Goal: Task Accomplishment & Management: Use online tool/utility

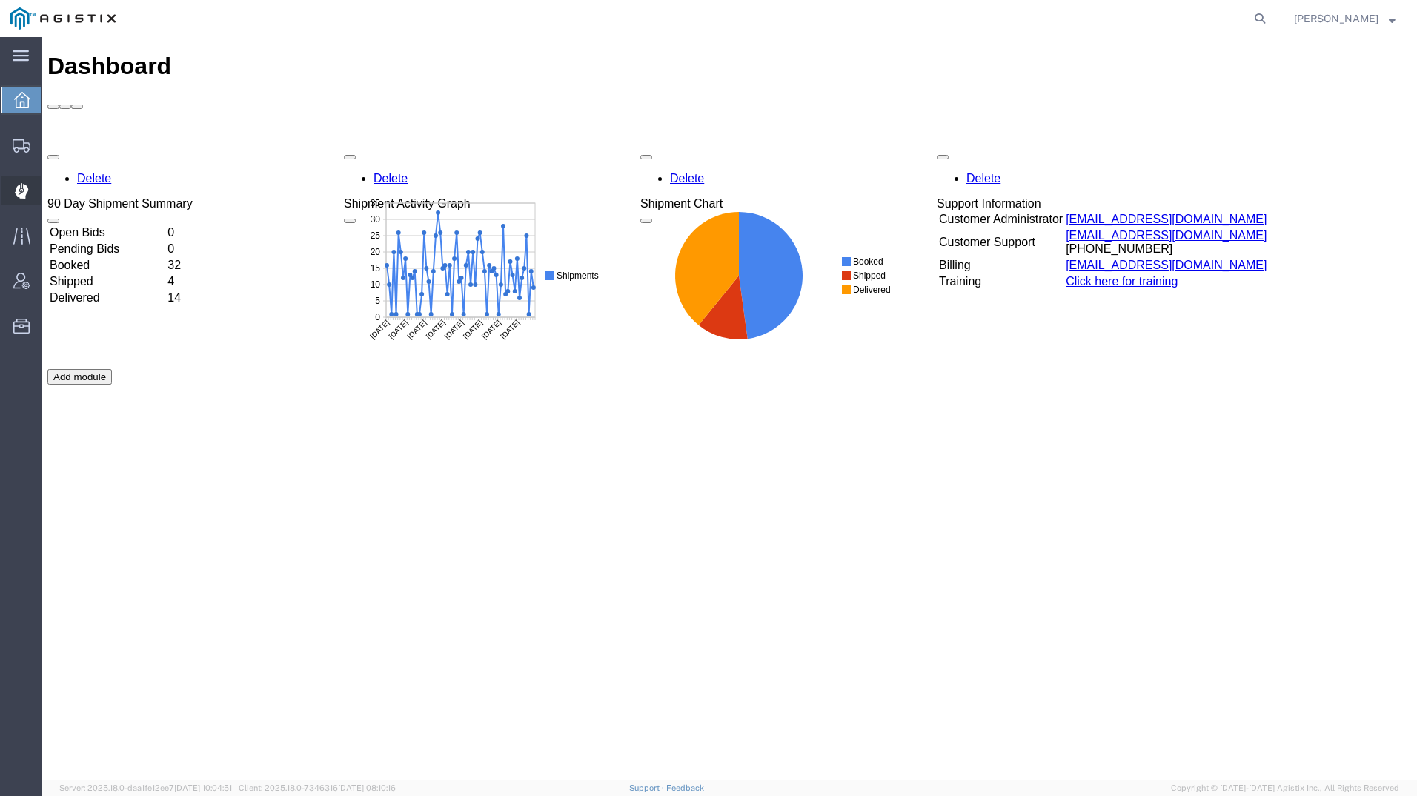
click at [28, 187] on div at bounding box center [21, 191] width 41 height 30
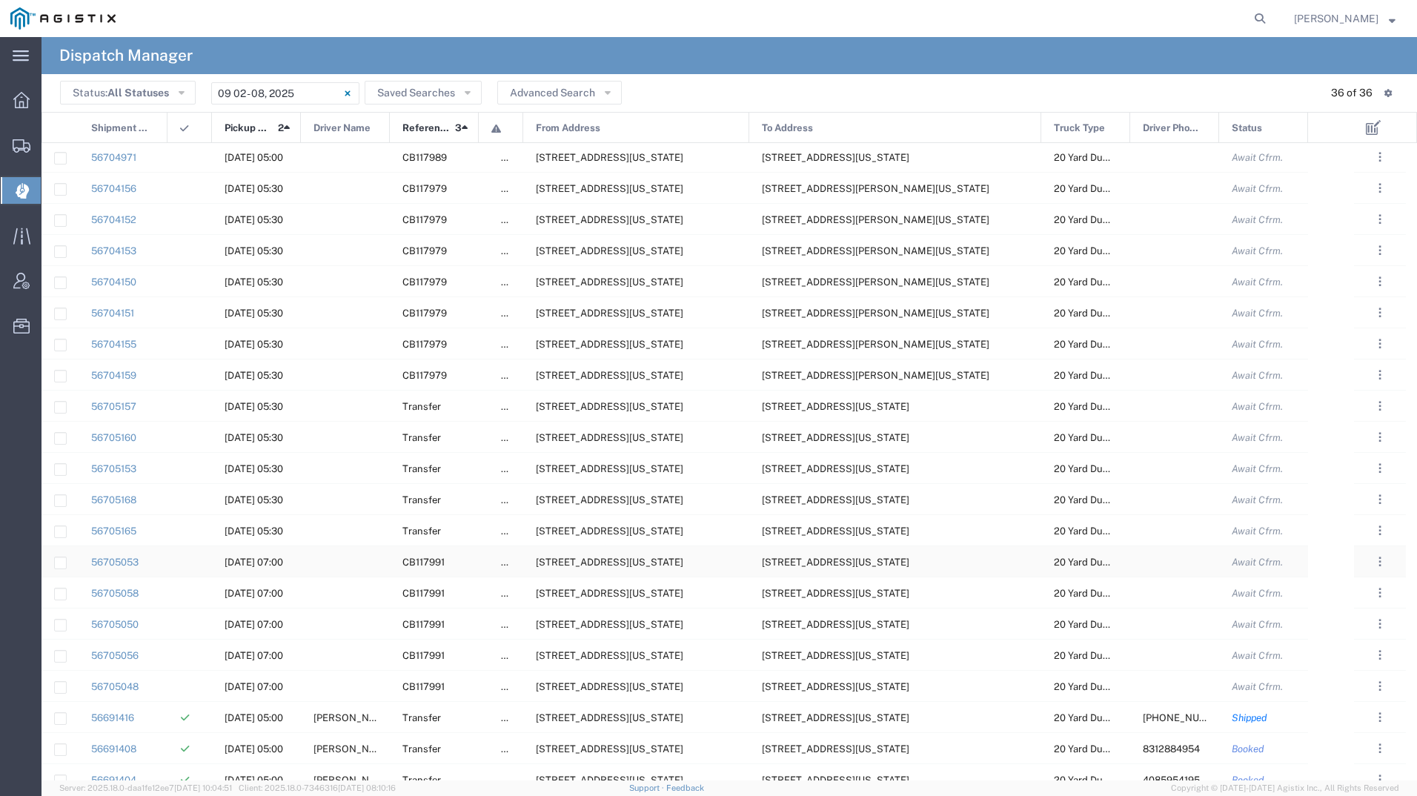
scroll to position [296, 0]
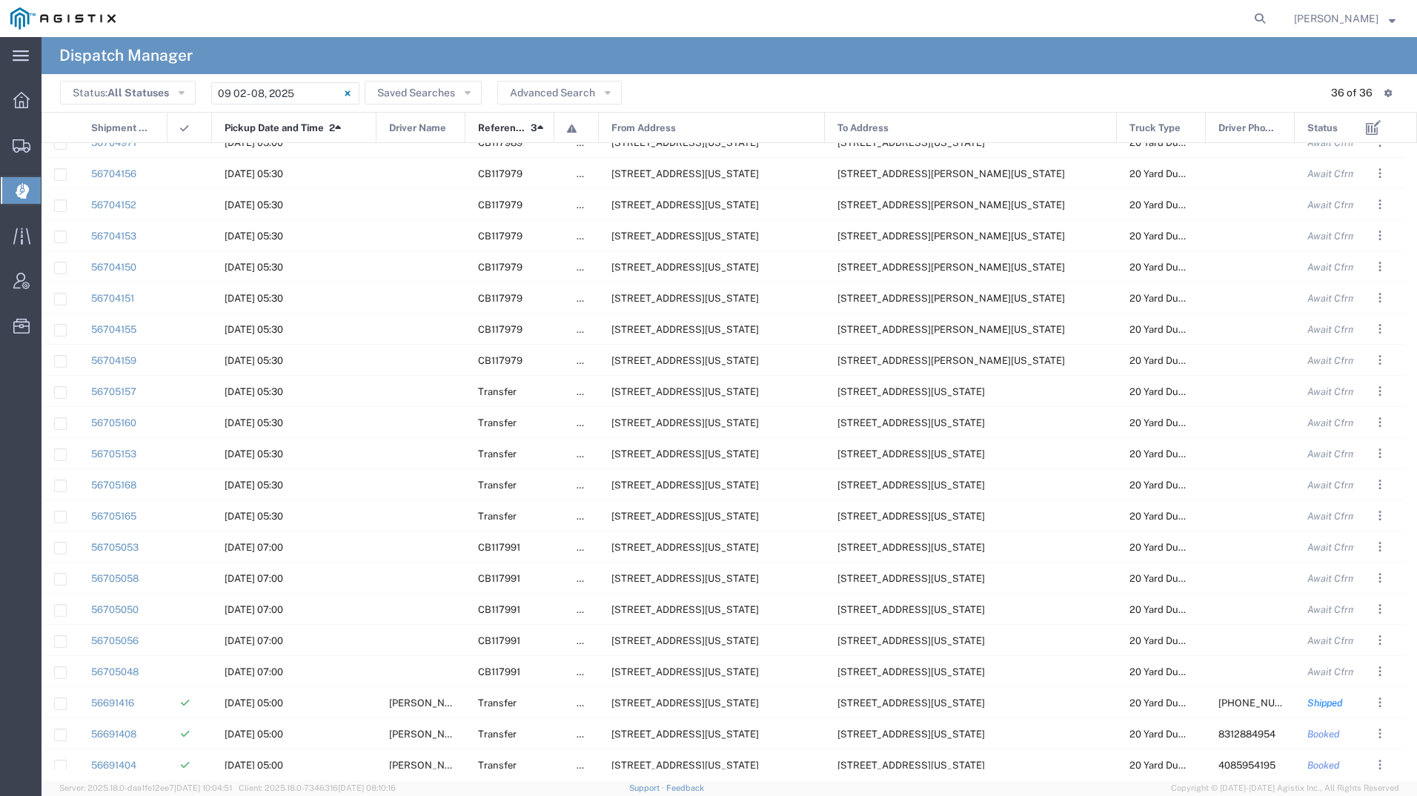
drag, startPoint x: 300, startPoint y: 118, endPoint x: 377, endPoint y: 142, distance: 80.6
click at [377, 142] on div at bounding box center [376, 128] width 6 height 31
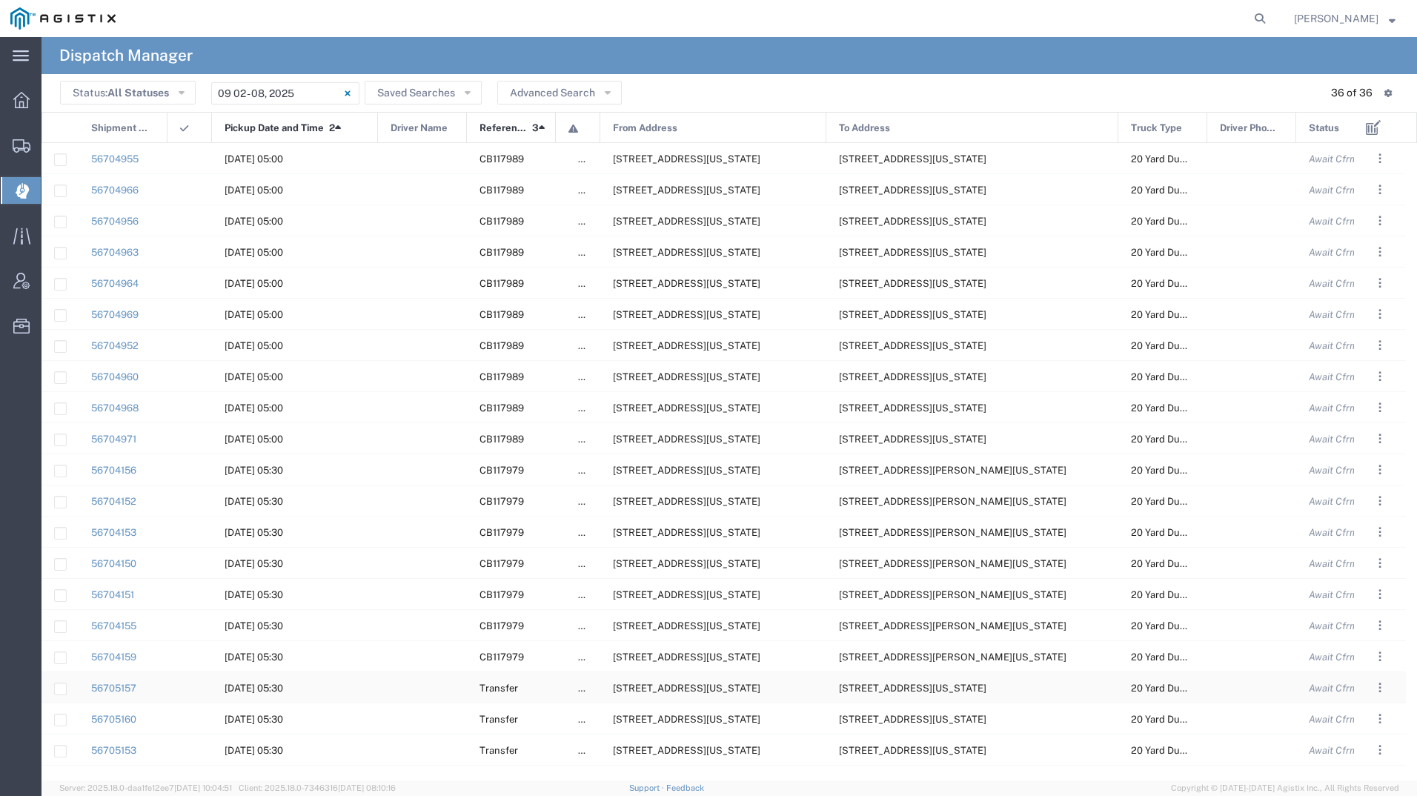
scroll to position [0, 0]
click at [714, 155] on span "[STREET_ADDRESS][US_STATE]" at bounding box center [686, 158] width 147 height 11
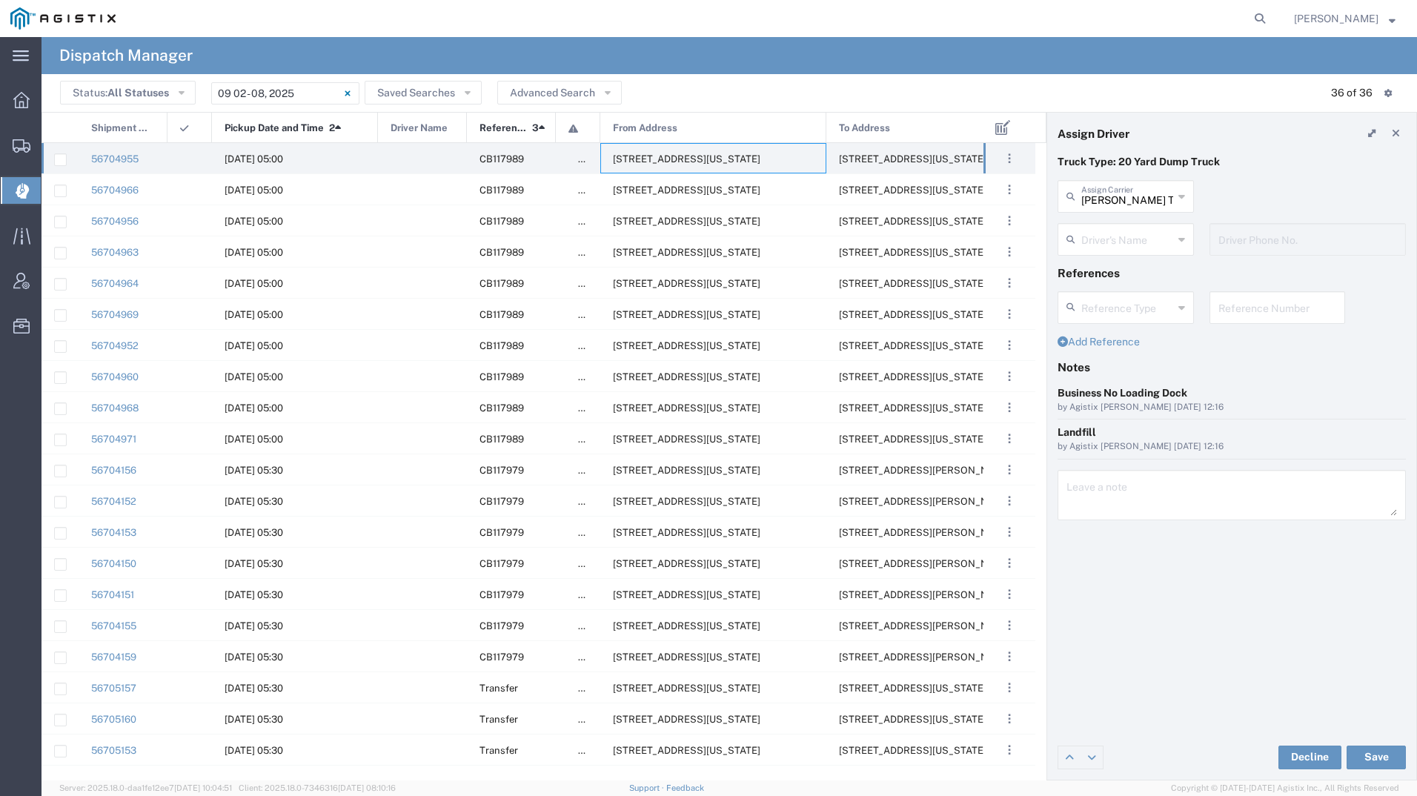
click at [1112, 239] on input "text" at bounding box center [1127, 238] width 92 height 26
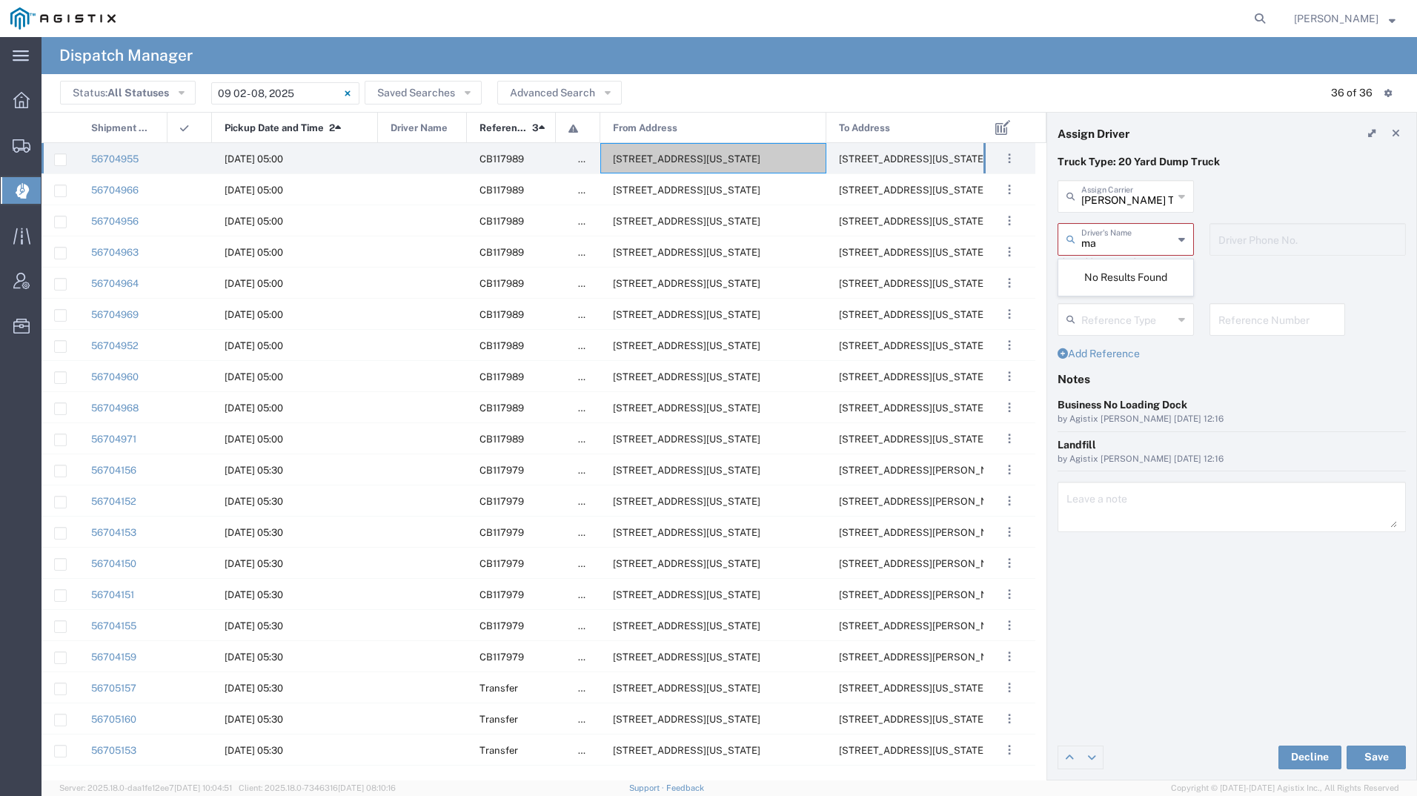
type input "m"
click at [1132, 287] on span "[PERSON_NAME]" at bounding box center [1125, 296] width 133 height 23
type input "[PERSON_NAME]"
type input "9257869714"
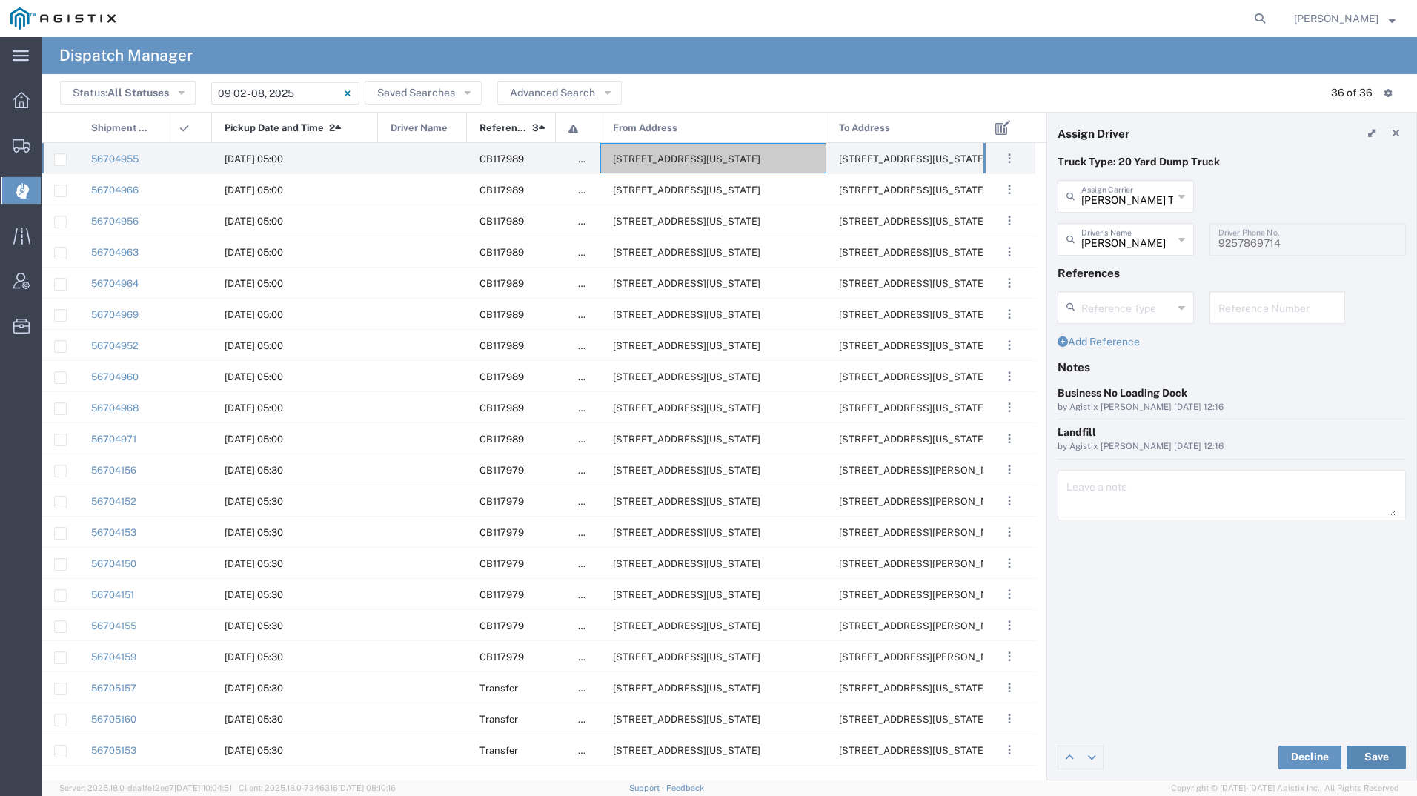
click at [1370, 755] on button "Save" at bounding box center [1375, 757] width 59 height 24
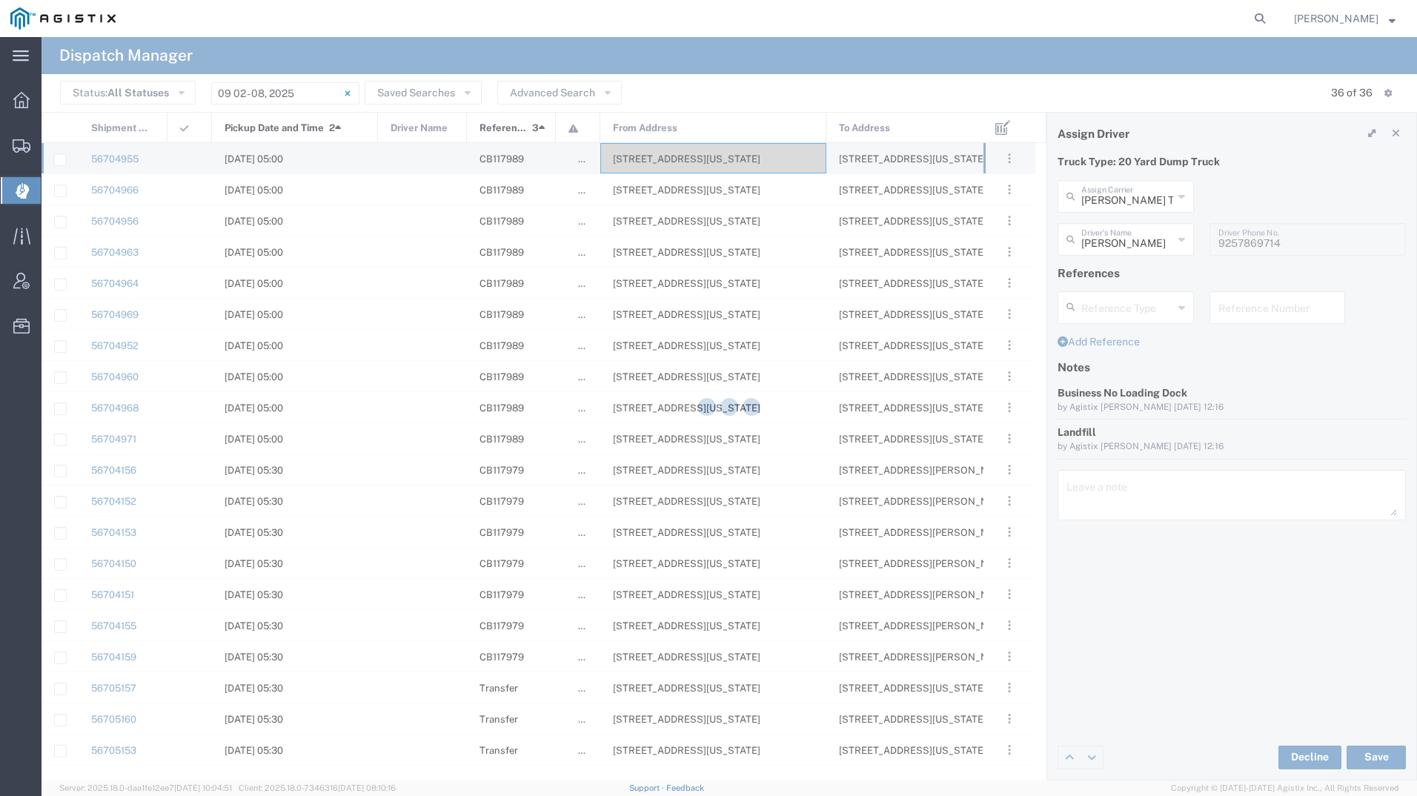
type input "[PERSON_NAME]"
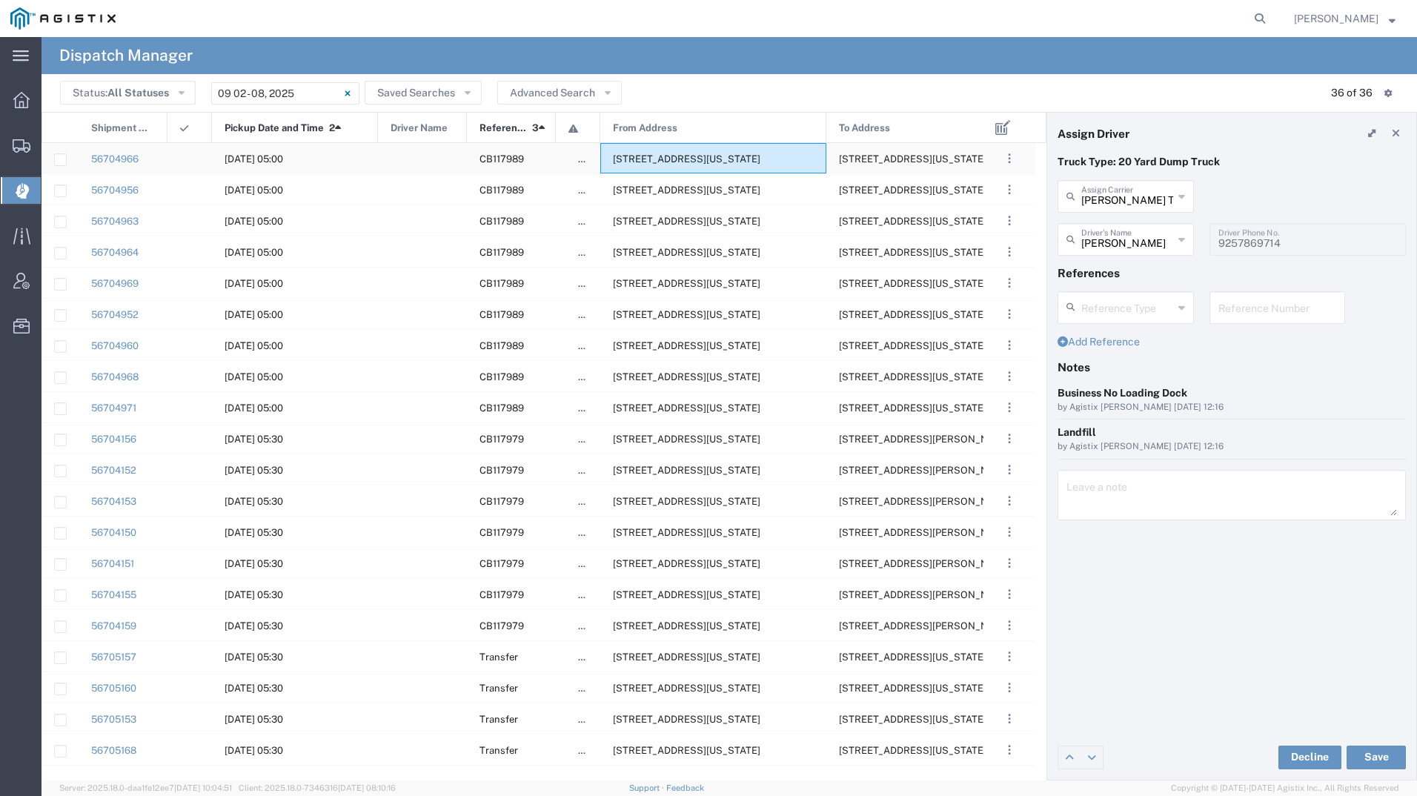
click at [679, 159] on span "[STREET_ADDRESS][US_STATE]" at bounding box center [686, 158] width 147 height 11
click at [1097, 245] on input "text" at bounding box center [1127, 238] width 93 height 26
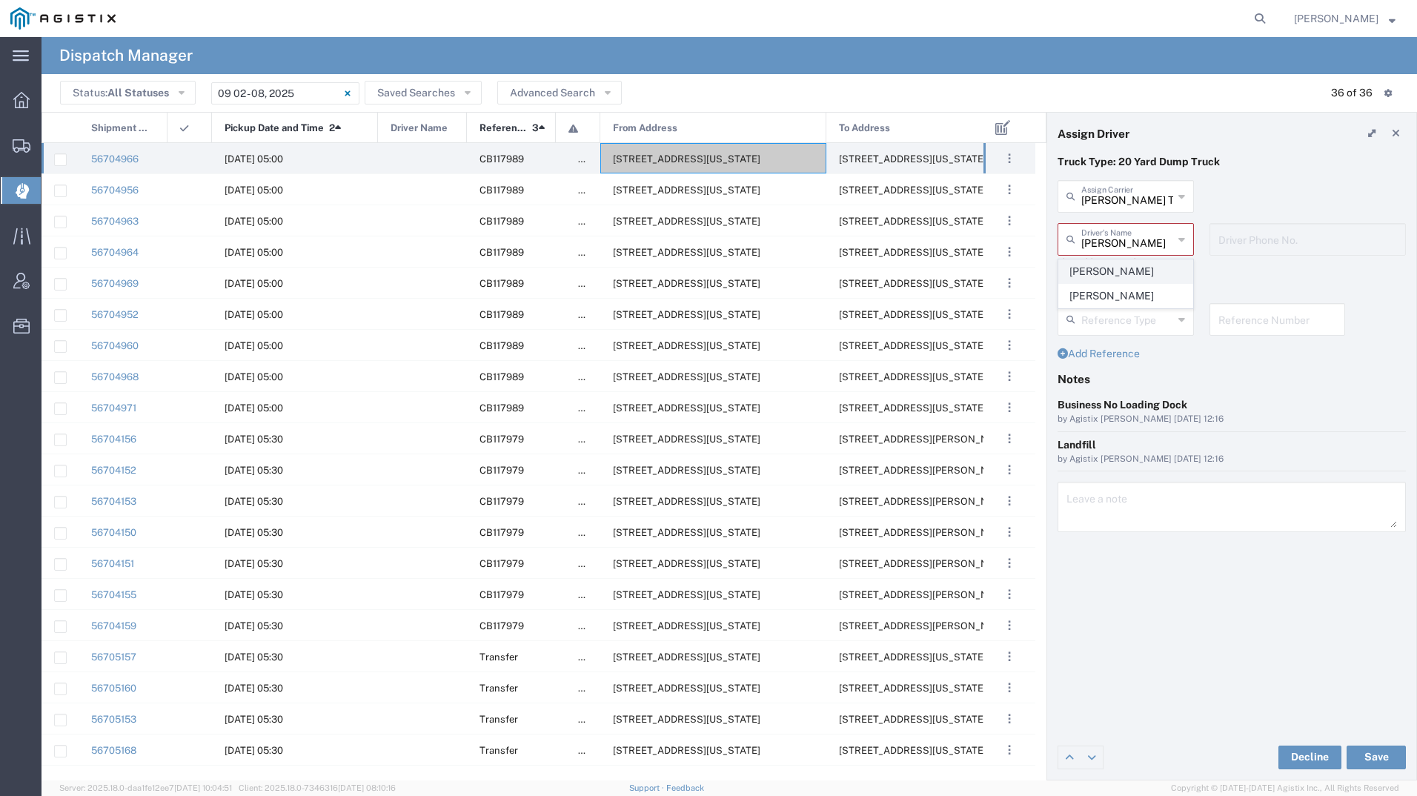
click at [1093, 273] on span "[PERSON_NAME]" at bounding box center [1125, 271] width 133 height 23
type input "[PERSON_NAME]"
type input "5597941521"
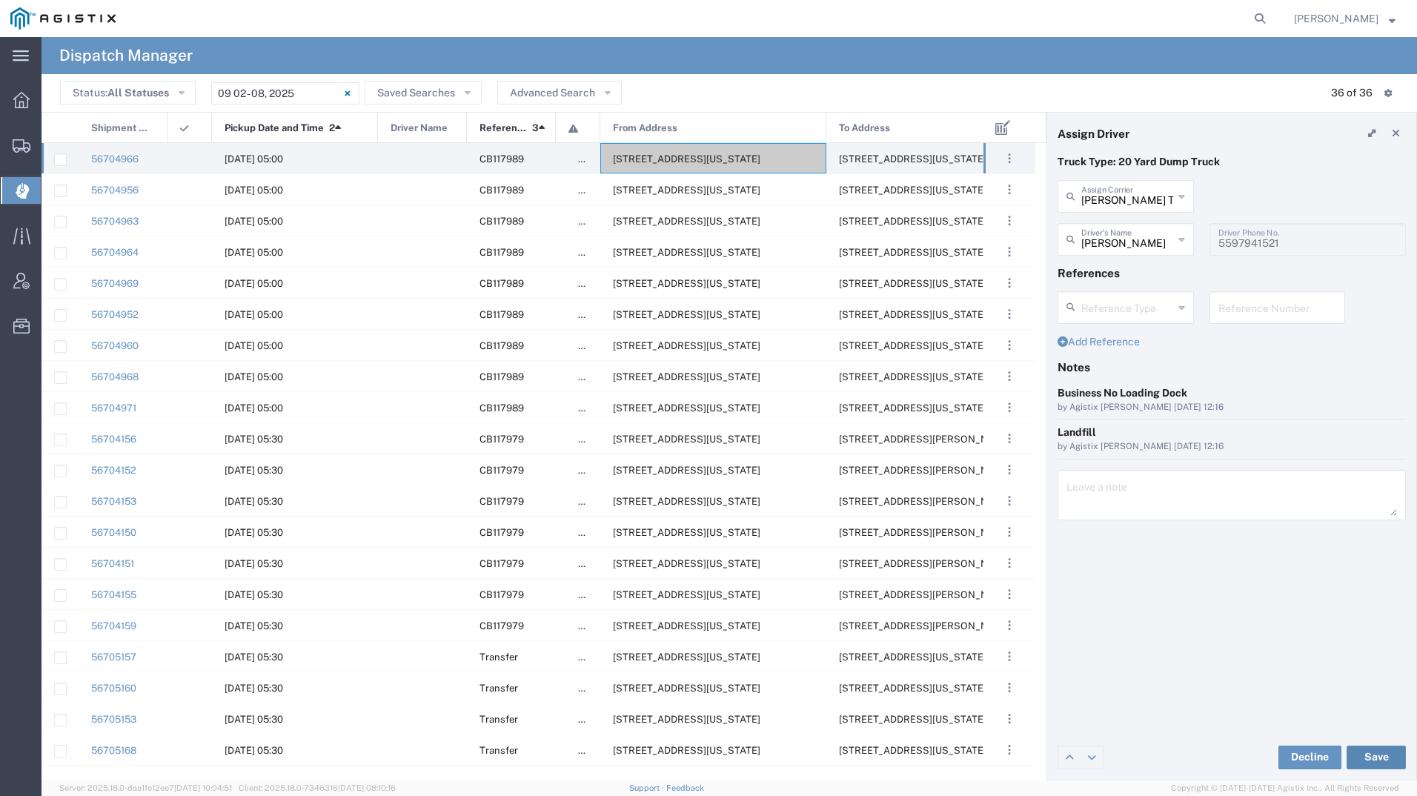
click at [1359, 752] on button "Save" at bounding box center [1375, 757] width 59 height 24
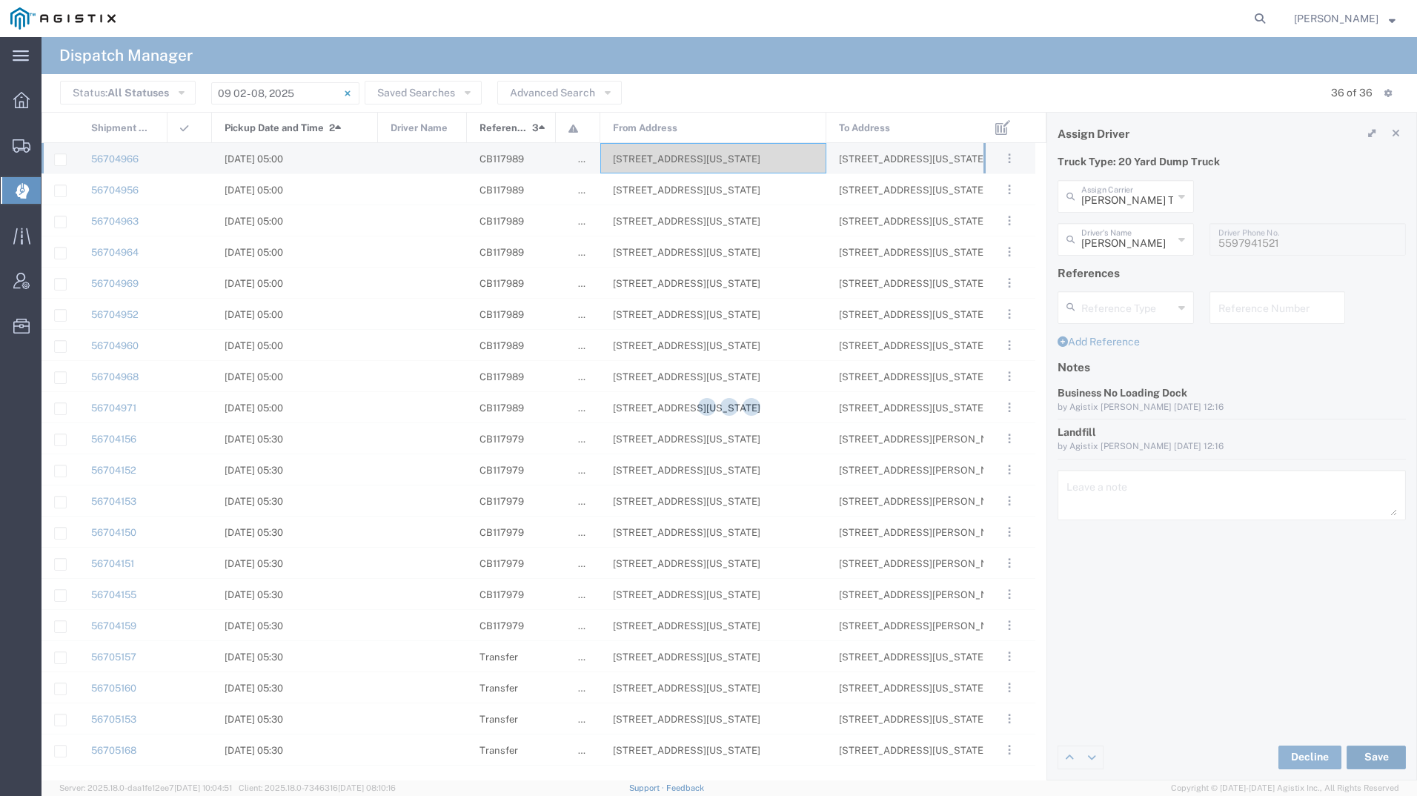
type input "[PERSON_NAME]"
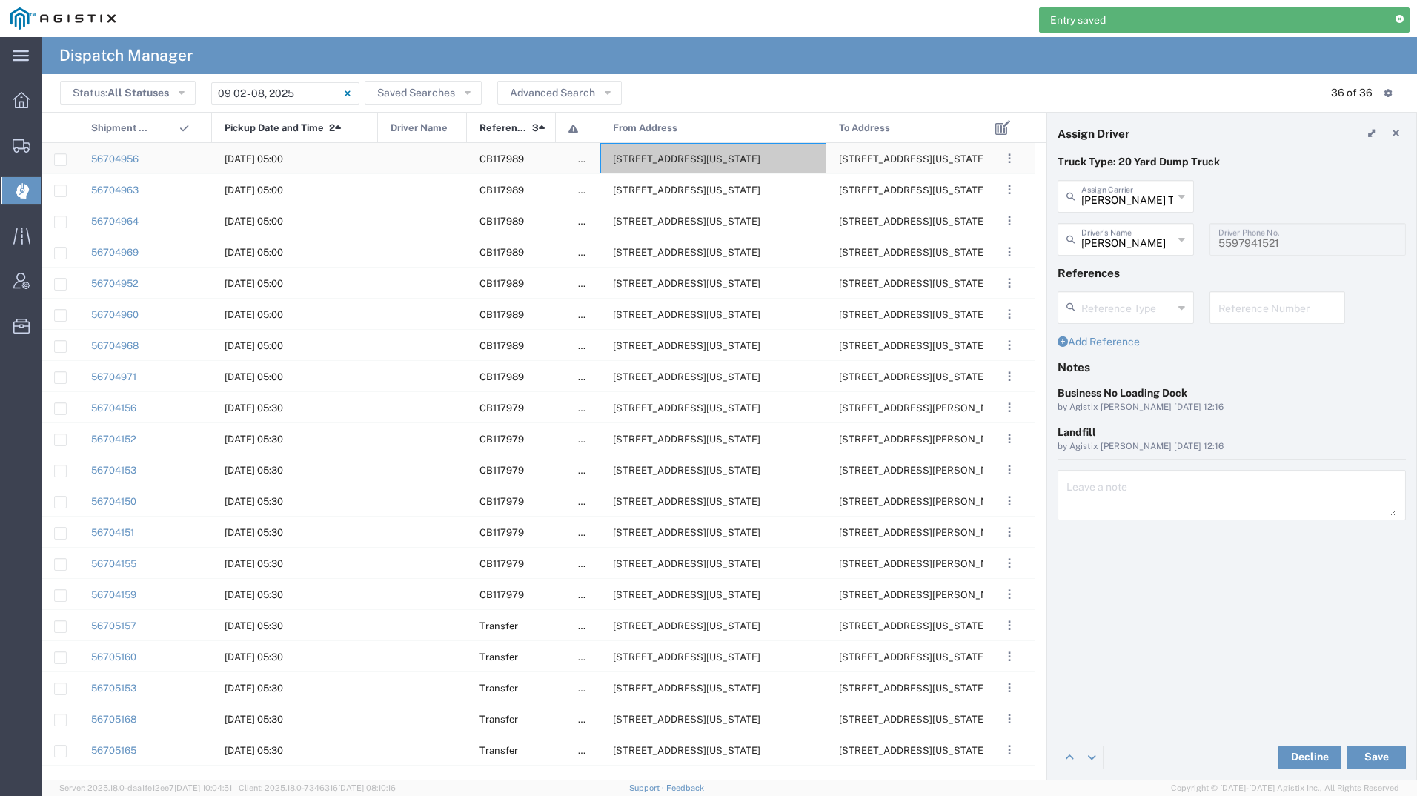
click at [663, 160] on span "[STREET_ADDRESS][US_STATE]" at bounding box center [686, 158] width 147 height 11
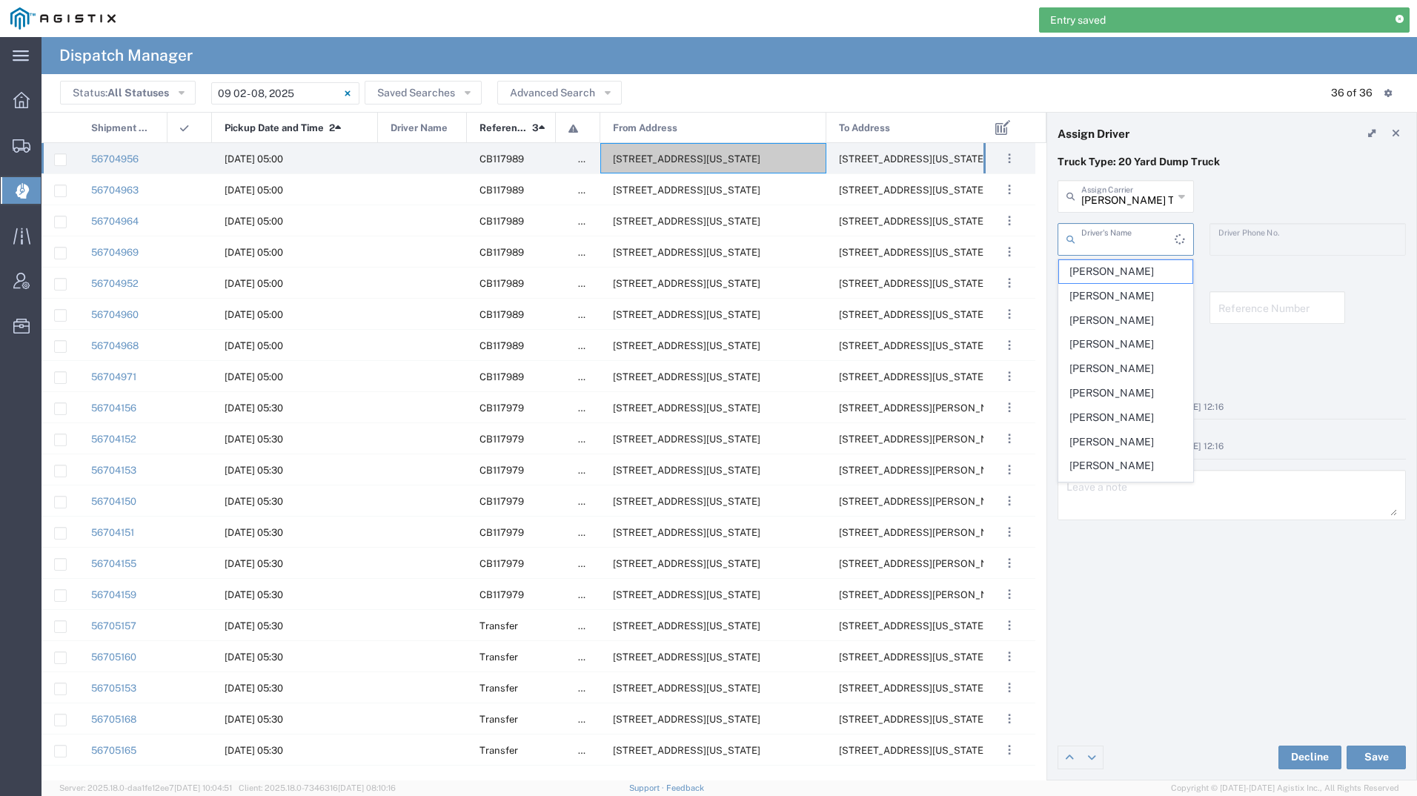
click at [1146, 239] on input "text" at bounding box center [1127, 238] width 93 height 26
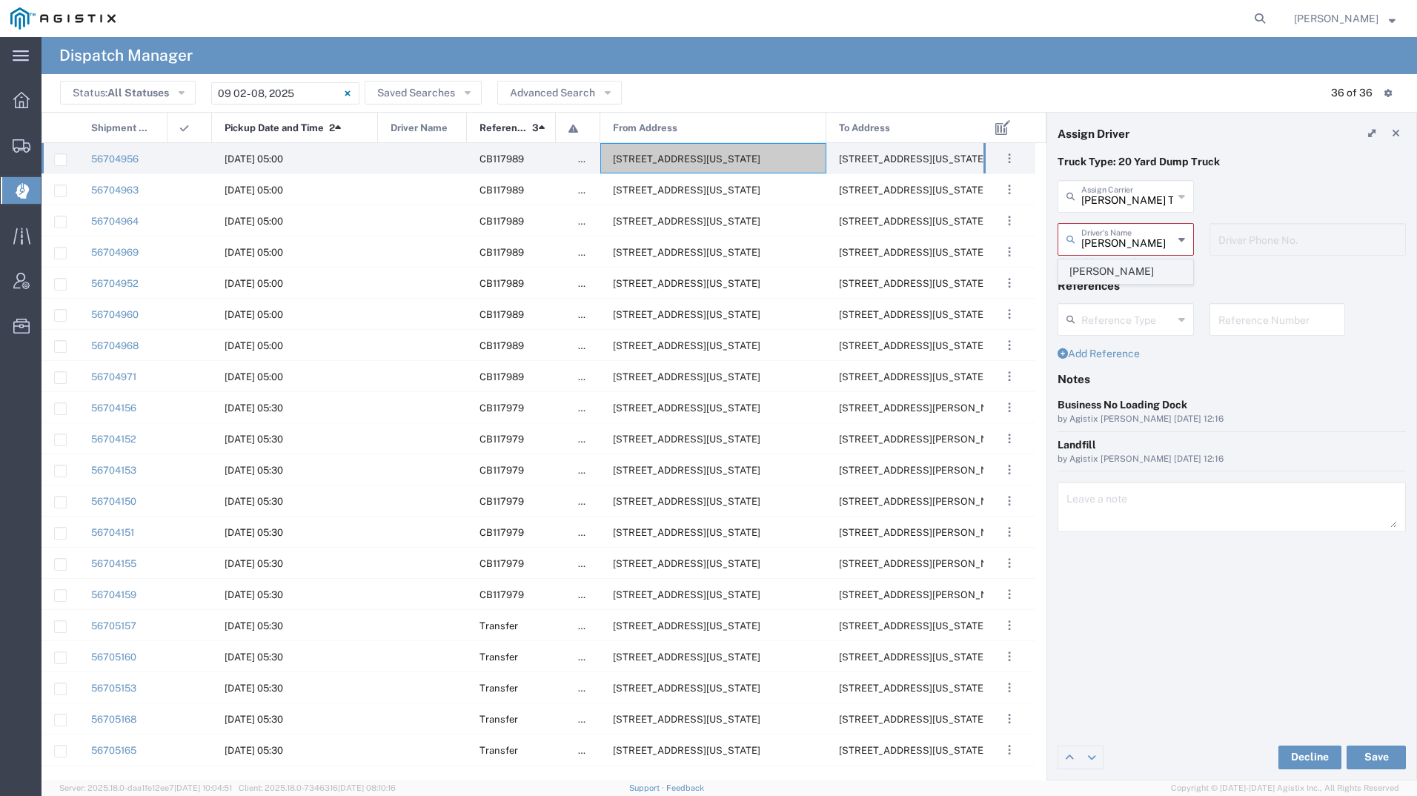
click at [1123, 273] on span "[PERSON_NAME]" at bounding box center [1125, 271] width 133 height 23
type input "[PERSON_NAME]"
type input "[PHONE_NUMBER]"
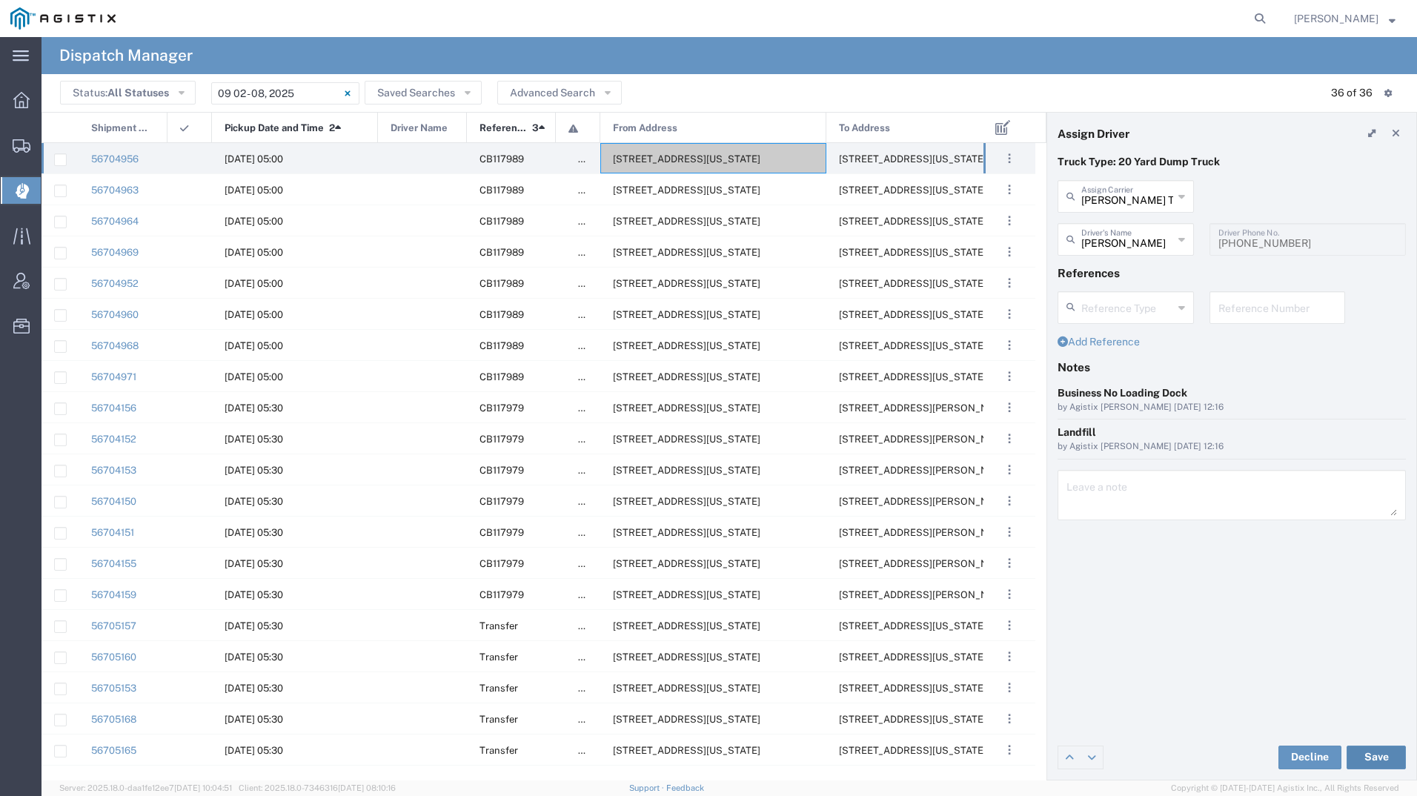
click at [1365, 752] on button "Save" at bounding box center [1375, 757] width 59 height 24
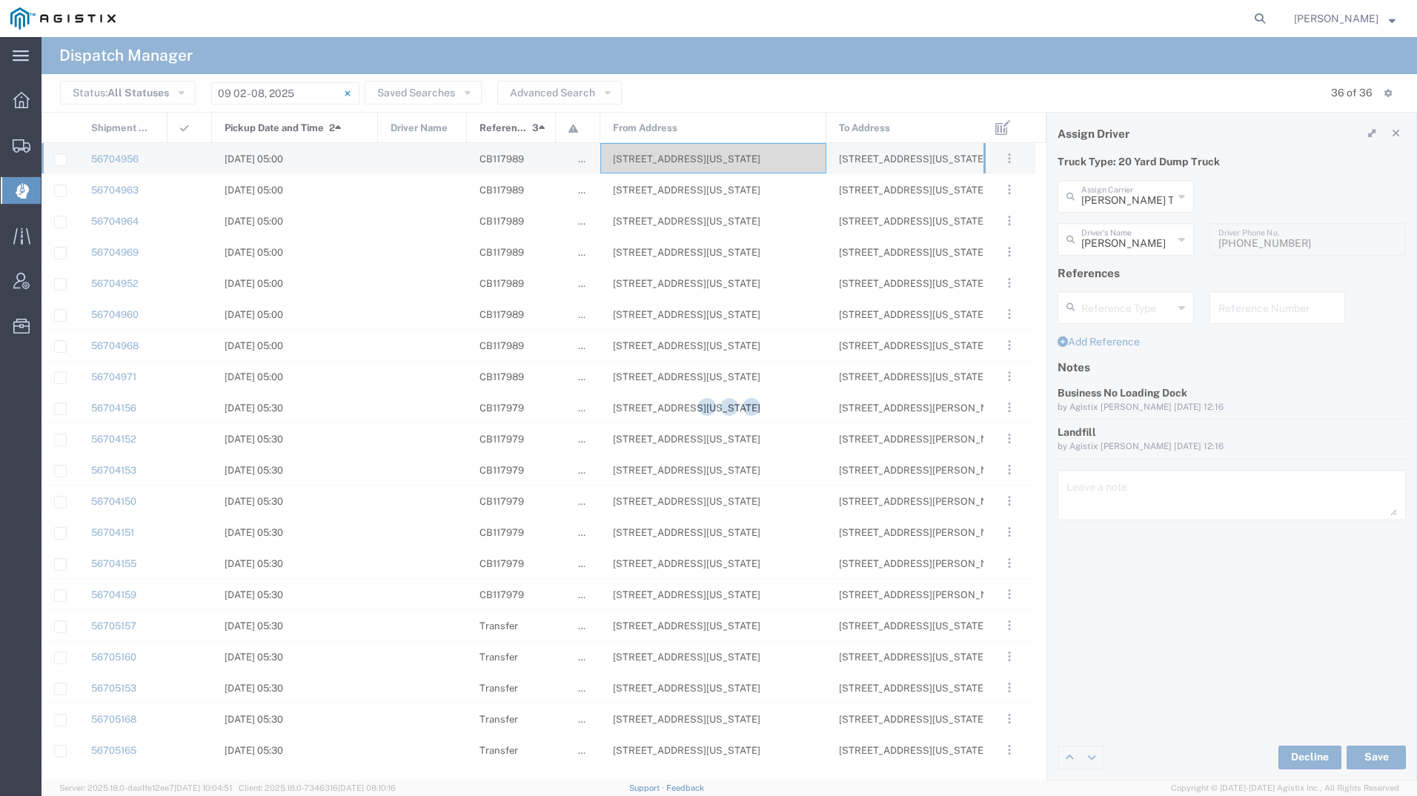
type input "[PERSON_NAME]"
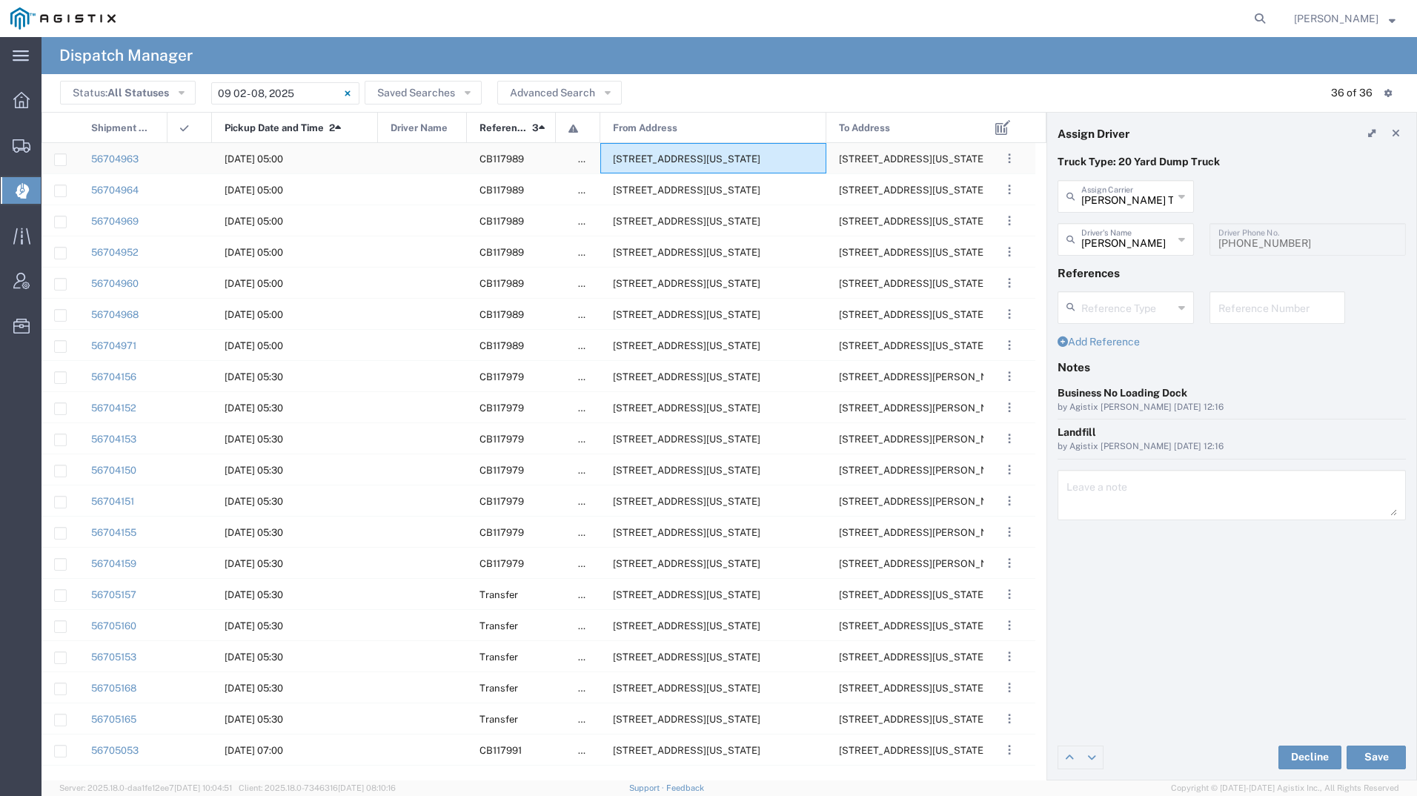
click at [654, 156] on span "[STREET_ADDRESS][US_STATE]" at bounding box center [686, 158] width 147 height 11
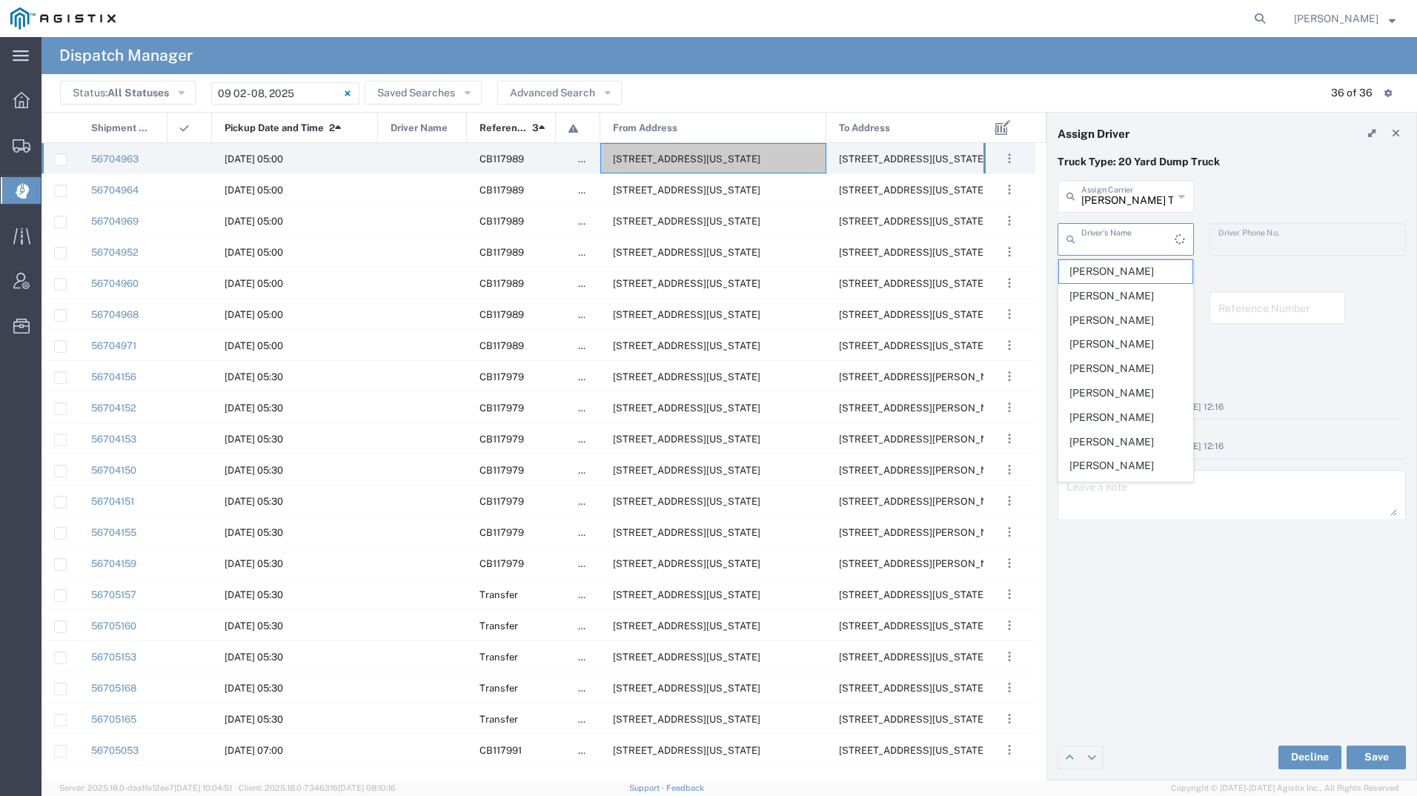
click at [1120, 233] on input "text" at bounding box center [1127, 238] width 93 height 26
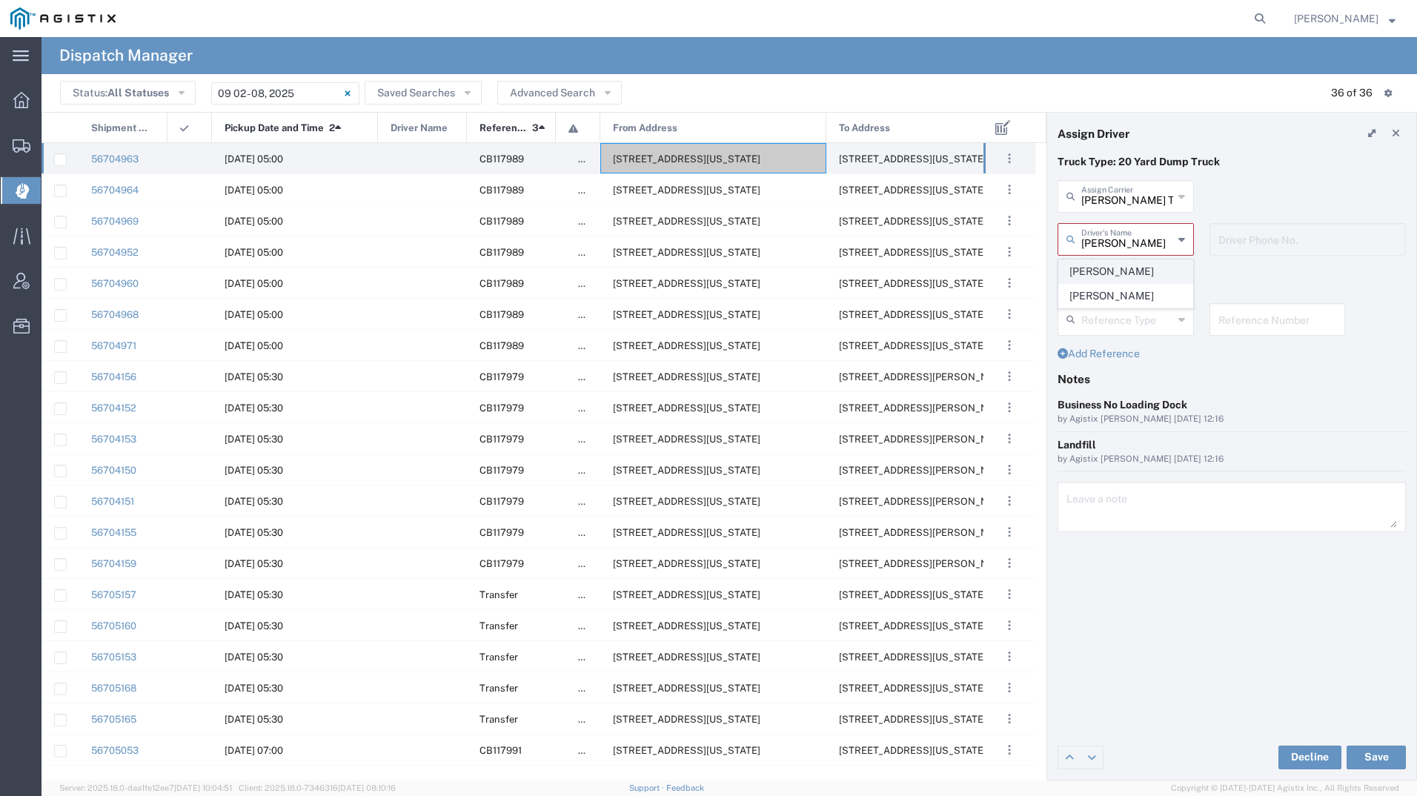
click at [1116, 273] on span "[PERSON_NAME]" at bounding box center [1125, 271] width 133 height 23
type input "[PERSON_NAME]"
type input "5593287824"
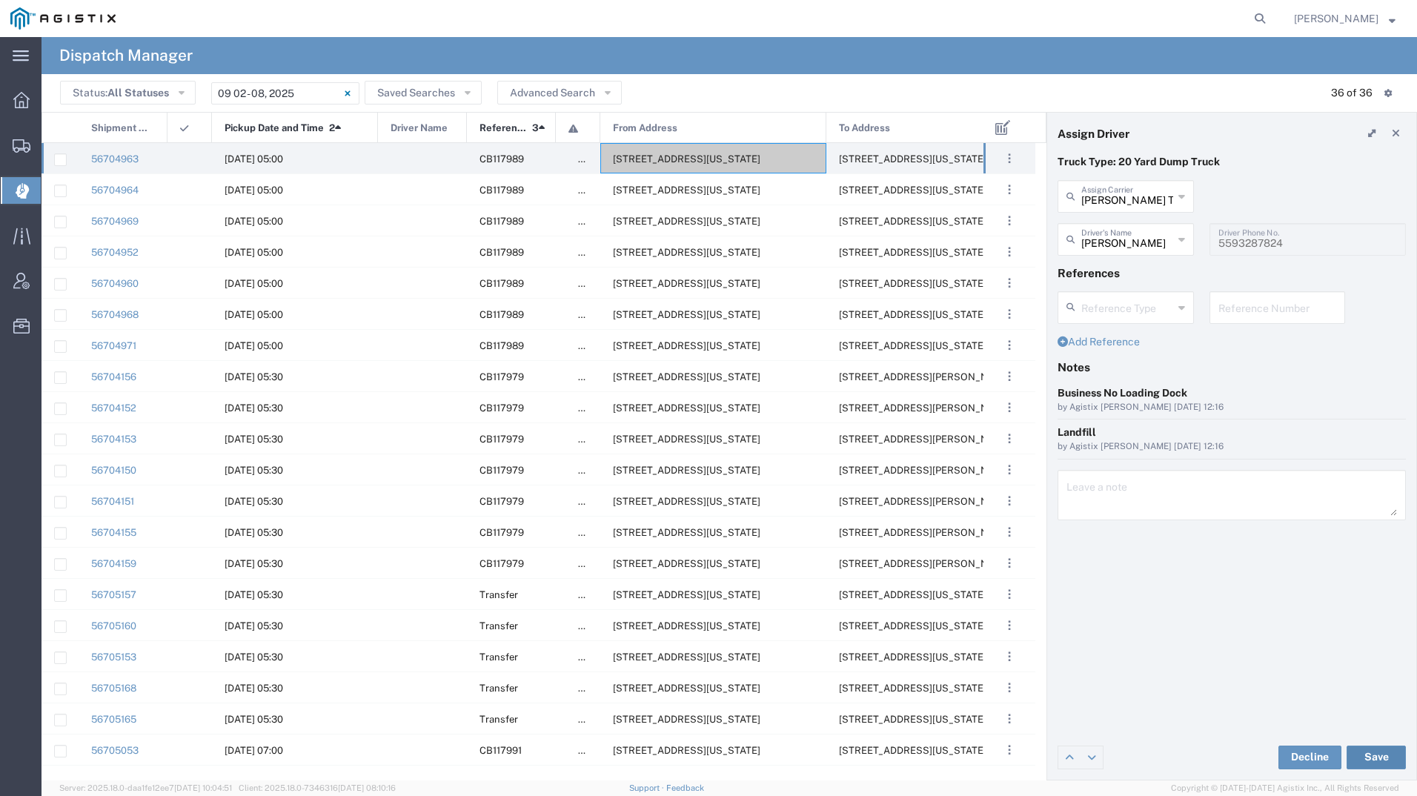
click at [1363, 754] on button "Save" at bounding box center [1375, 757] width 59 height 24
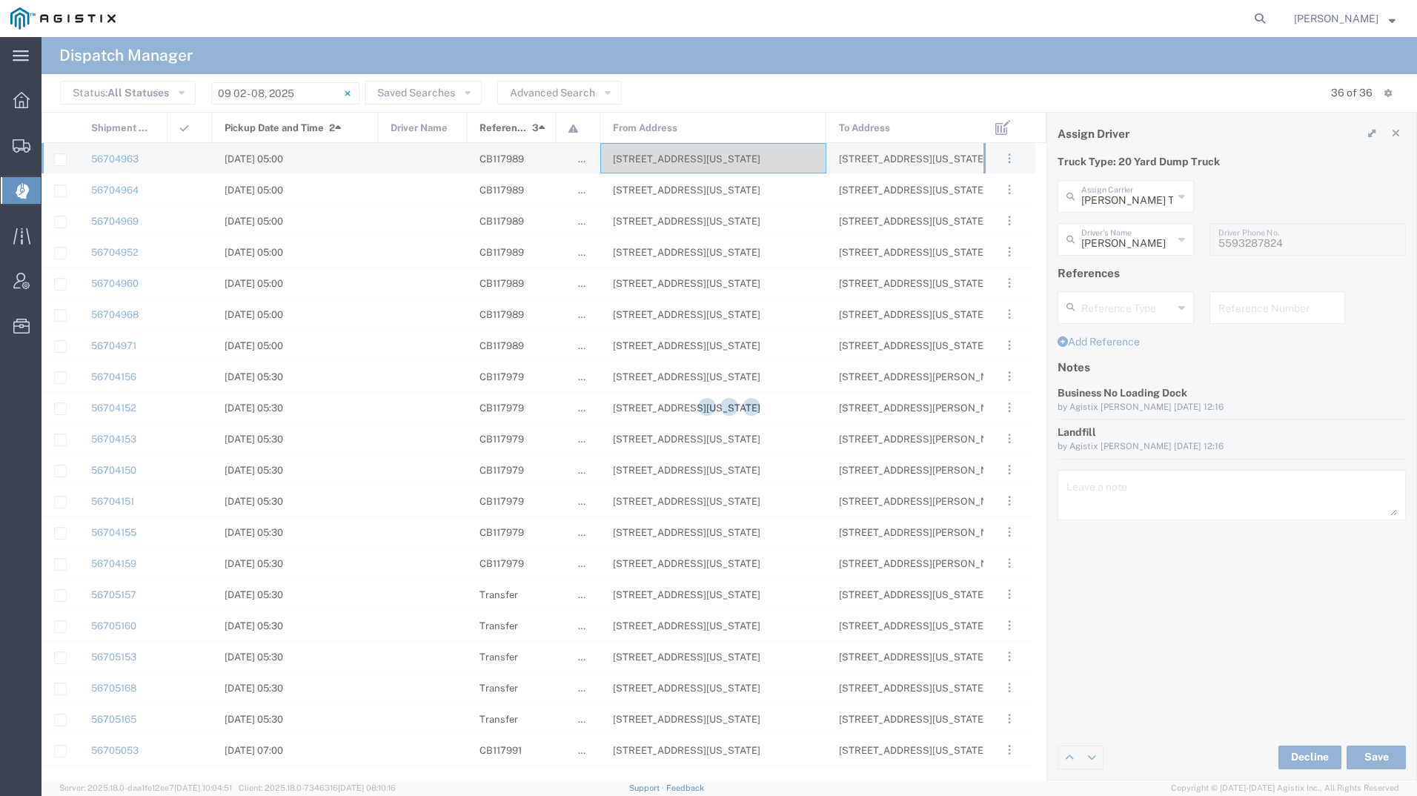
type input "[PERSON_NAME]"
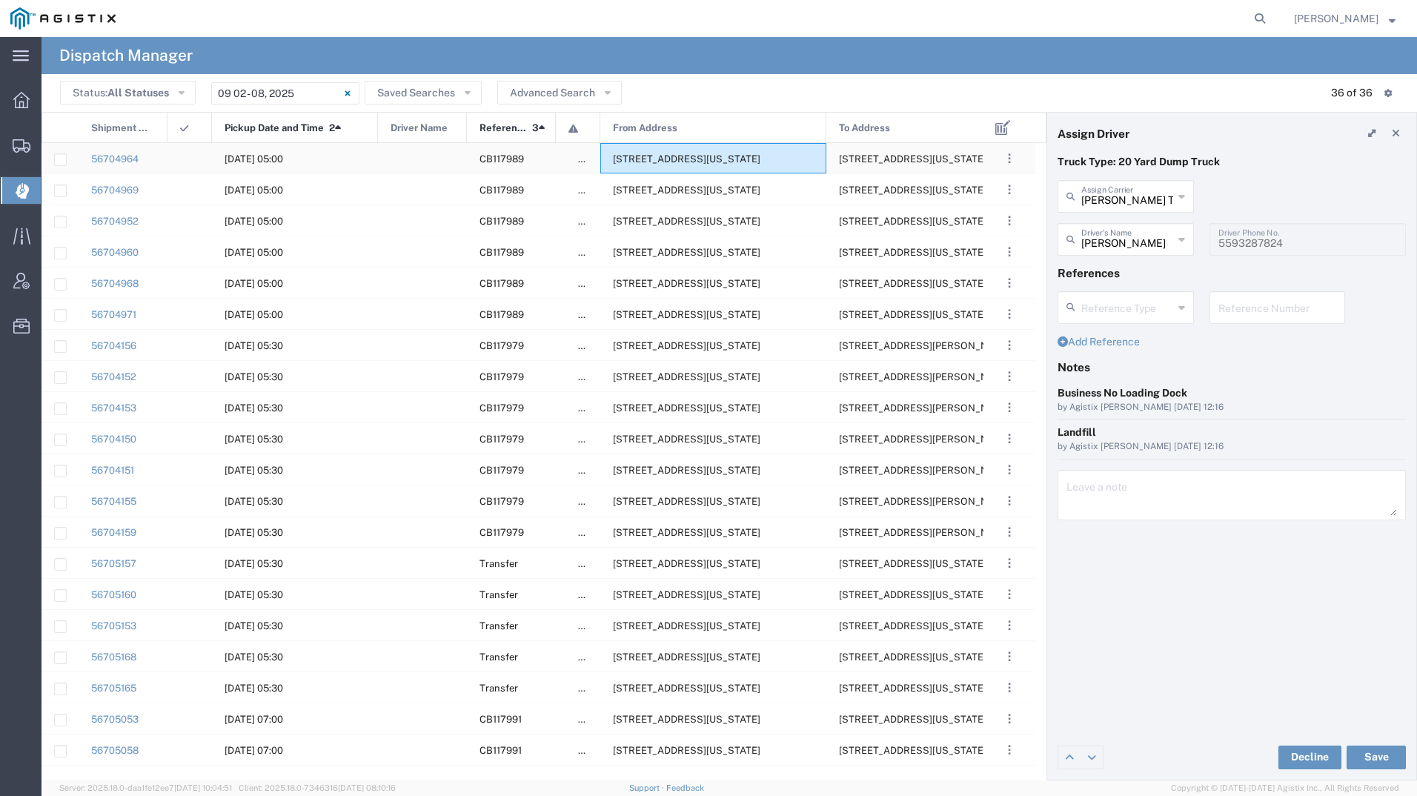
click at [710, 158] on span "[STREET_ADDRESS][US_STATE]" at bounding box center [686, 158] width 147 height 11
click at [711, 157] on span "[STREET_ADDRESS][US_STATE]" at bounding box center [686, 158] width 147 height 11
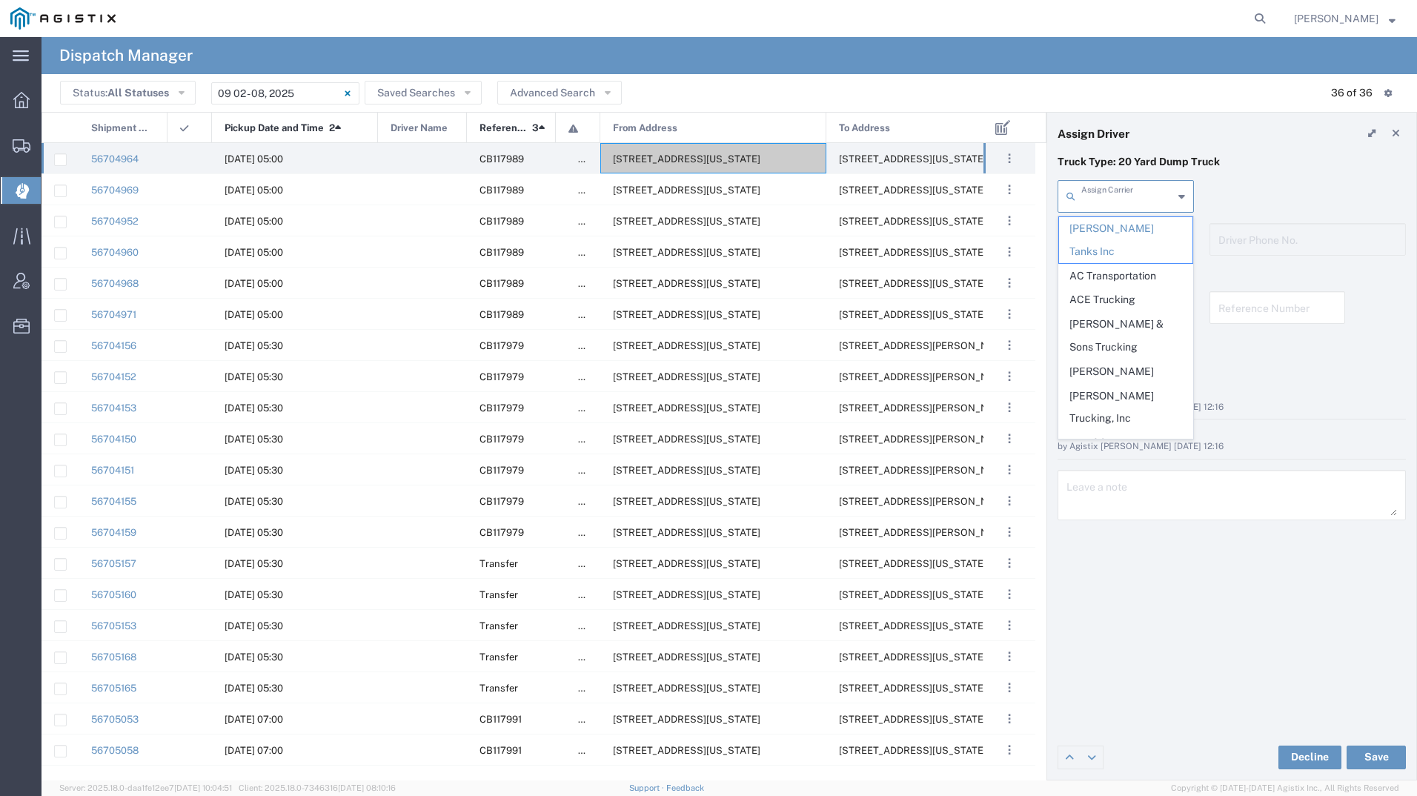
click at [1137, 198] on input "text" at bounding box center [1127, 195] width 92 height 26
click at [1097, 345] on span "D & H Transport, LLC" at bounding box center [1125, 356] width 133 height 23
type input "D & H Transport, LLC"
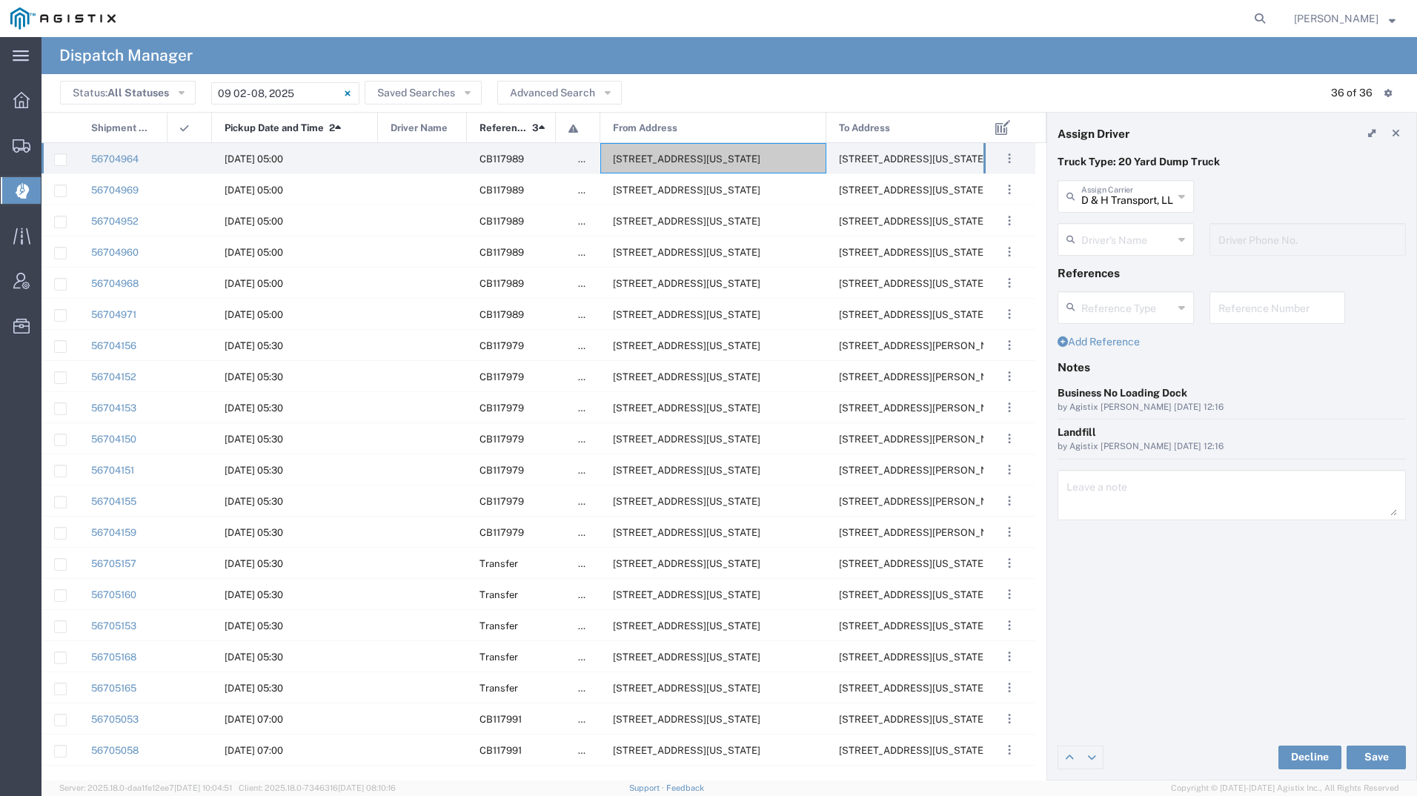
click at [1108, 239] on input "text" at bounding box center [1127, 238] width 92 height 26
click at [1120, 282] on span "[PERSON_NAME]" at bounding box center [1125, 271] width 133 height 23
type input "[PERSON_NAME]"
type input "5593289160"
click at [1382, 761] on button "Save" at bounding box center [1375, 757] width 59 height 24
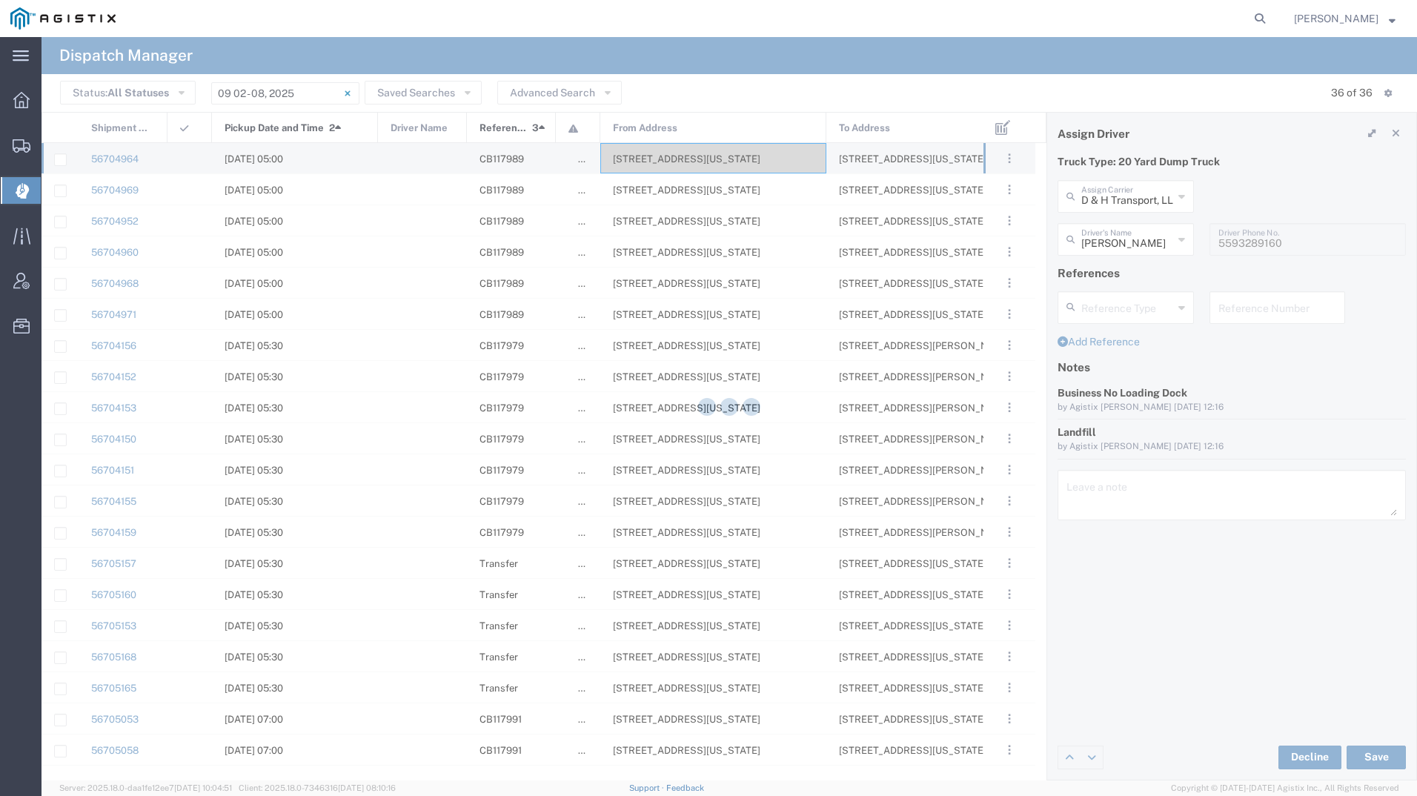
type input "[PERSON_NAME]"
type input "D & H Transport, LLC"
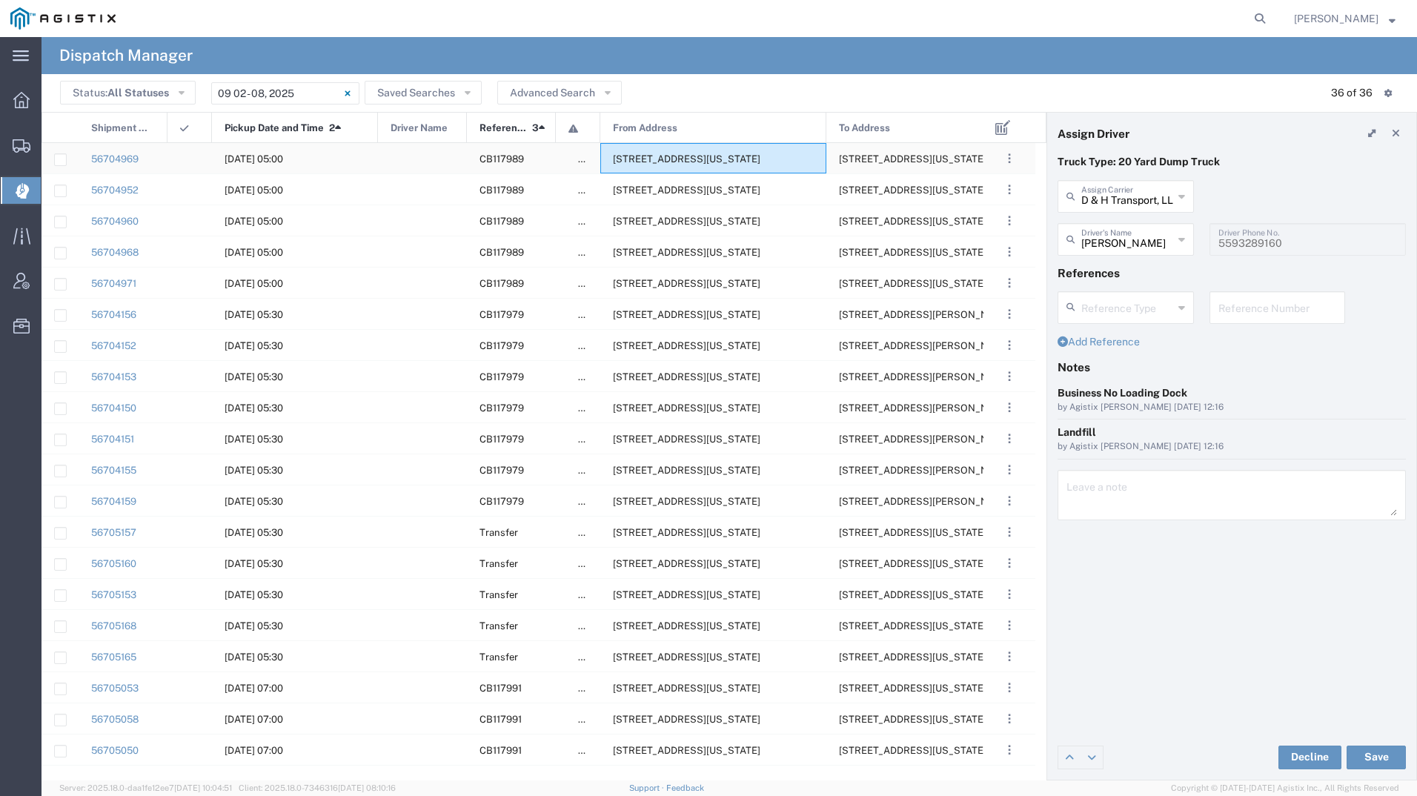
click at [628, 165] on div "[STREET_ADDRESS][US_STATE]" at bounding box center [713, 158] width 226 height 30
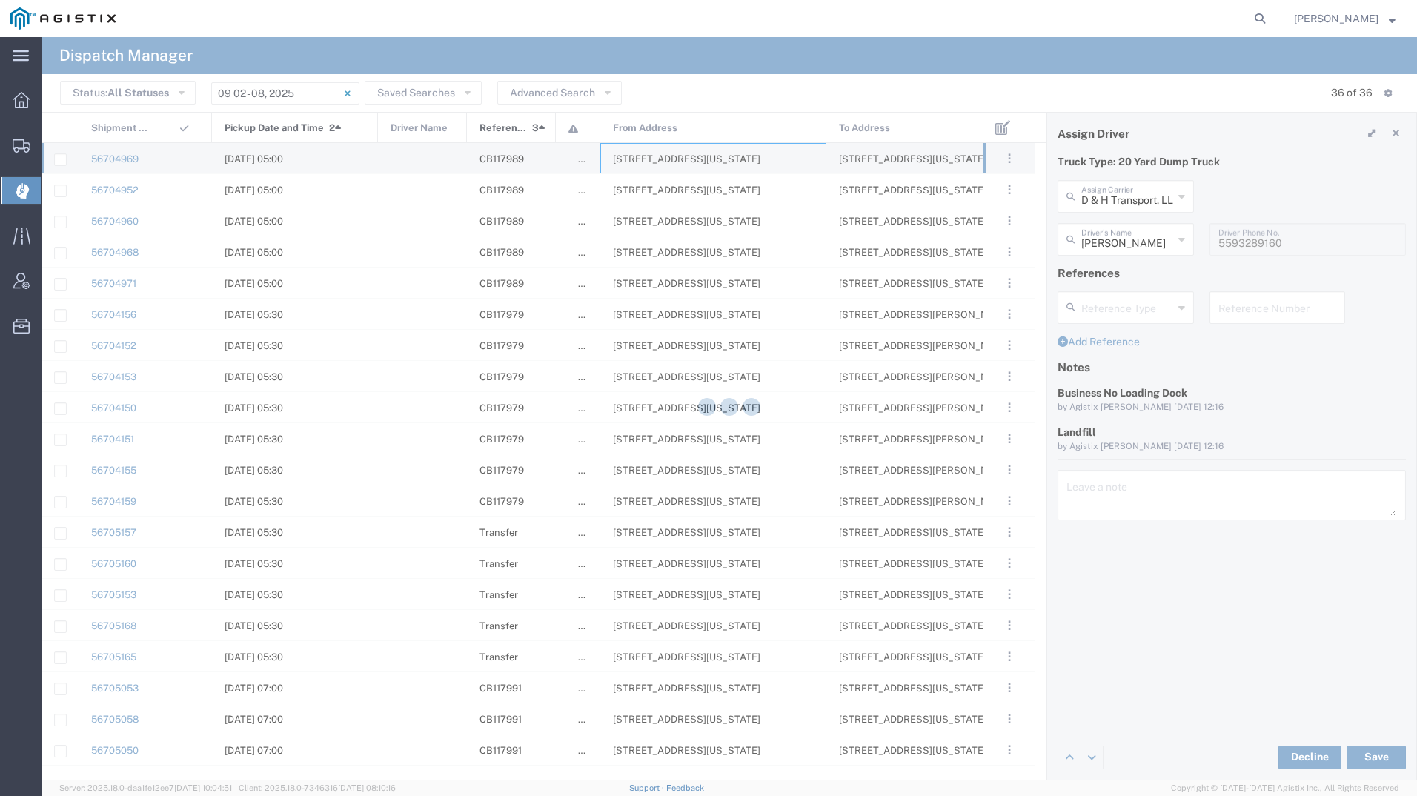
type input "[PERSON_NAME] Tanks Inc"
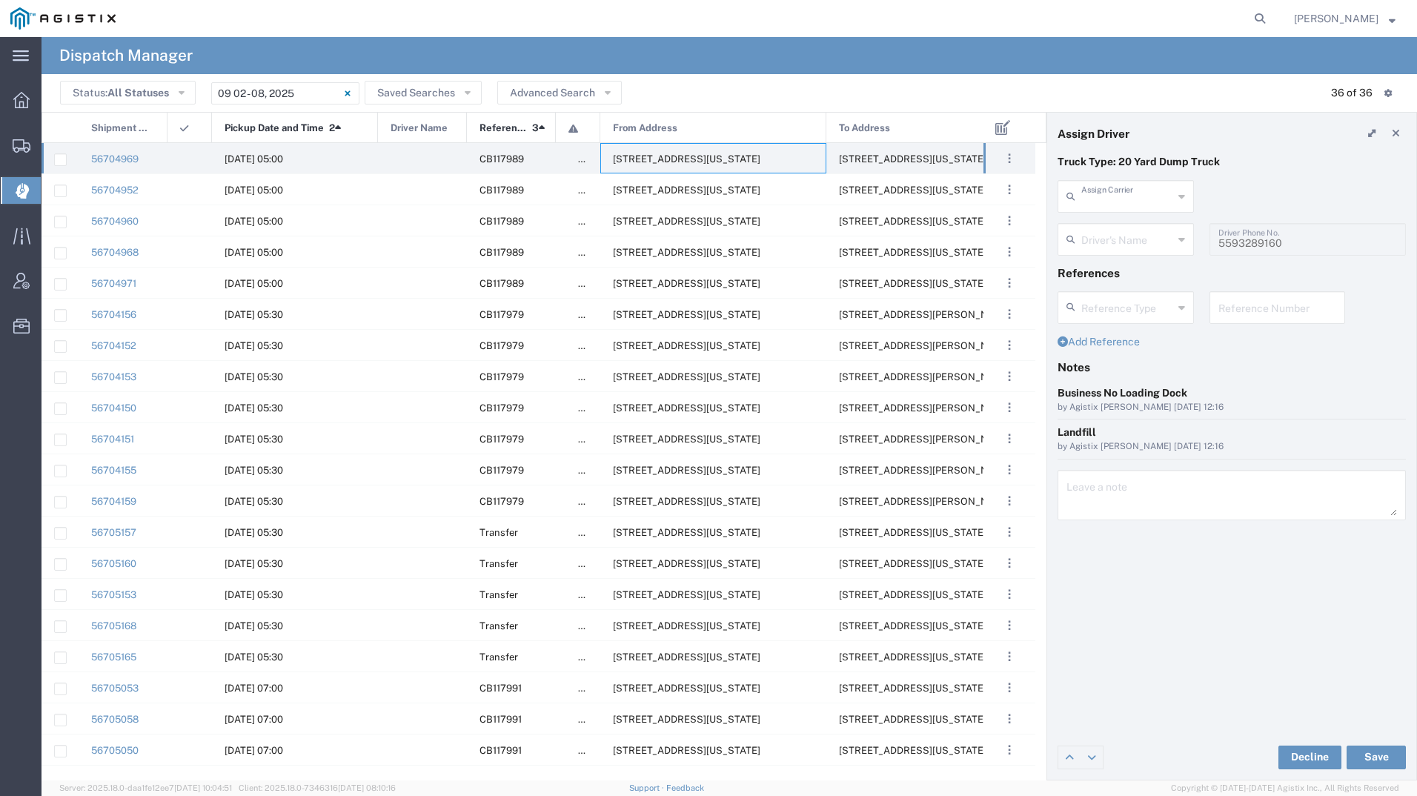
click at [1098, 200] on input "text" at bounding box center [1127, 195] width 92 height 26
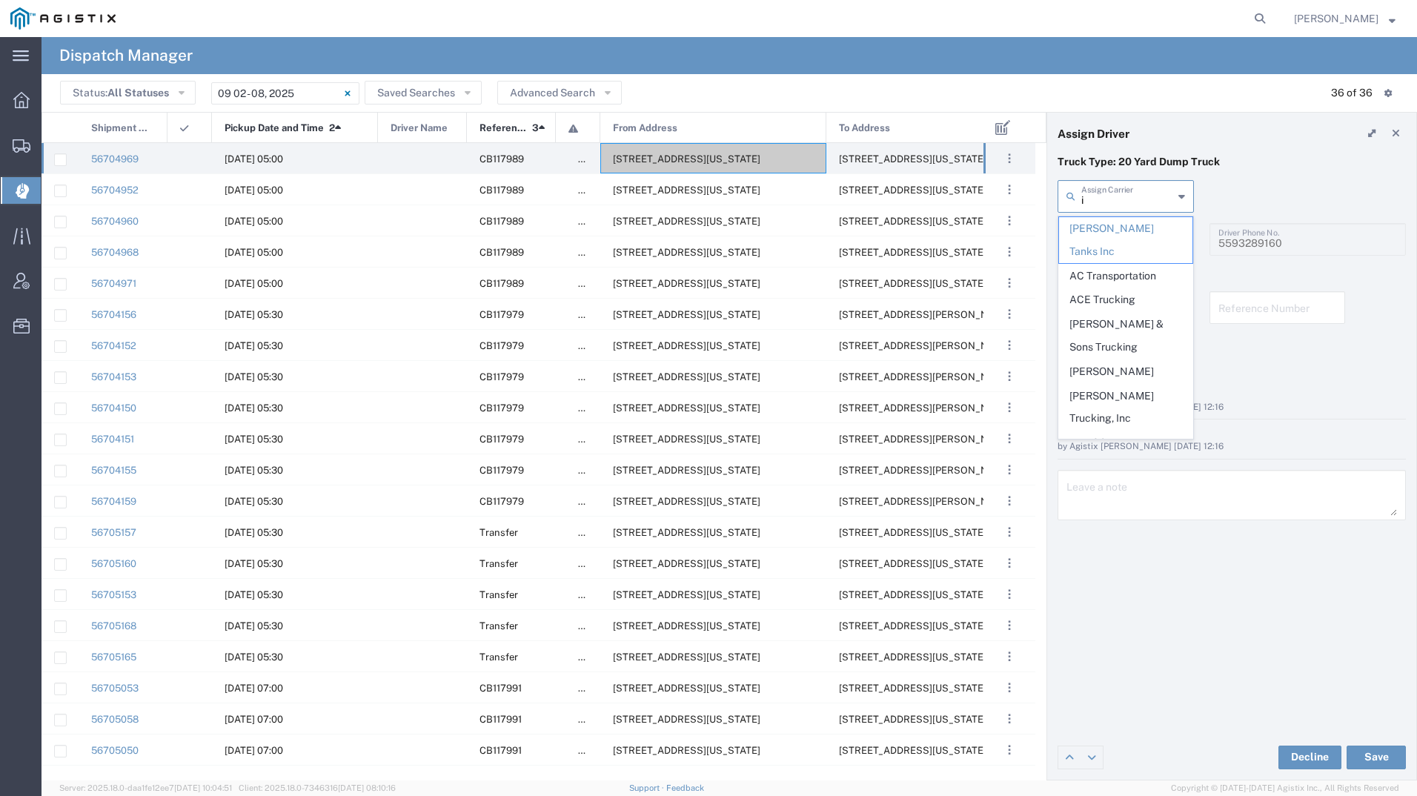
type input "in"
click at [1097, 400] on span "INC Trucking" at bounding box center [1125, 411] width 133 height 23
type input "INC Trucking"
click at [1103, 247] on input "text" at bounding box center [1127, 238] width 92 height 26
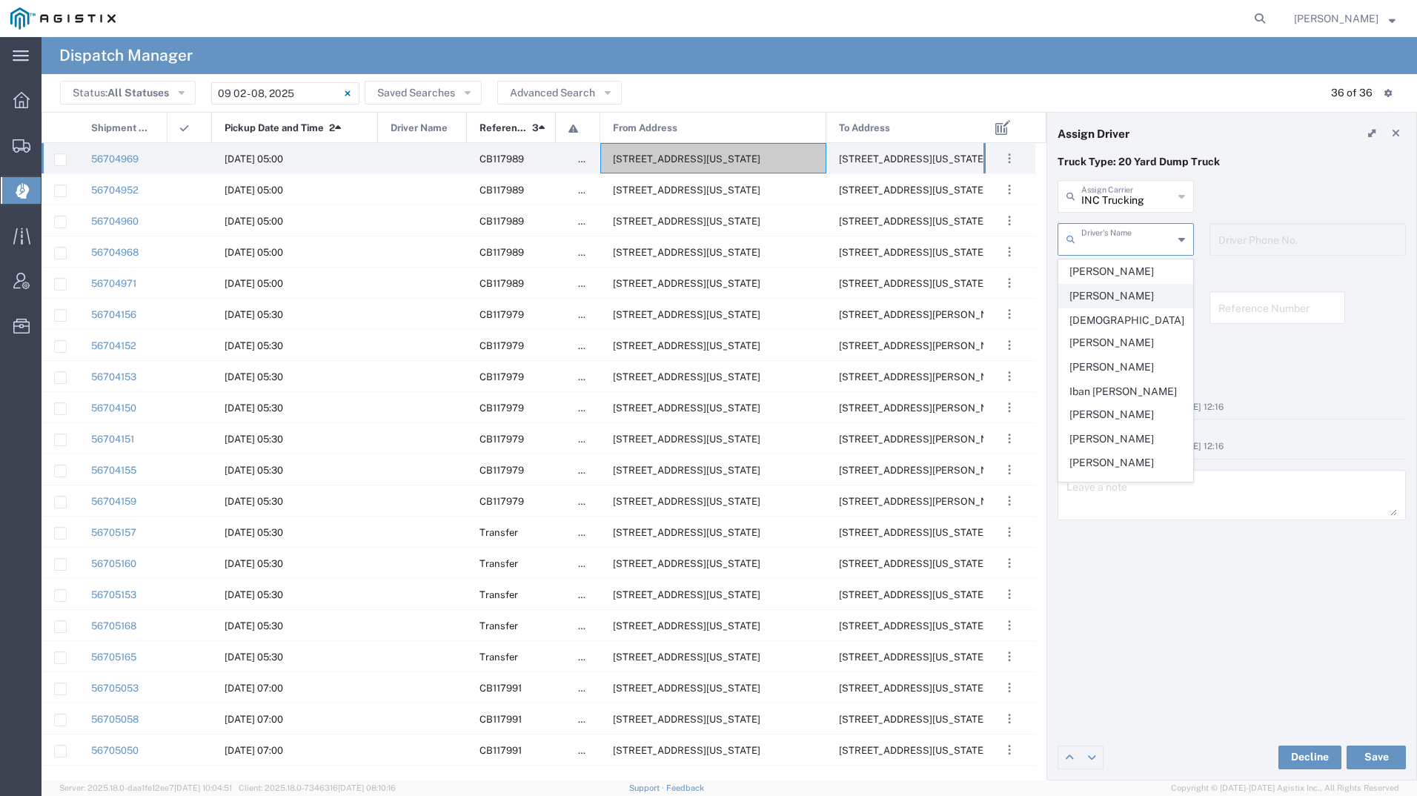
click at [1106, 294] on span "[PERSON_NAME]" at bounding box center [1125, 296] width 133 height 23
type input "[PERSON_NAME]"
type input "5599943234"
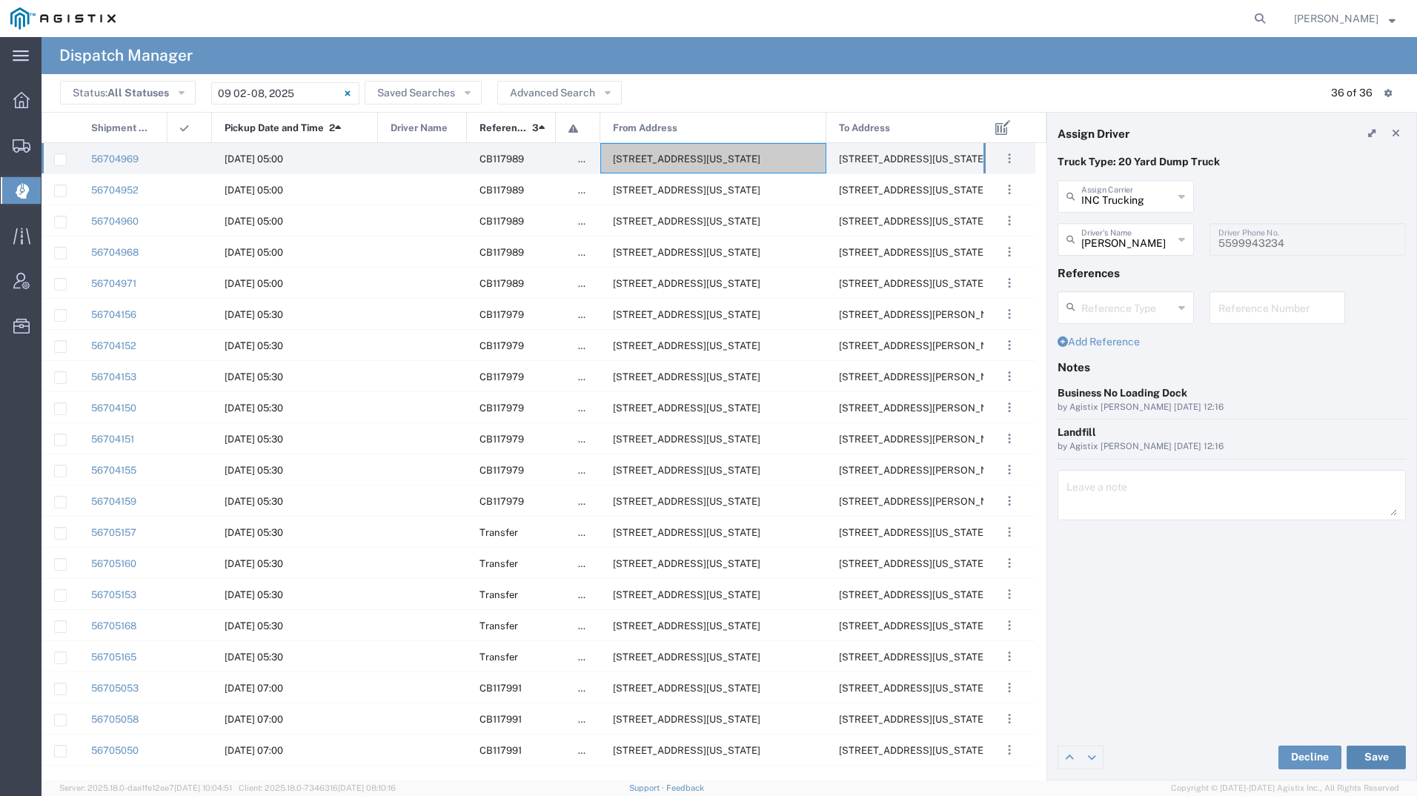
click at [1380, 757] on button "Save" at bounding box center [1375, 757] width 59 height 24
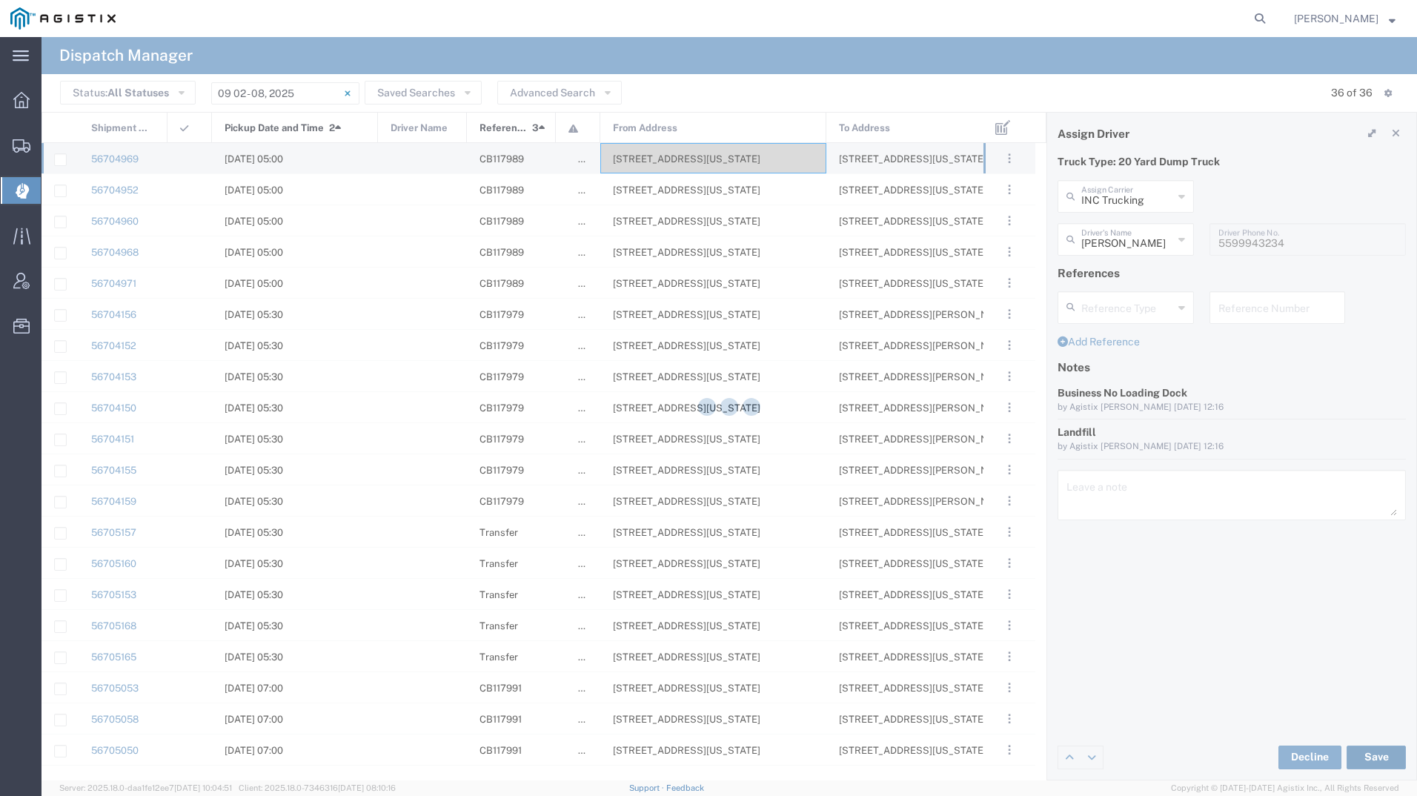
type input "[PERSON_NAME]"
type input "INC Trucking"
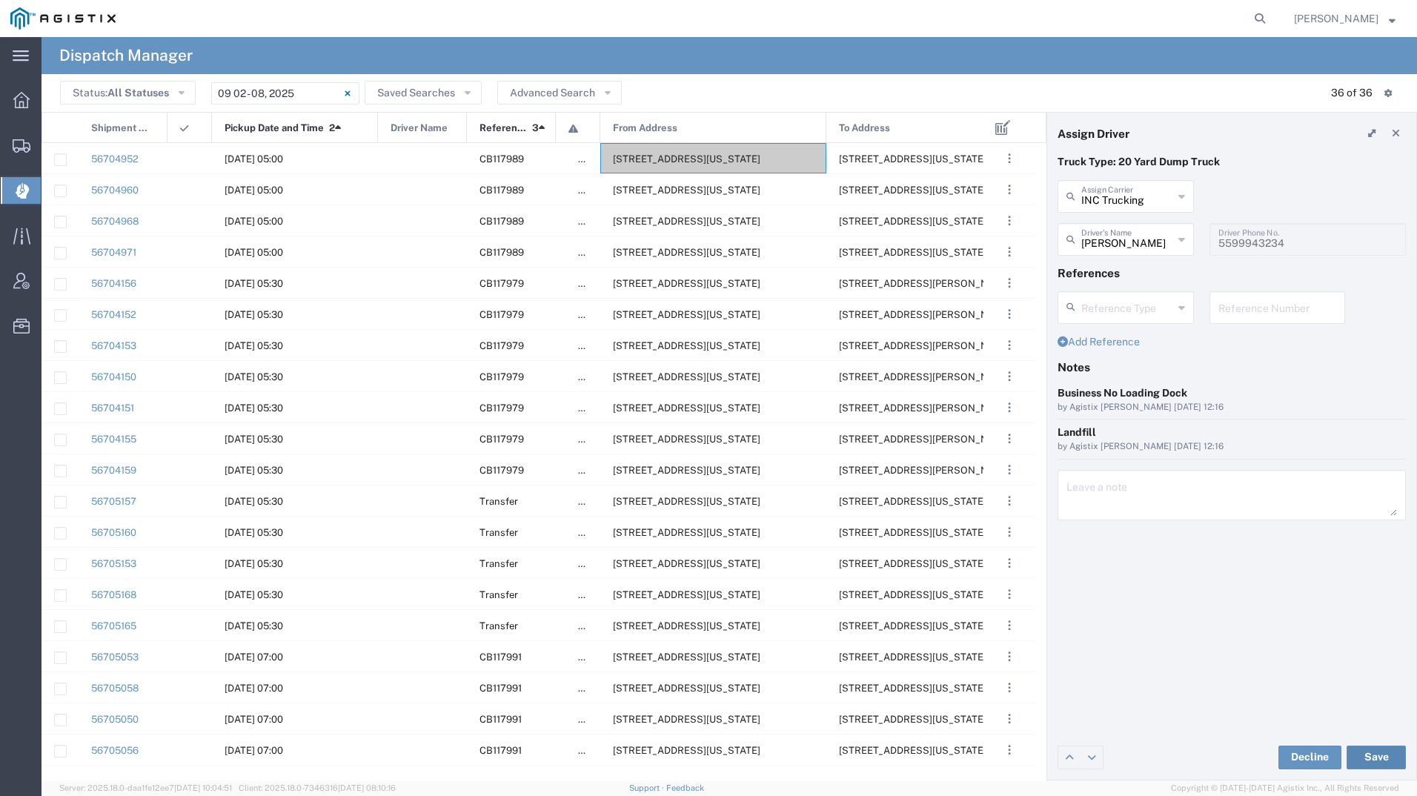
click at [1387, 748] on button "Save" at bounding box center [1375, 757] width 59 height 24
click at [725, 162] on span "[STREET_ADDRESS][US_STATE]" at bounding box center [686, 158] width 147 height 11
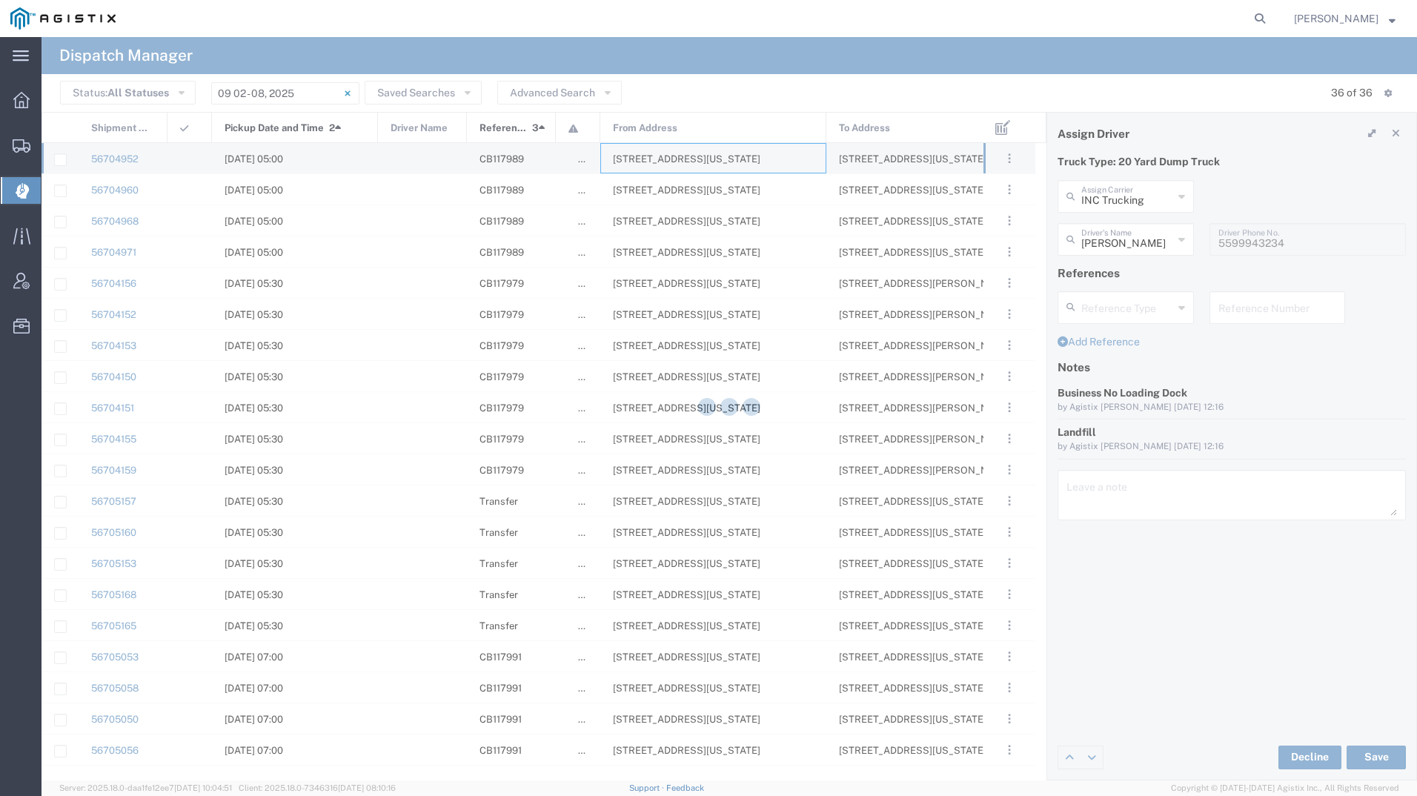
type input "[PERSON_NAME] Tanks Inc"
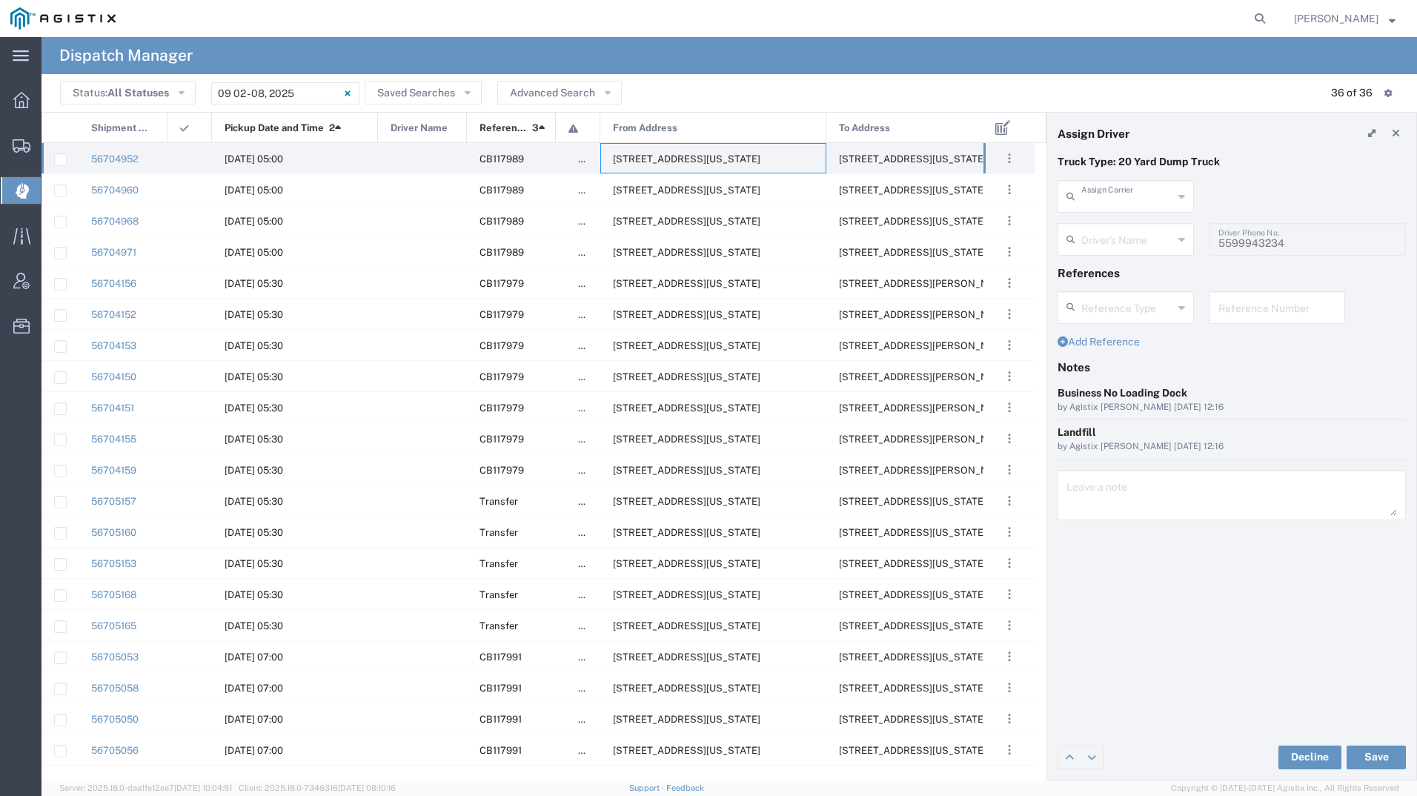
click at [1107, 199] on input "text" at bounding box center [1127, 195] width 92 height 26
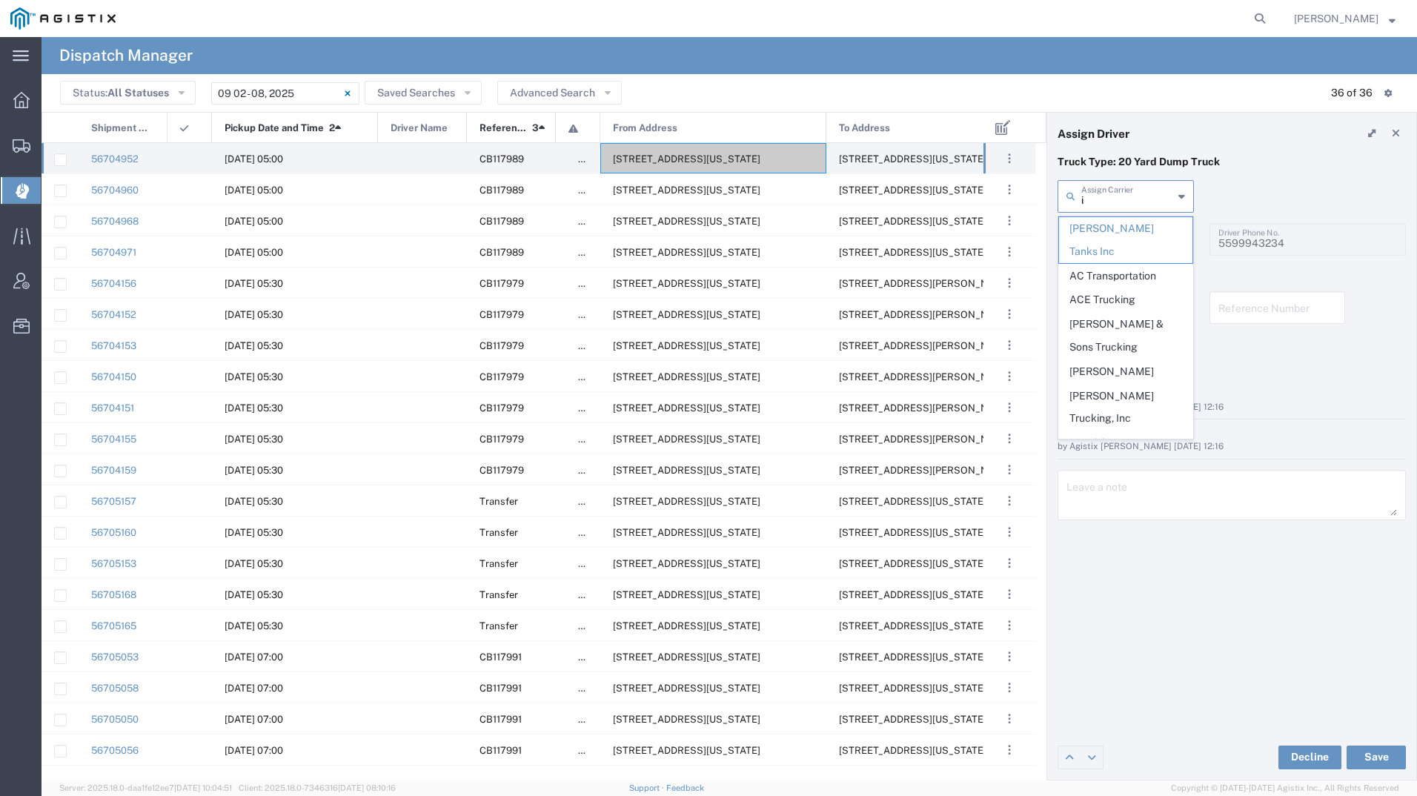
type input "in"
click at [1119, 400] on span "INC Trucking" at bounding box center [1125, 411] width 133 height 23
type input "INC Trucking"
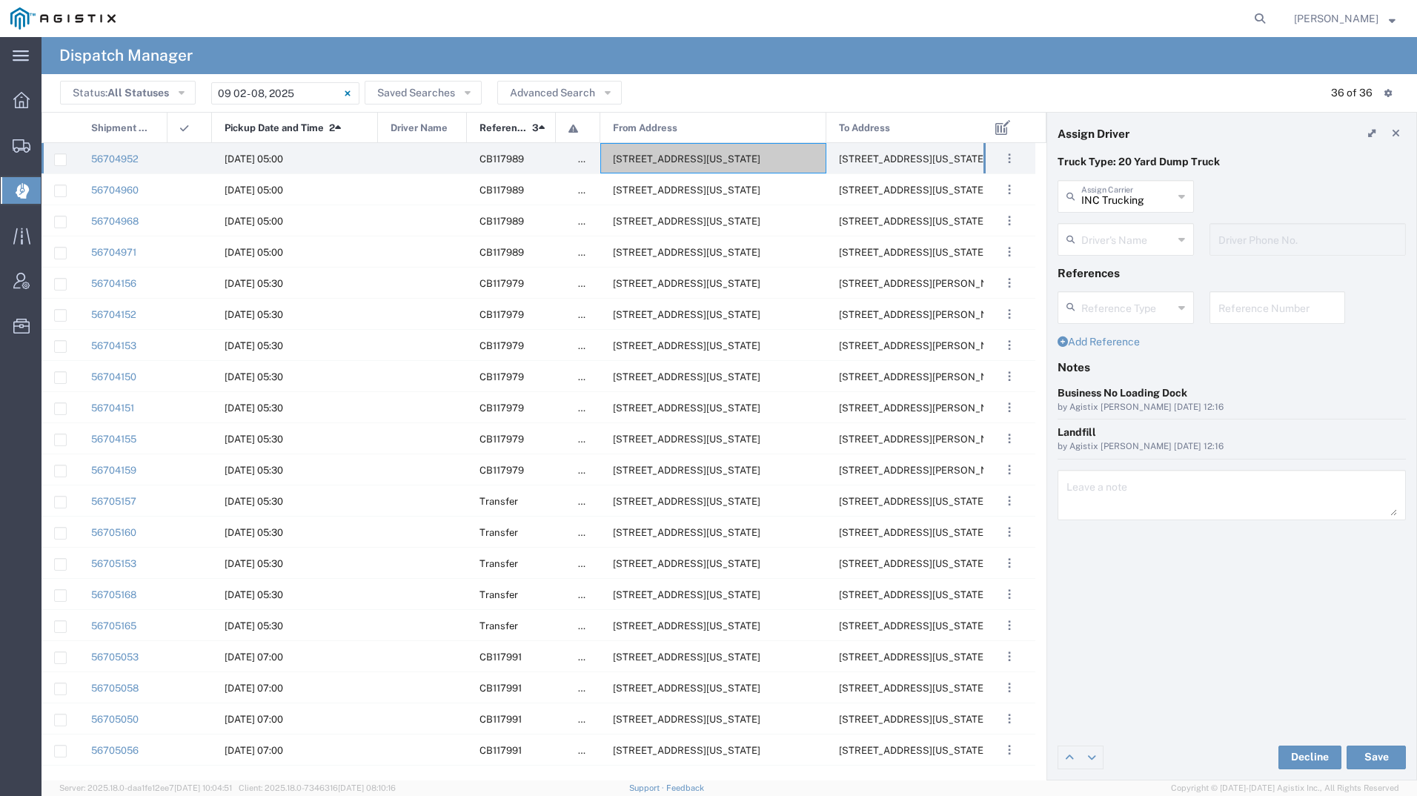
click at [1101, 236] on input "text" at bounding box center [1127, 238] width 92 height 26
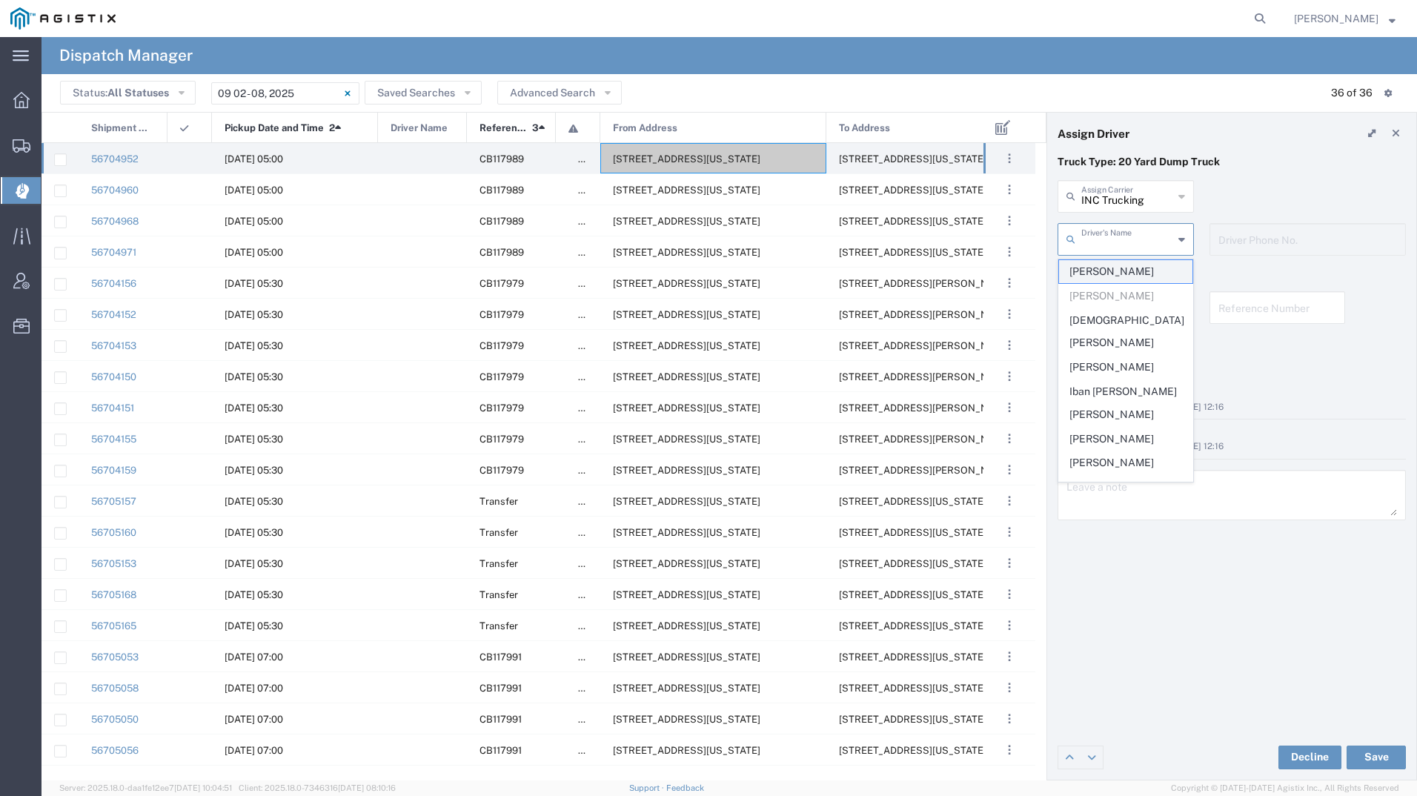
click at [1101, 267] on span "[PERSON_NAME]" at bounding box center [1125, 271] width 133 height 23
type input "[PERSON_NAME]"
type input "[PHONE_NUMBER]"
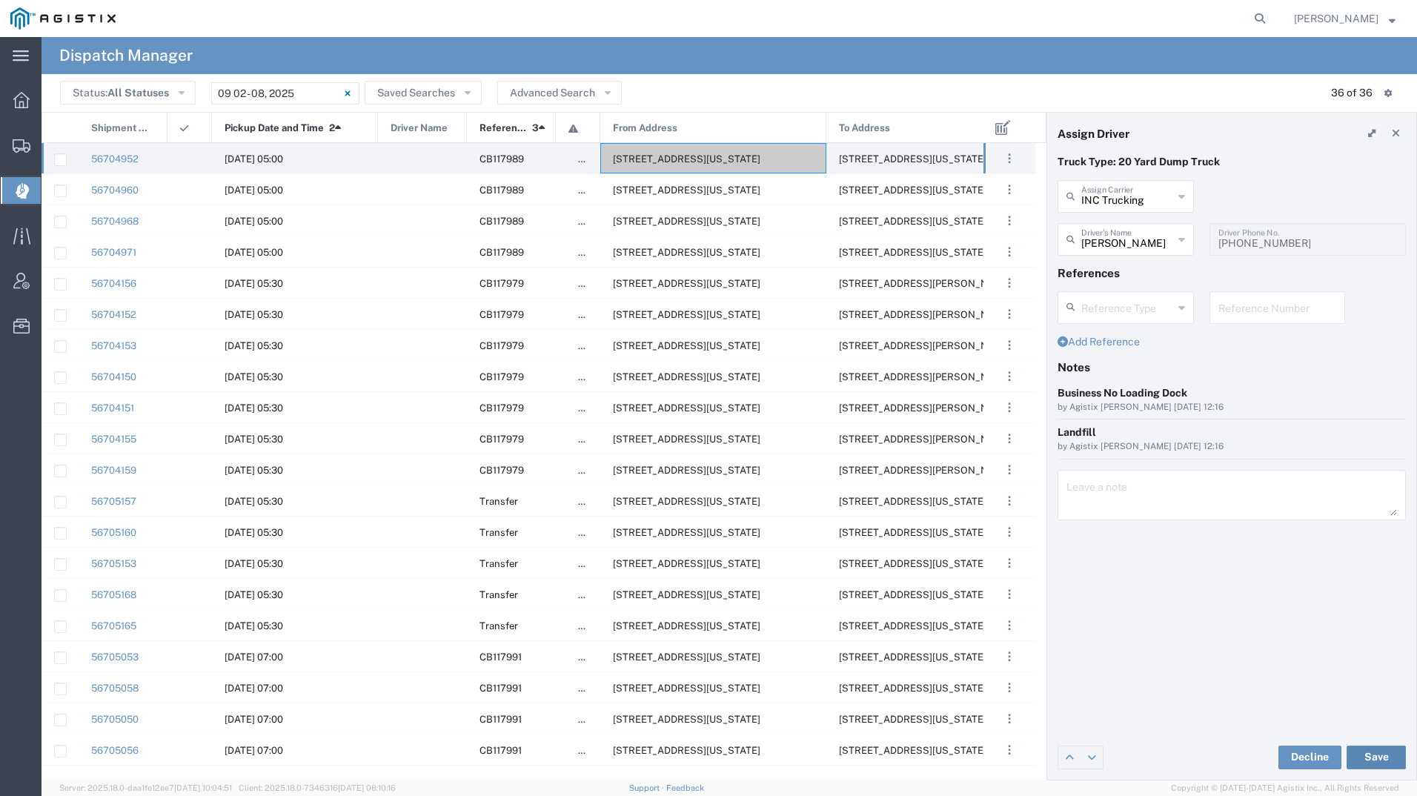
click at [1374, 760] on button "Save" at bounding box center [1375, 757] width 59 height 24
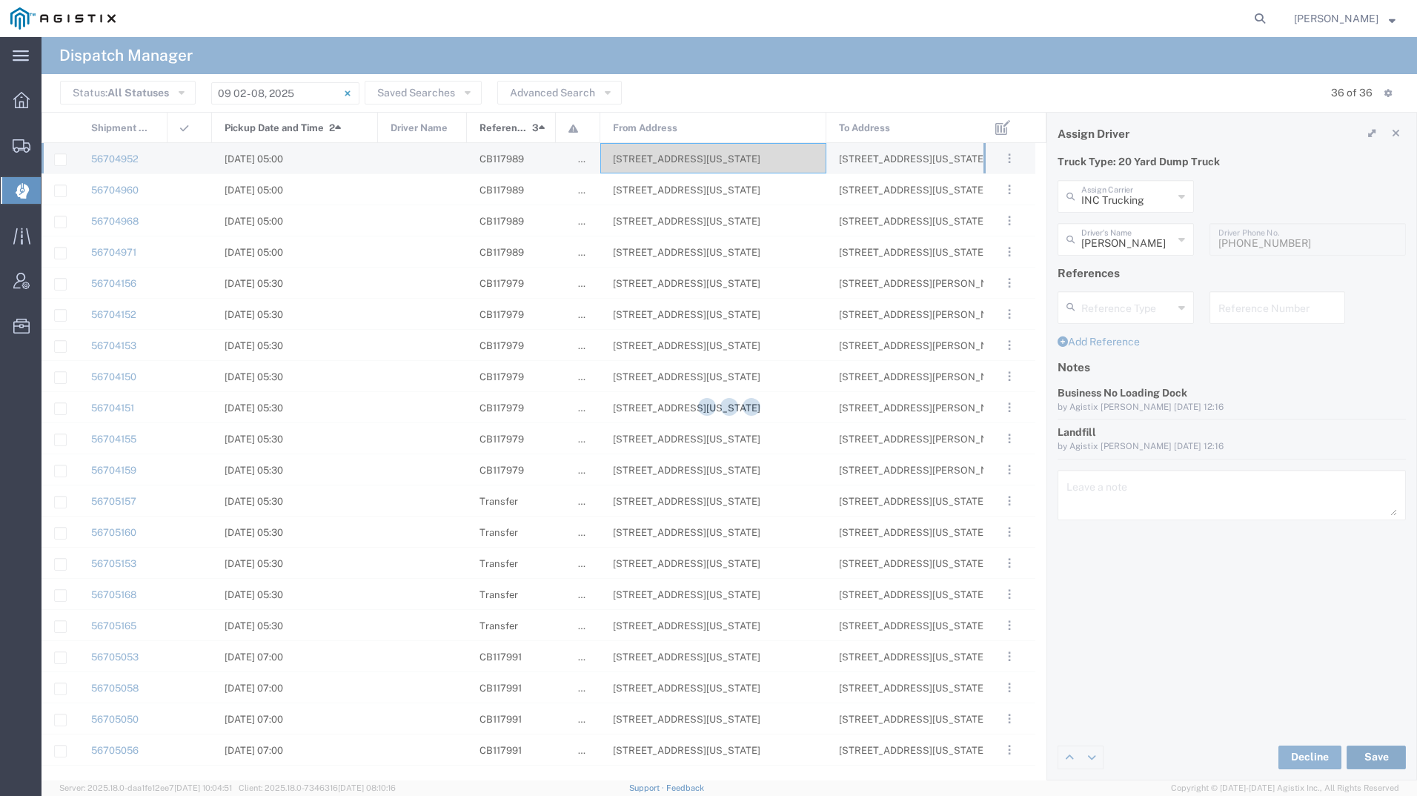
type input "[PERSON_NAME]"
type input "INC Trucking"
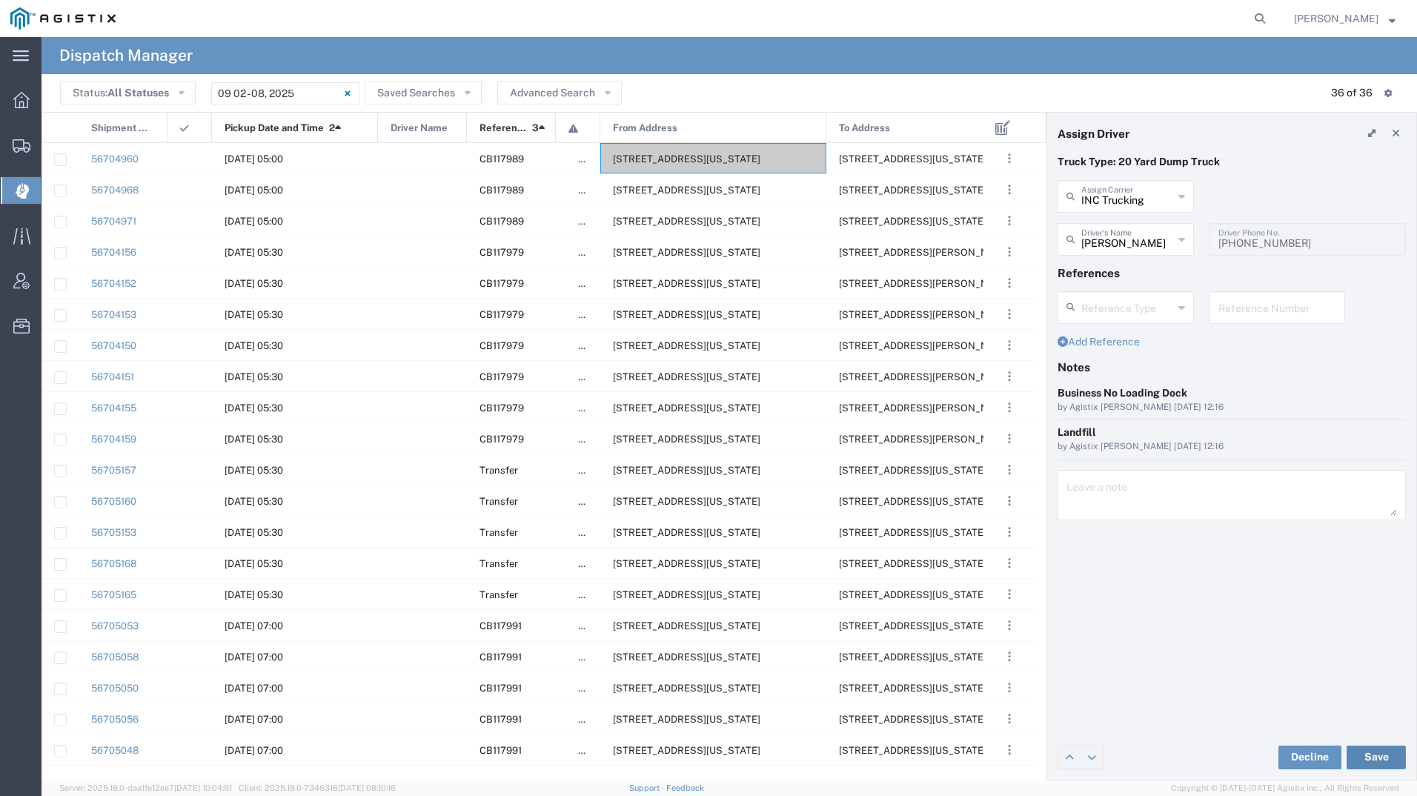
click at [1372, 750] on button "Save" at bounding box center [1375, 757] width 59 height 24
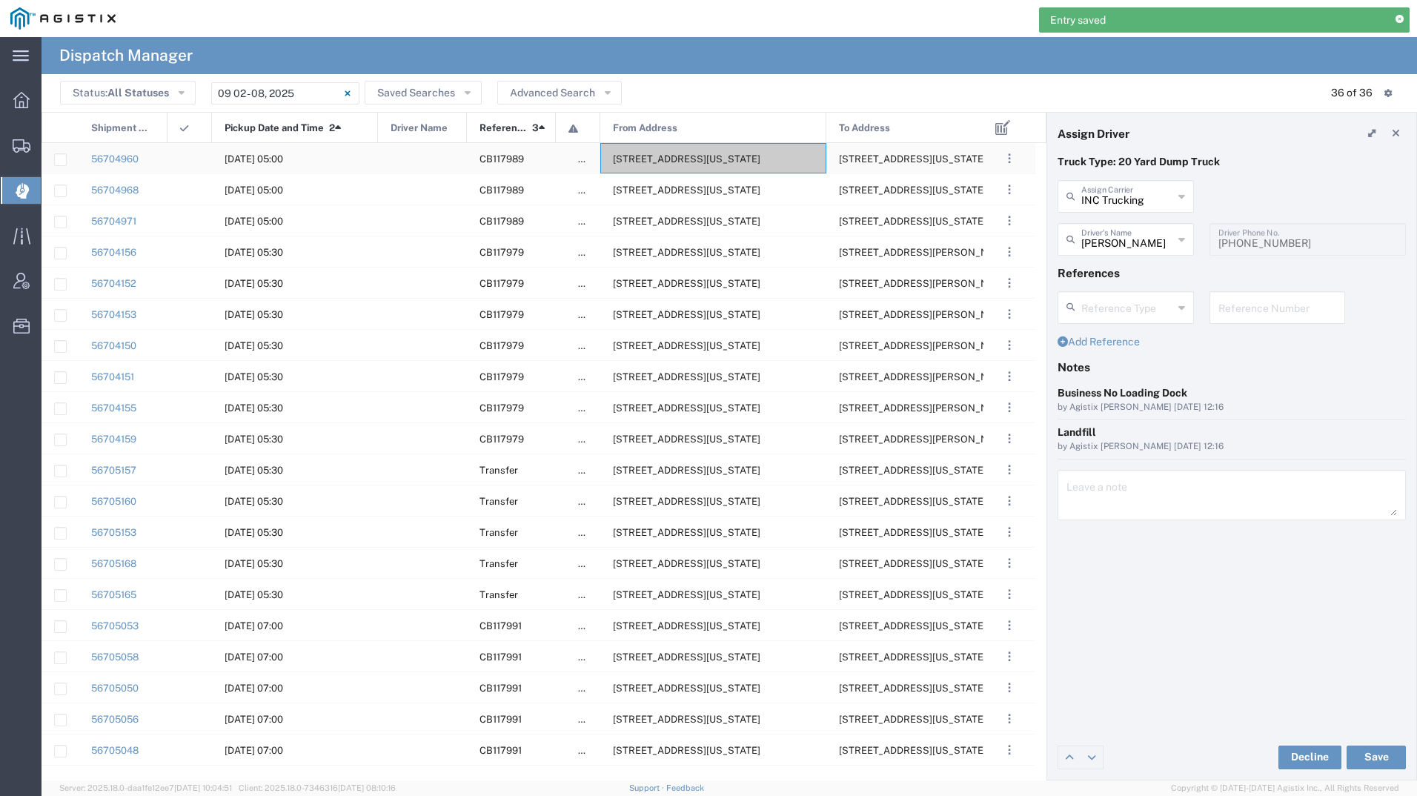
click at [667, 160] on span "[STREET_ADDRESS][US_STATE]" at bounding box center [686, 158] width 147 height 11
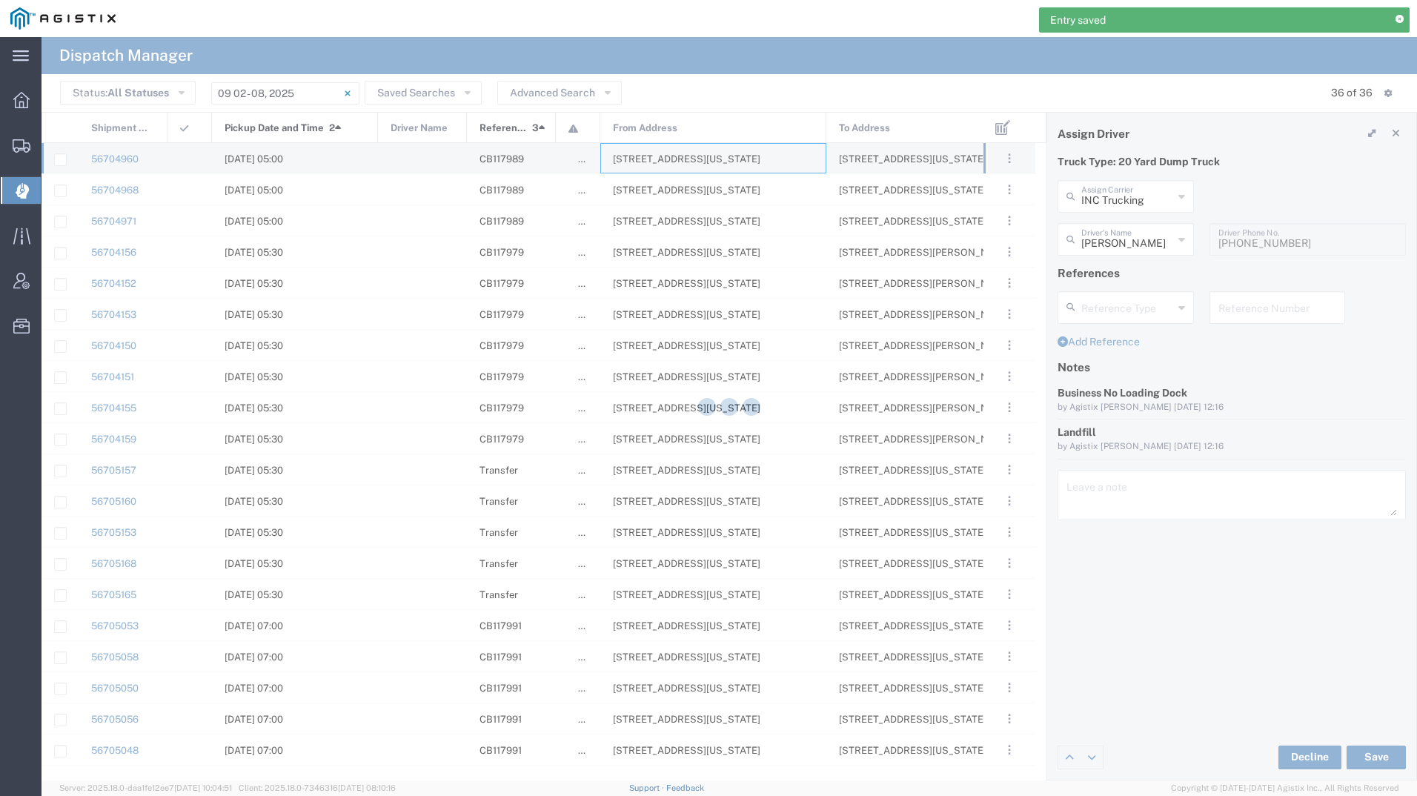
type input "[PERSON_NAME] Tanks Inc"
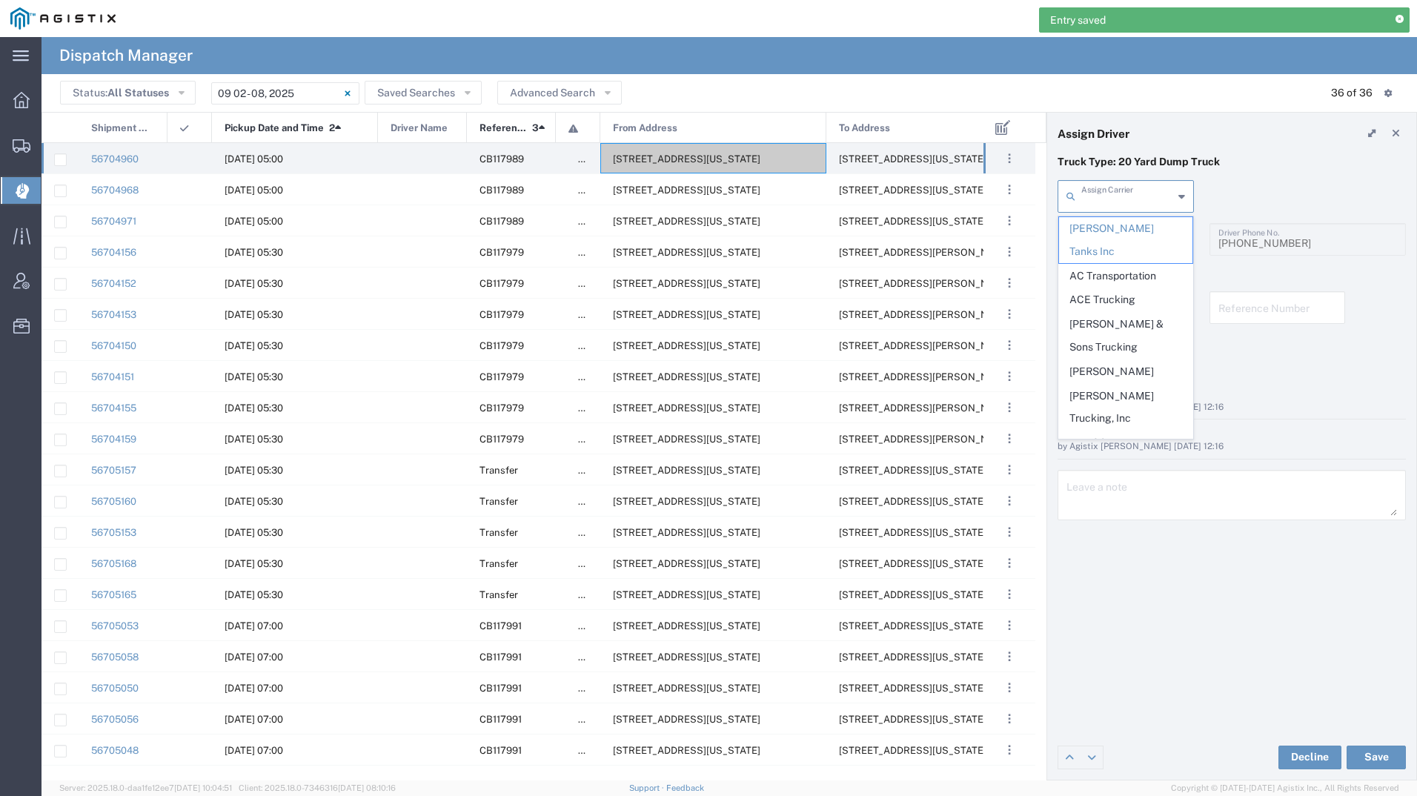
click at [1111, 196] on input "text" at bounding box center [1127, 195] width 92 height 26
type input "inc"
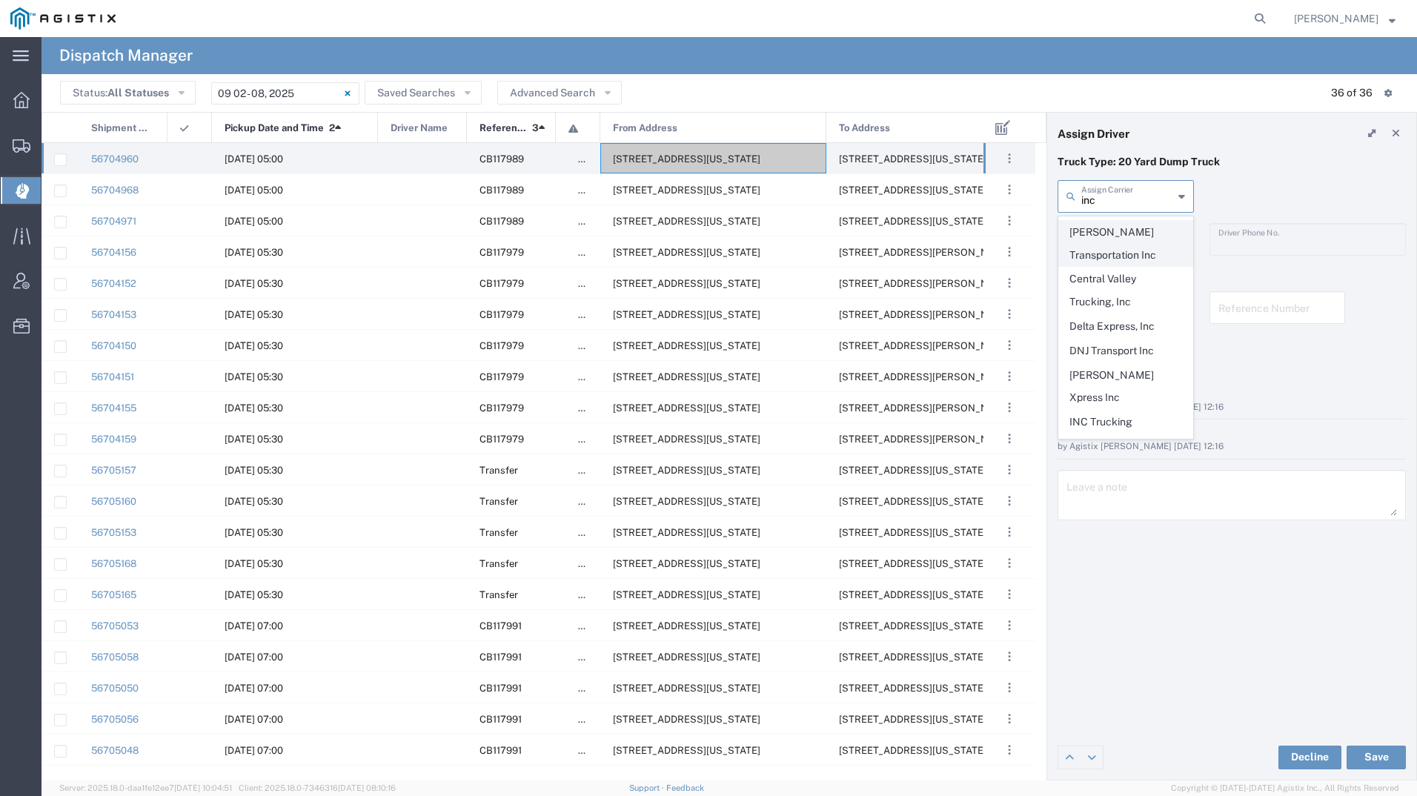
scroll to position [148, 0]
click at [1122, 400] on span "INC Trucking" at bounding box center [1125, 411] width 133 height 23
type input "INC Trucking"
click at [1117, 231] on input "text" at bounding box center [1127, 238] width 92 height 26
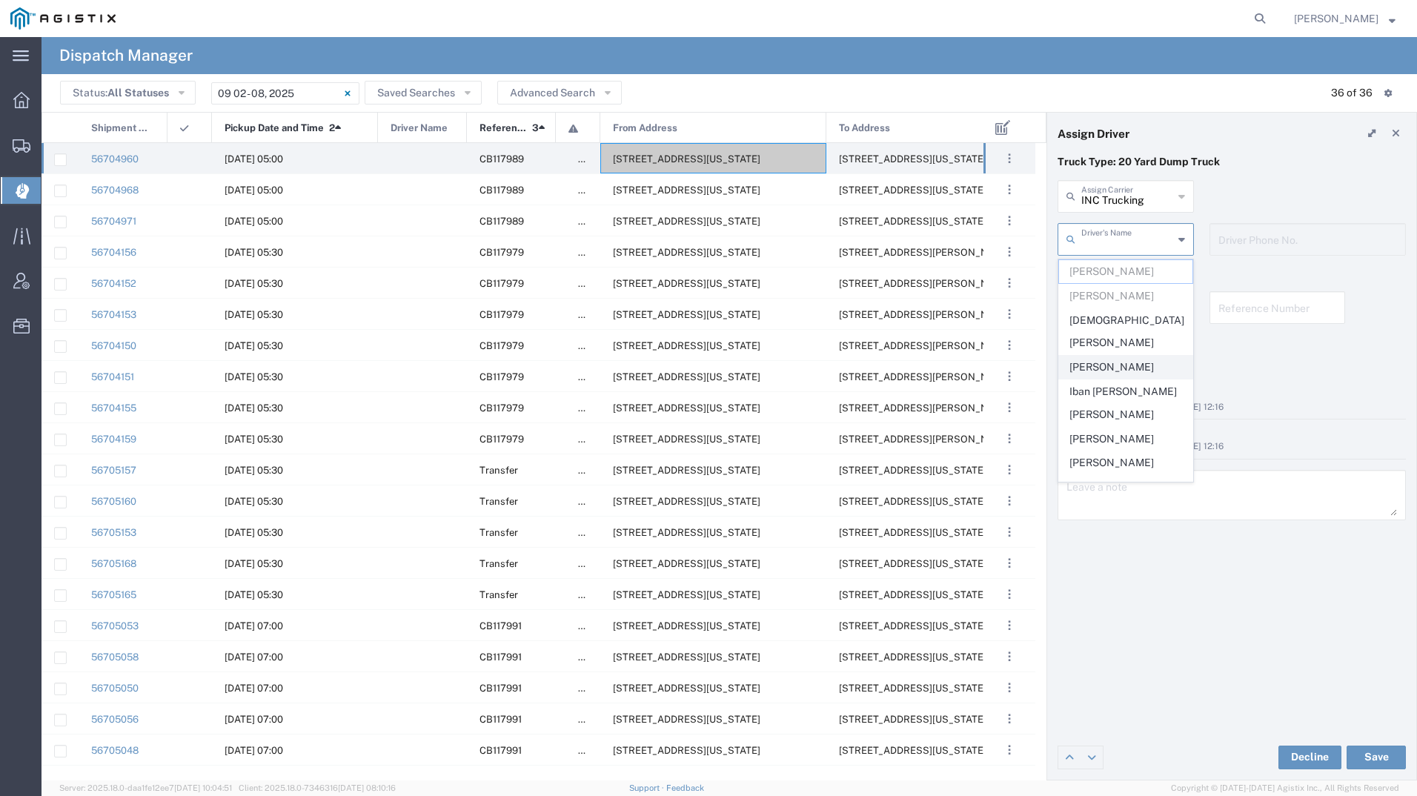
click at [1098, 356] on span "[PERSON_NAME]" at bounding box center [1125, 367] width 133 height 23
type input "[PERSON_NAME]"
type input "[PHONE_NUMBER]"
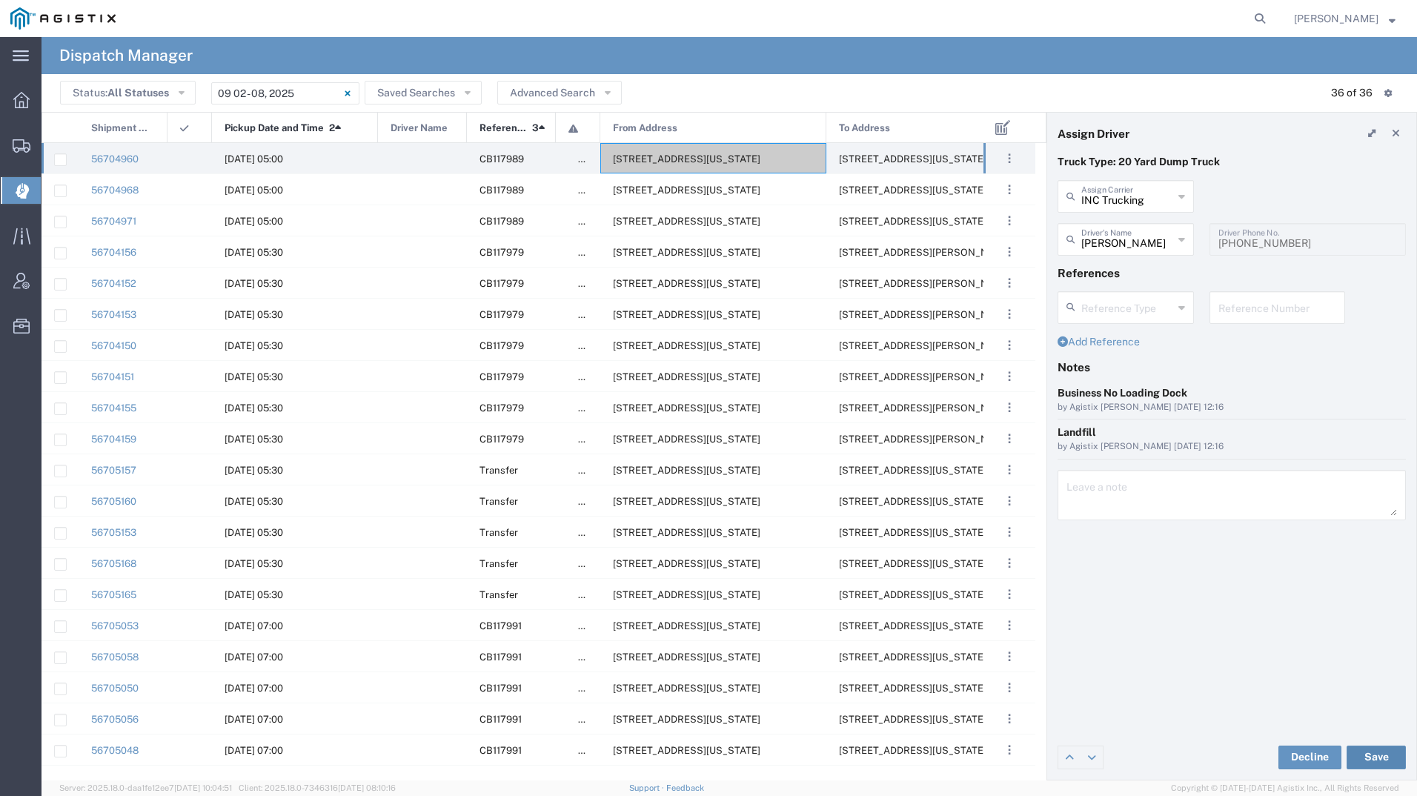
click at [1372, 759] on button "Save" at bounding box center [1375, 757] width 59 height 24
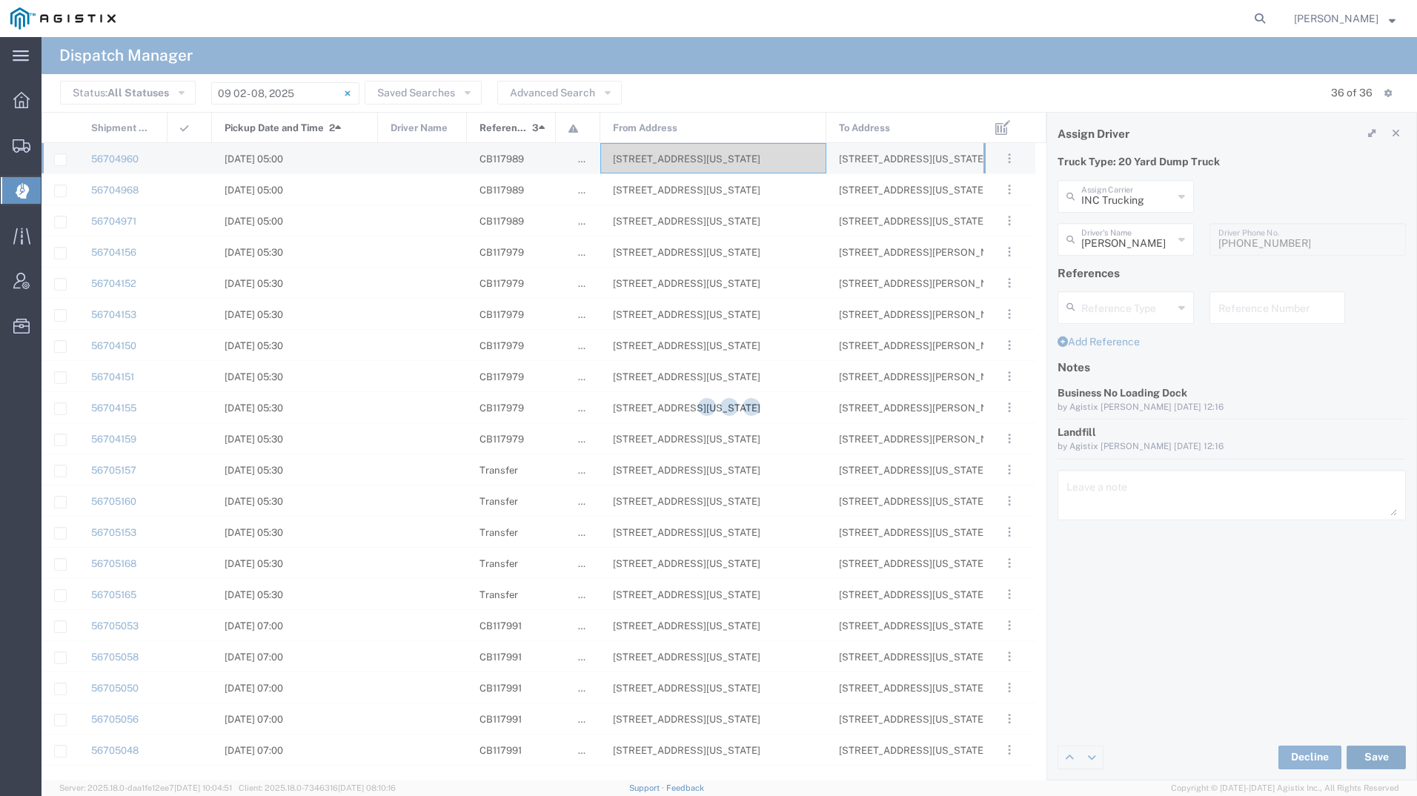
type input "[PERSON_NAME]"
type input "INC Trucking"
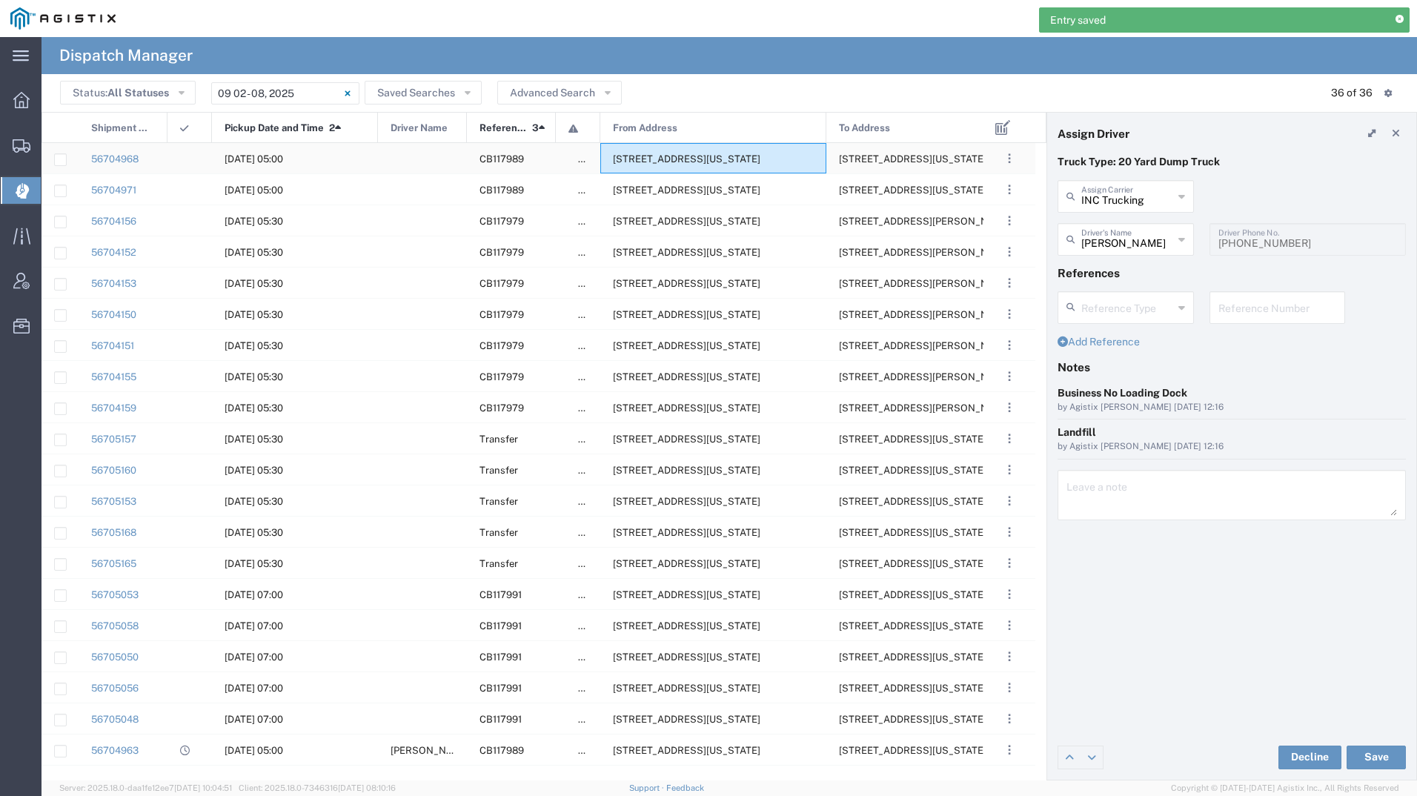
click at [702, 162] on span "[STREET_ADDRESS][US_STATE]" at bounding box center [686, 158] width 147 height 11
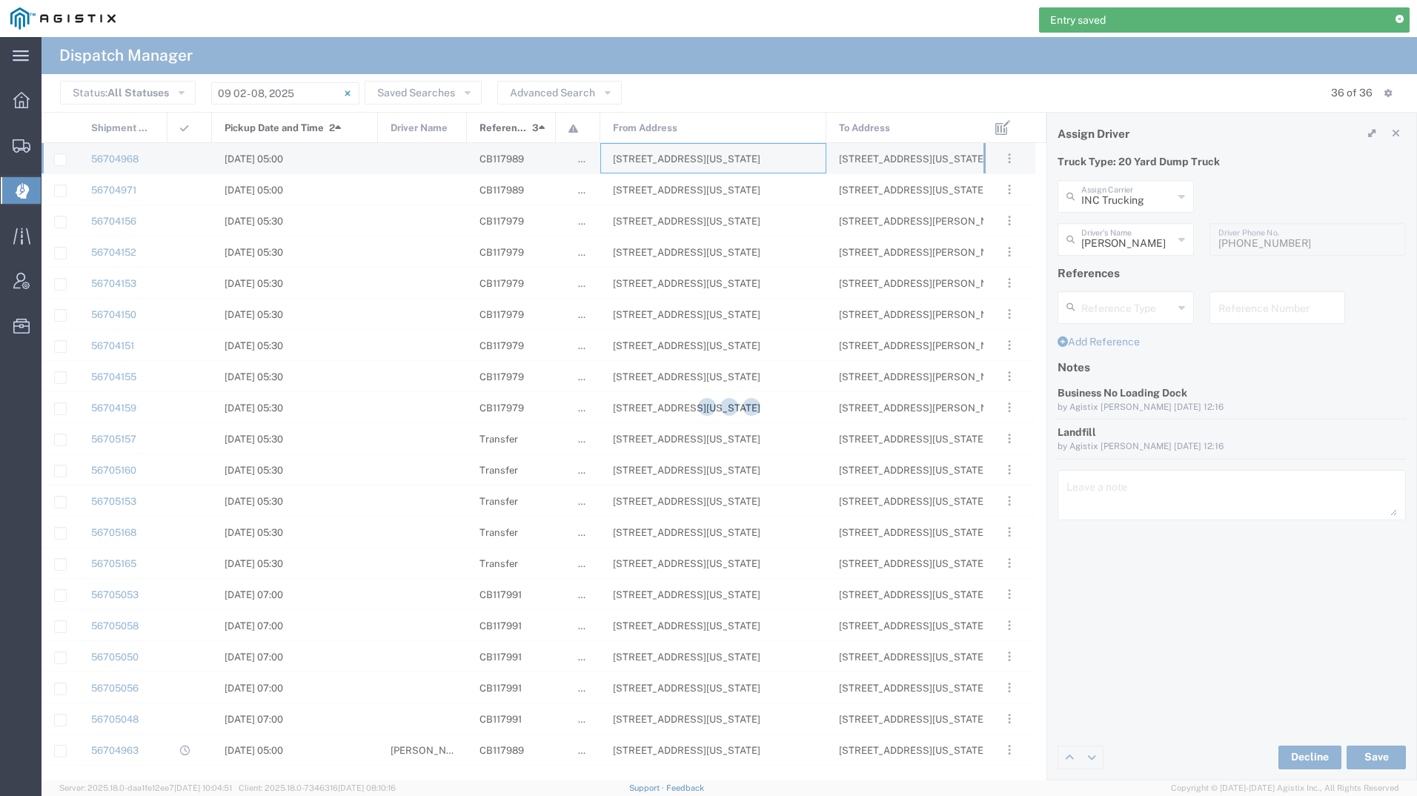
type input "[PERSON_NAME] Tanks Inc"
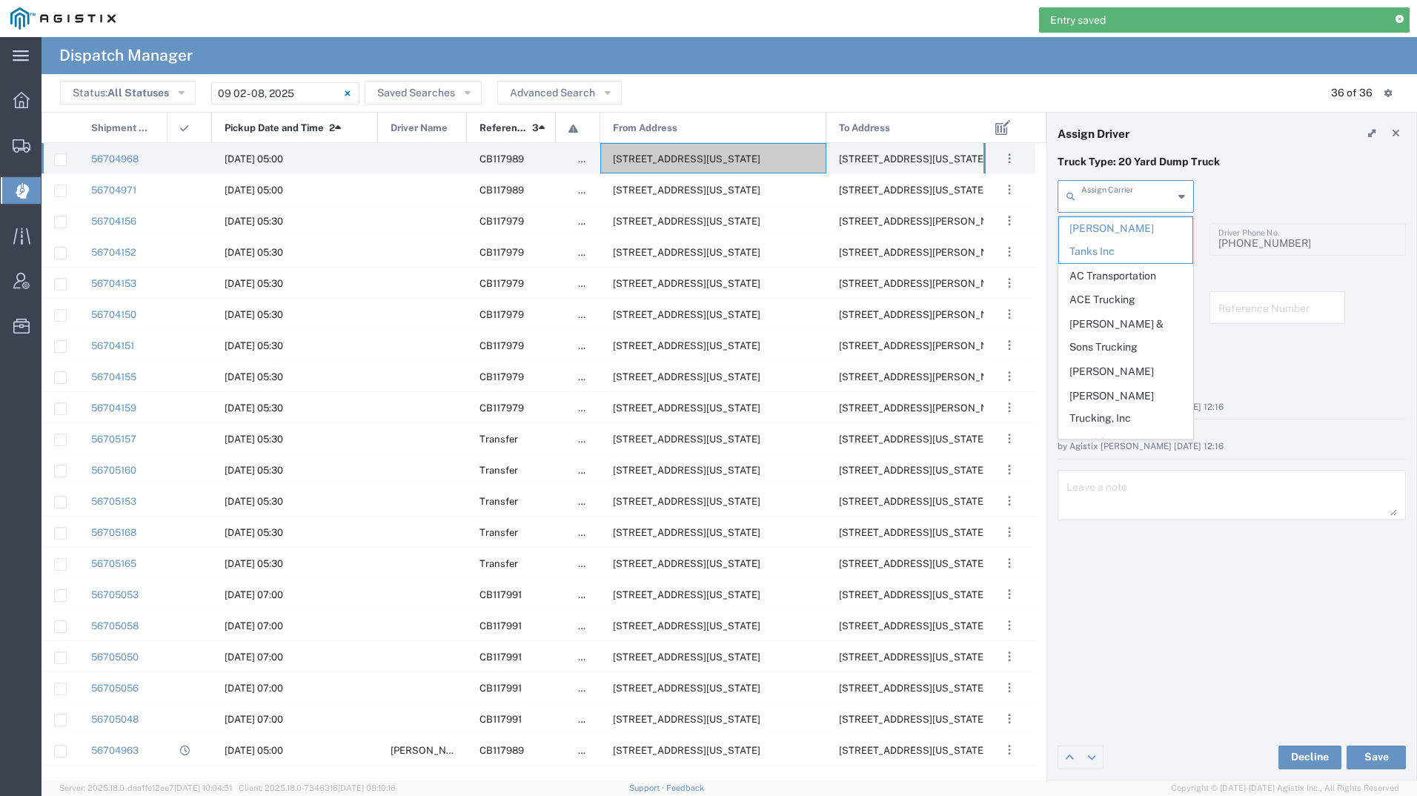
click at [1126, 202] on input "text" at bounding box center [1127, 195] width 92 height 26
type input "wx"
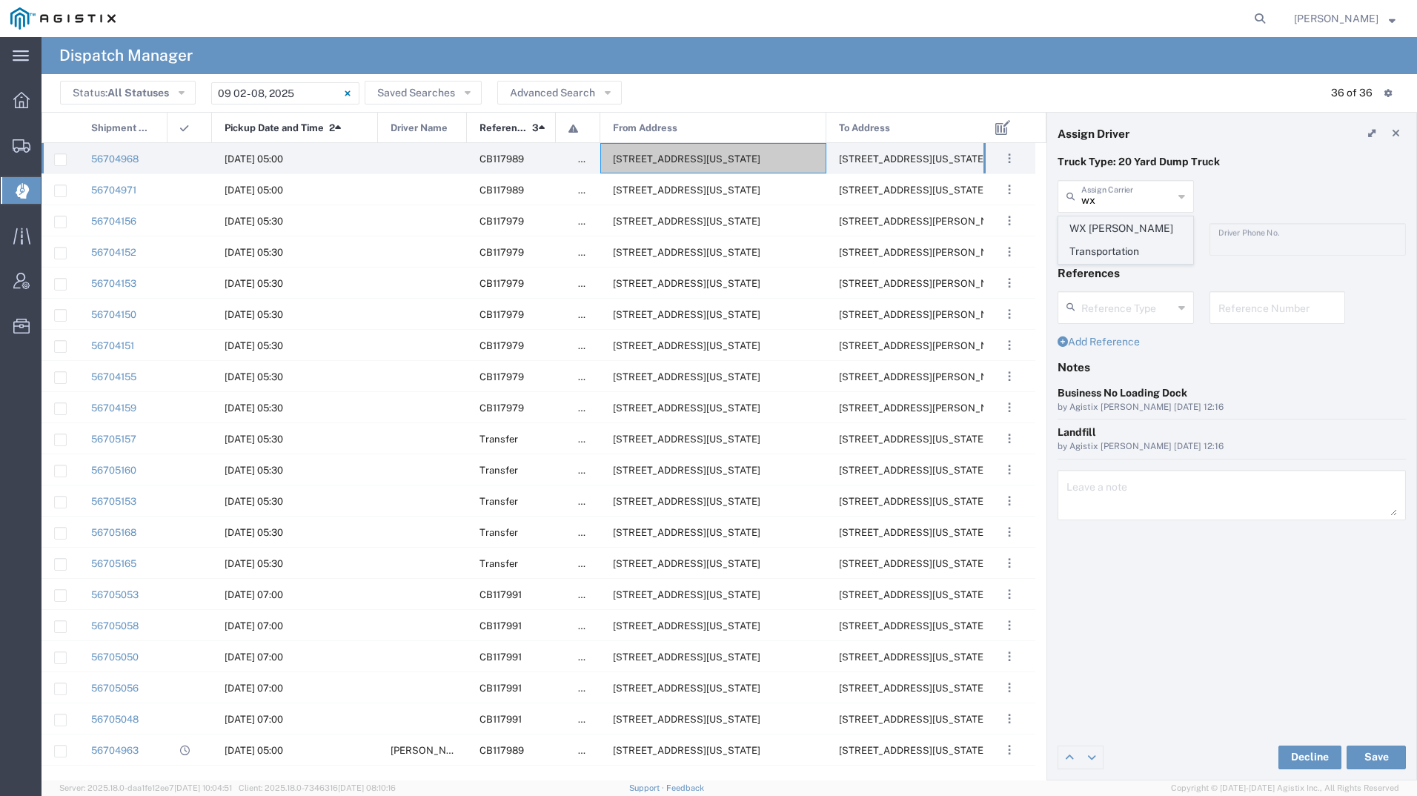
click at [1092, 222] on span "WX [PERSON_NAME] Transportation" at bounding box center [1125, 240] width 133 height 46
type input "WX [PERSON_NAME] Transportation"
click at [1092, 228] on input "text" at bounding box center [1127, 238] width 92 height 26
click at [1084, 298] on span "[PERSON_NAME]" at bounding box center [1125, 296] width 133 height 23
type input "[PERSON_NAME]"
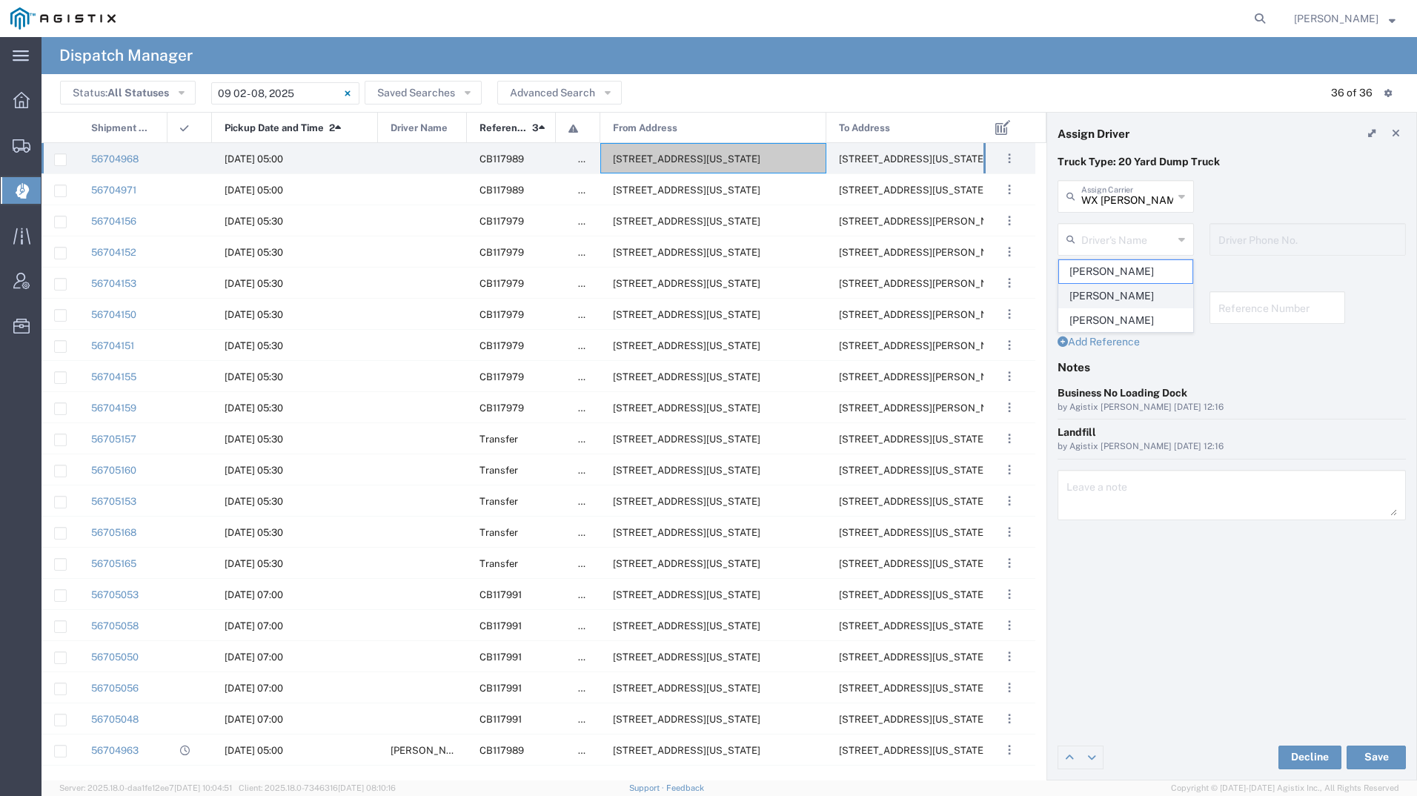
type input "[PHONE_NUMBER]"
click at [1388, 752] on button "Save" at bounding box center [1375, 757] width 59 height 24
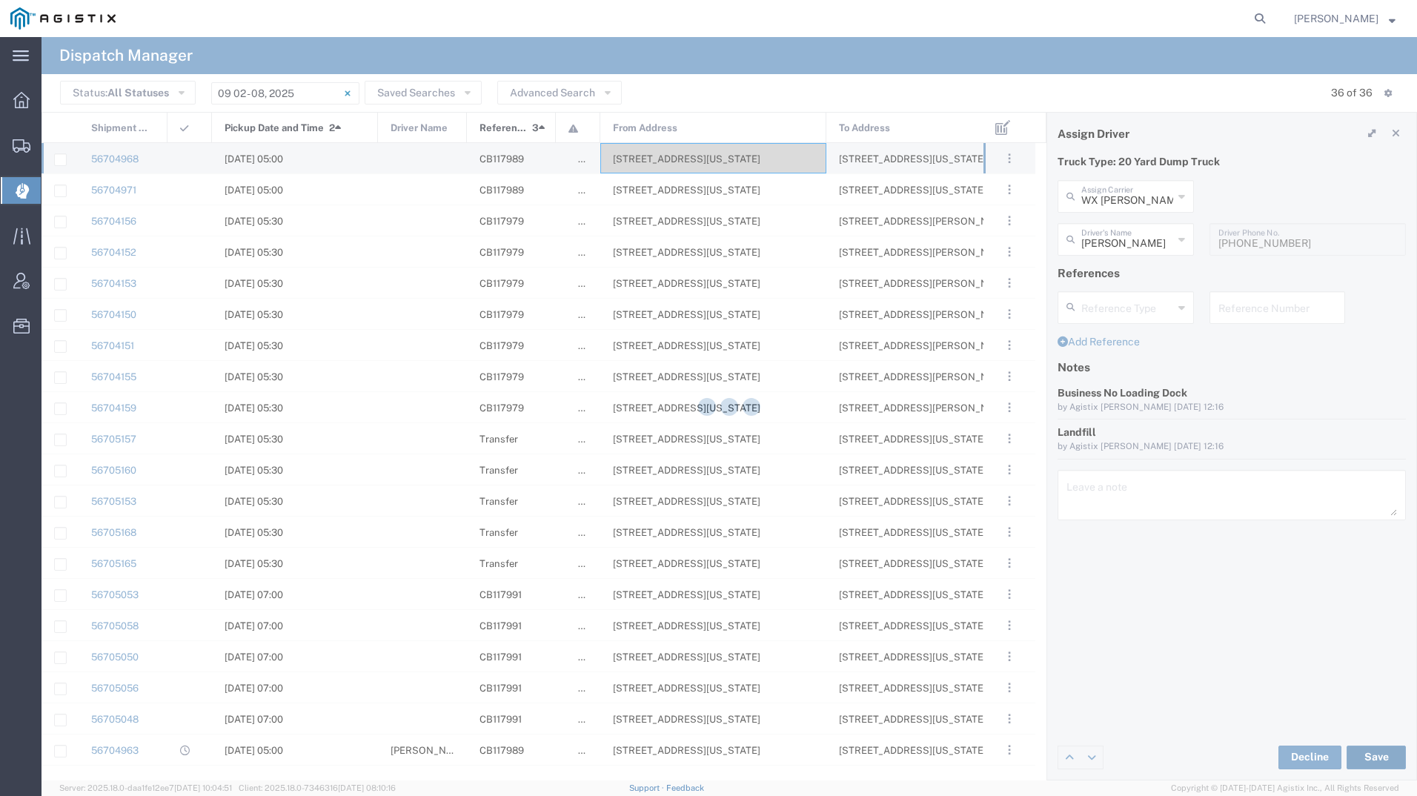
type input "[PERSON_NAME]"
type input "WX [PERSON_NAME] Transportation"
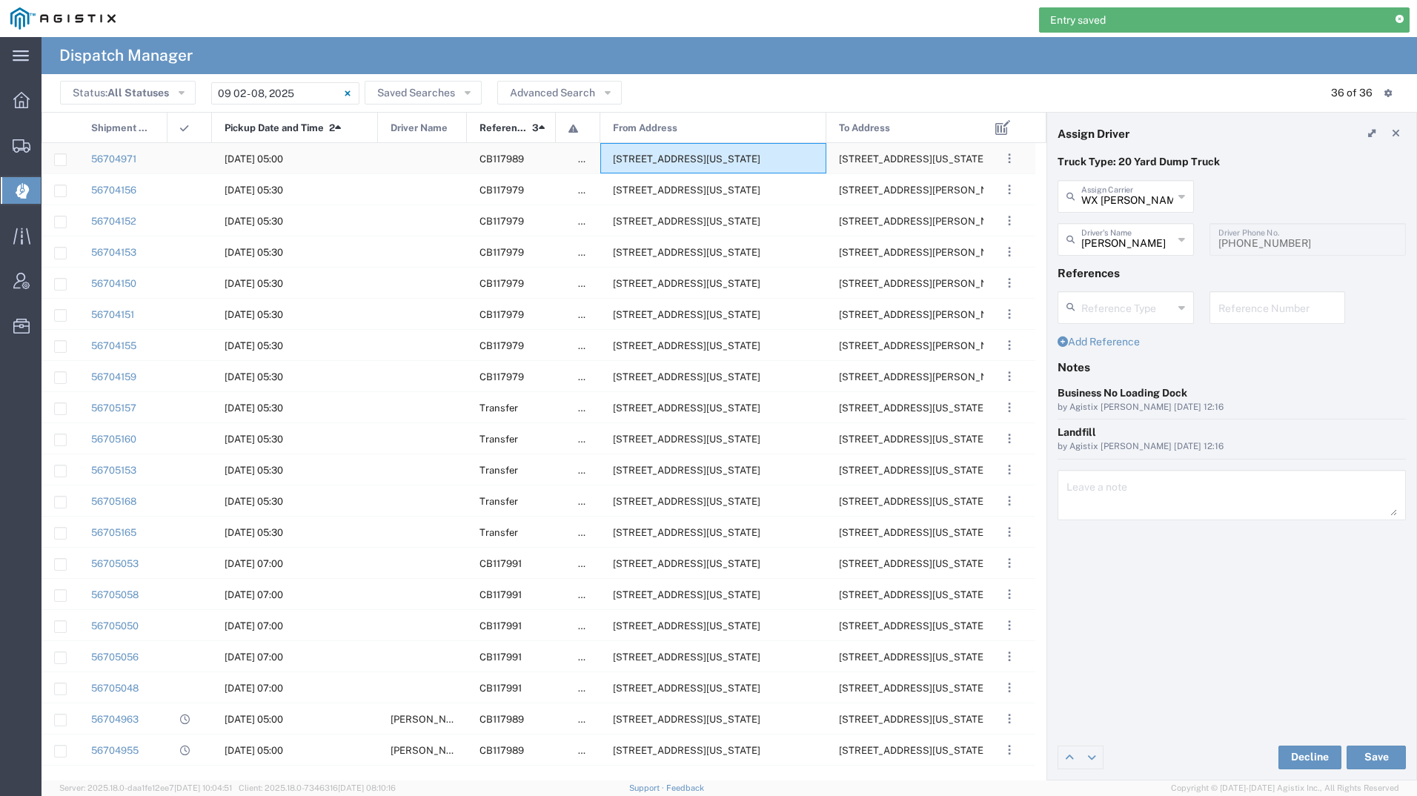
click at [701, 159] on span "[STREET_ADDRESS][US_STATE]" at bounding box center [686, 158] width 147 height 11
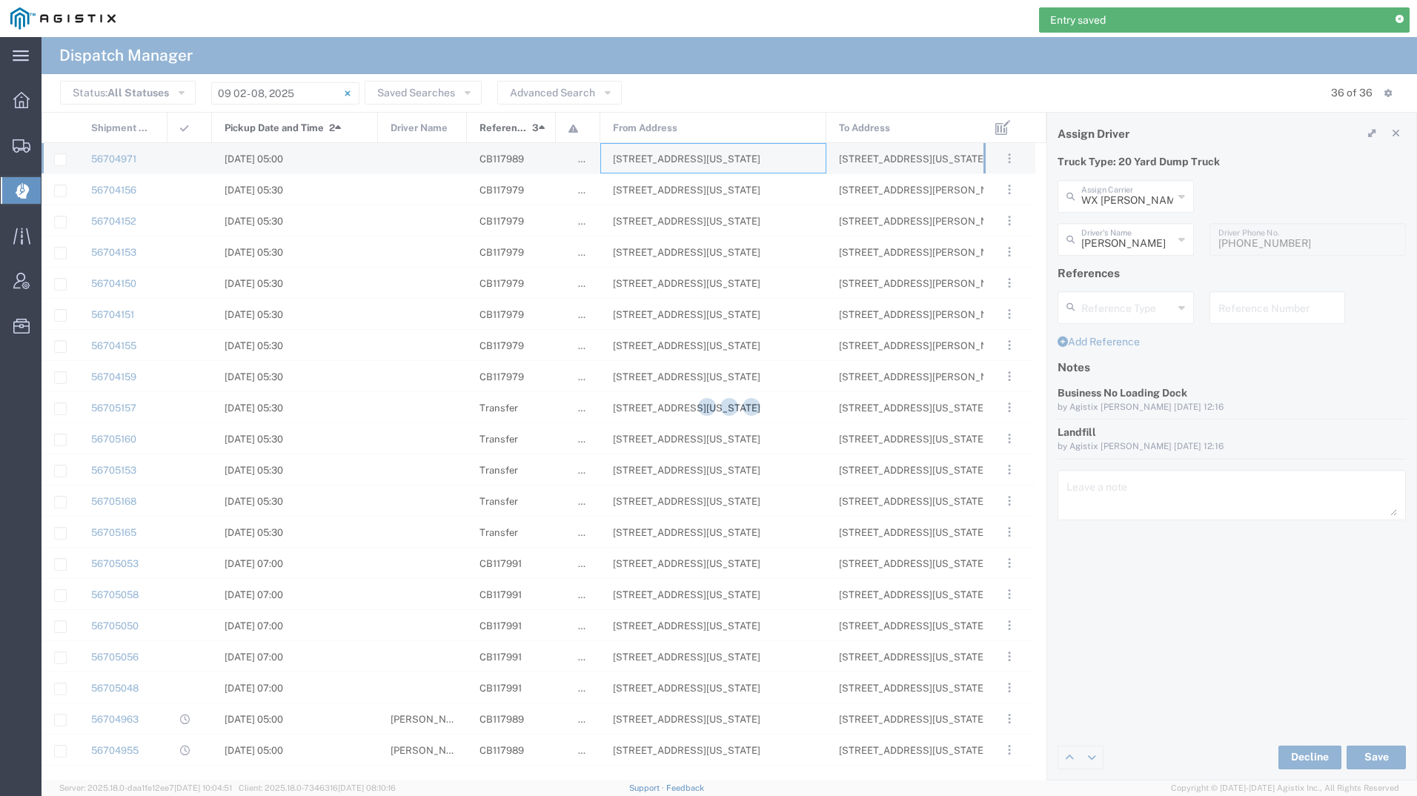
type input "[PERSON_NAME] Tanks Inc"
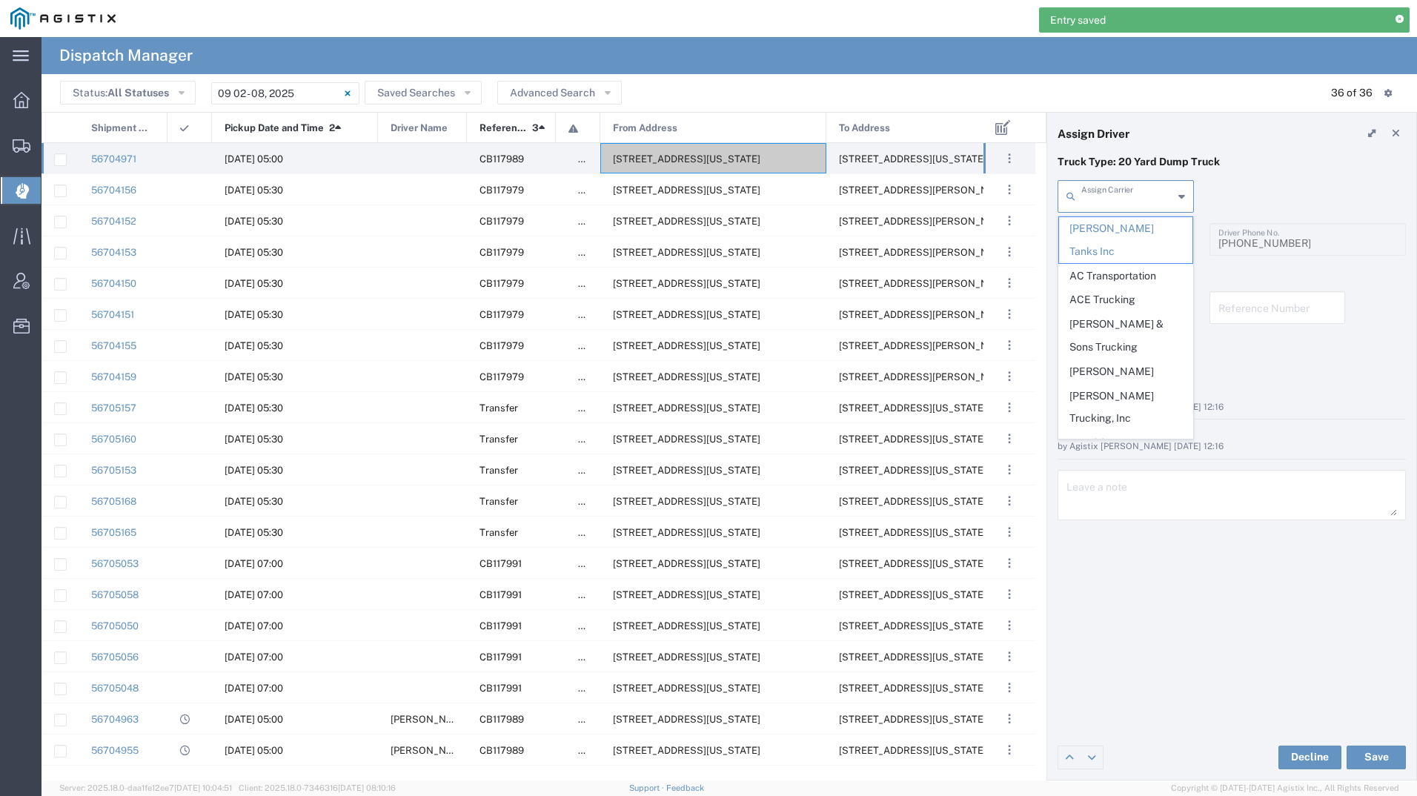
click at [1122, 200] on input "text" at bounding box center [1127, 195] width 92 height 26
type input "wx"
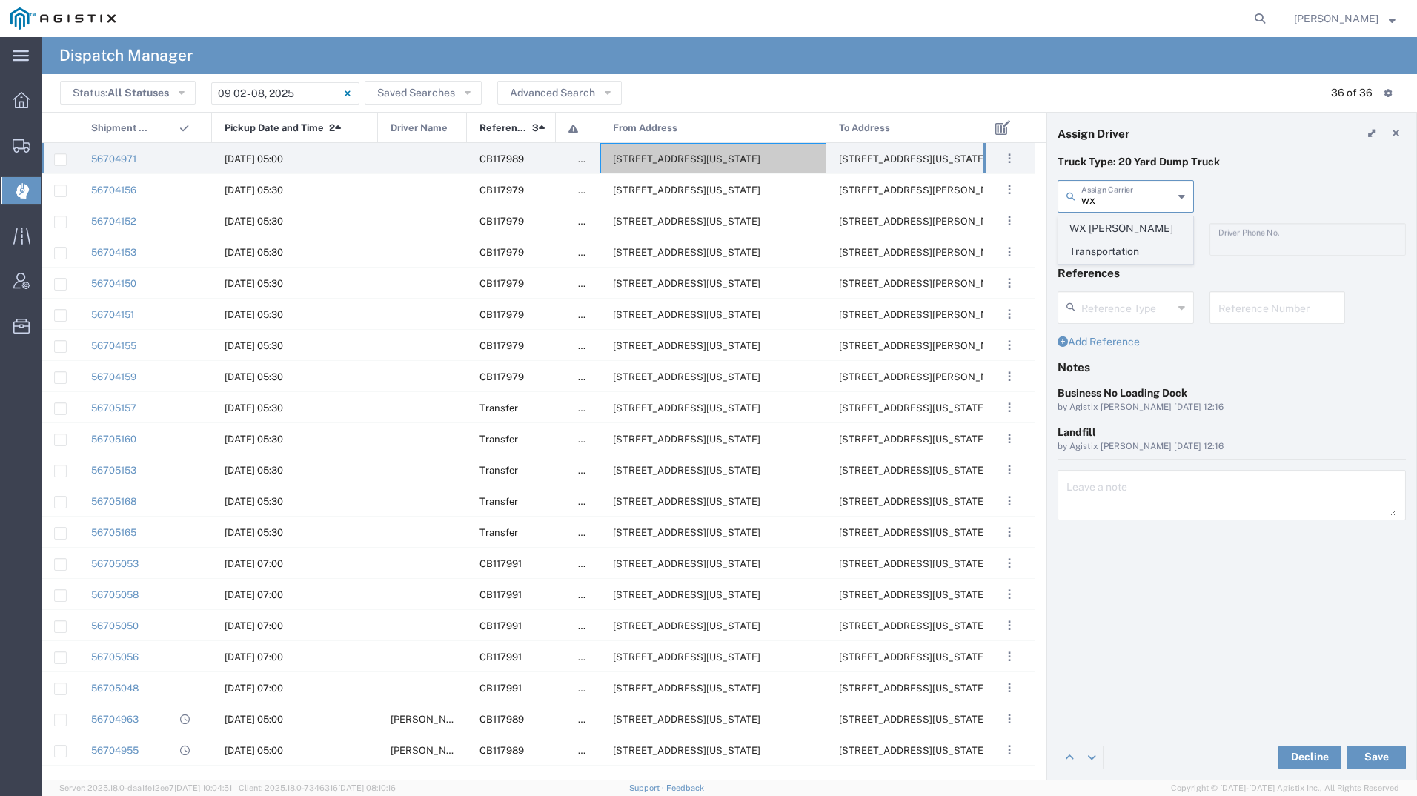
click at [1112, 240] on span "WX [PERSON_NAME] Transportation" at bounding box center [1125, 240] width 133 height 46
type input "WX [PERSON_NAME] Transportation"
click at [1112, 240] on input "text" at bounding box center [1127, 238] width 92 height 26
click at [1105, 316] on span "[PERSON_NAME]" at bounding box center [1125, 320] width 133 height 23
type input "[PERSON_NAME]"
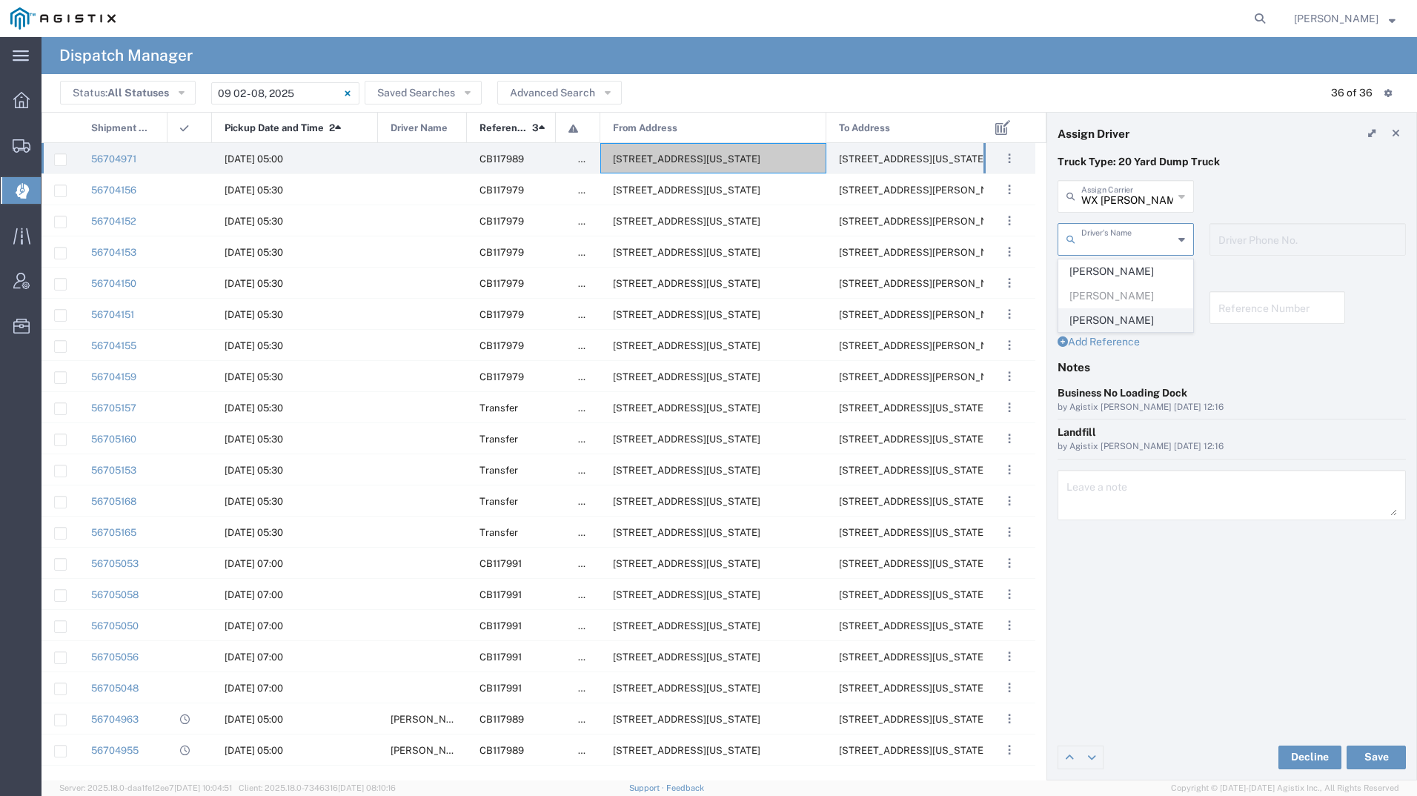
type input "[PHONE_NUMBER]"
click at [1377, 759] on button "Save" at bounding box center [1375, 757] width 59 height 24
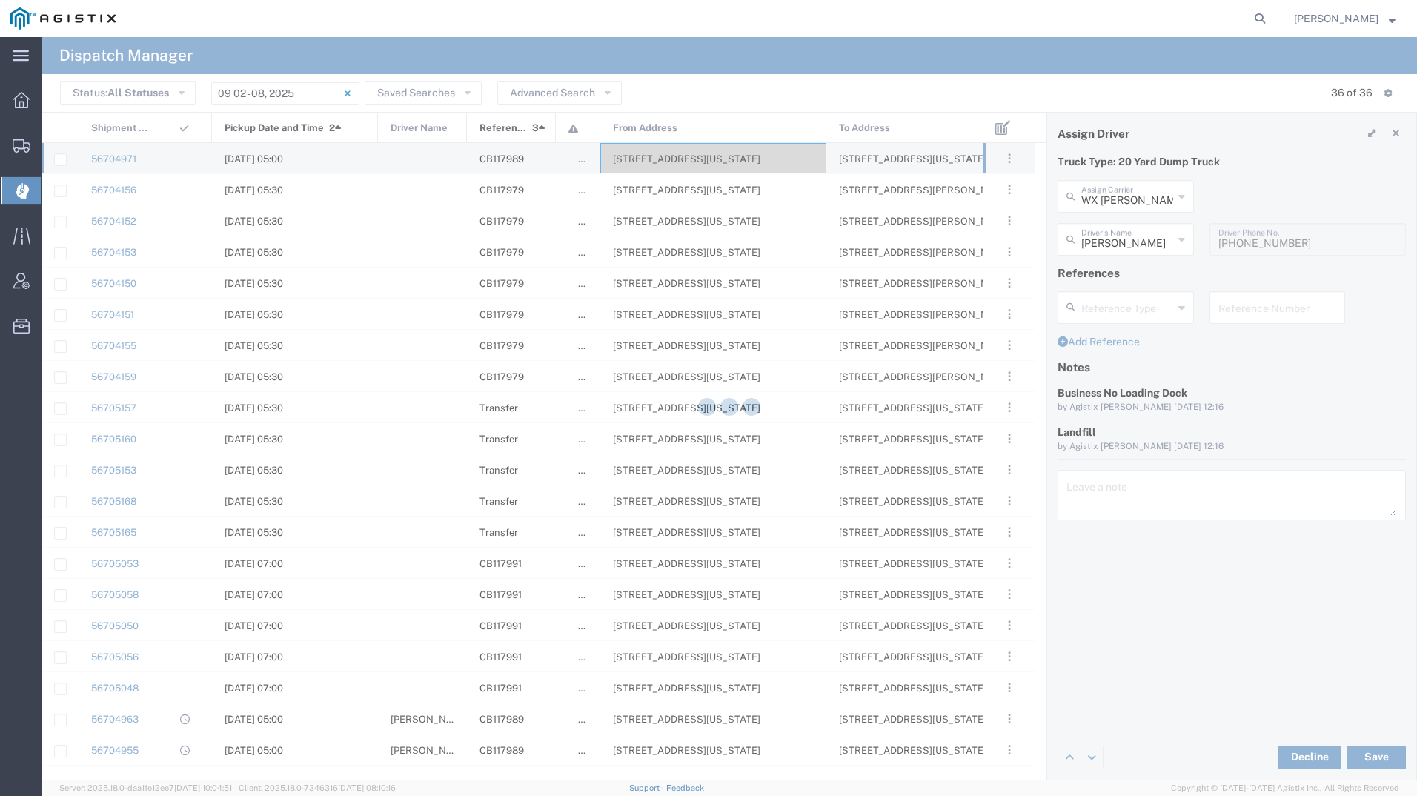
type input "[PERSON_NAME]"
type input "WX [PERSON_NAME] Transportation"
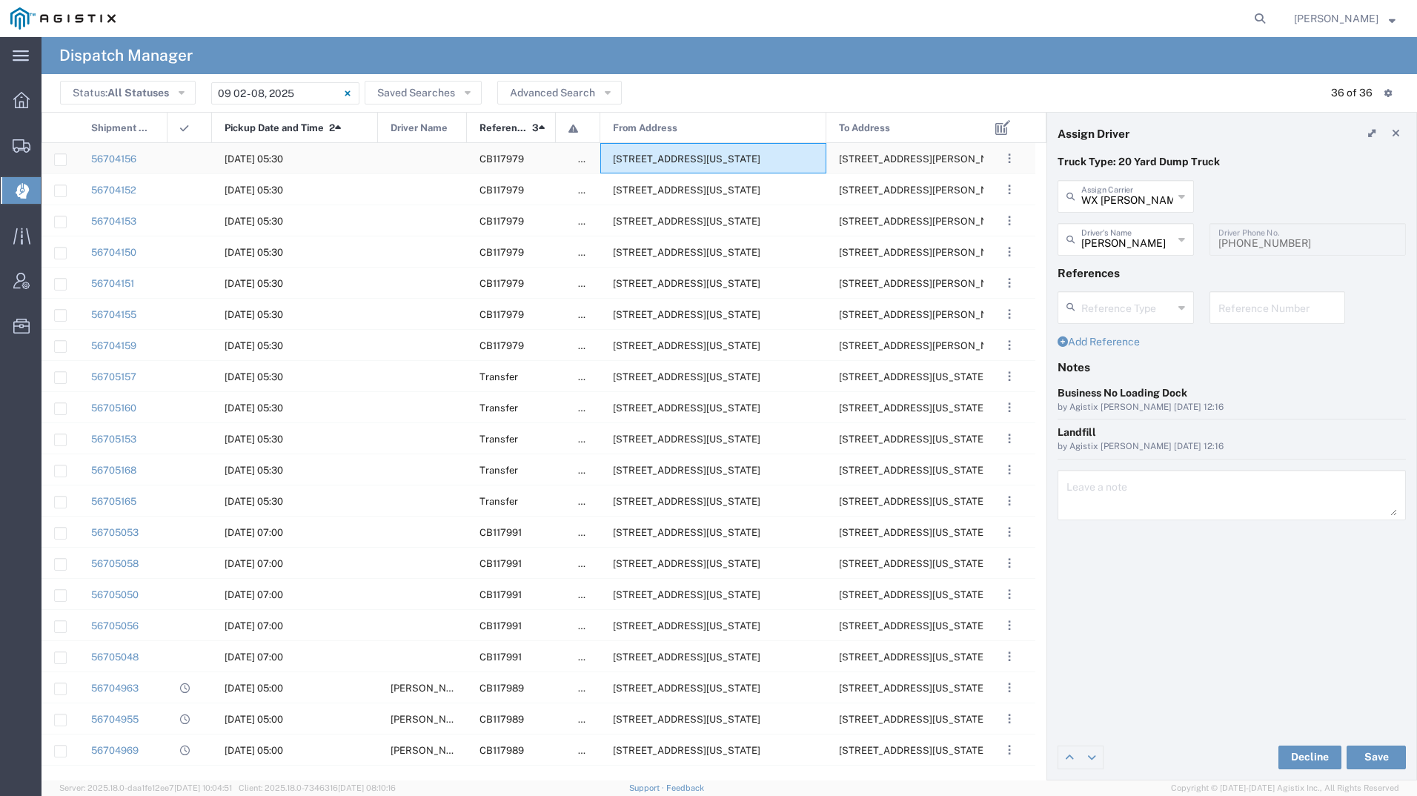
click at [720, 159] on span "[STREET_ADDRESS][US_STATE]" at bounding box center [686, 158] width 147 height 11
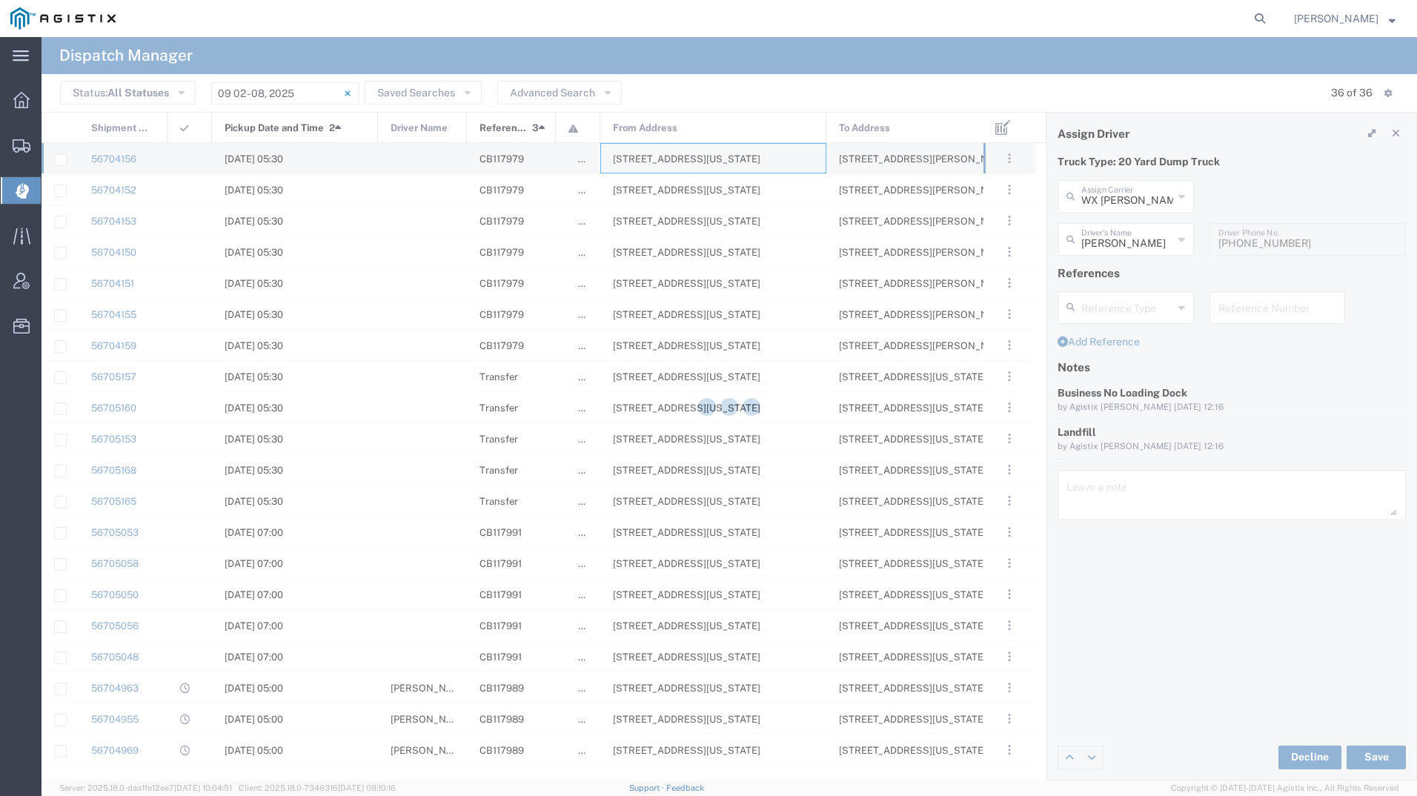
type input "[PERSON_NAME] Tanks Inc"
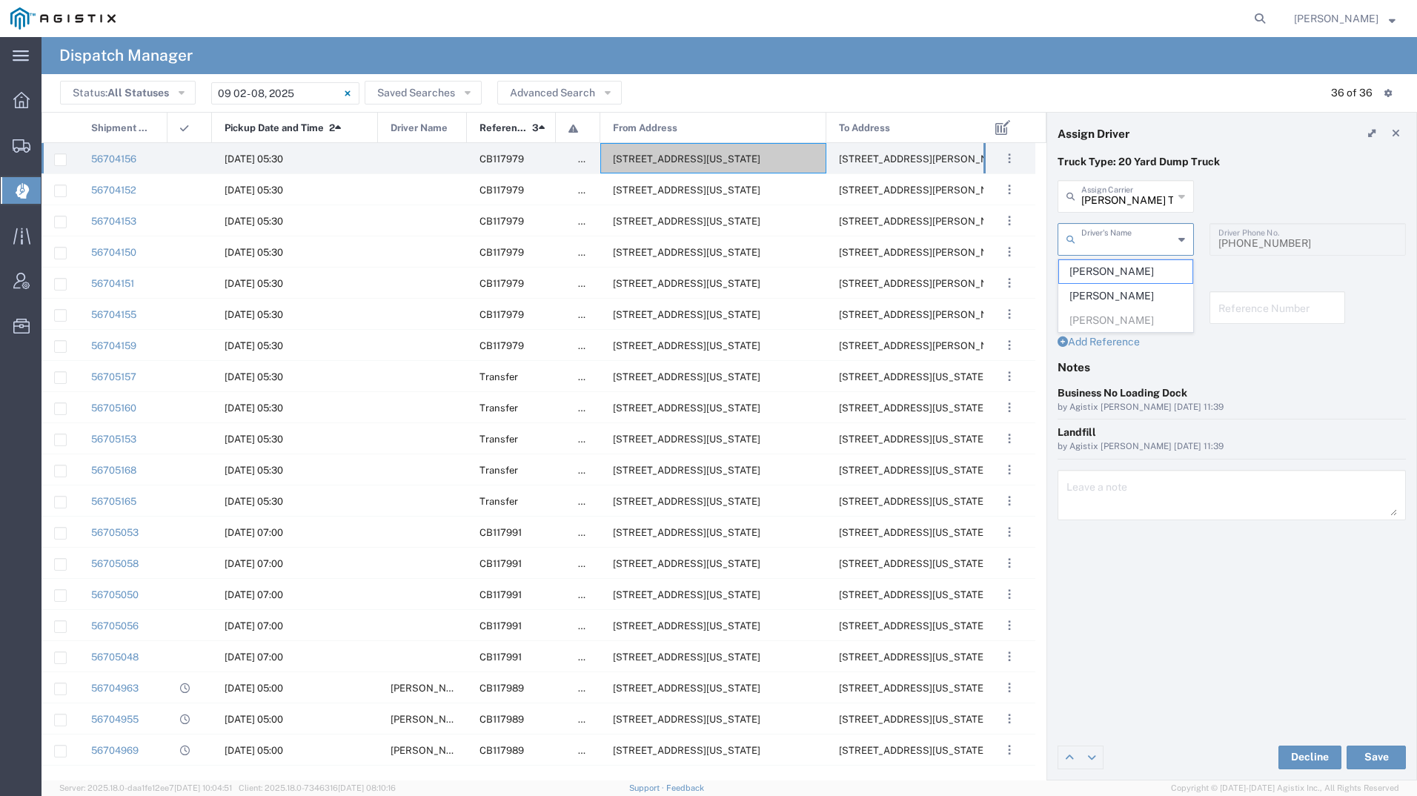
click at [1130, 234] on input "text" at bounding box center [1127, 238] width 92 height 26
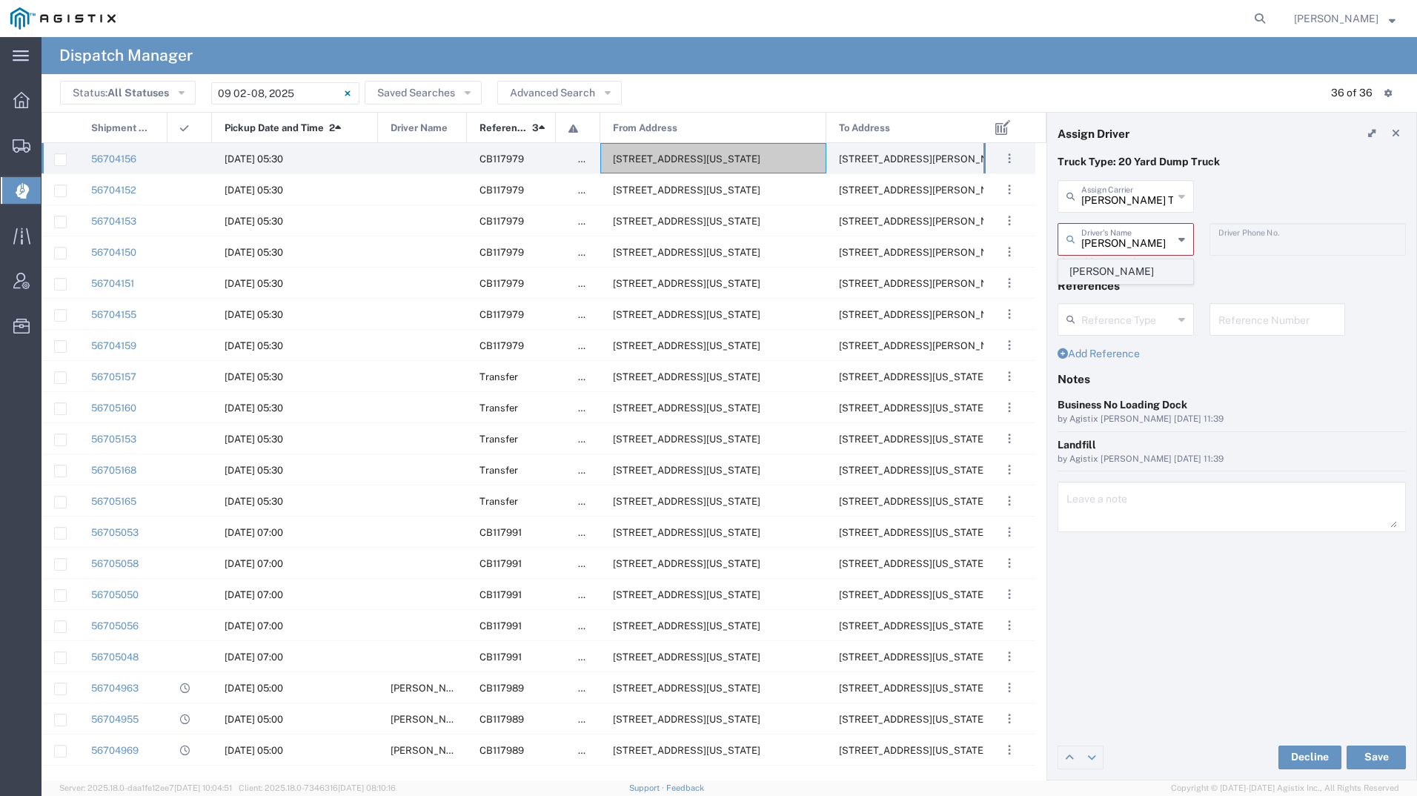
click at [1111, 273] on span "[PERSON_NAME]" at bounding box center [1125, 271] width 133 height 23
type input "[PERSON_NAME]"
type input "9255182414"
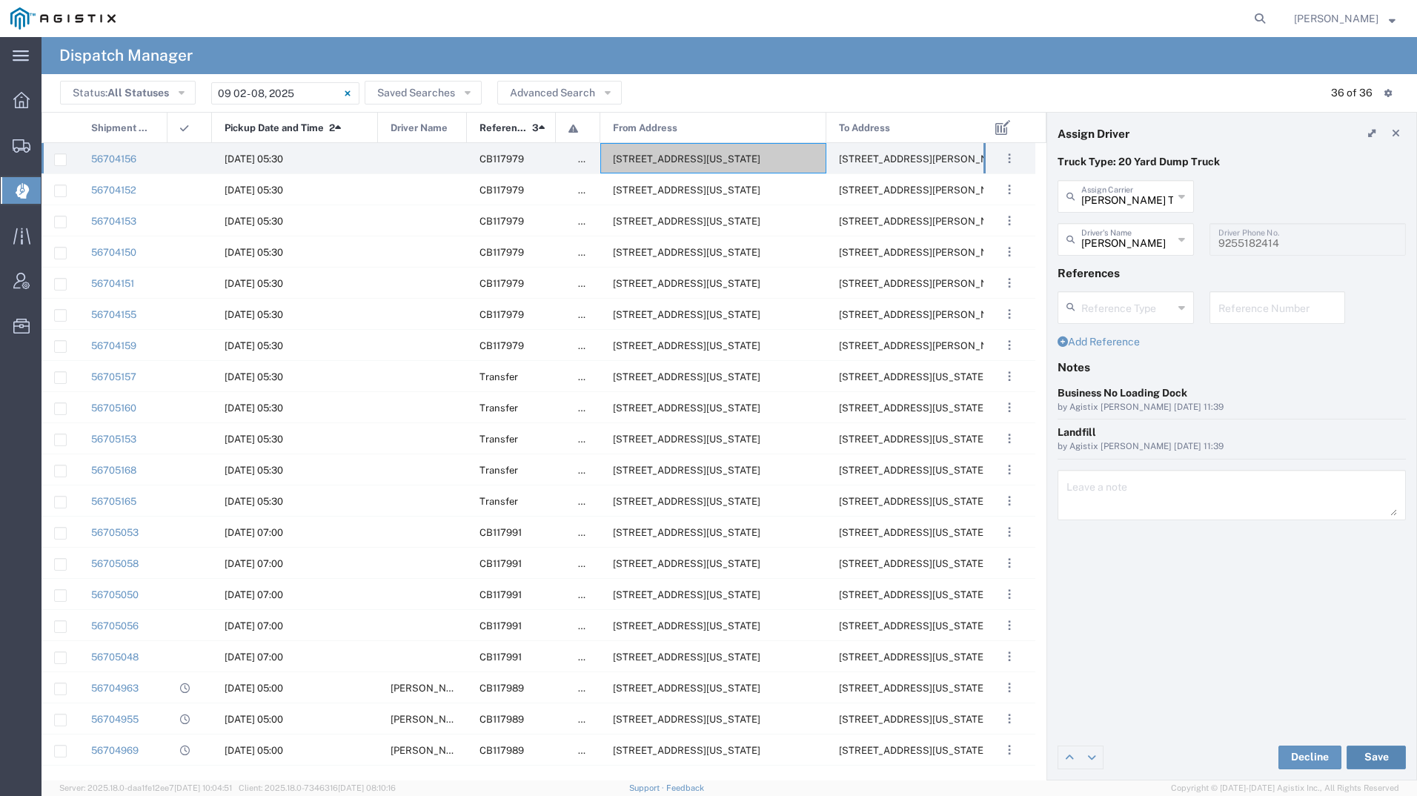
click at [1388, 746] on button "Save" at bounding box center [1375, 757] width 59 height 24
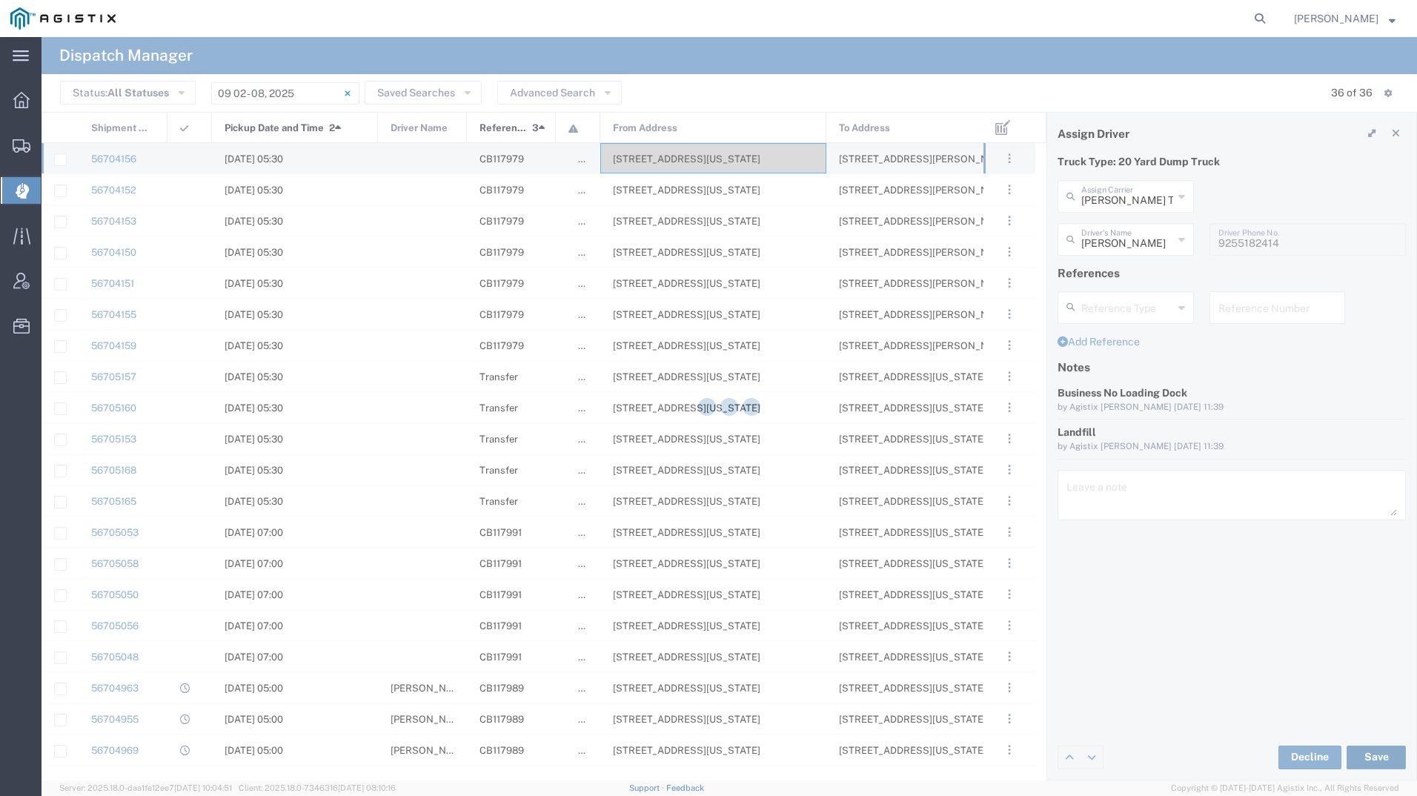
type input "[PERSON_NAME]"
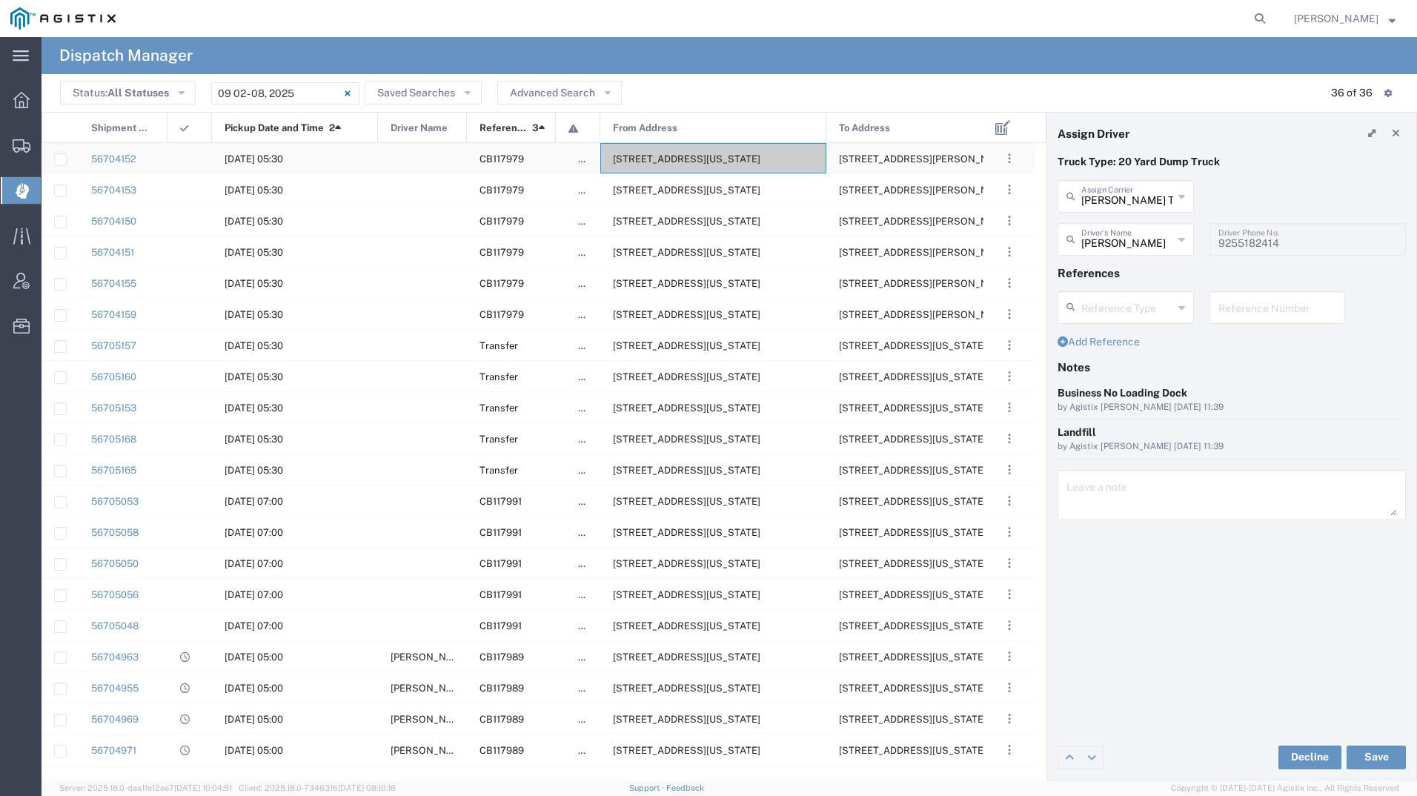
click at [682, 165] on div "[STREET_ADDRESS][US_STATE]" at bounding box center [713, 158] width 226 height 30
click at [1142, 239] on input "text" at bounding box center [1127, 238] width 92 height 26
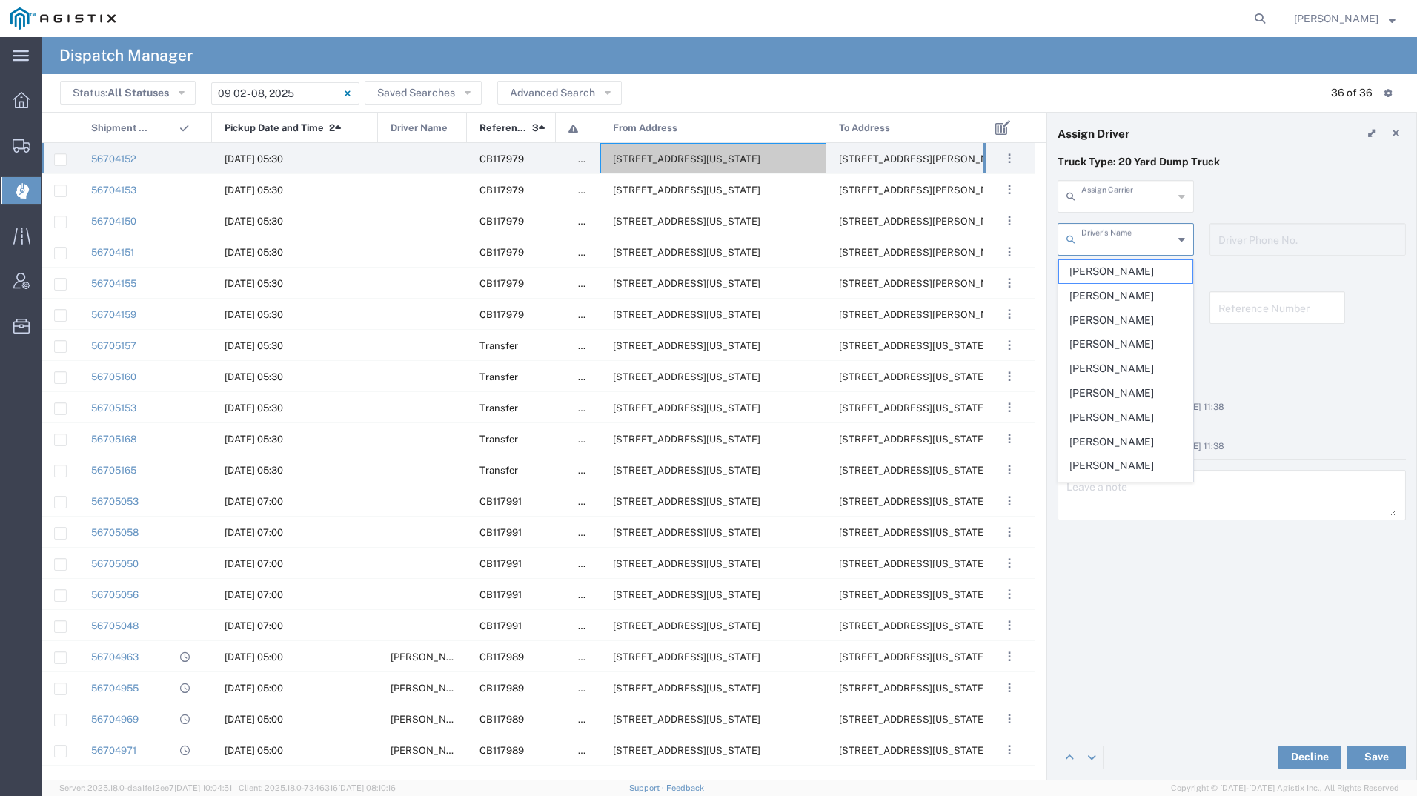
click at [1152, 205] on input "text" at bounding box center [1127, 195] width 92 height 26
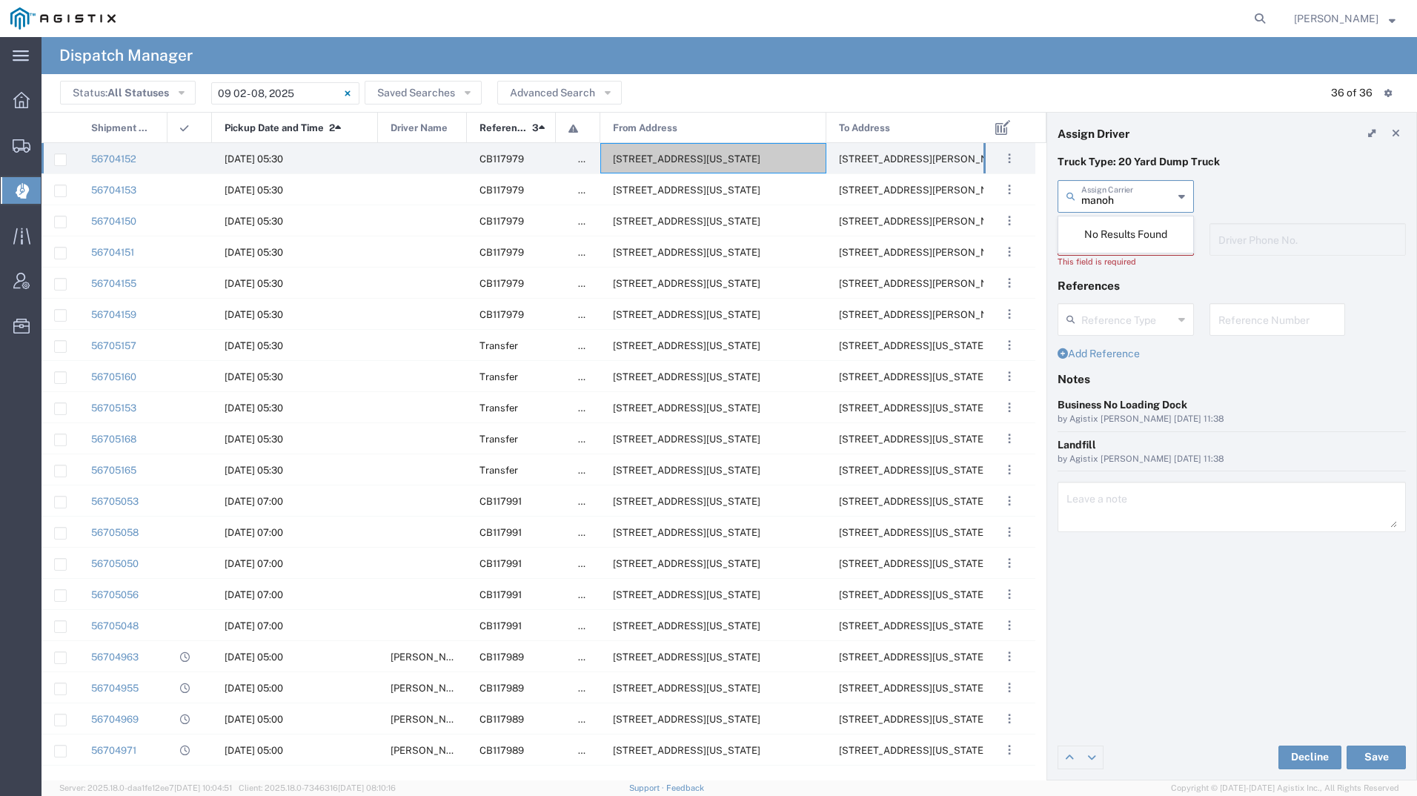
type input "manoh"
drag, startPoint x: 1294, startPoint y: 150, endPoint x: 1124, endPoint y: 170, distance: 171.6
click at [1294, 151] on header "Assign Driver" at bounding box center [1231, 133] width 369 height 41
type input "[PERSON_NAME] Tanks Inc"
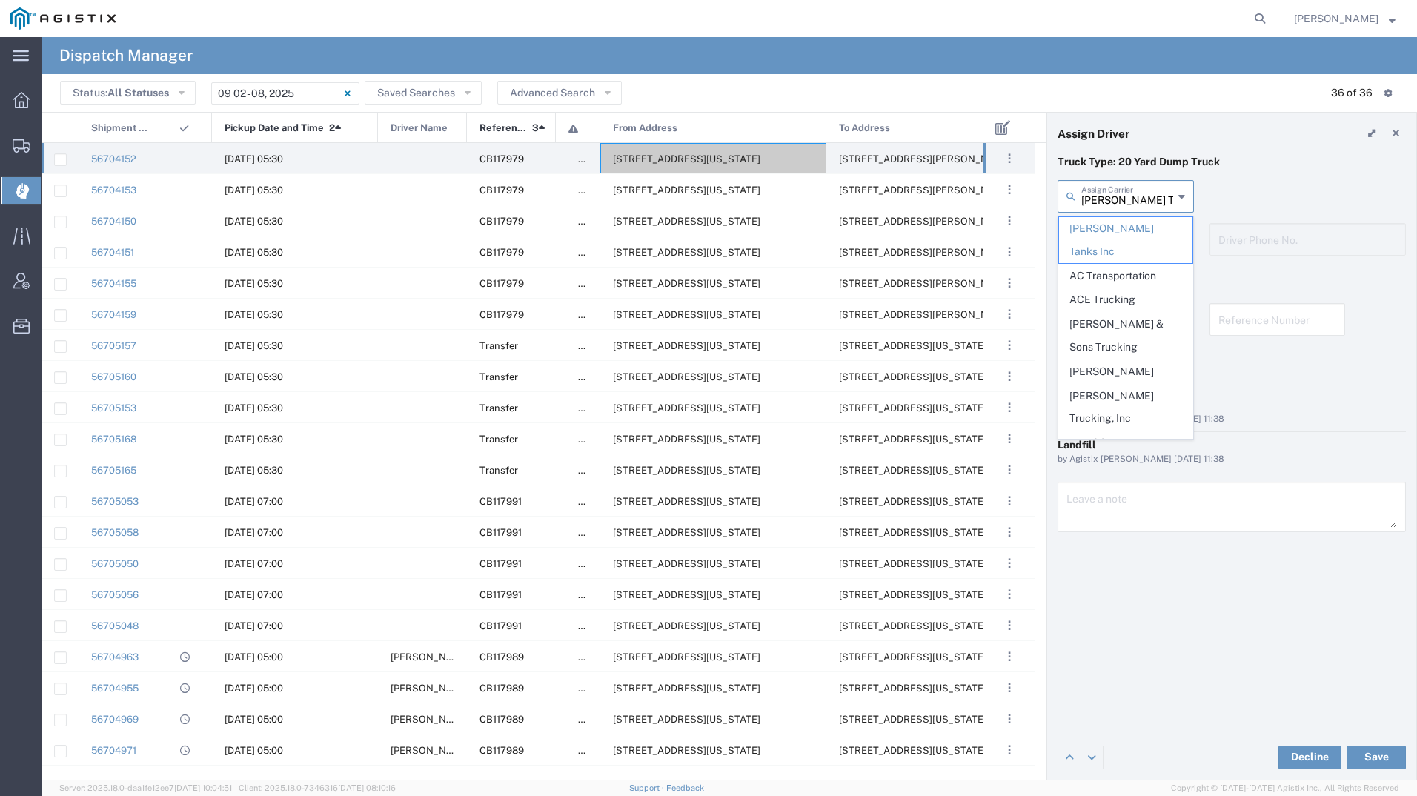
click at [1120, 196] on input "[PERSON_NAME] Tanks Inc" at bounding box center [1127, 195] width 92 height 26
click at [1225, 150] on header "Assign Driver" at bounding box center [1231, 133] width 369 height 41
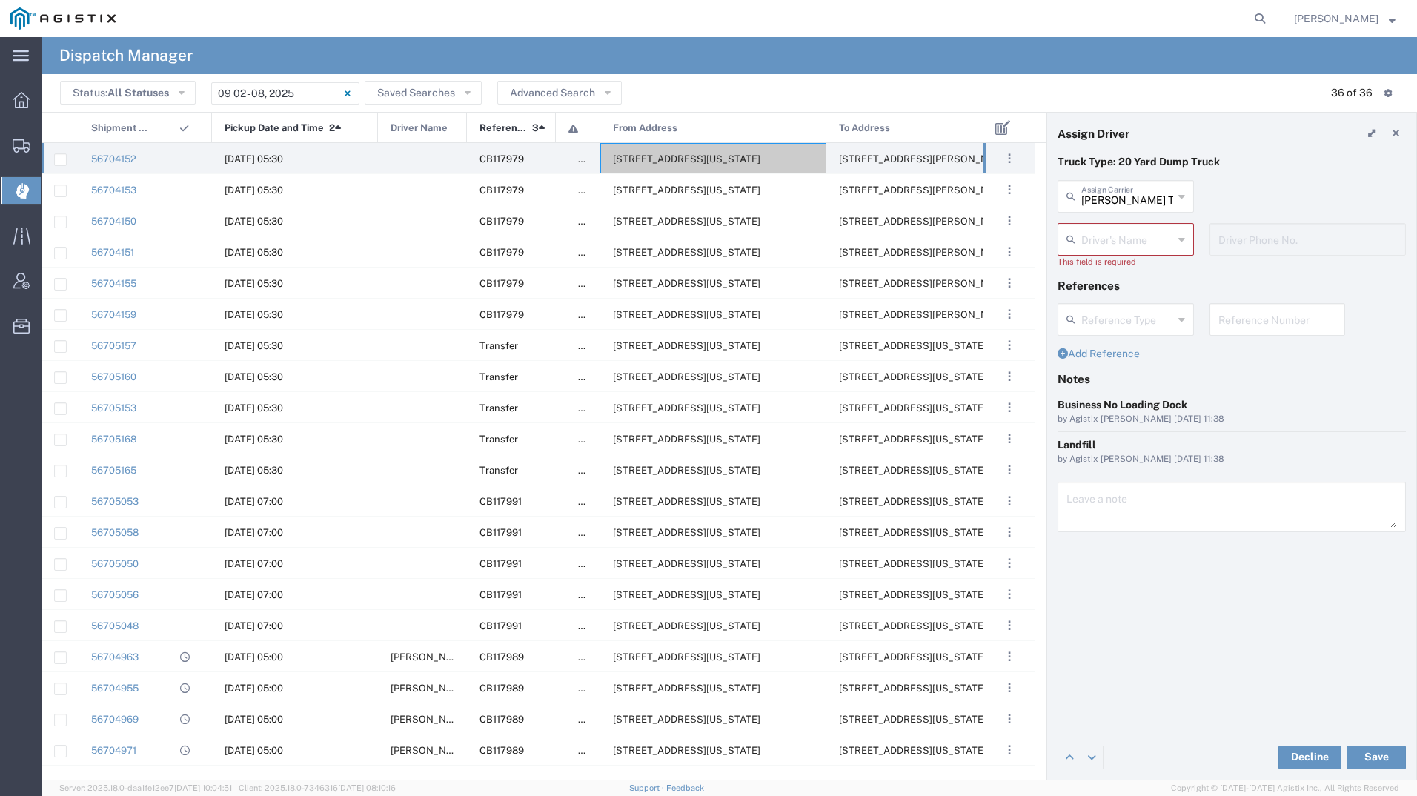
click at [1218, 164] on p "Truck Type: 20 Yard Dump Truck" at bounding box center [1231, 162] width 348 height 16
click at [1106, 194] on input "text" at bounding box center [1127, 195] width 92 height 26
click at [1102, 229] on span "Manor Trucking" at bounding box center [1125, 228] width 133 height 23
type input "Manor Trucking"
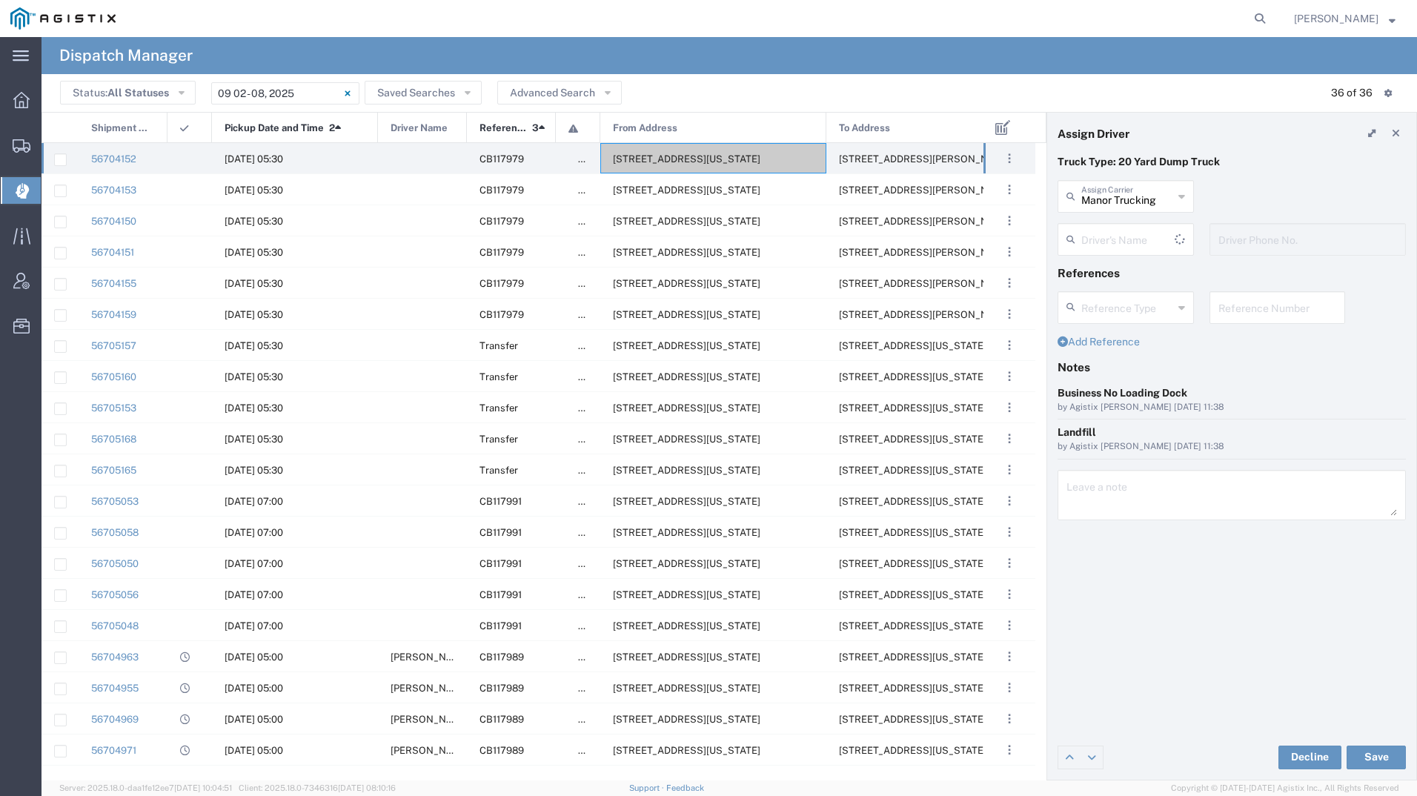
click at [1097, 229] on input "text" at bounding box center [1127, 238] width 93 height 26
click at [1122, 277] on span "[PERSON_NAME]" at bounding box center [1125, 271] width 133 height 23
type input "[PERSON_NAME]"
type input "2093218686"
click at [1381, 742] on div "Decline Save" at bounding box center [1231, 757] width 369 height 44
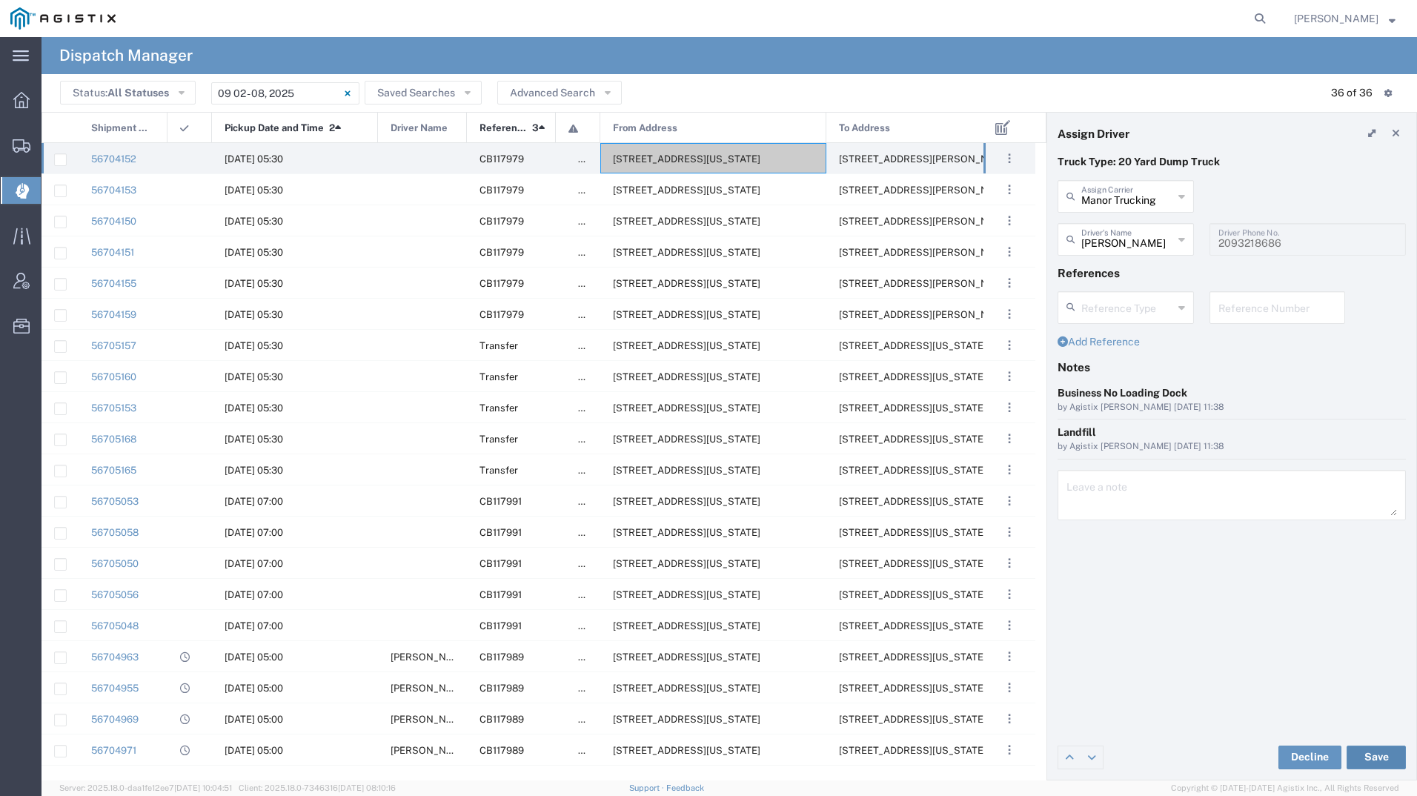
click at [1380, 757] on button "Save" at bounding box center [1375, 757] width 59 height 24
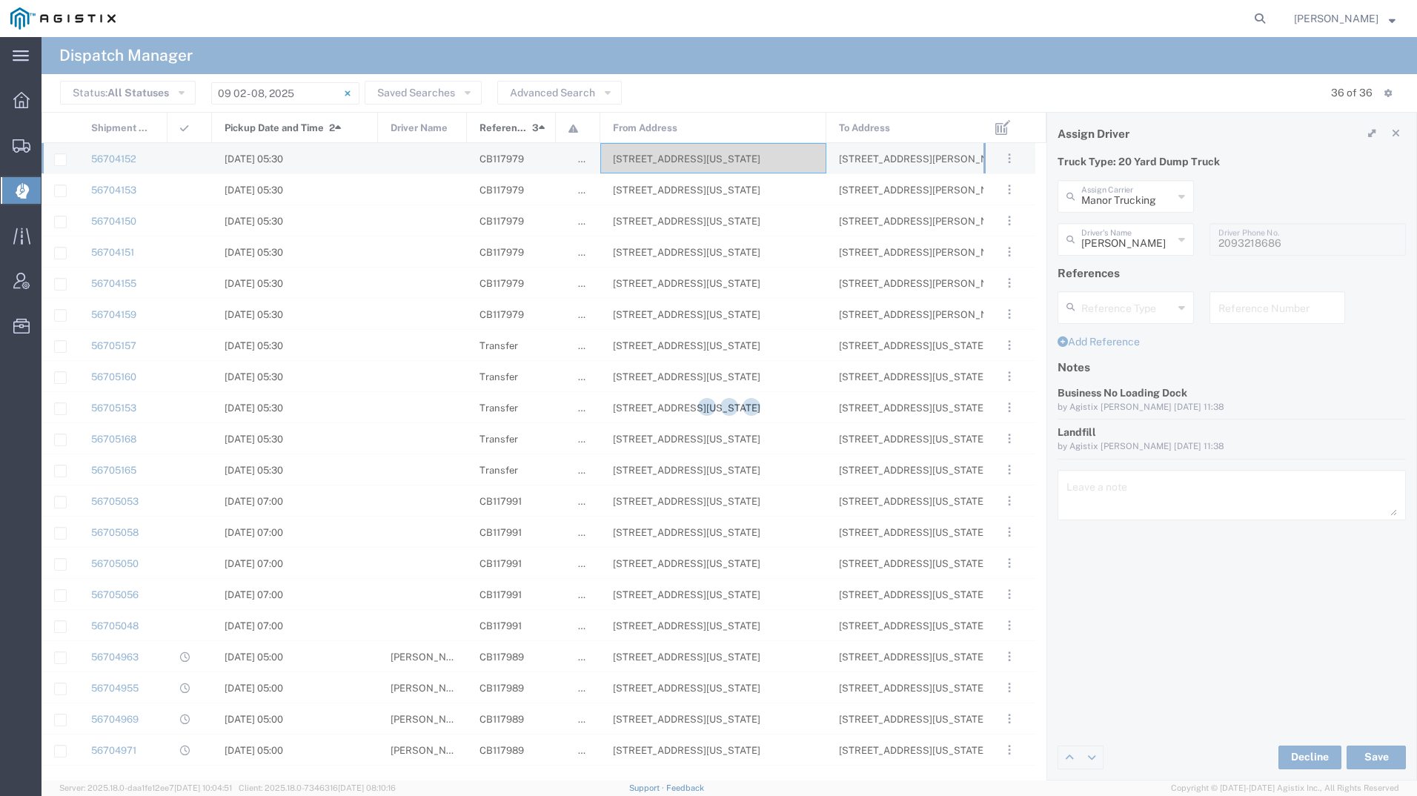
type input "[PERSON_NAME]"
type input "Manor Trucking"
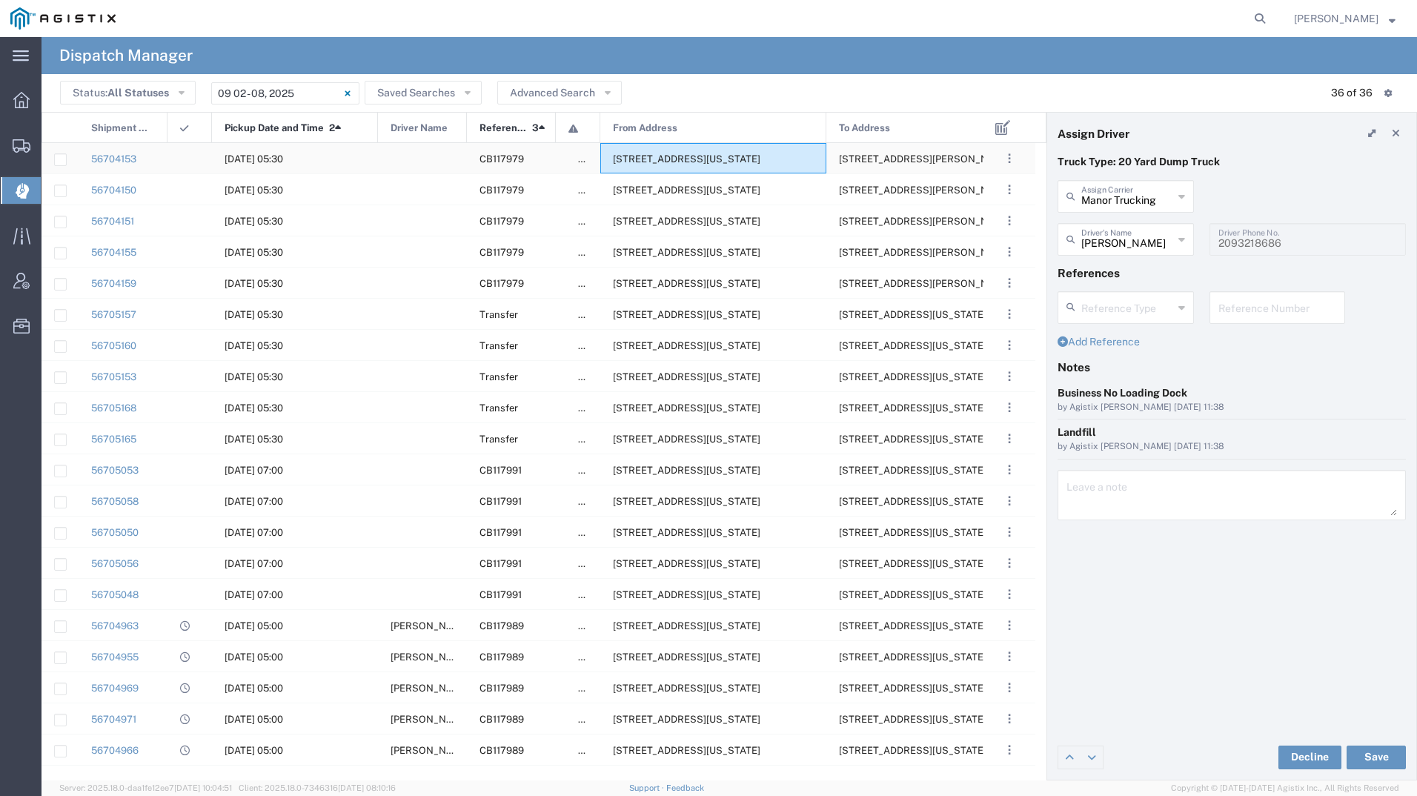
click at [742, 155] on span "[STREET_ADDRESS][US_STATE]" at bounding box center [686, 158] width 147 height 11
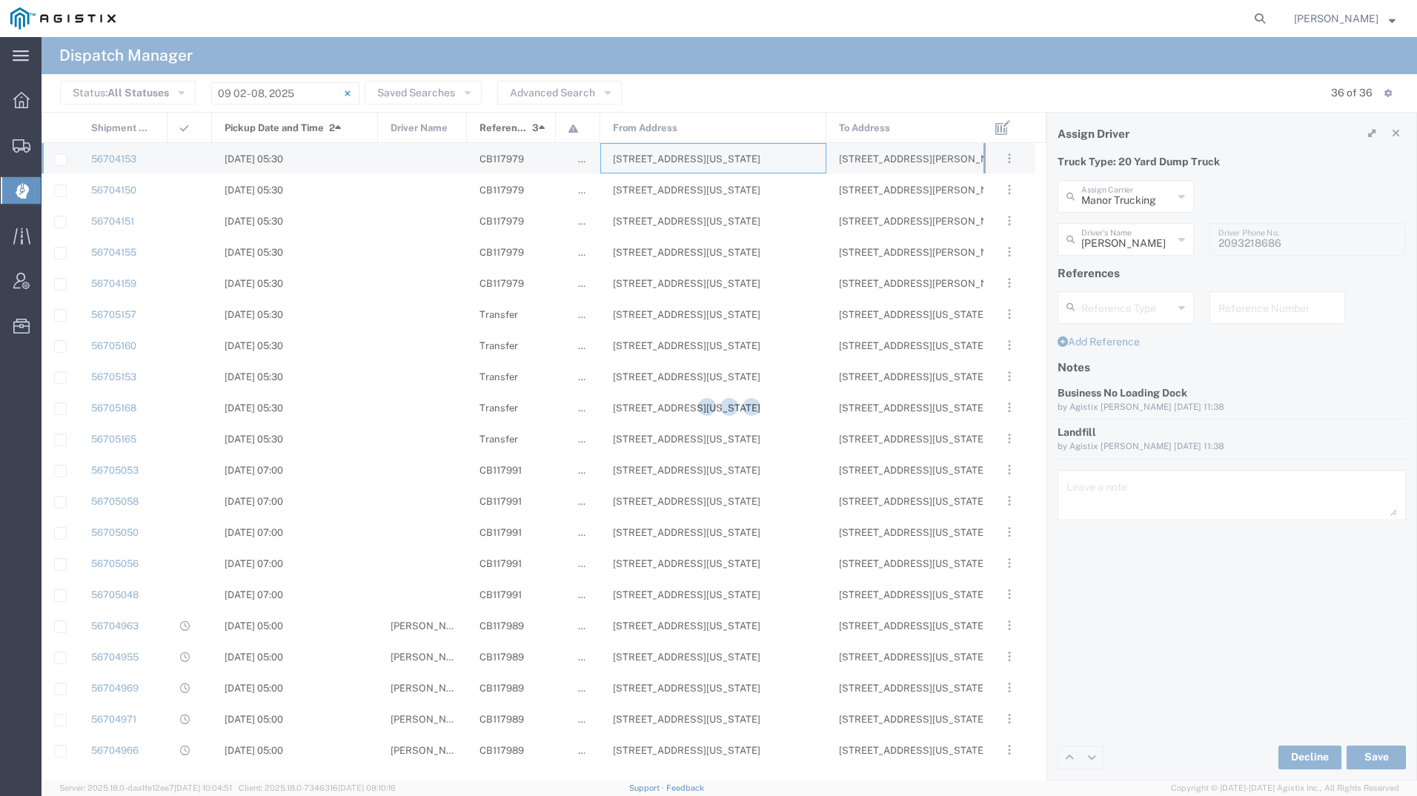
type input "[PERSON_NAME] Tanks Inc"
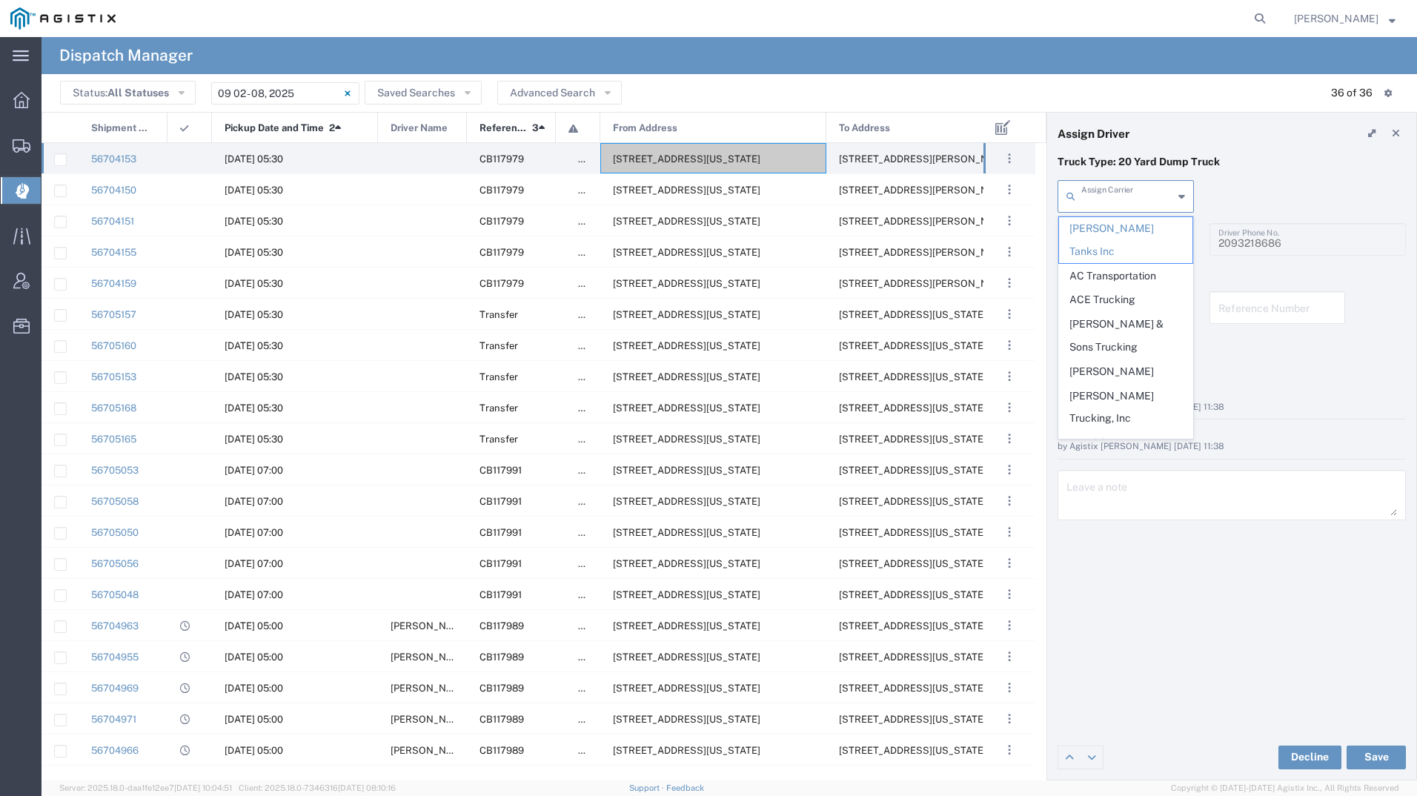
click at [1125, 198] on input "text" at bounding box center [1127, 195] width 92 height 26
type input "j"
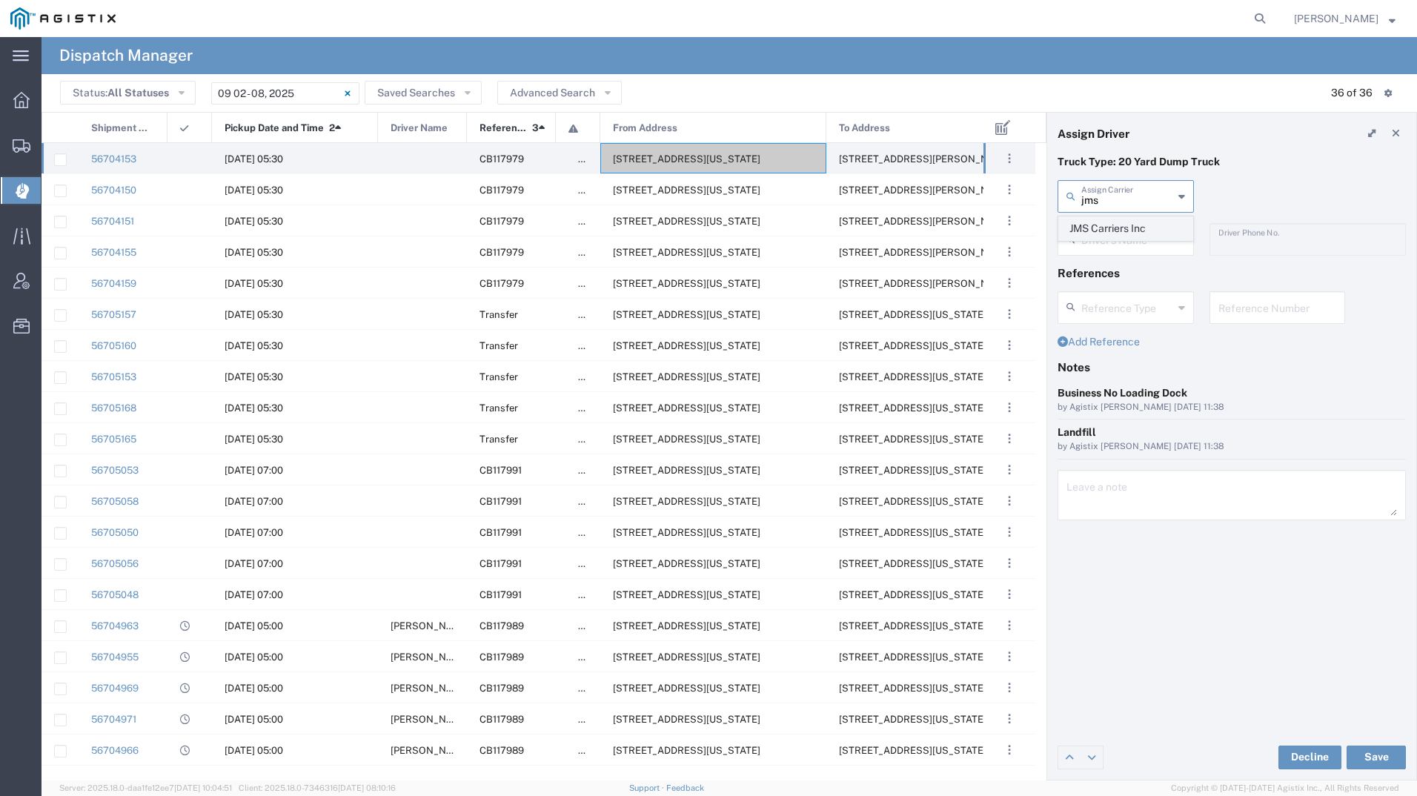
click at [1126, 227] on span "JMS Carriers Inc" at bounding box center [1125, 228] width 133 height 23
type input "JMS Carriers Inc"
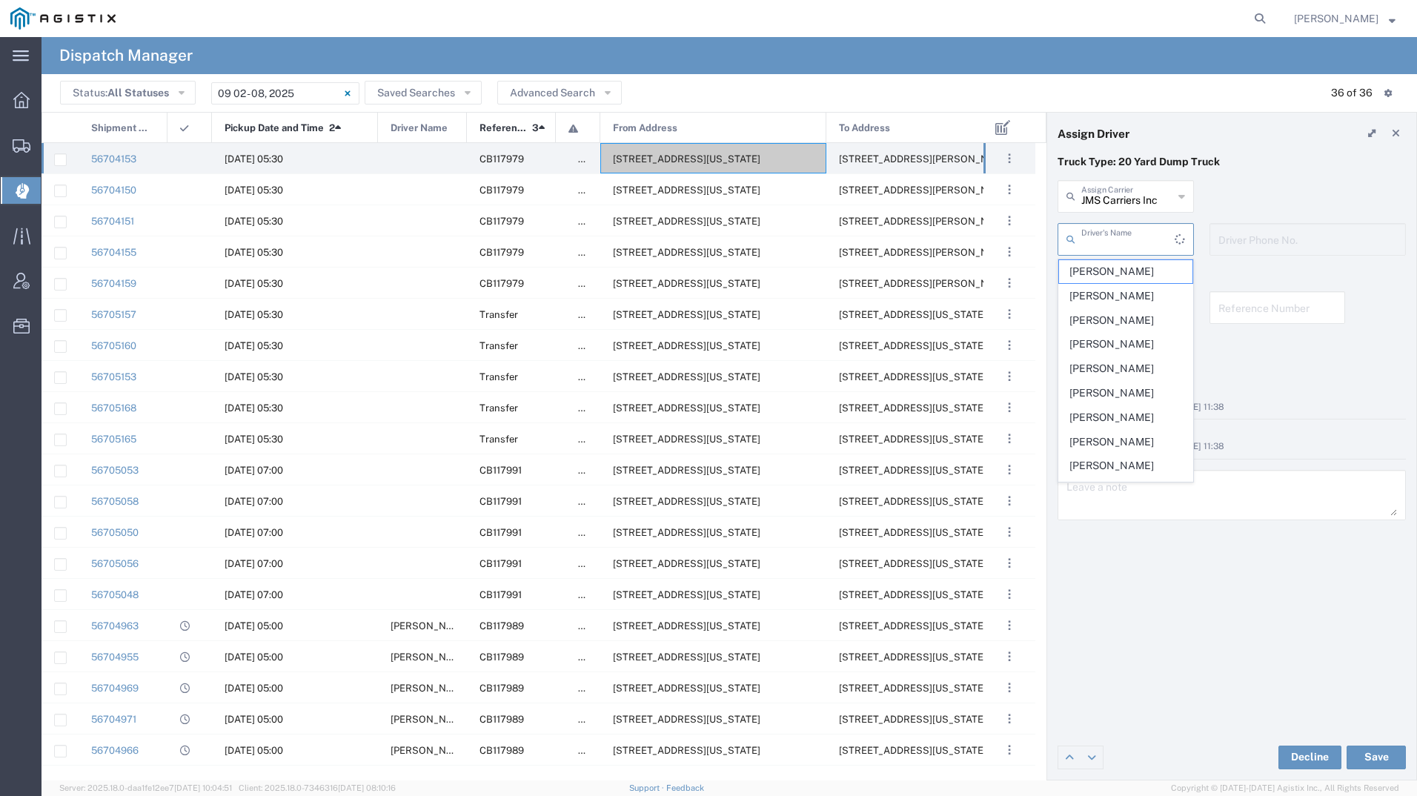
click at [1126, 227] on input "text" at bounding box center [1127, 238] width 93 height 26
click at [1129, 263] on span "[PERSON_NAME]" at bounding box center [1125, 271] width 133 height 23
type input "[PERSON_NAME]"
type input "[PHONE_NUMBER]"
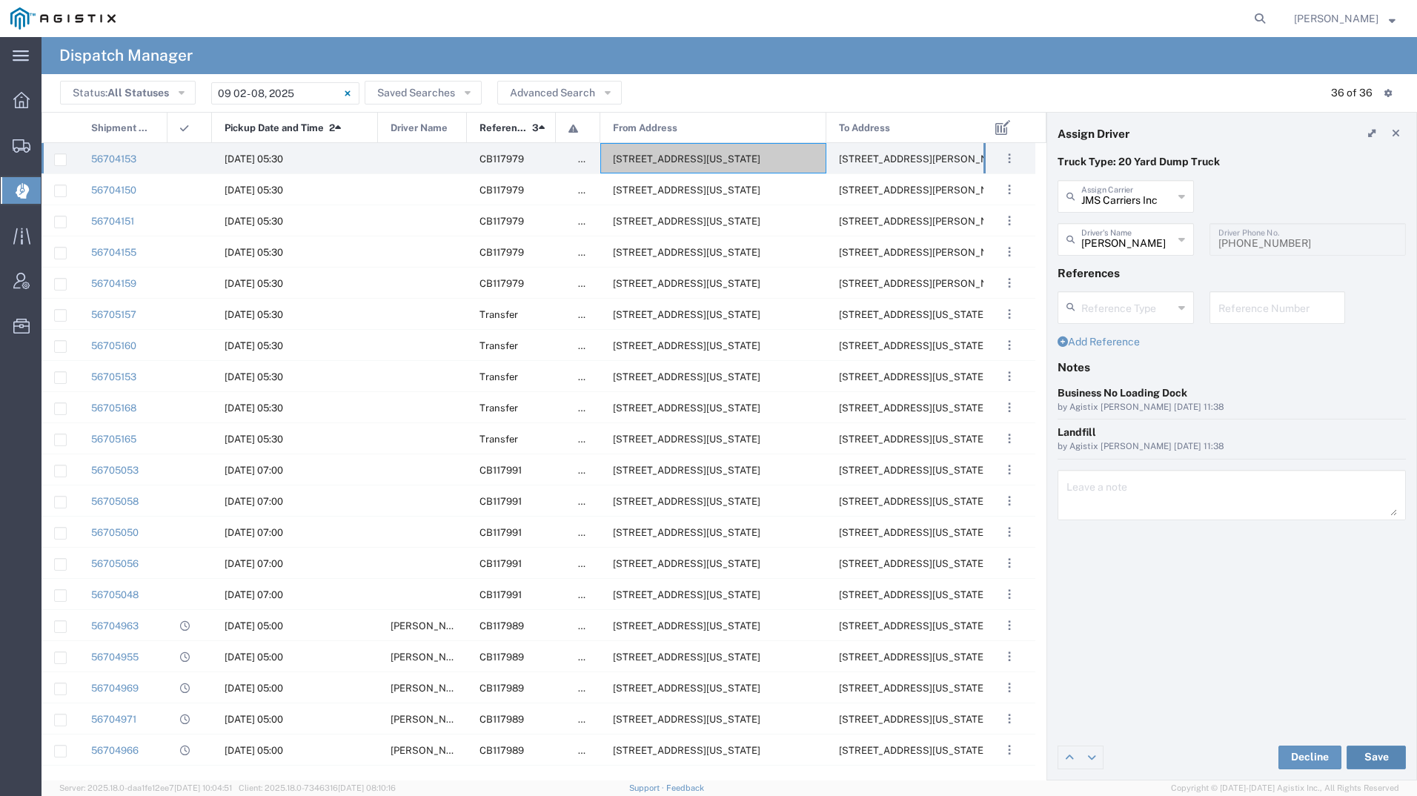
click at [1383, 745] on button "Save" at bounding box center [1375, 757] width 59 height 24
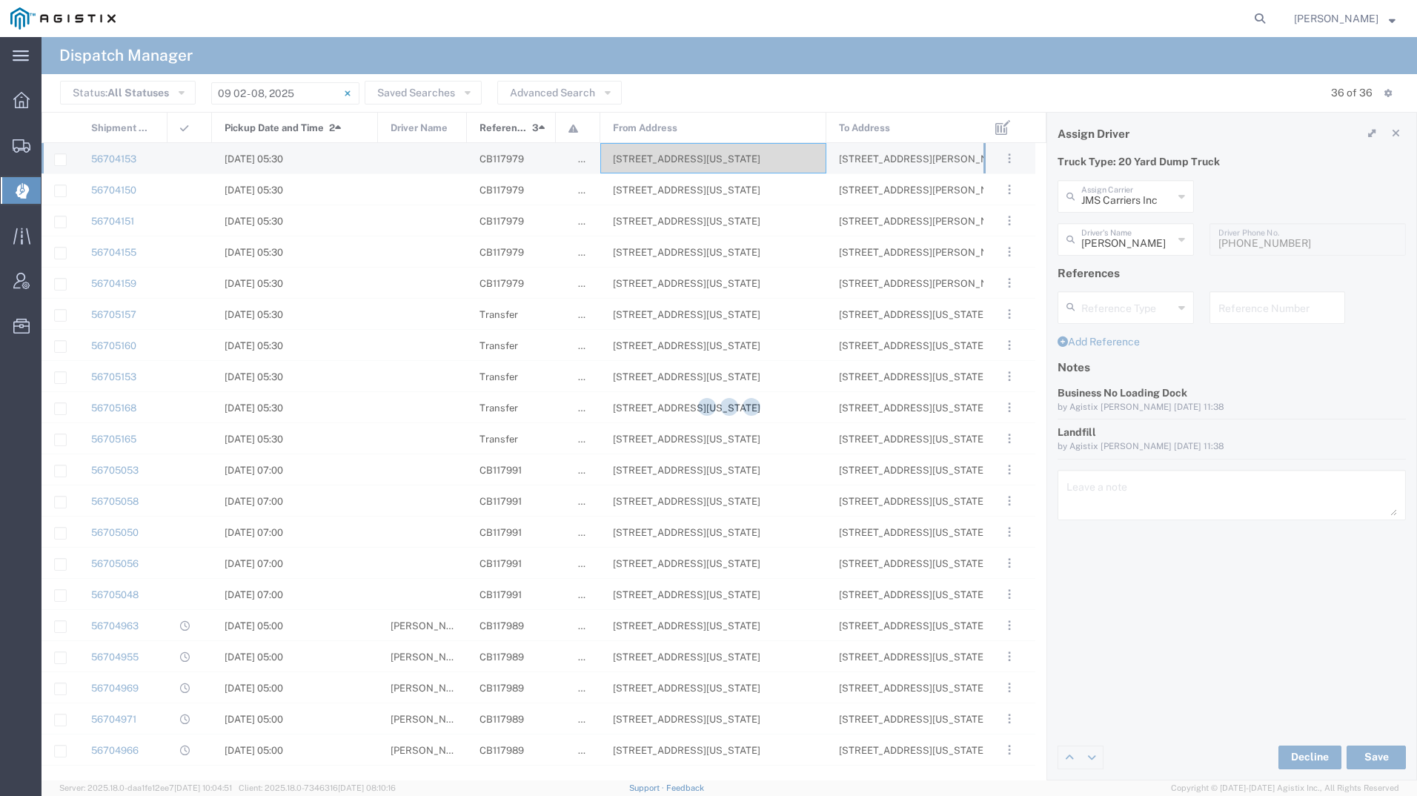
type input "[PERSON_NAME]"
type input "JMS Carriers Inc"
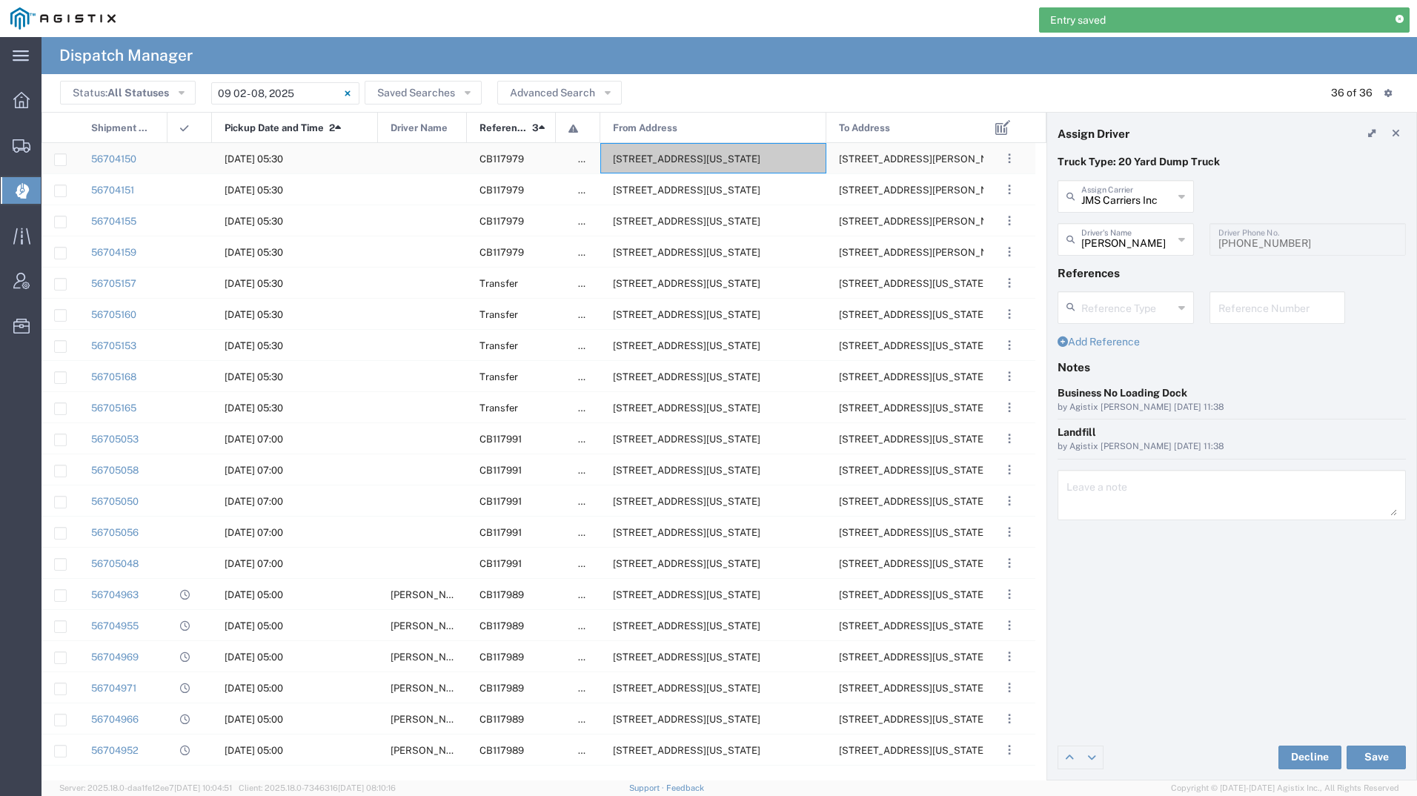
click at [737, 157] on span "[STREET_ADDRESS][US_STATE]" at bounding box center [686, 158] width 147 height 11
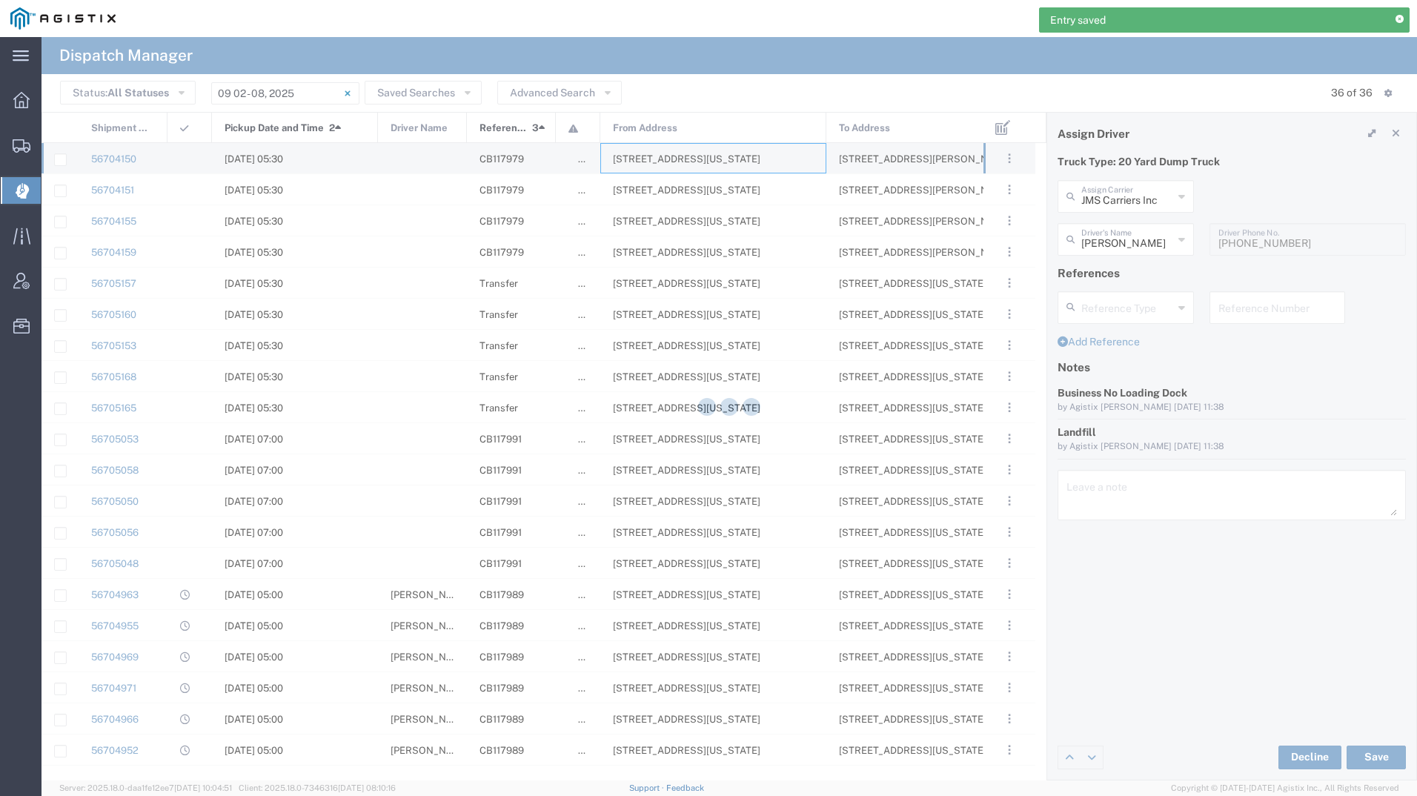
type input "[PERSON_NAME] Tanks Inc"
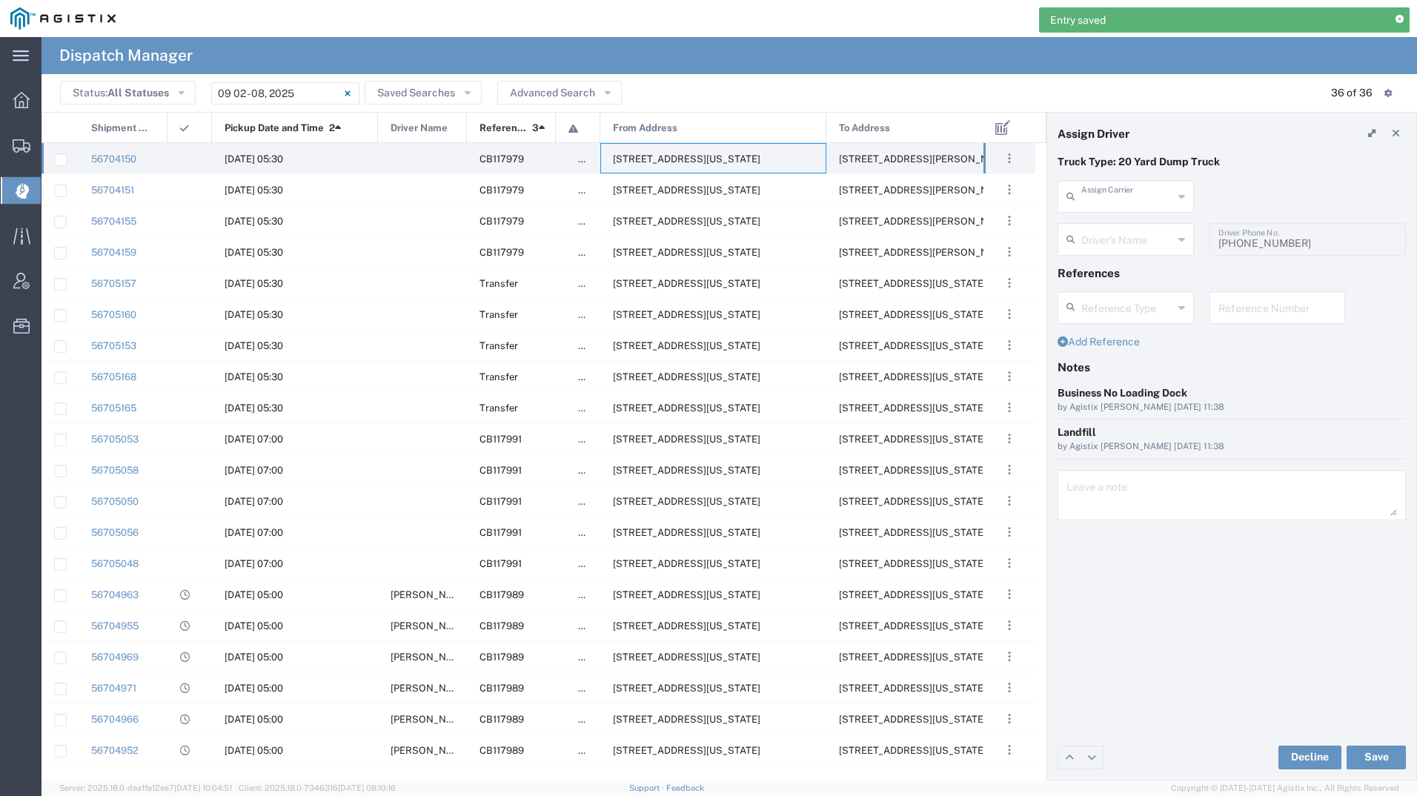
click at [1146, 193] on input "text" at bounding box center [1127, 195] width 92 height 26
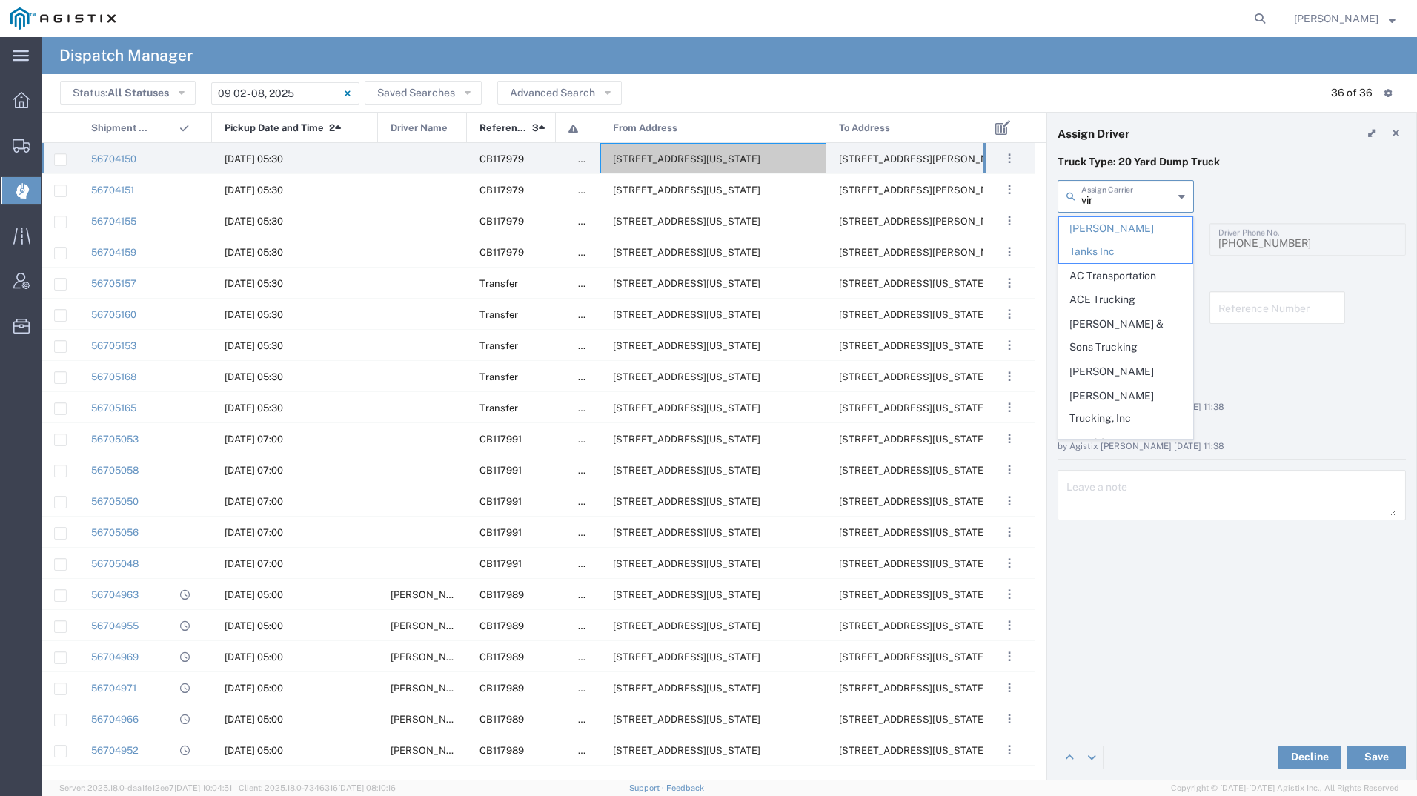
type input "[PERSON_NAME]"
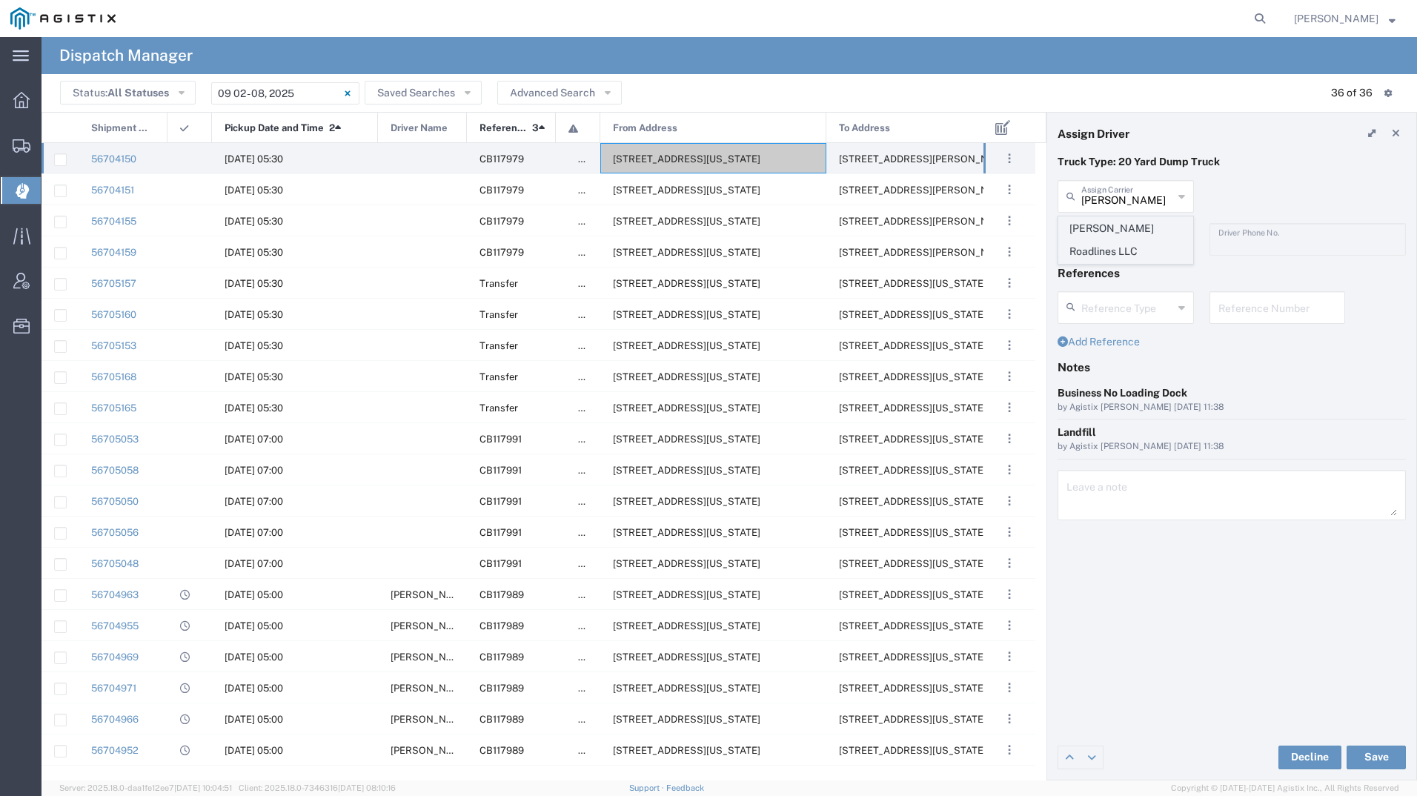
click at [1131, 225] on span "[PERSON_NAME] Roadlines LLC" at bounding box center [1125, 240] width 133 height 46
type input "[PERSON_NAME] Roadlines LLC"
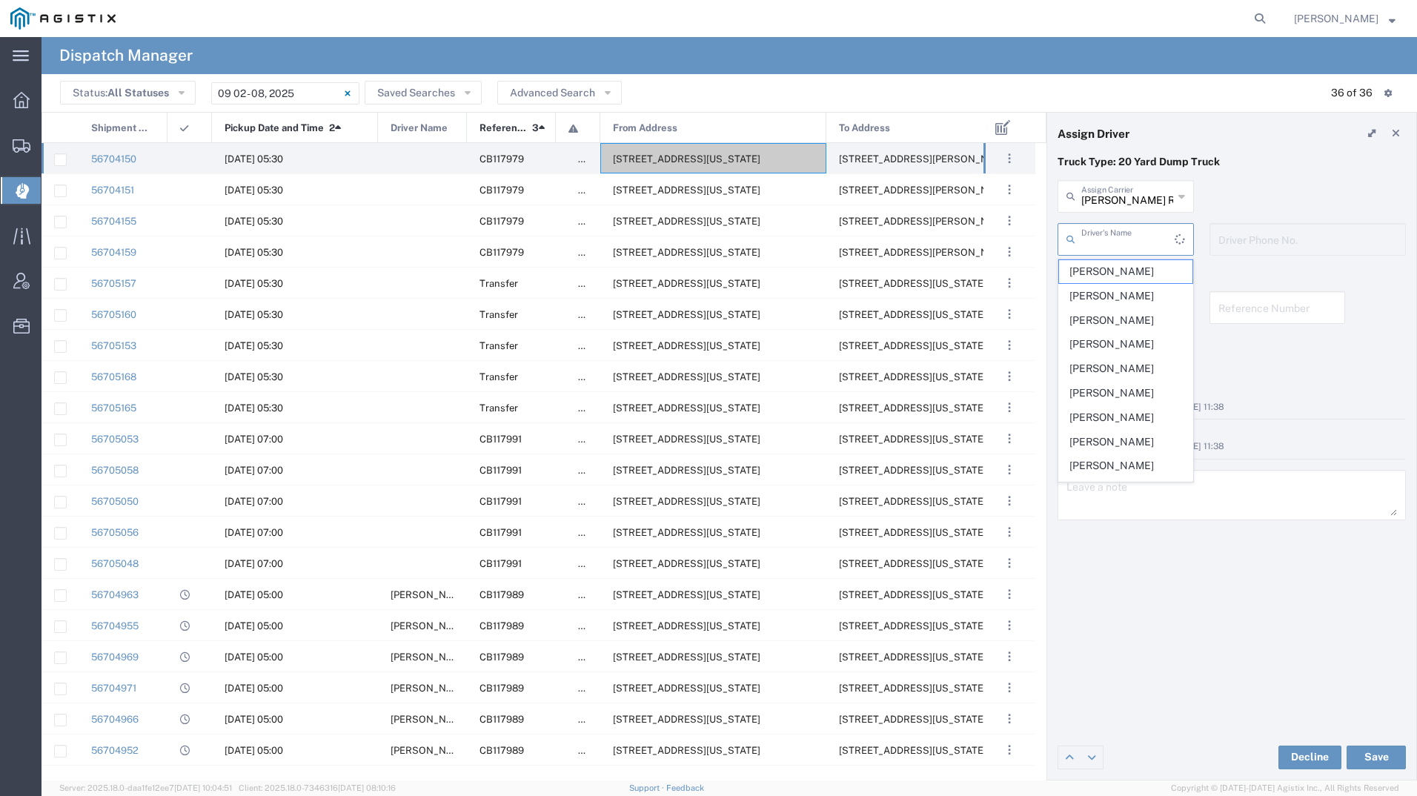
click at [1131, 225] on input "text" at bounding box center [1127, 238] width 93 height 26
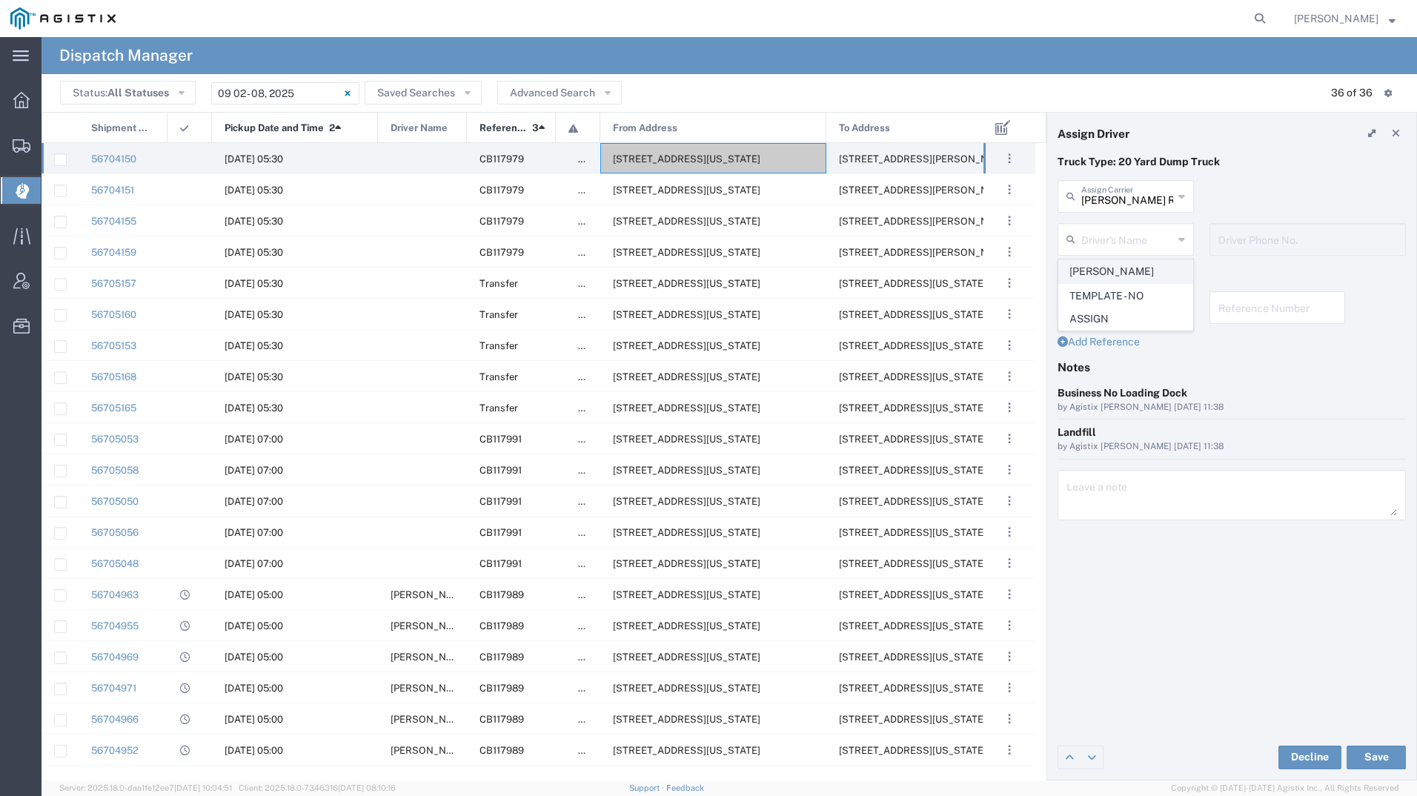
click at [1128, 263] on span "[PERSON_NAME]" at bounding box center [1125, 271] width 133 height 23
type input "[PERSON_NAME]"
type input "5107149934"
click at [1376, 746] on button "Save" at bounding box center [1375, 757] width 59 height 24
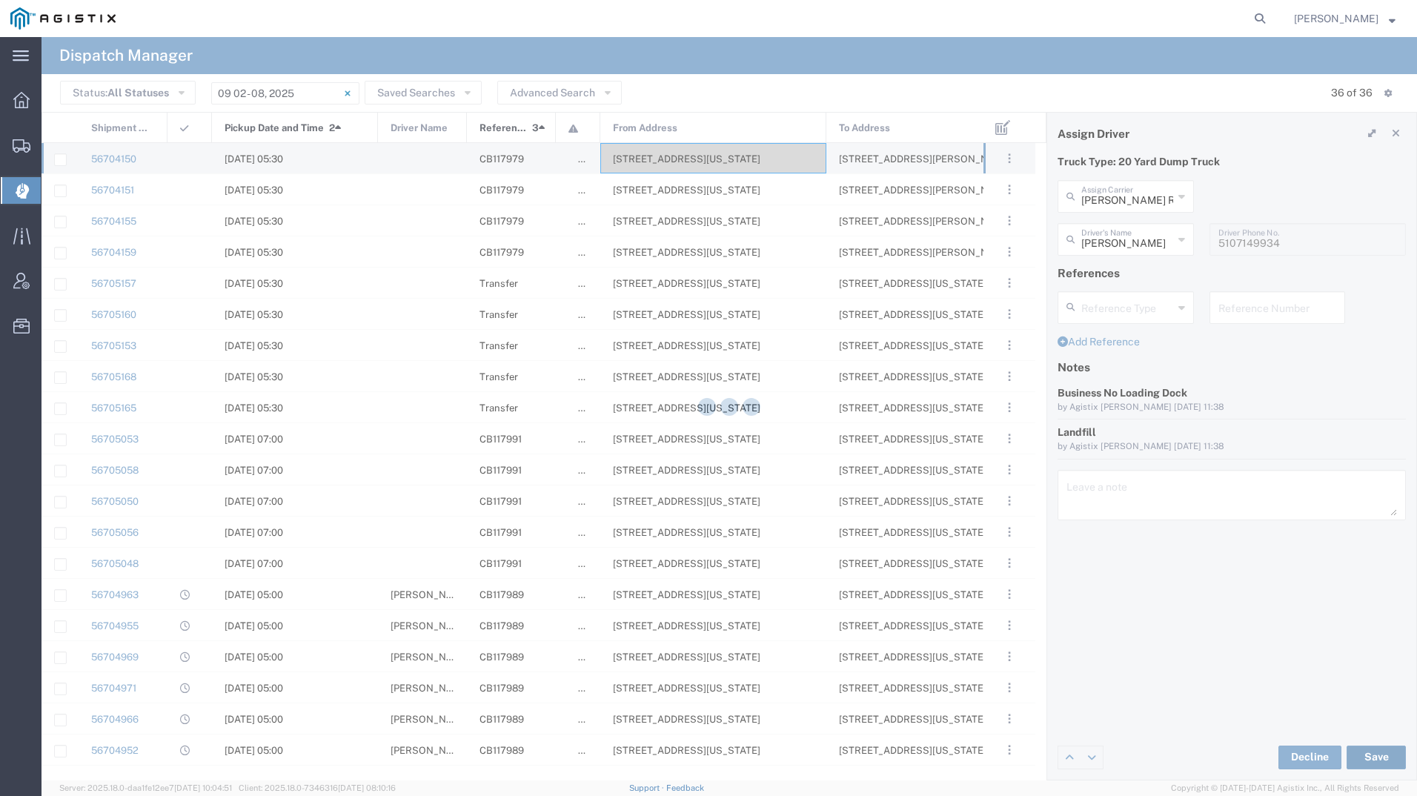
type input "[PERSON_NAME]"
type input "[PERSON_NAME] Roadlines LLC"
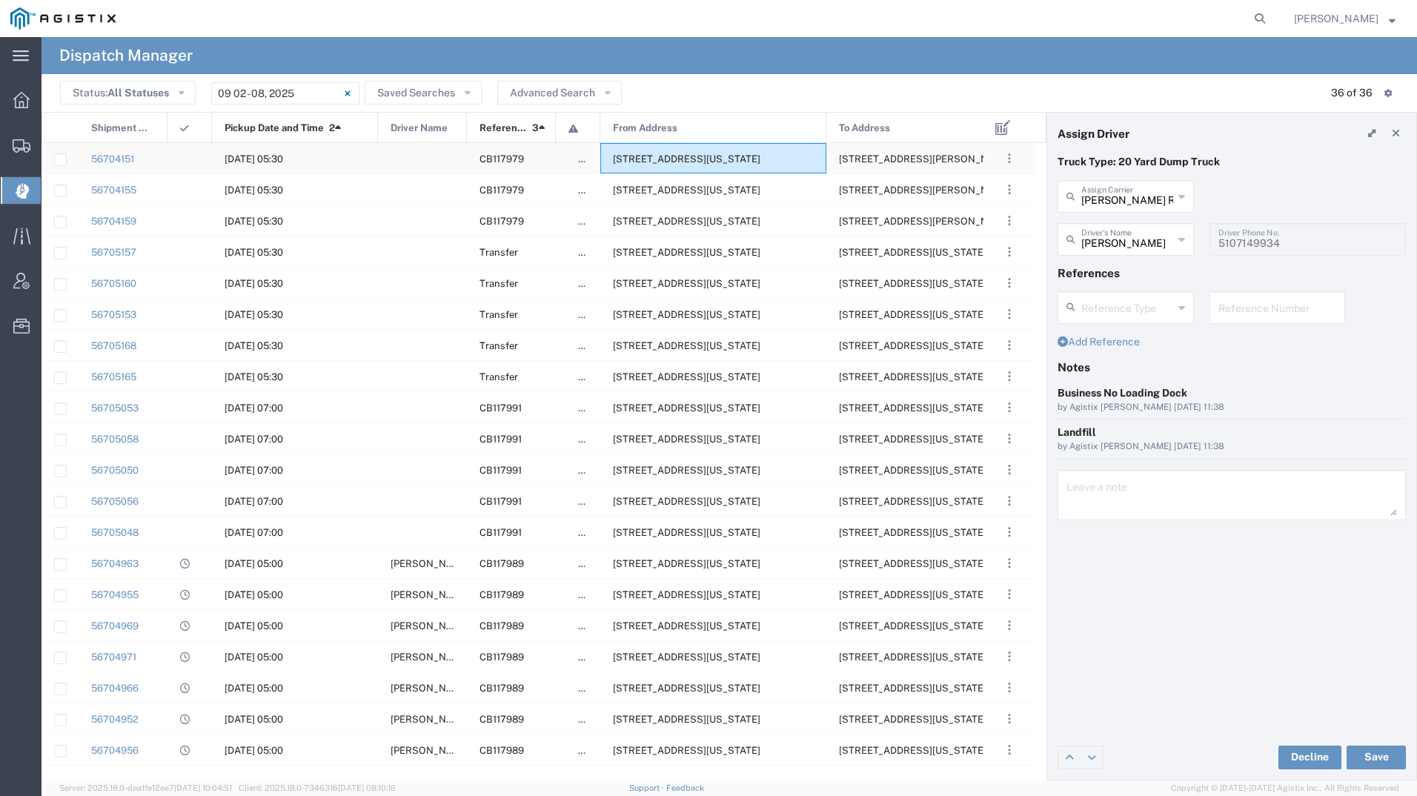
click at [760, 153] on span "[STREET_ADDRESS][US_STATE]" at bounding box center [686, 158] width 147 height 11
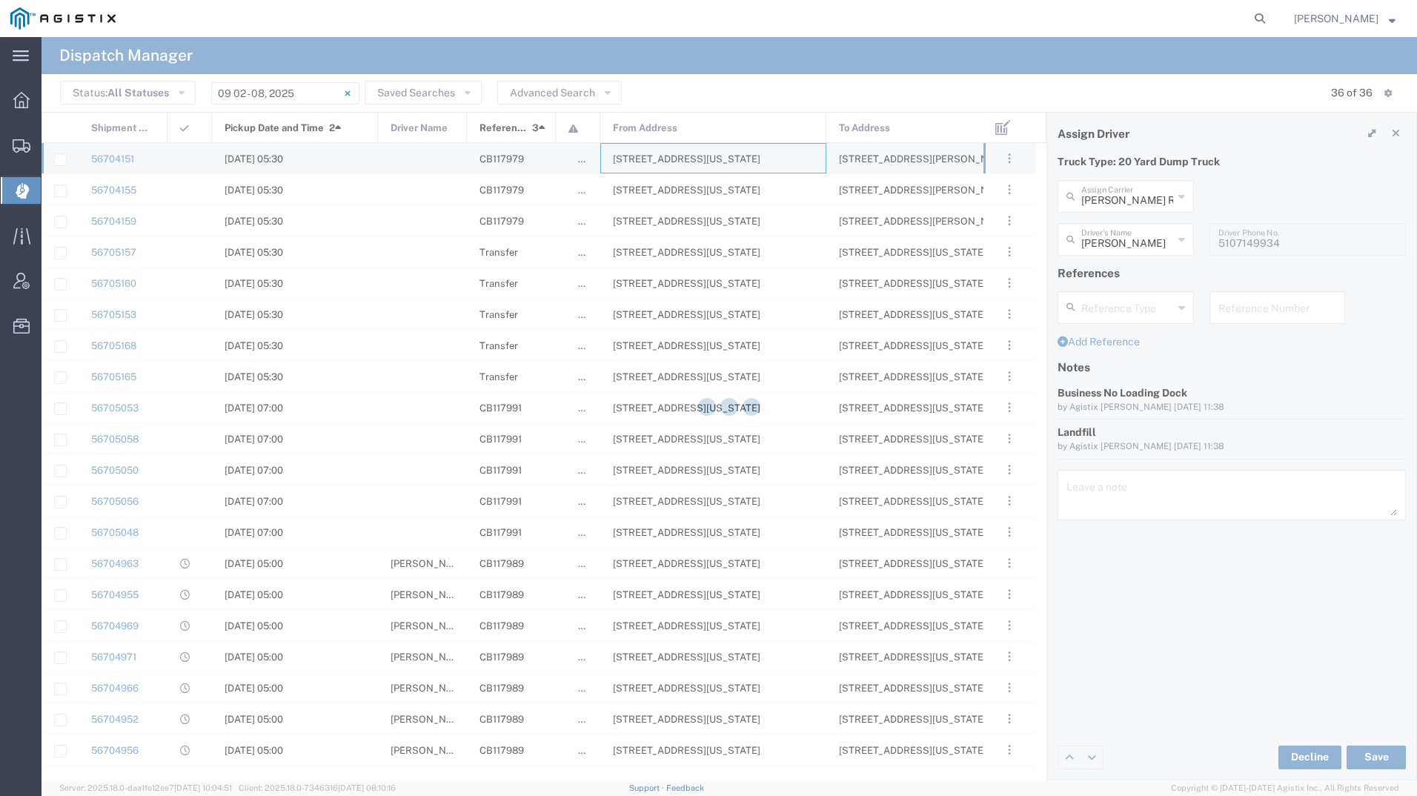
type input "[PERSON_NAME] Tanks Inc"
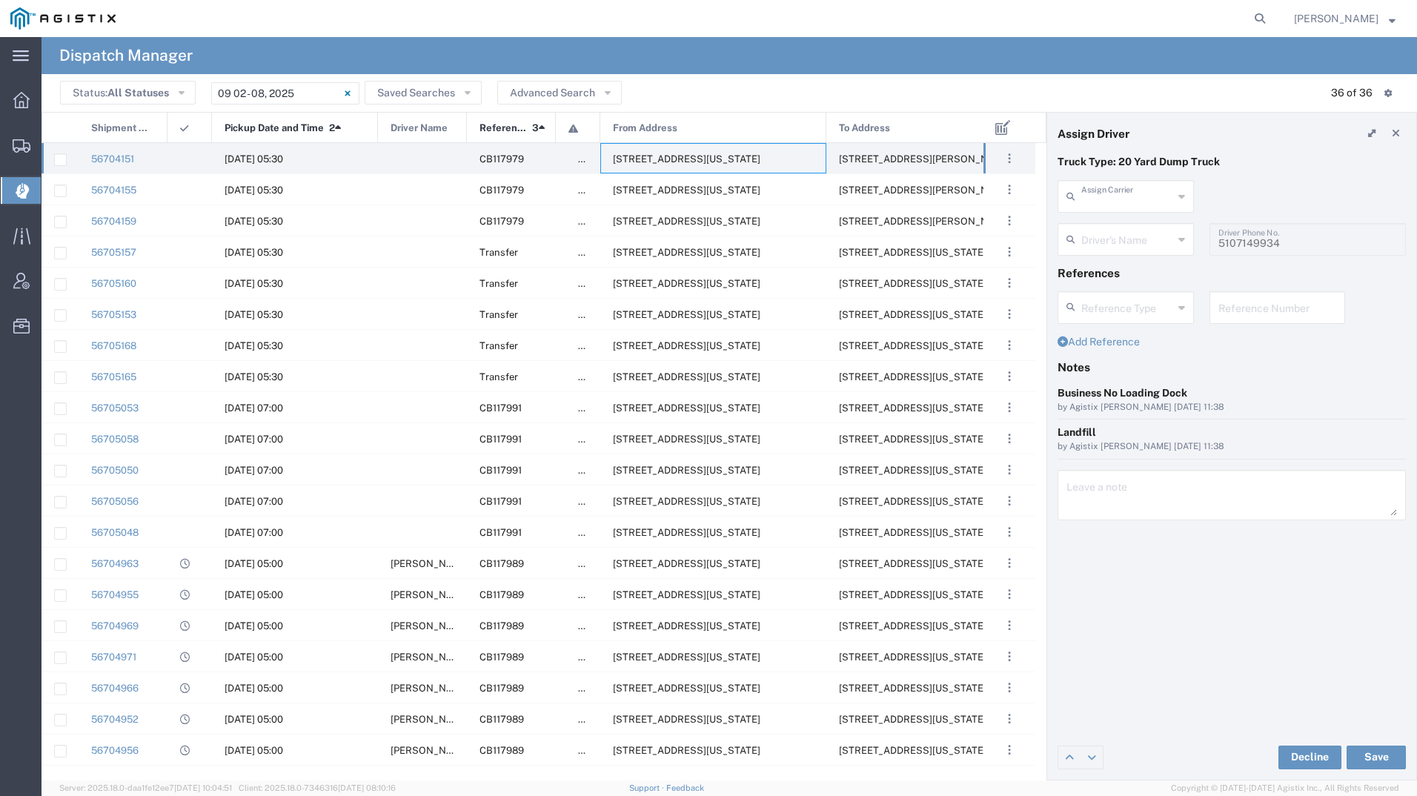
click at [1128, 189] on input "text" at bounding box center [1127, 195] width 92 height 26
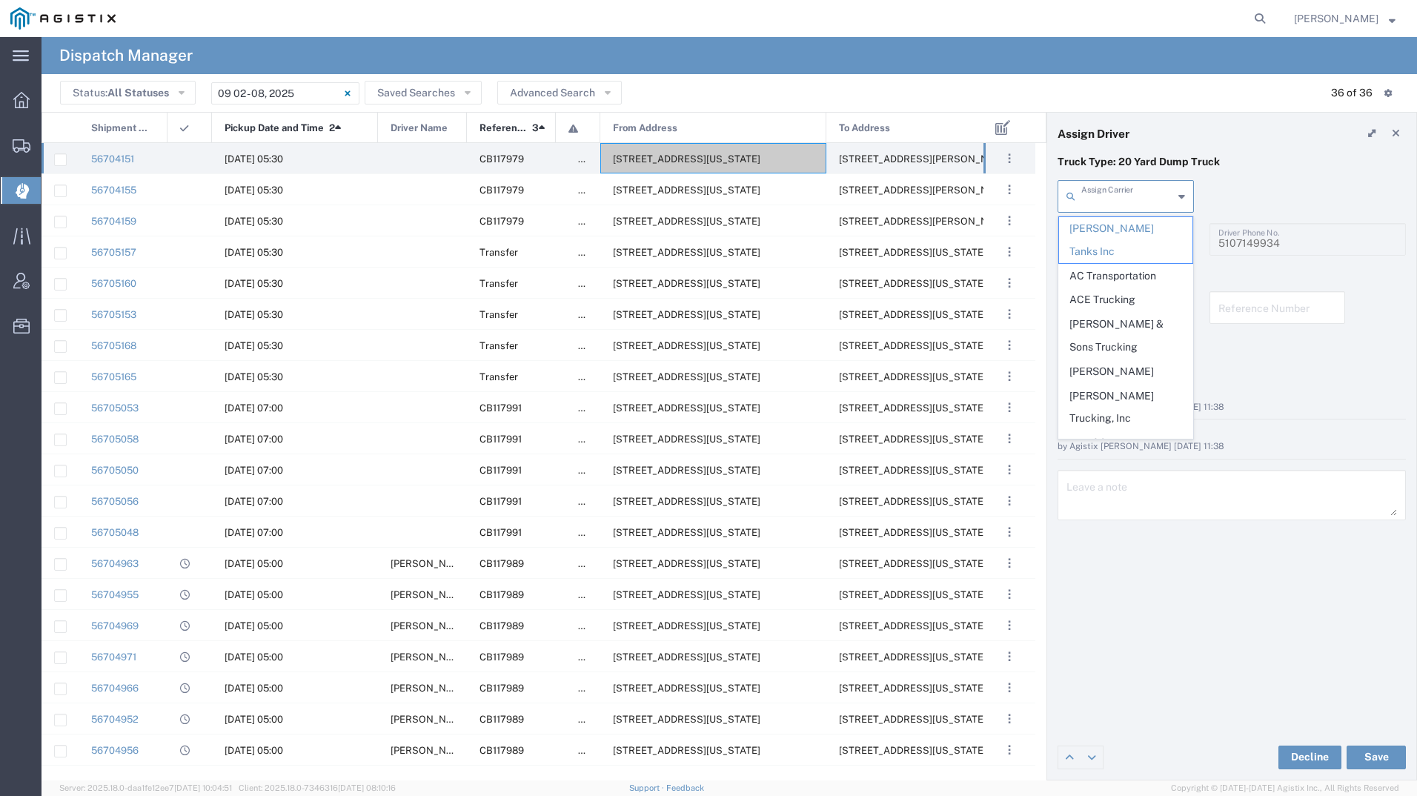
type input "h"
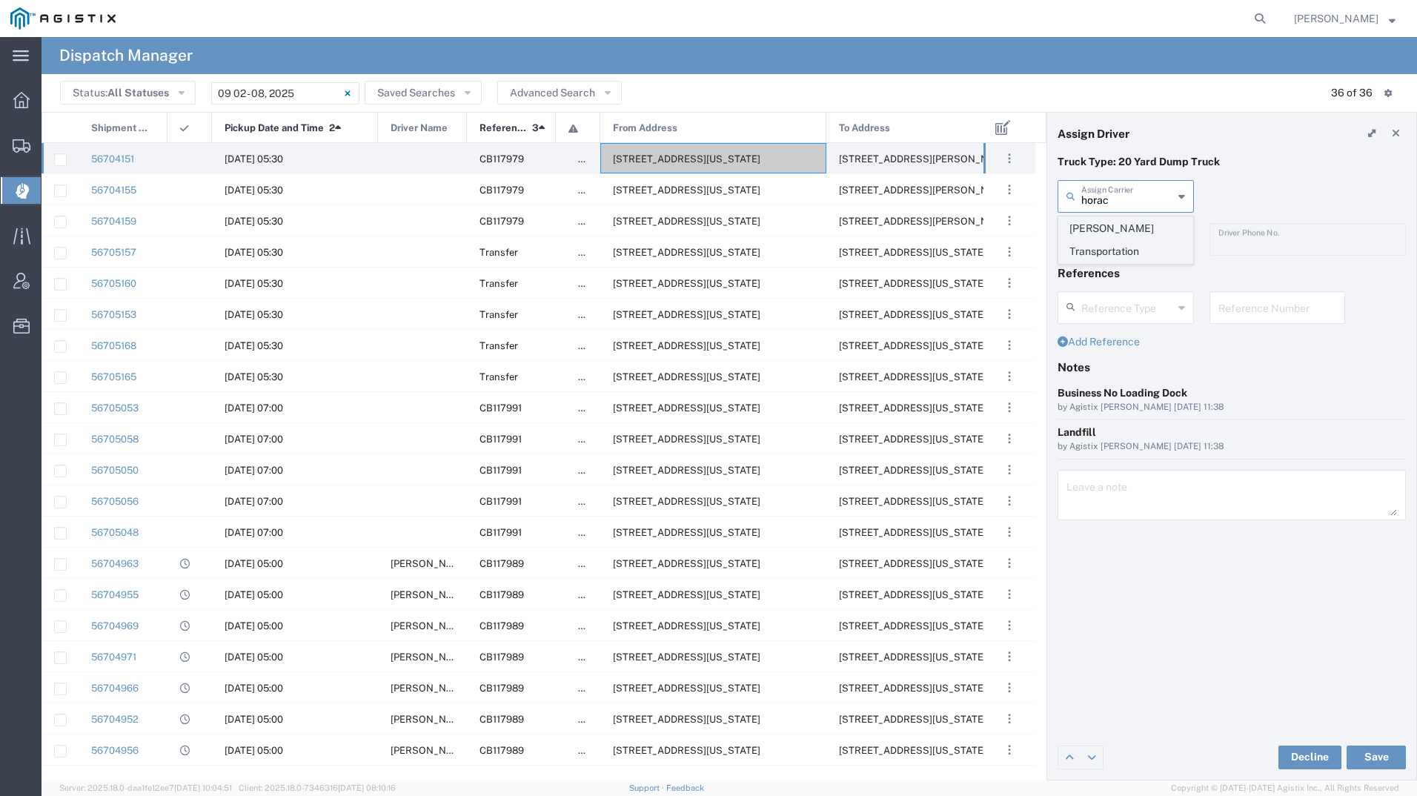
click at [1122, 231] on span "[PERSON_NAME] Transportation" at bounding box center [1125, 240] width 133 height 46
click at [1122, 231] on input "text" at bounding box center [1127, 238] width 92 height 26
click at [1221, 185] on div "[PERSON_NAME] Transportation Assign Carrier [PERSON_NAME] Transportation" at bounding box center [1232, 201] width 364 height 43
type input "[PERSON_NAME] Transportation"
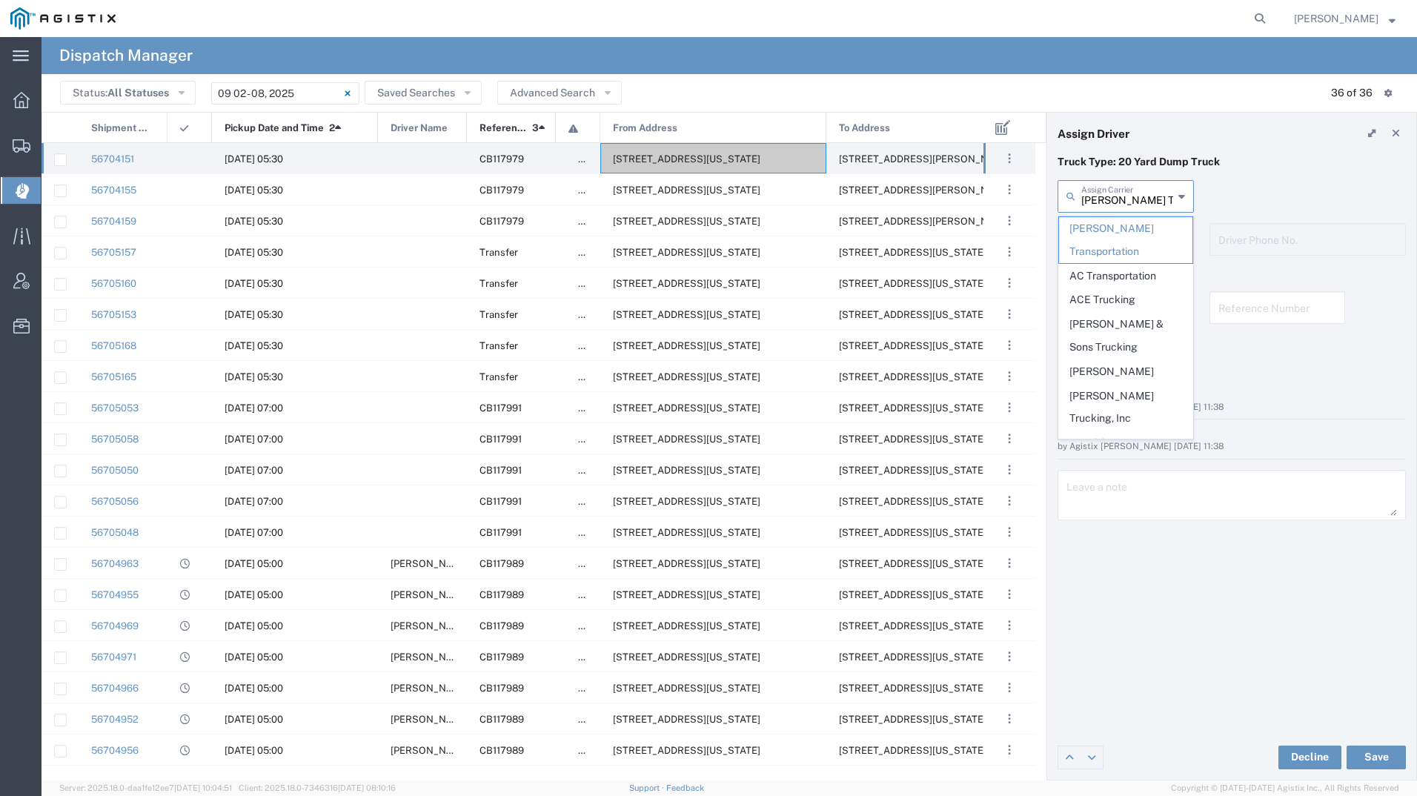
click at [1114, 194] on input "[PERSON_NAME] Transportation" at bounding box center [1127, 195] width 92 height 26
click at [1290, 165] on p "Truck Type: 20 Yard Dump Truck" at bounding box center [1231, 162] width 348 height 16
click at [1116, 193] on input "text" at bounding box center [1127, 195] width 92 height 26
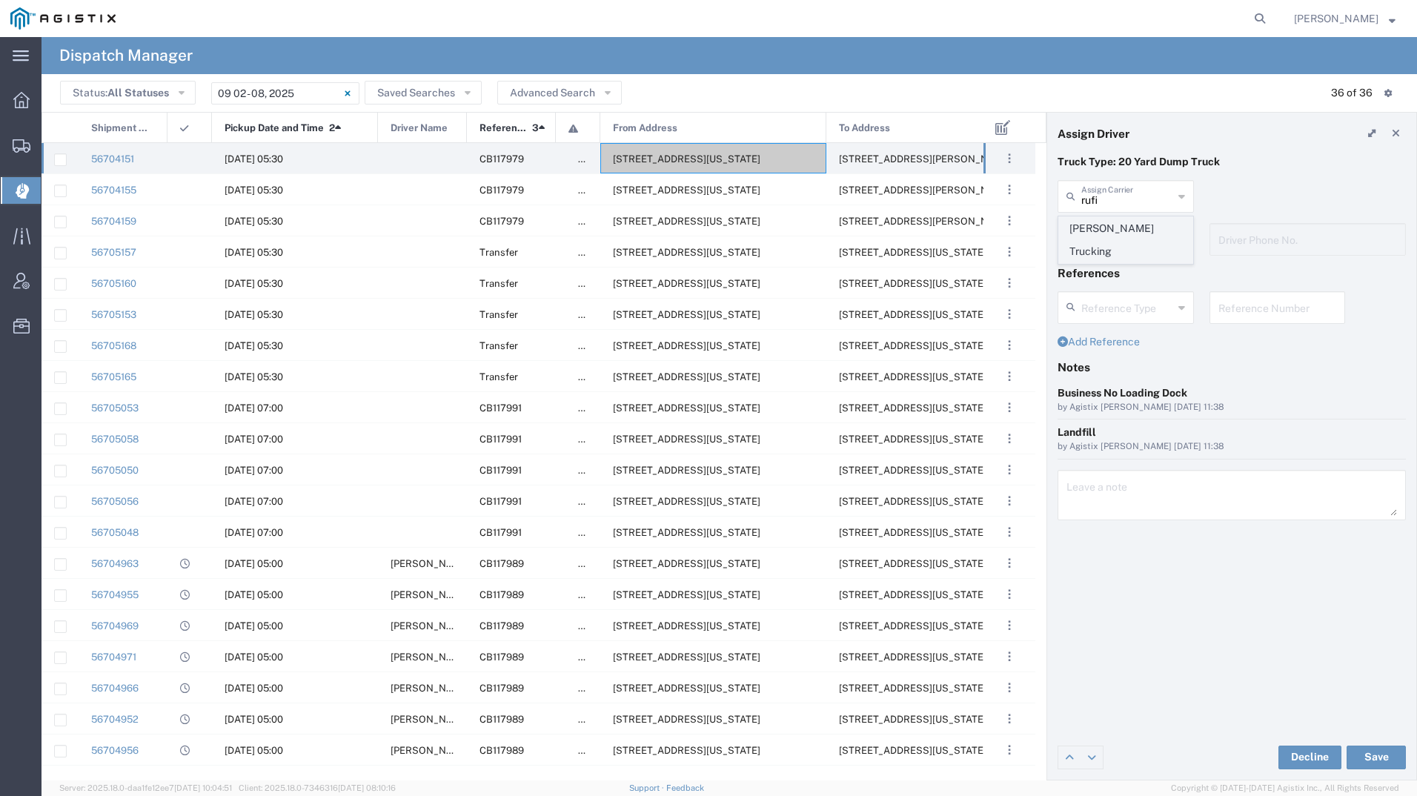
click at [1113, 242] on span "[PERSON_NAME] Trucking" at bounding box center [1125, 240] width 133 height 46
type input "[PERSON_NAME] Trucking"
click at [1112, 242] on input "text" at bounding box center [1127, 238] width 93 height 26
click at [1108, 262] on span "[PERSON_NAME]" at bounding box center [1125, 271] width 133 height 23
type input "[PERSON_NAME]"
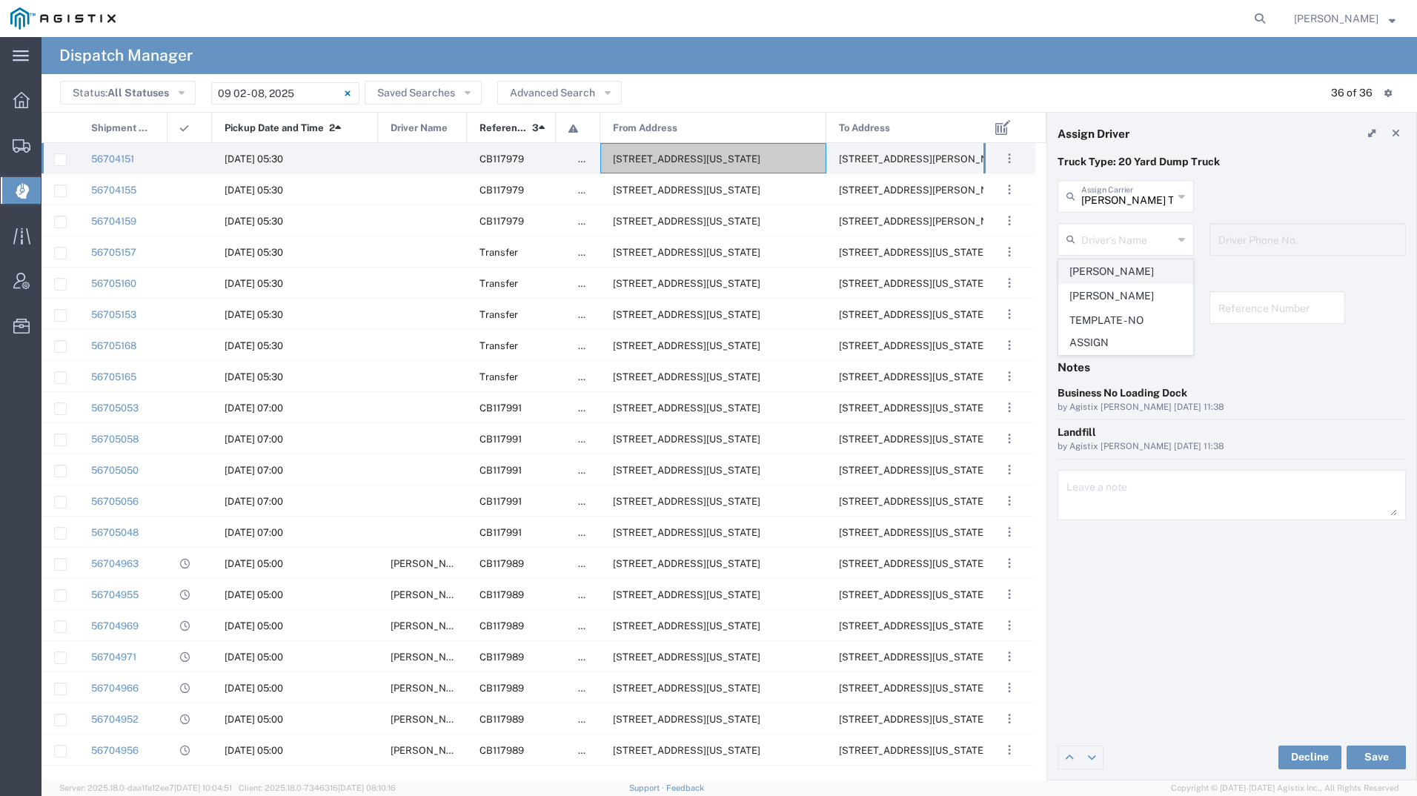
type input "[PHONE_NUMBER]"
click at [1375, 734] on div "Truck Type: 20 Yard Dump Truck [PERSON_NAME] Trucking Assign Carrier [PERSON_NA…" at bounding box center [1231, 444] width 369 height 581
click at [1370, 749] on button "Save" at bounding box center [1375, 757] width 59 height 24
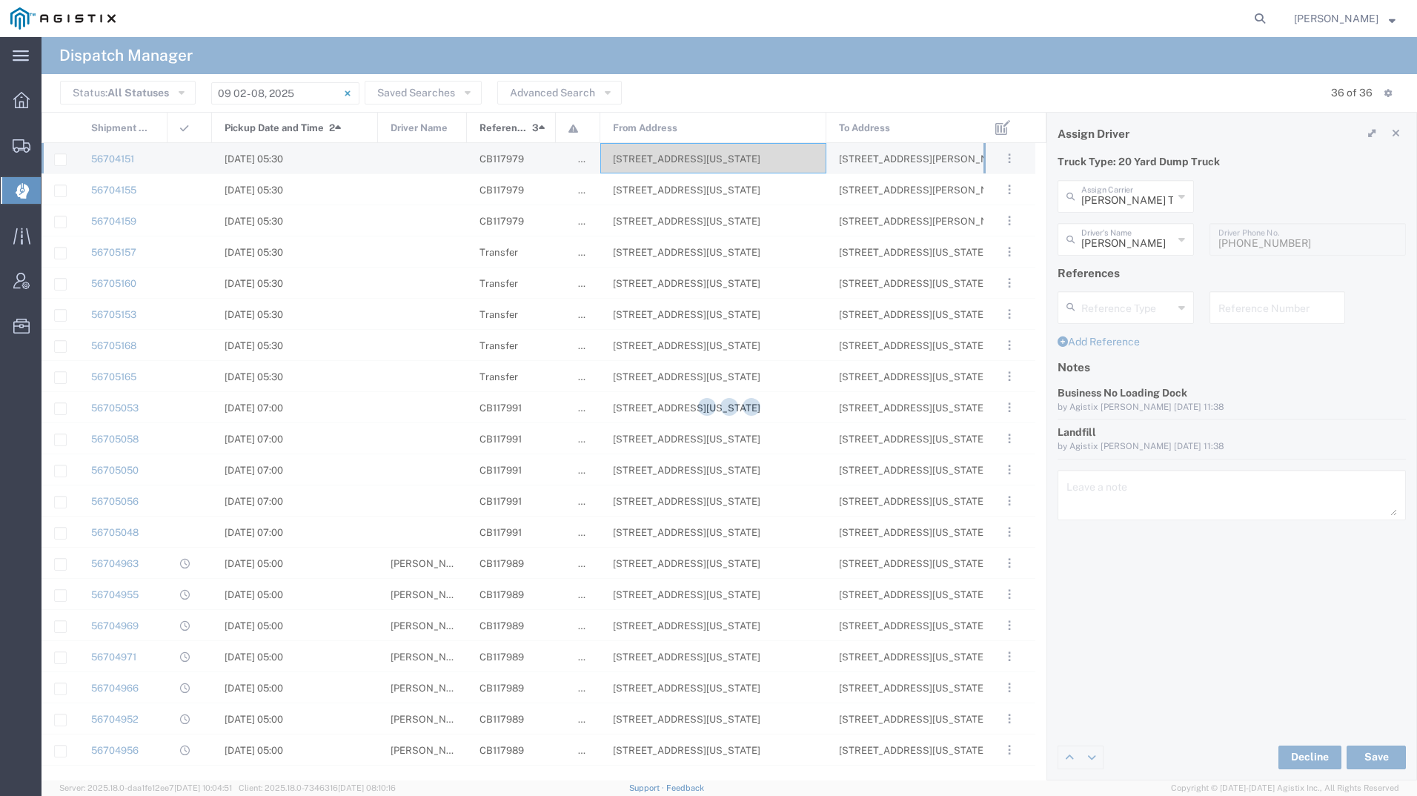
type input "[PERSON_NAME]"
type input "[PERSON_NAME] Trucking"
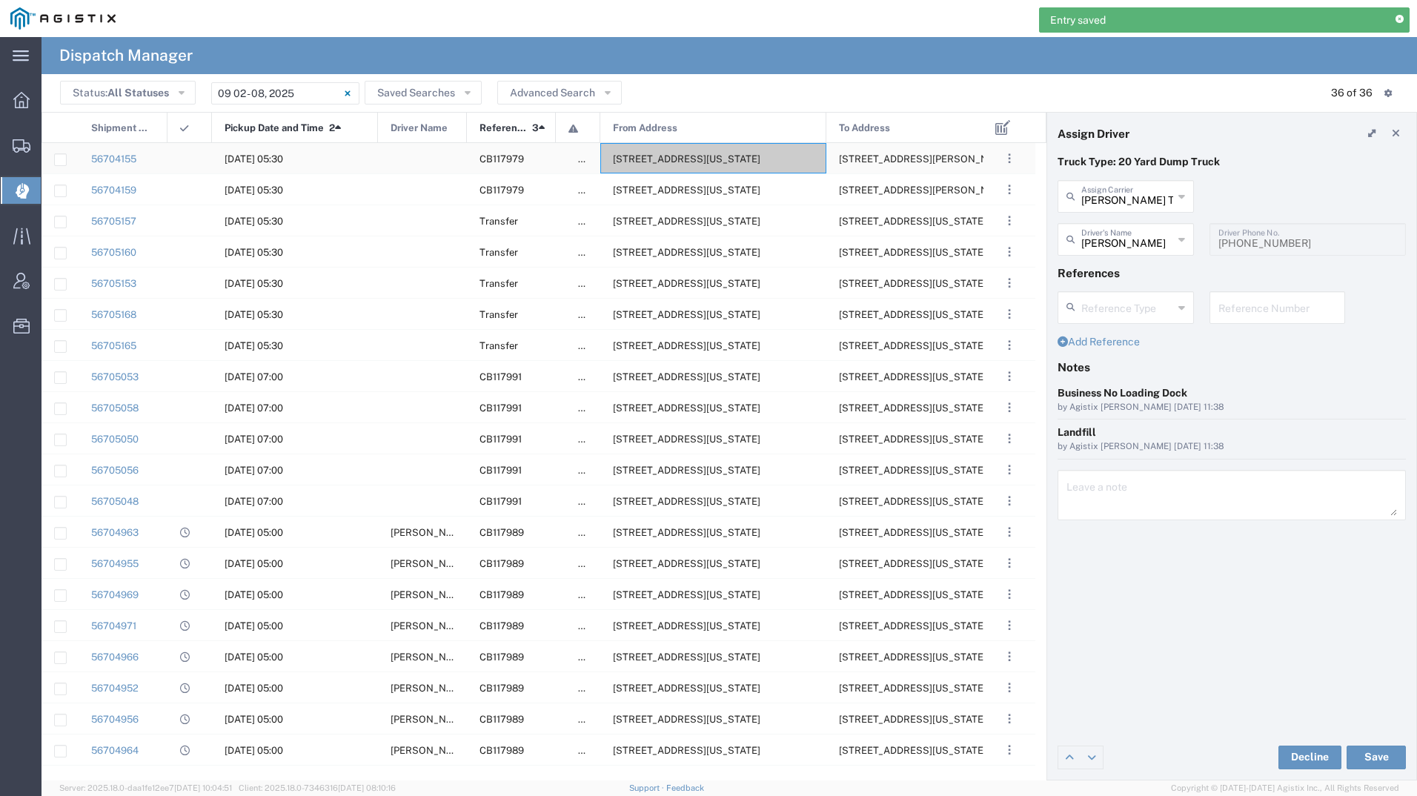
click at [691, 152] on div "[STREET_ADDRESS][US_STATE]" at bounding box center [713, 158] width 226 height 30
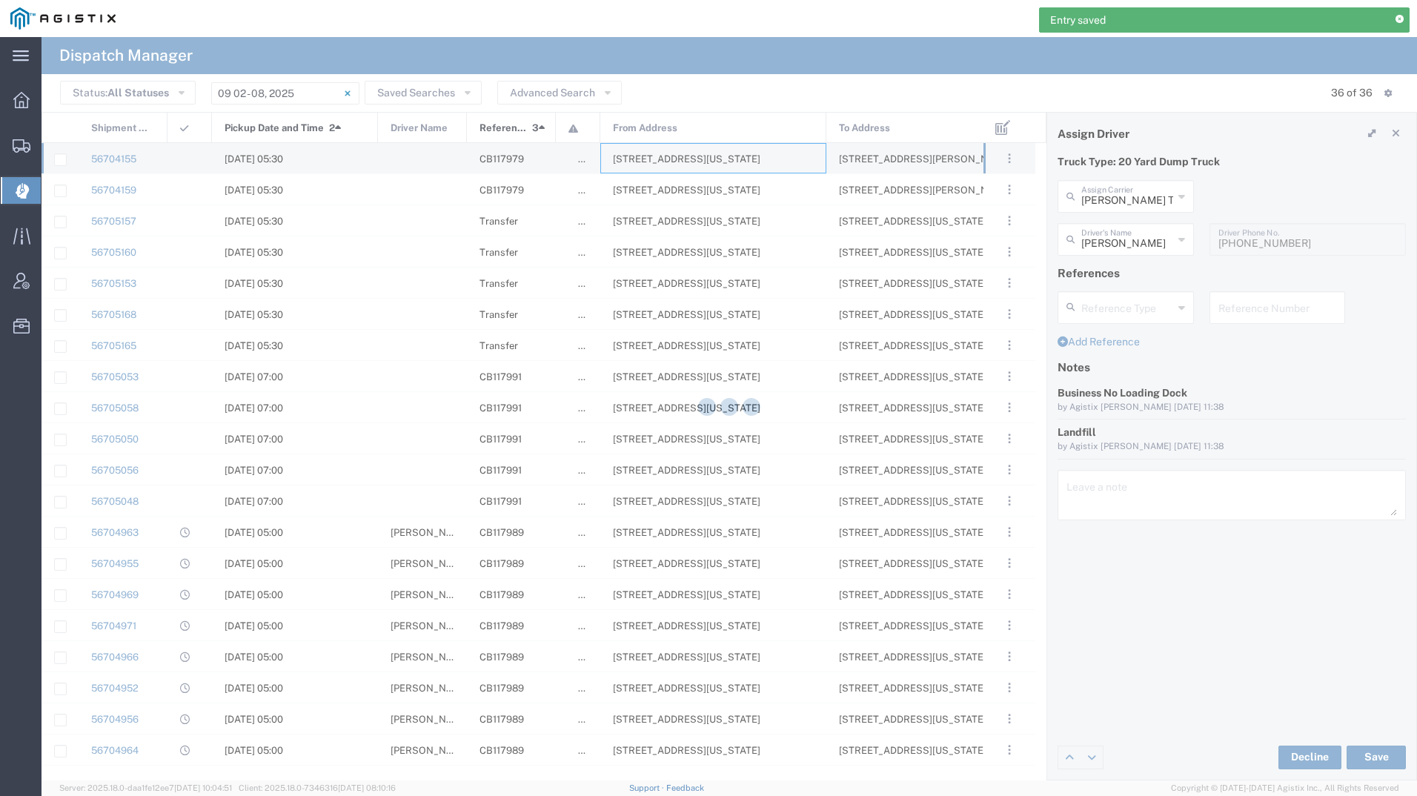
type input "[PERSON_NAME] Tanks Inc"
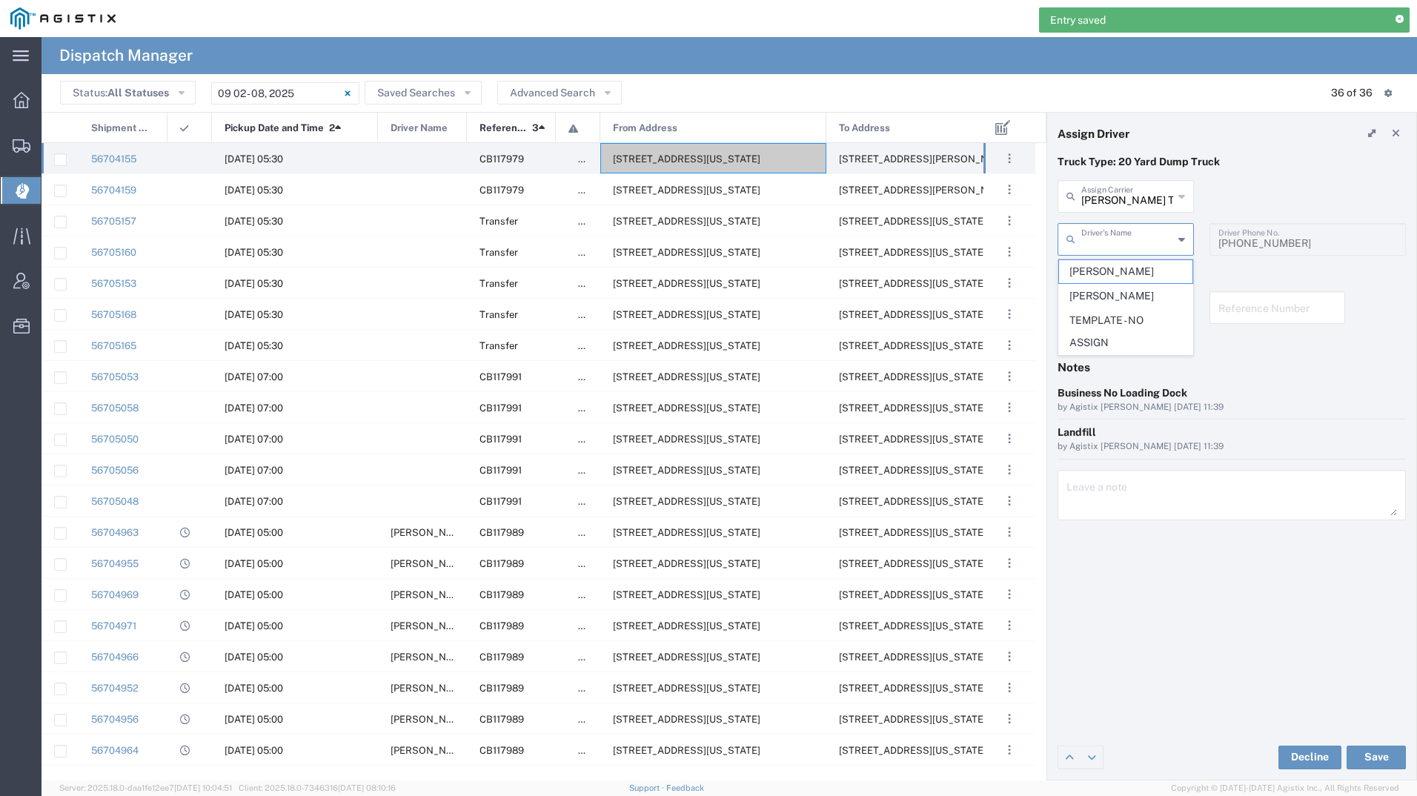
click at [1122, 242] on input "text" at bounding box center [1127, 238] width 92 height 26
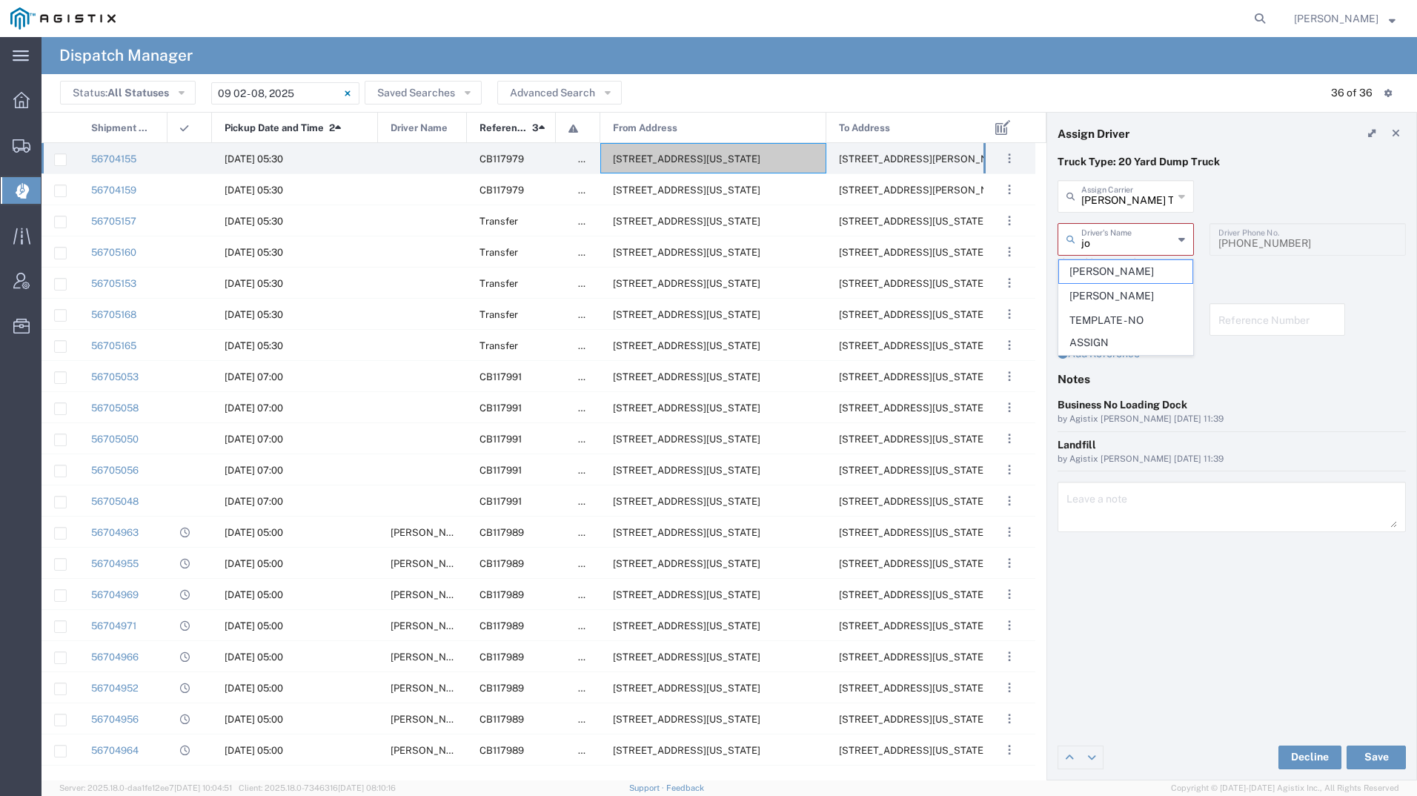
type input "[PERSON_NAME]"
type input "l"
click at [1106, 280] on span "[PERSON_NAME]" at bounding box center [1125, 271] width 133 height 23
type input "[PERSON_NAME]"
type input "2097079350"
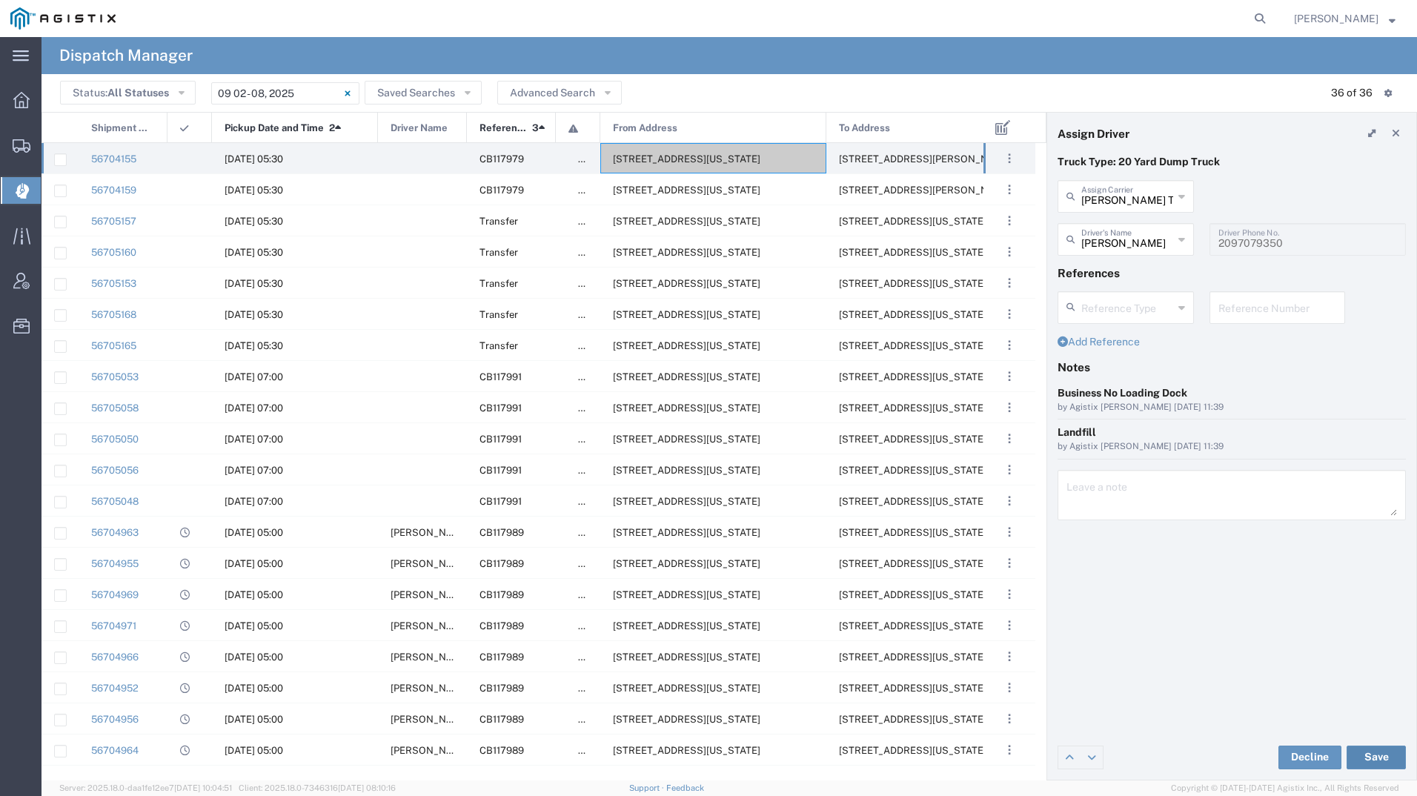
click at [1373, 751] on button "Save" at bounding box center [1375, 757] width 59 height 24
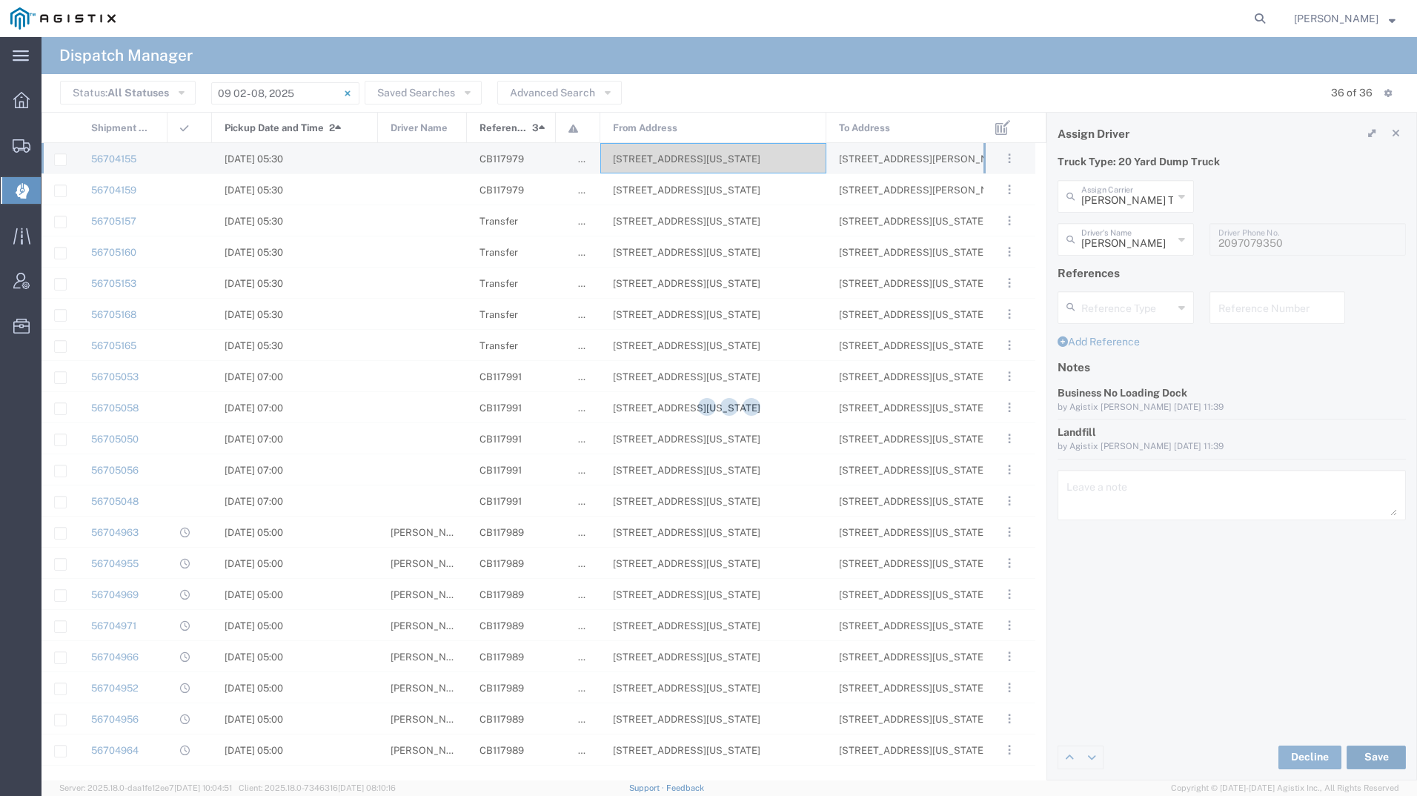
type input "[PERSON_NAME]"
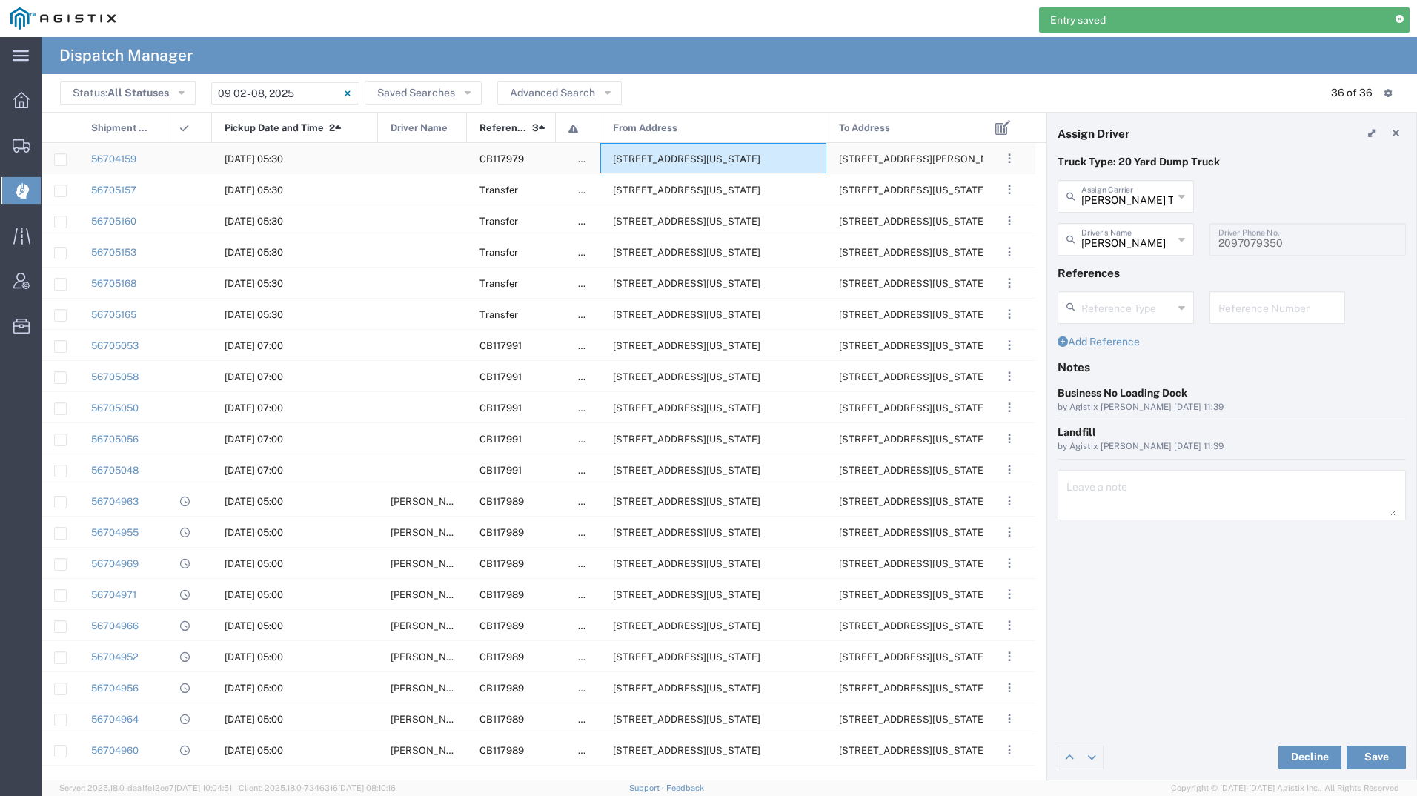
click at [760, 158] on span "[STREET_ADDRESS][US_STATE]" at bounding box center [686, 158] width 147 height 11
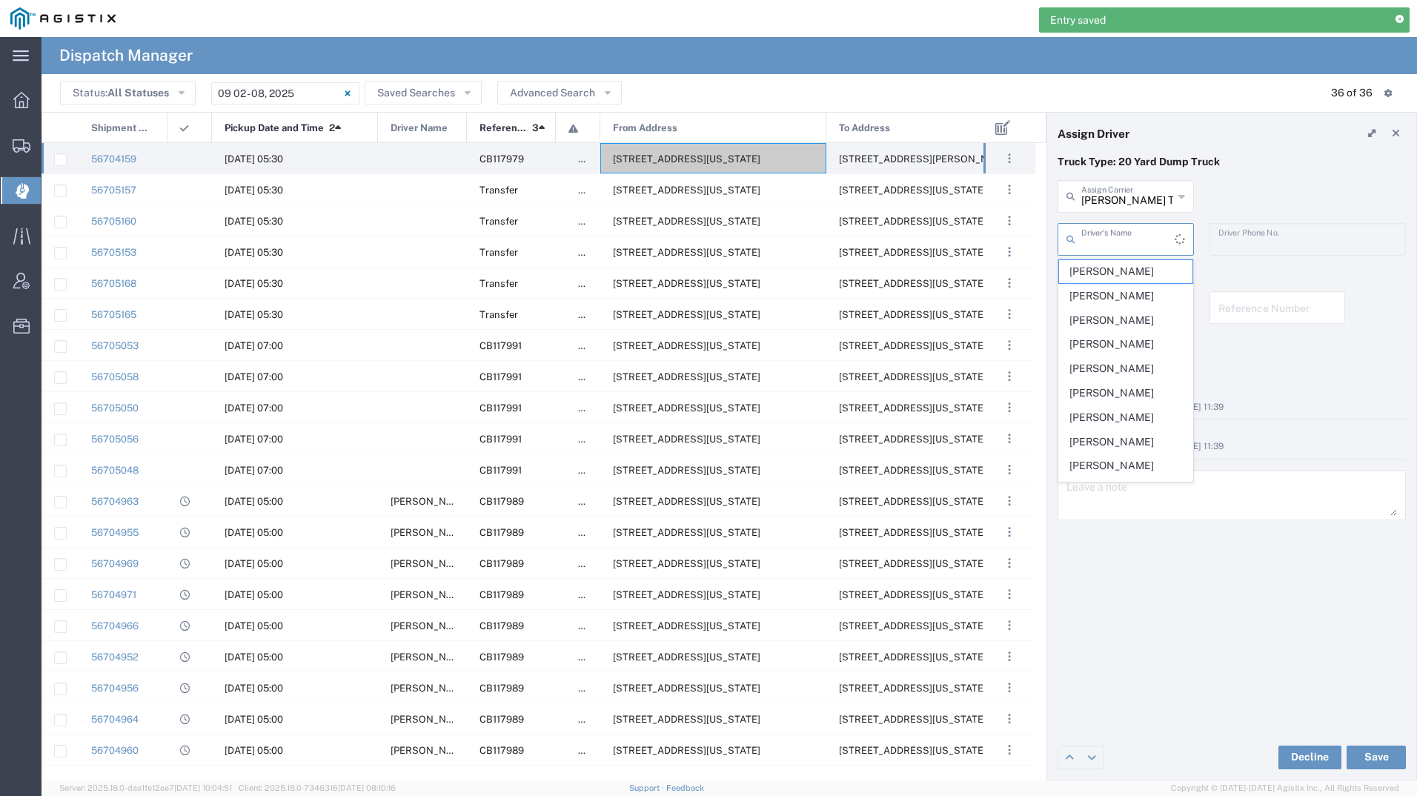
click at [1099, 244] on input "text" at bounding box center [1127, 238] width 93 height 26
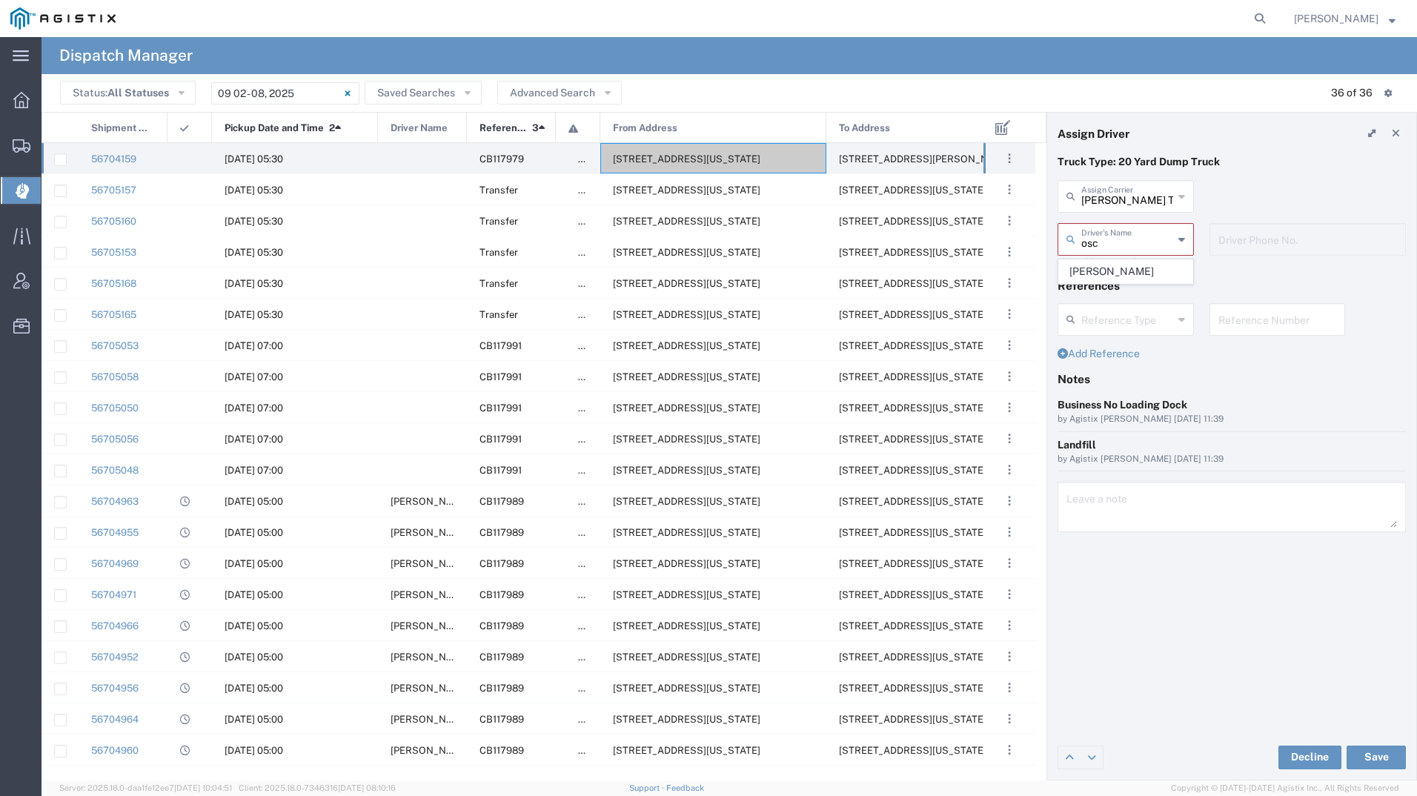
click at [1097, 270] on span "[PERSON_NAME]" at bounding box center [1125, 271] width 133 height 23
type input "[PERSON_NAME]"
type input "2093004091"
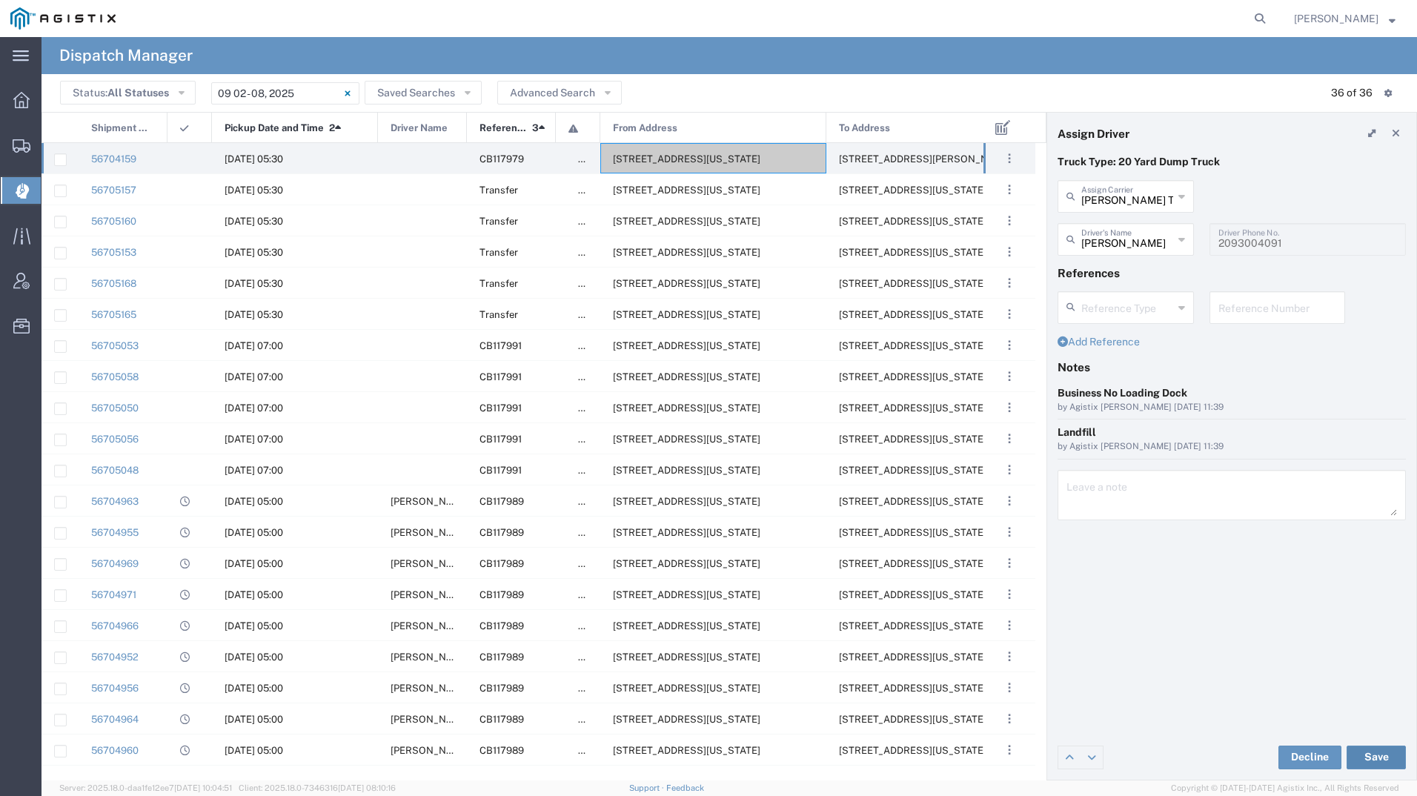
click at [1354, 753] on button "Save" at bounding box center [1375, 757] width 59 height 24
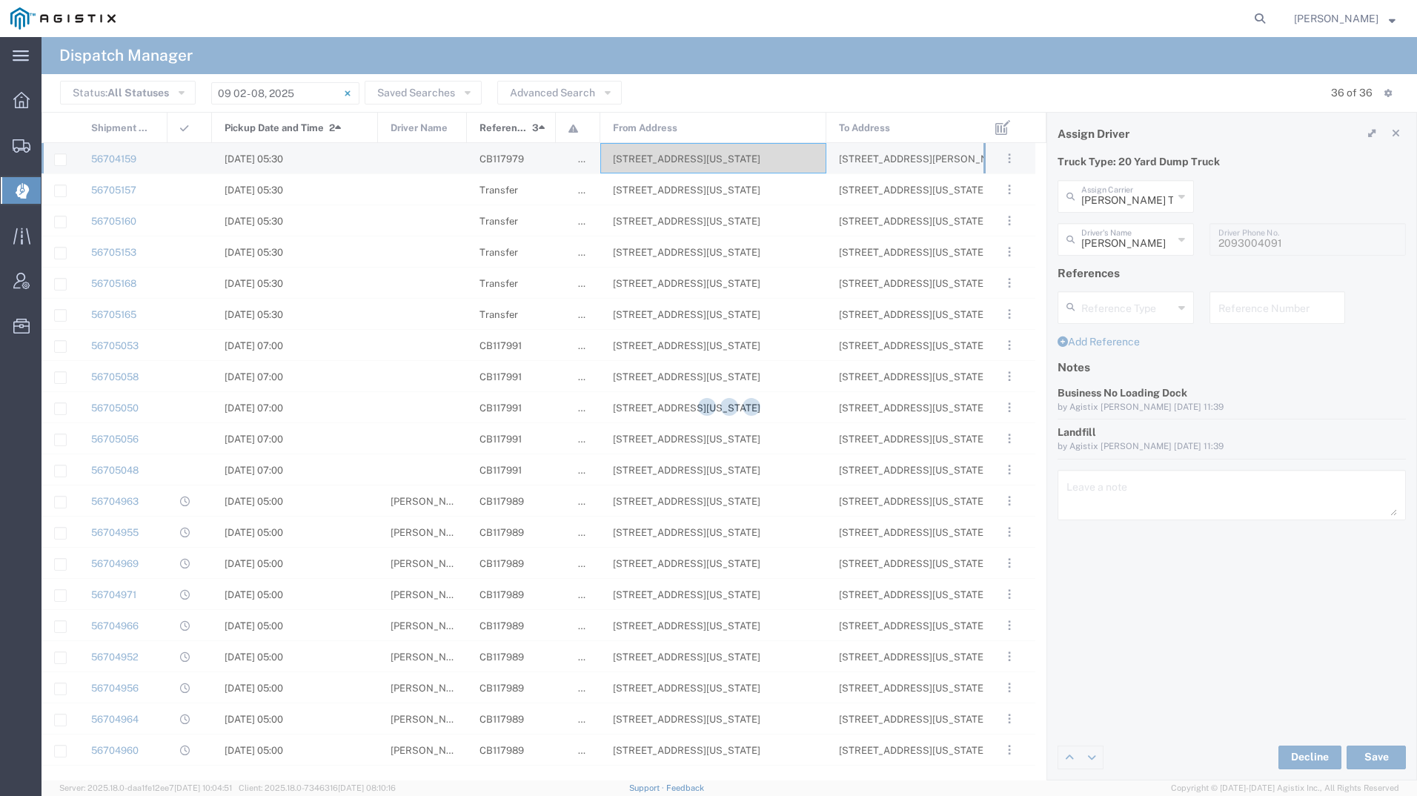
type input "[PERSON_NAME]"
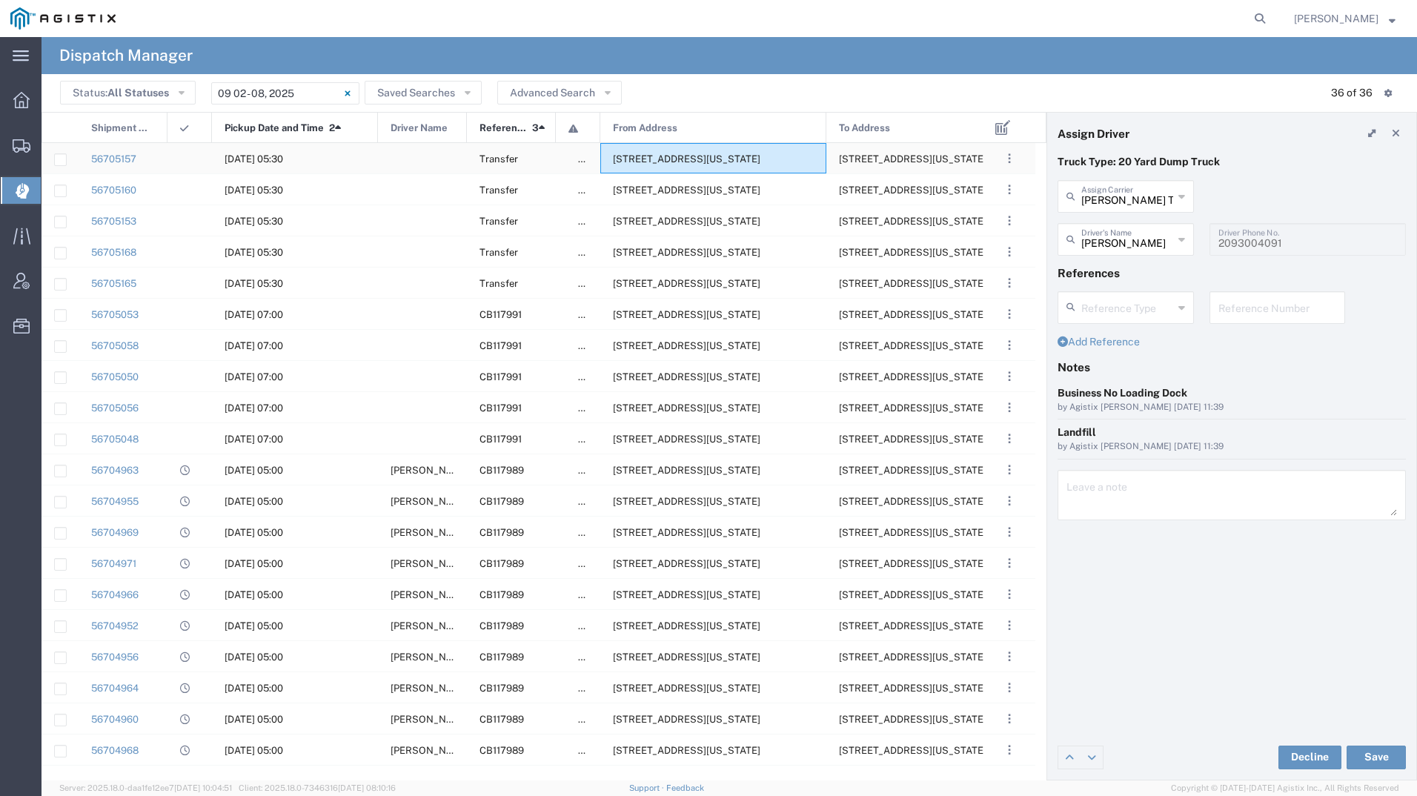
click at [716, 156] on span "[STREET_ADDRESS][US_STATE]" at bounding box center [686, 158] width 147 height 11
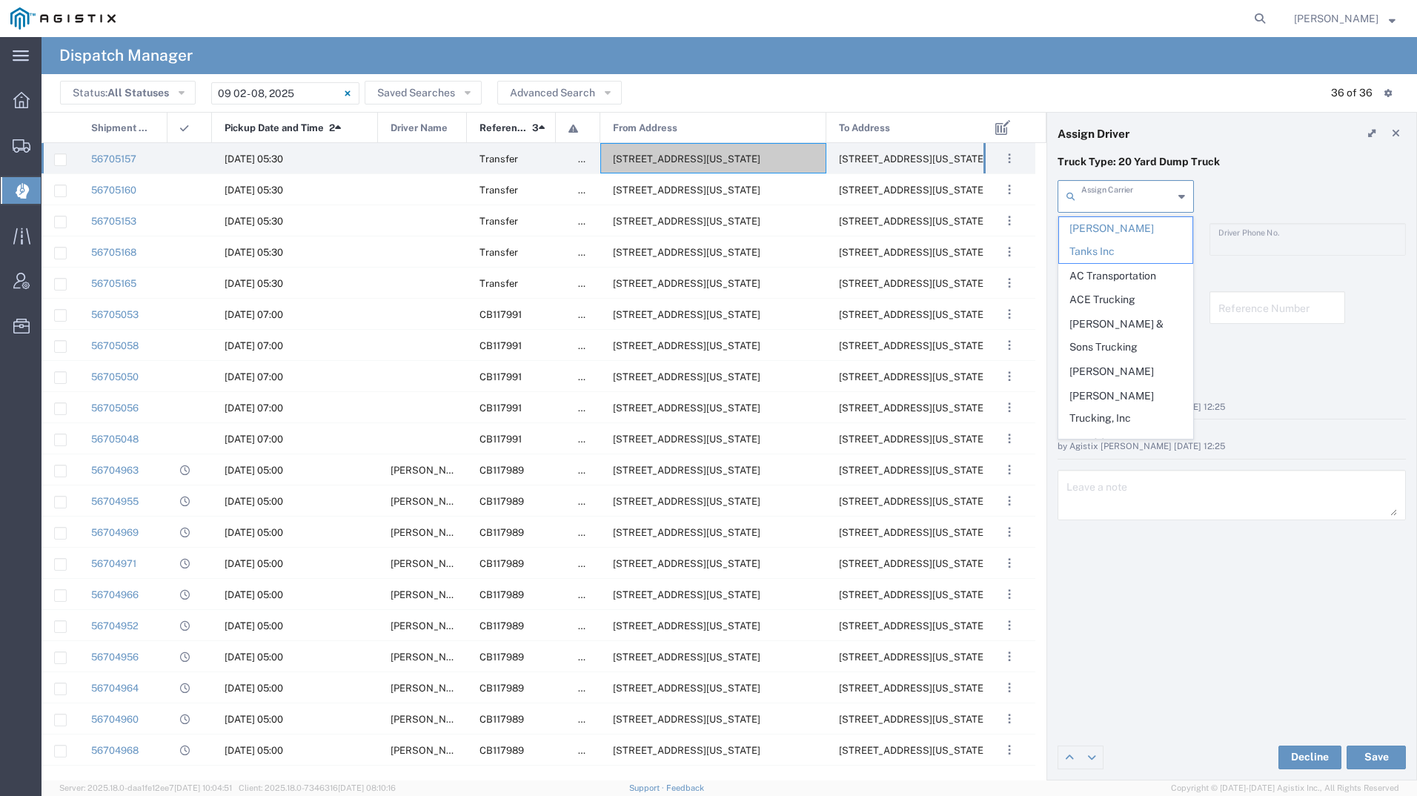
click at [1095, 183] on input "text" at bounding box center [1127, 195] width 92 height 26
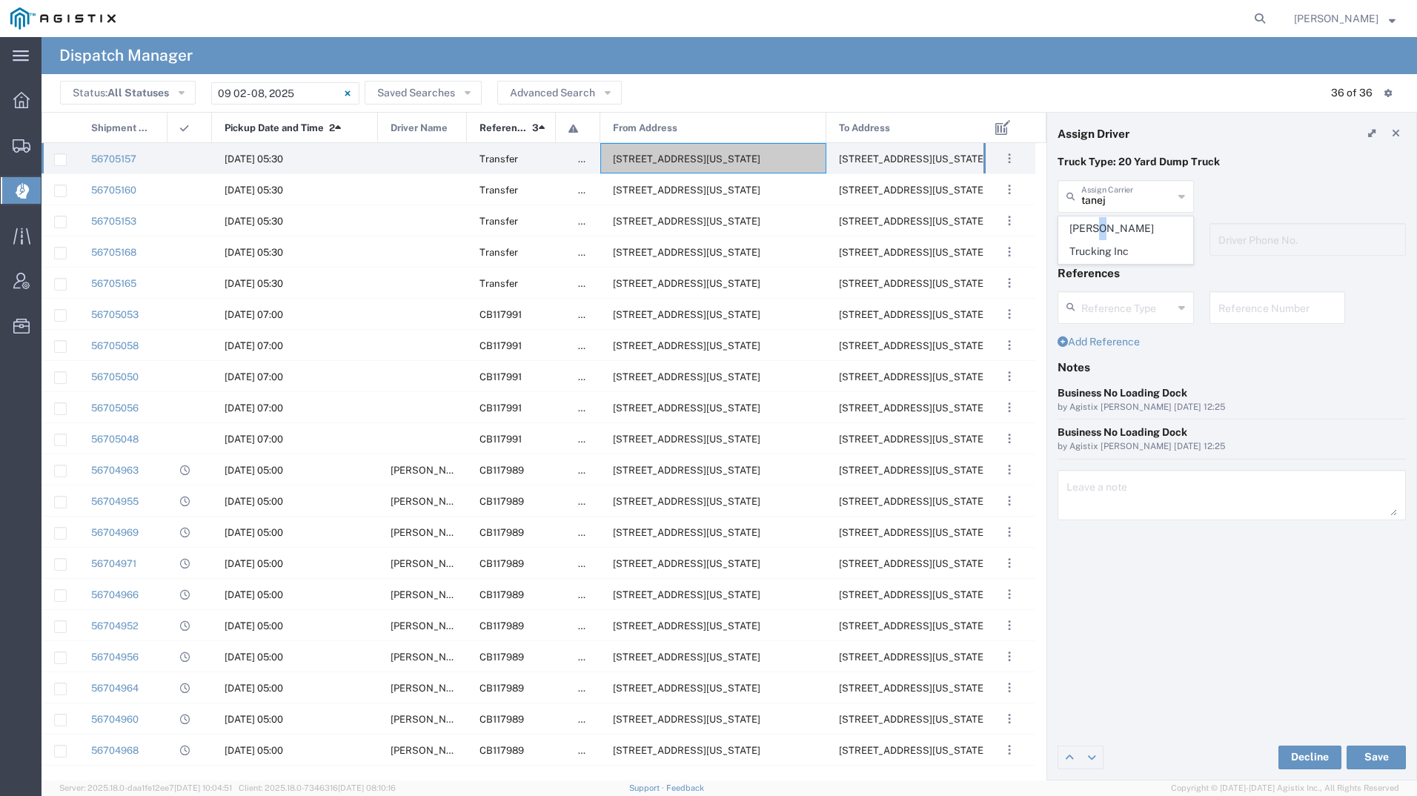
click at [1097, 221] on span "[PERSON_NAME] Trucking Inc" at bounding box center [1125, 240] width 133 height 46
type input "[PERSON_NAME] Trucking Inc"
click at [1092, 237] on input "text" at bounding box center [1127, 238] width 93 height 26
click at [1107, 313] on span "[PERSON_NAME]" at bounding box center [1125, 319] width 133 height 23
type input "[PERSON_NAME]"
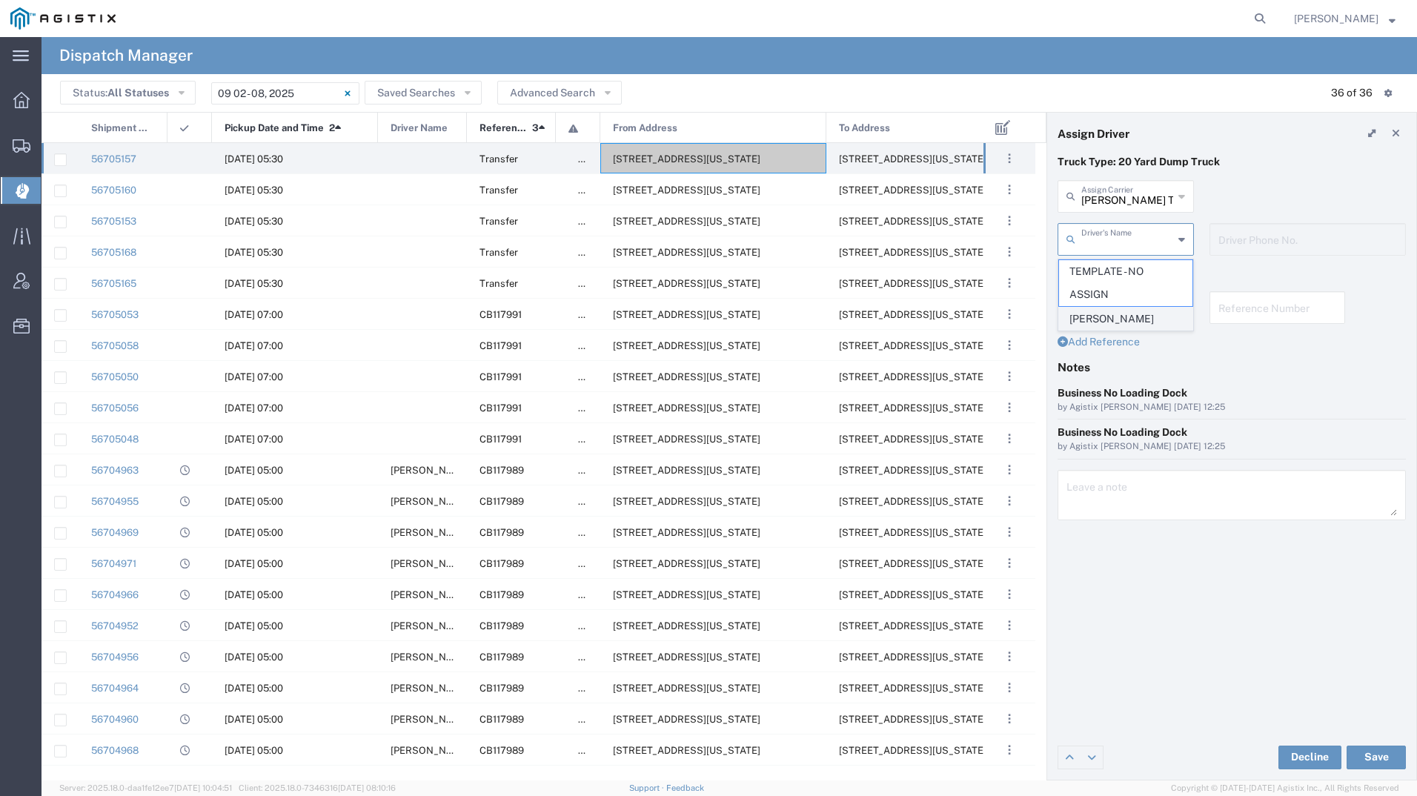
type input "[PHONE_NUMBER]"
click at [1380, 761] on button "Save" at bounding box center [1375, 757] width 59 height 24
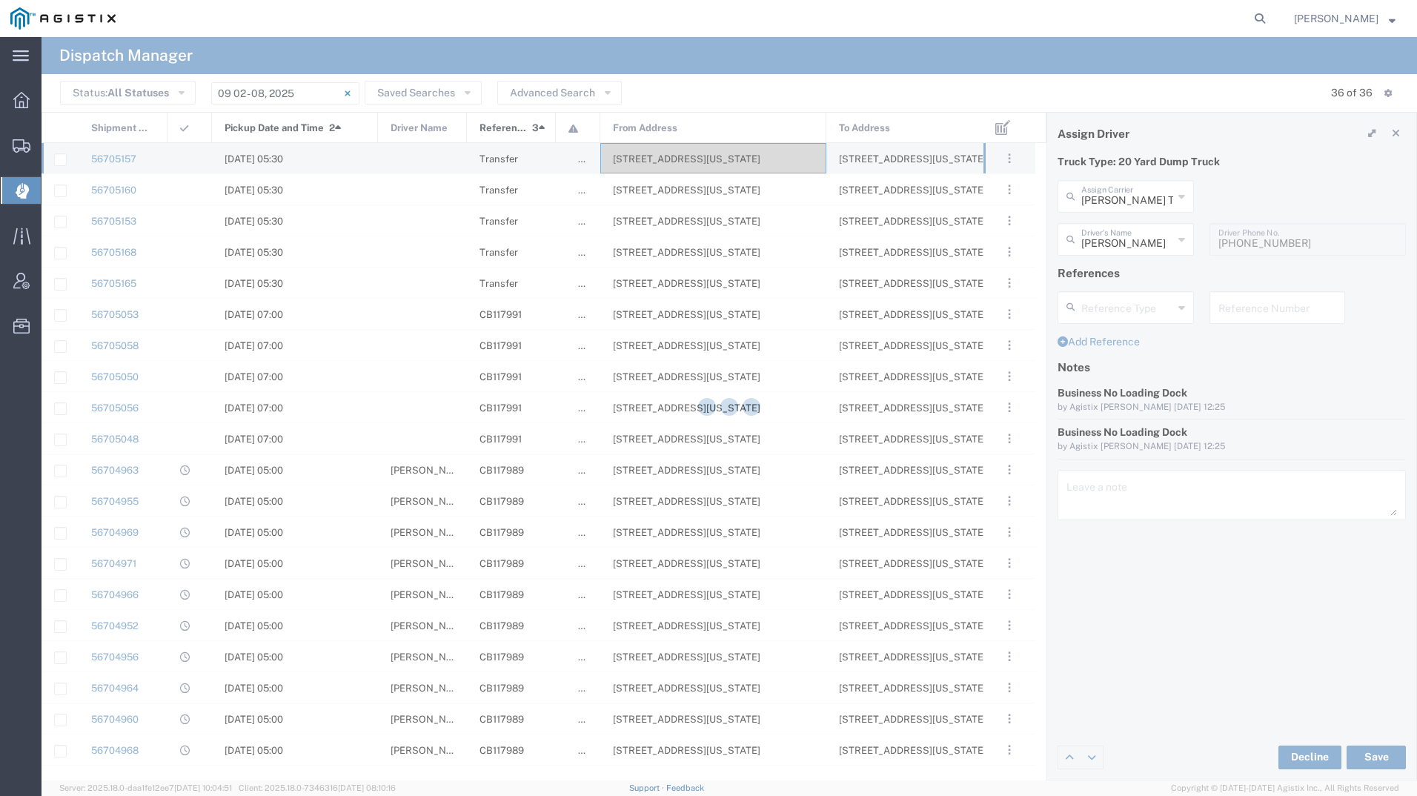
type input "[PERSON_NAME]"
type input "[PERSON_NAME] Trucking Inc"
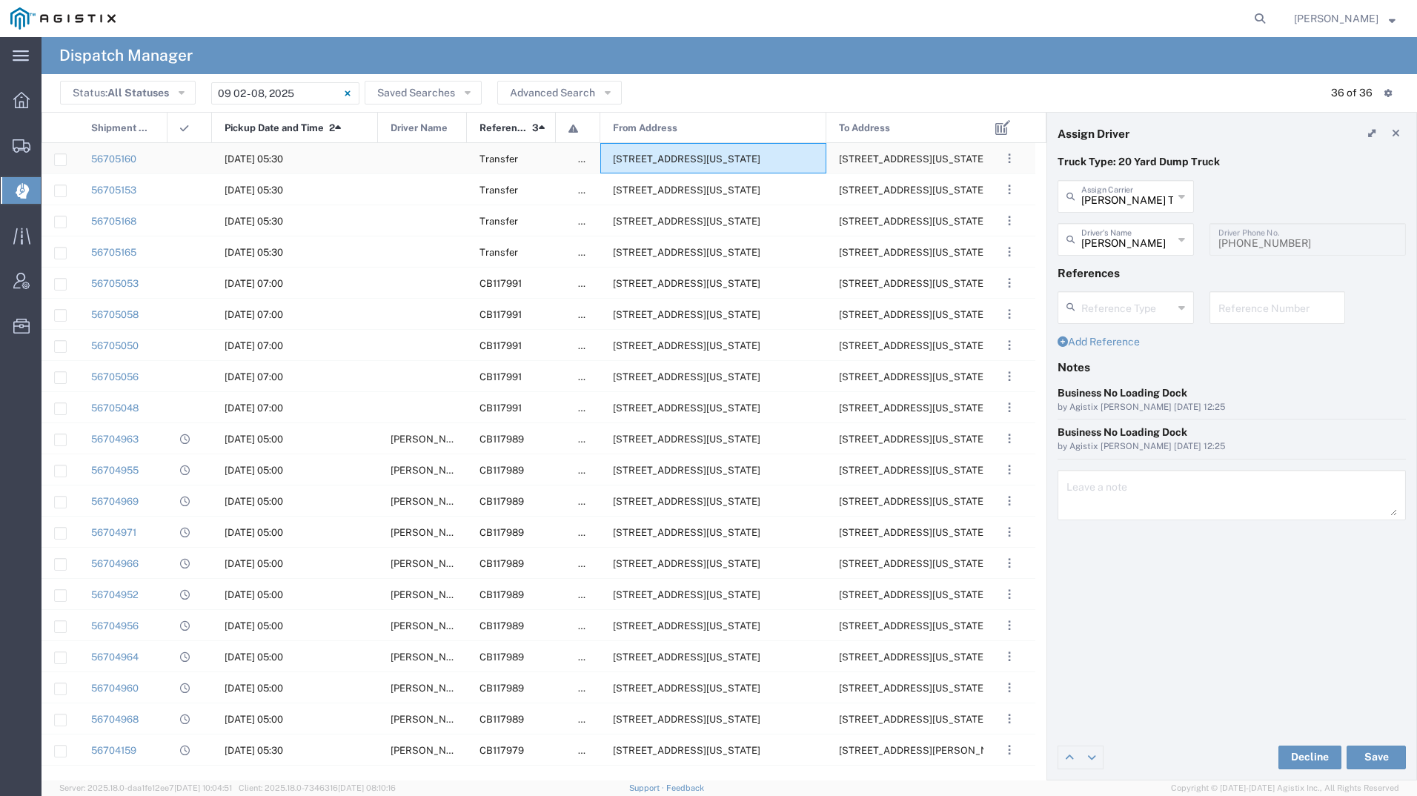
click at [653, 159] on span "[STREET_ADDRESS][US_STATE]" at bounding box center [686, 158] width 147 height 11
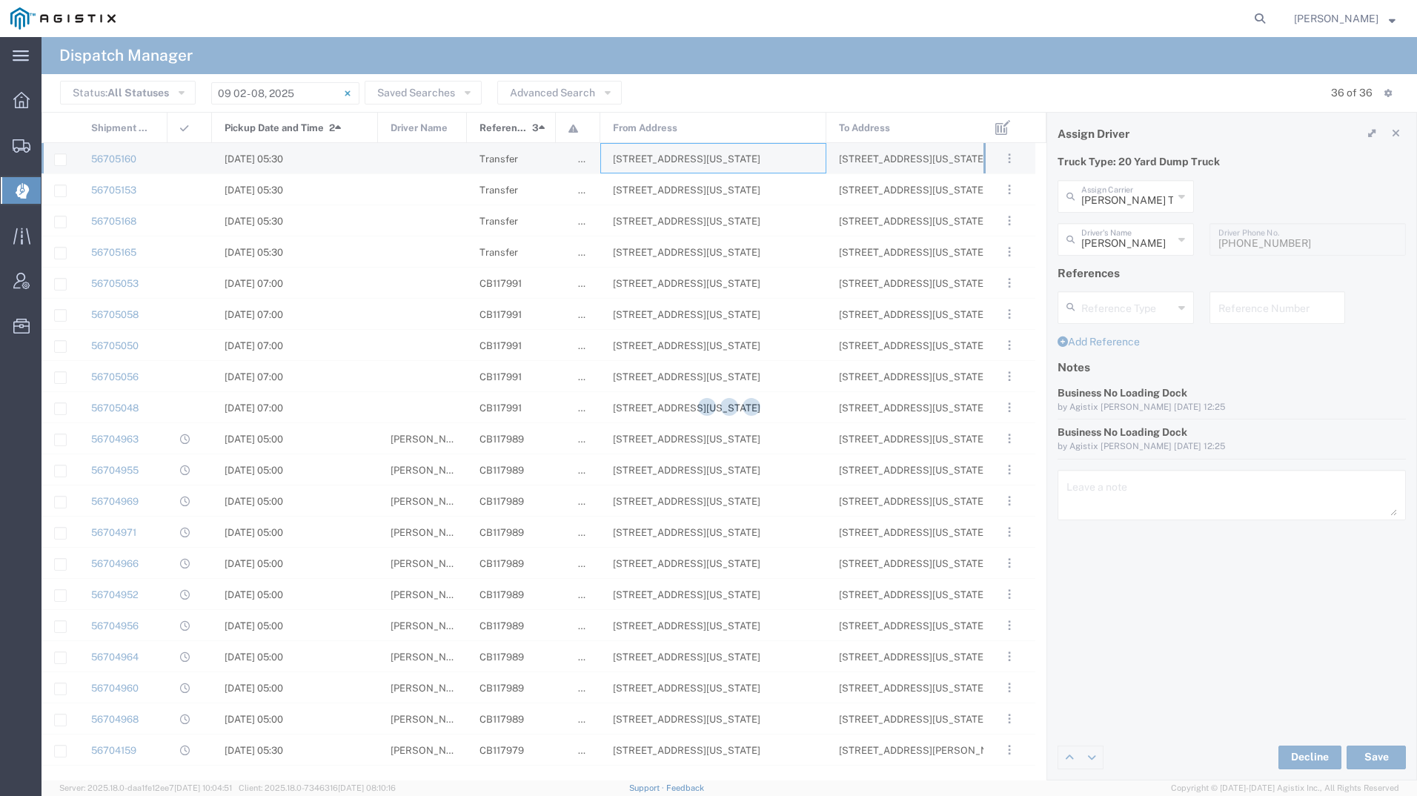
type input "[PERSON_NAME] Tanks Inc"
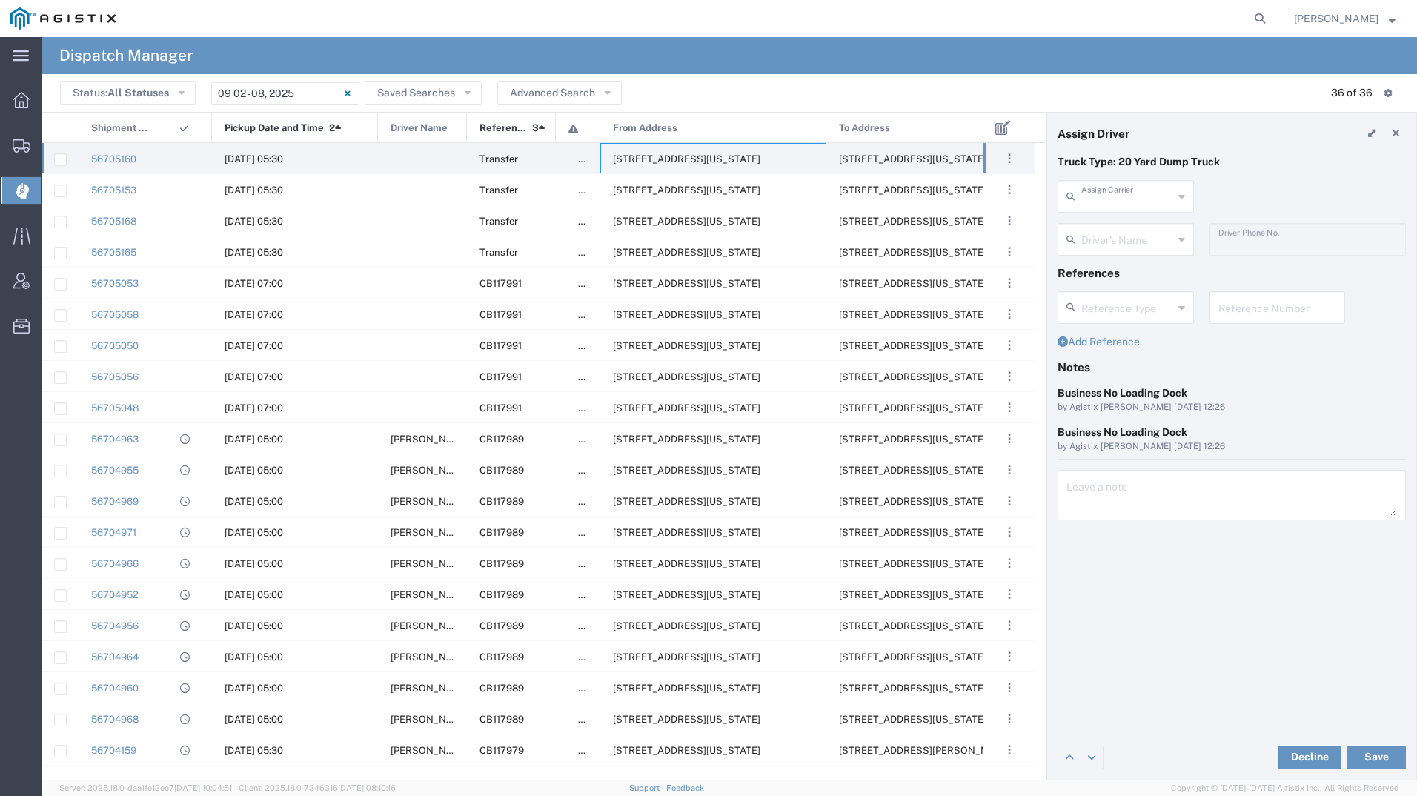
click at [1086, 202] on input "text" at bounding box center [1127, 195] width 92 height 26
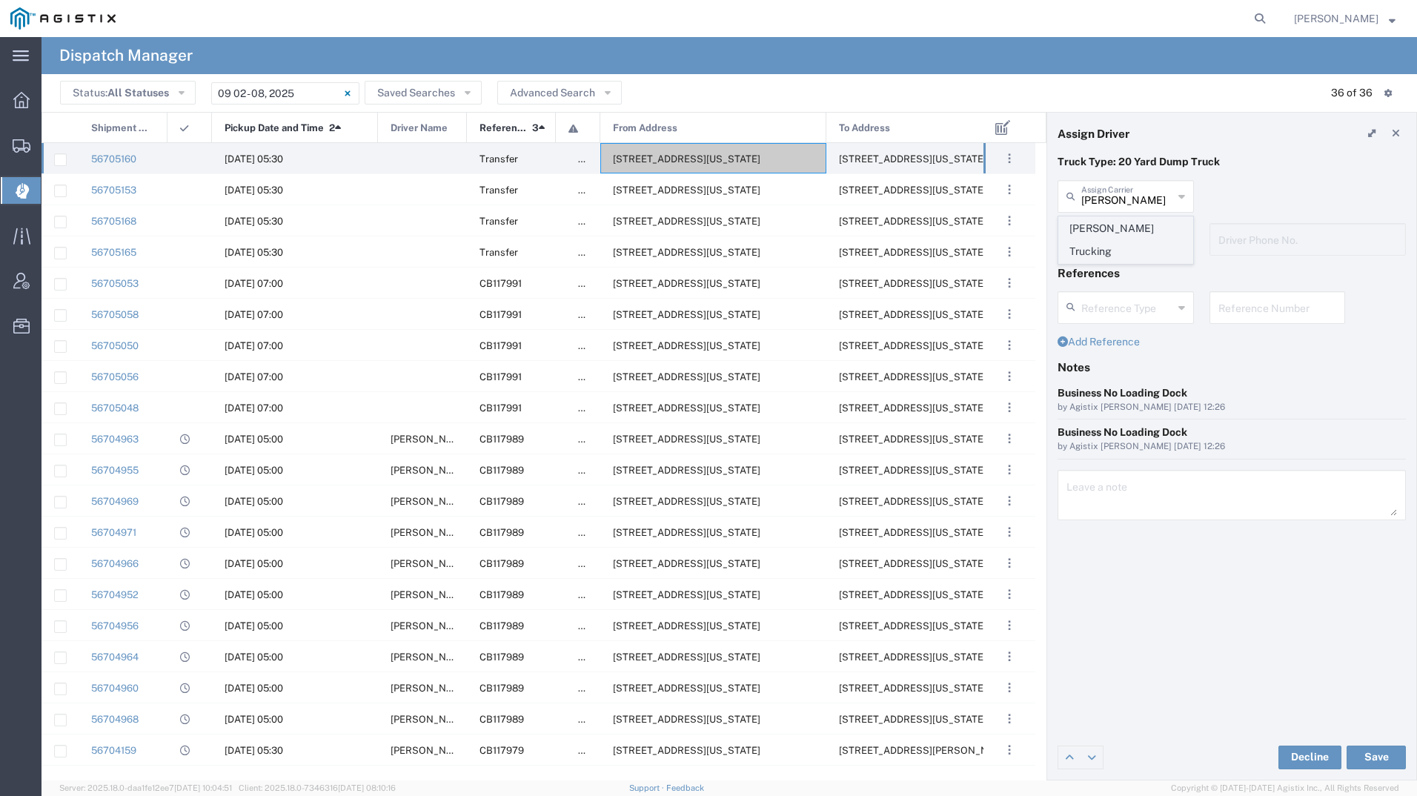
click at [1093, 229] on span "[PERSON_NAME] Trucking" at bounding box center [1125, 240] width 133 height 46
type input "[PERSON_NAME] Trucking"
click at [1097, 240] on input "text" at bounding box center [1127, 238] width 93 height 26
click at [1108, 272] on span "[PERSON_NAME]" at bounding box center [1125, 271] width 133 height 23
type input "[PERSON_NAME]"
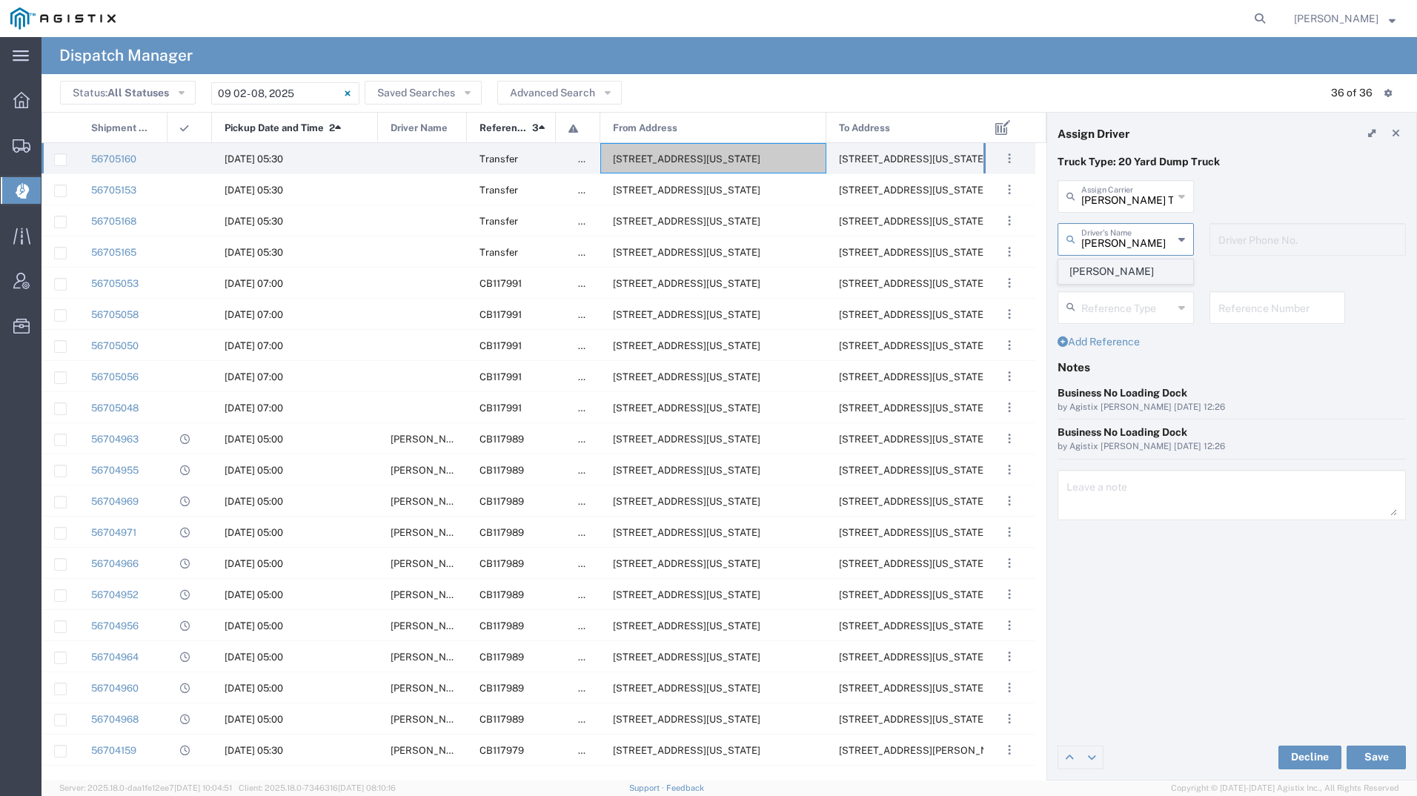
type input "4085954195"
click at [1385, 766] on button "Save" at bounding box center [1375, 757] width 59 height 24
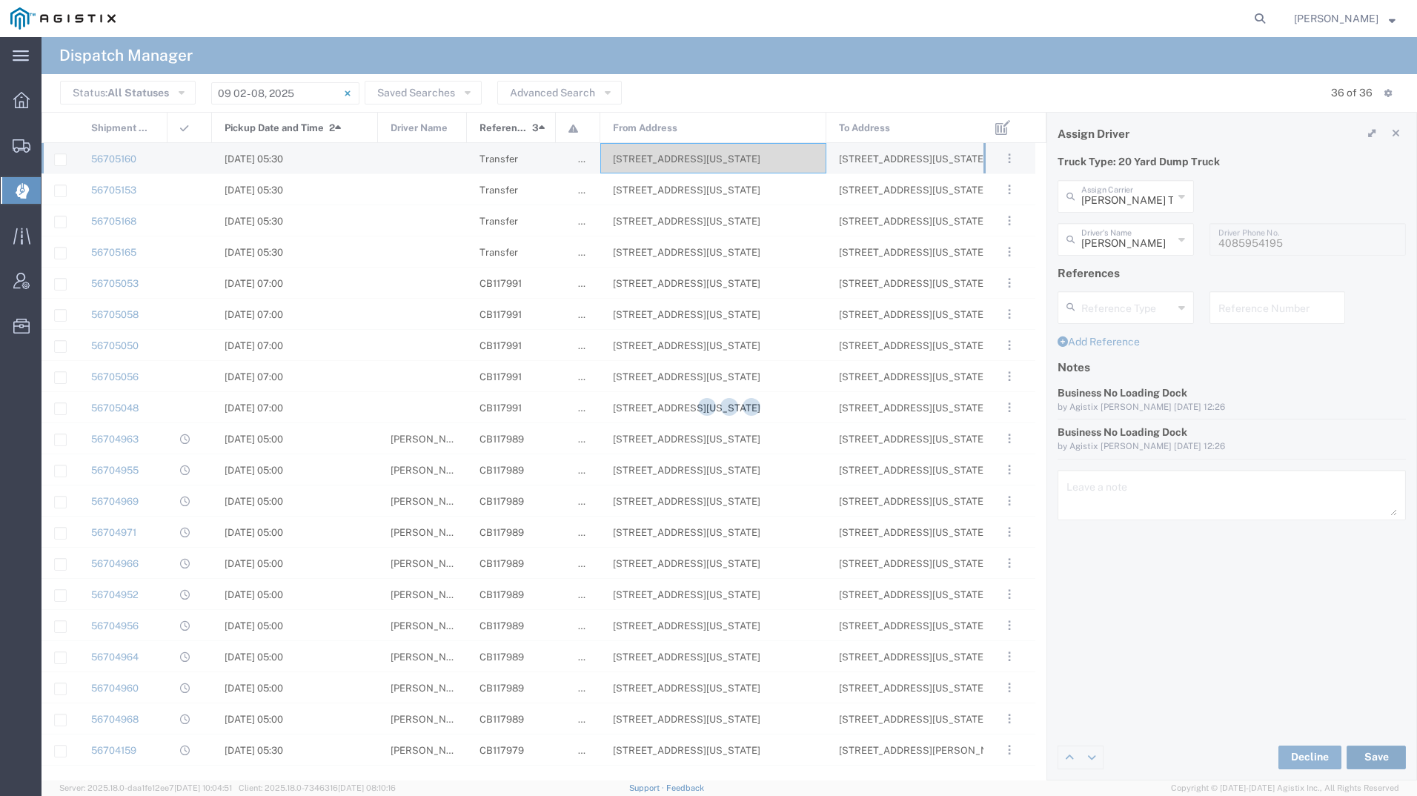
type input "[PERSON_NAME]"
type input "[PERSON_NAME] Trucking"
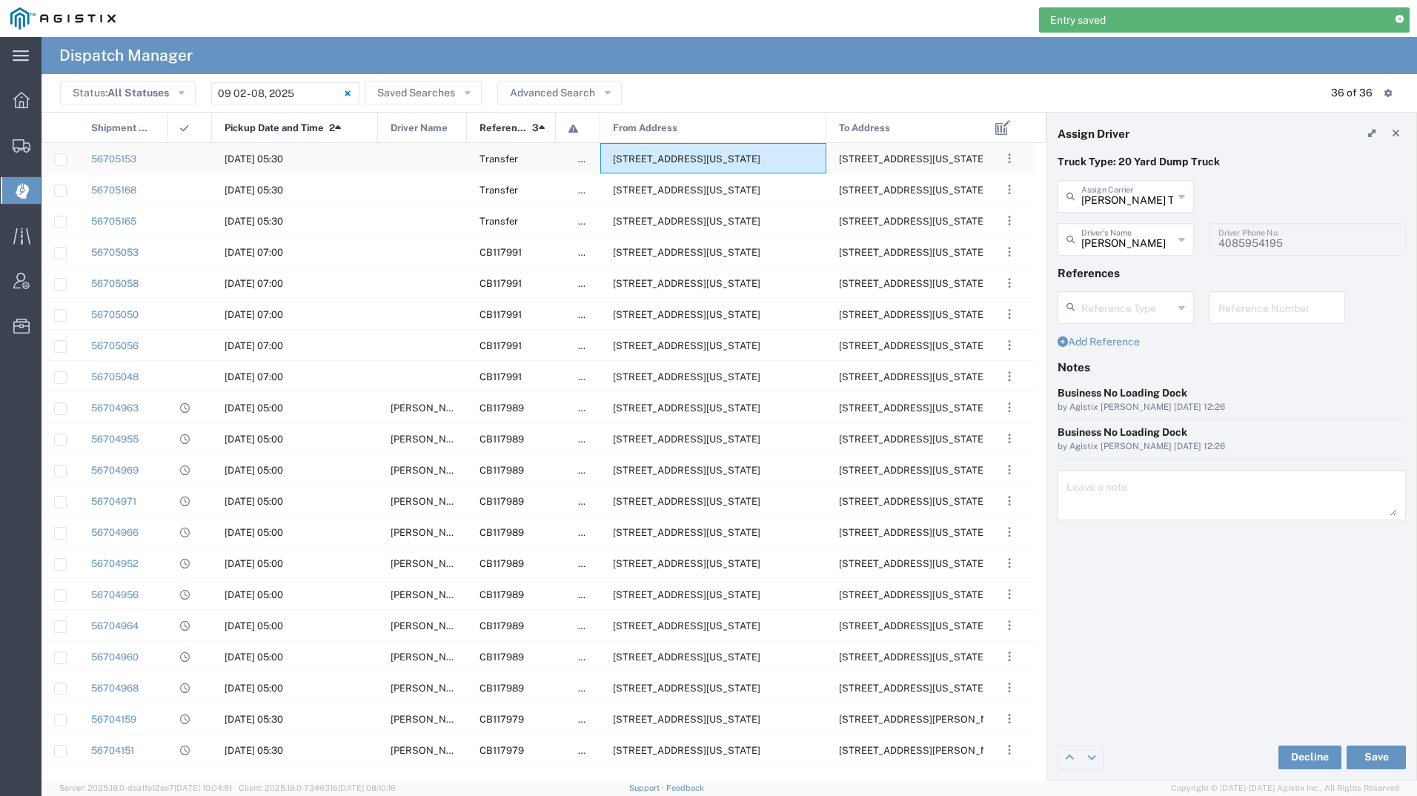
click at [665, 160] on span "[STREET_ADDRESS][US_STATE]" at bounding box center [686, 158] width 147 height 11
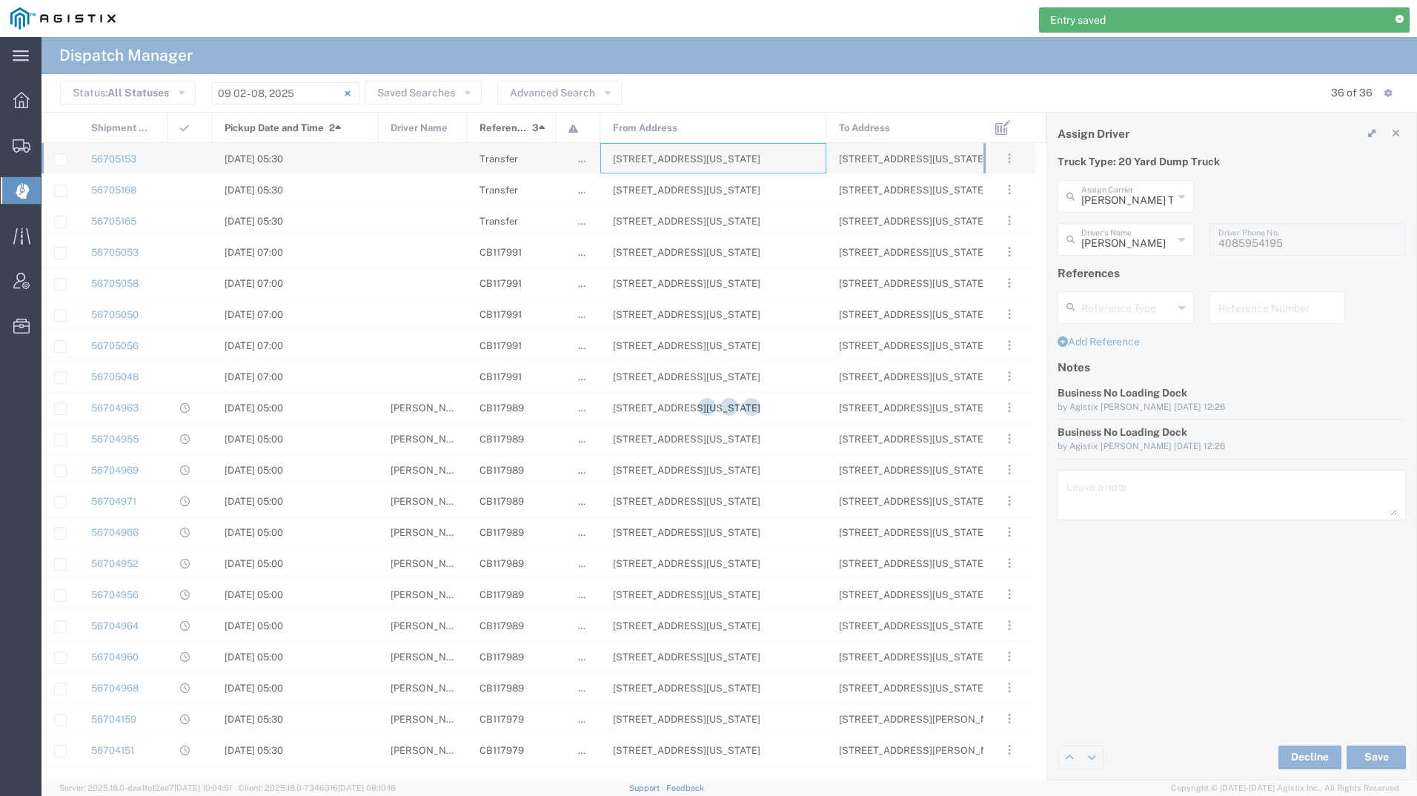
type input "[PERSON_NAME] Tanks Inc"
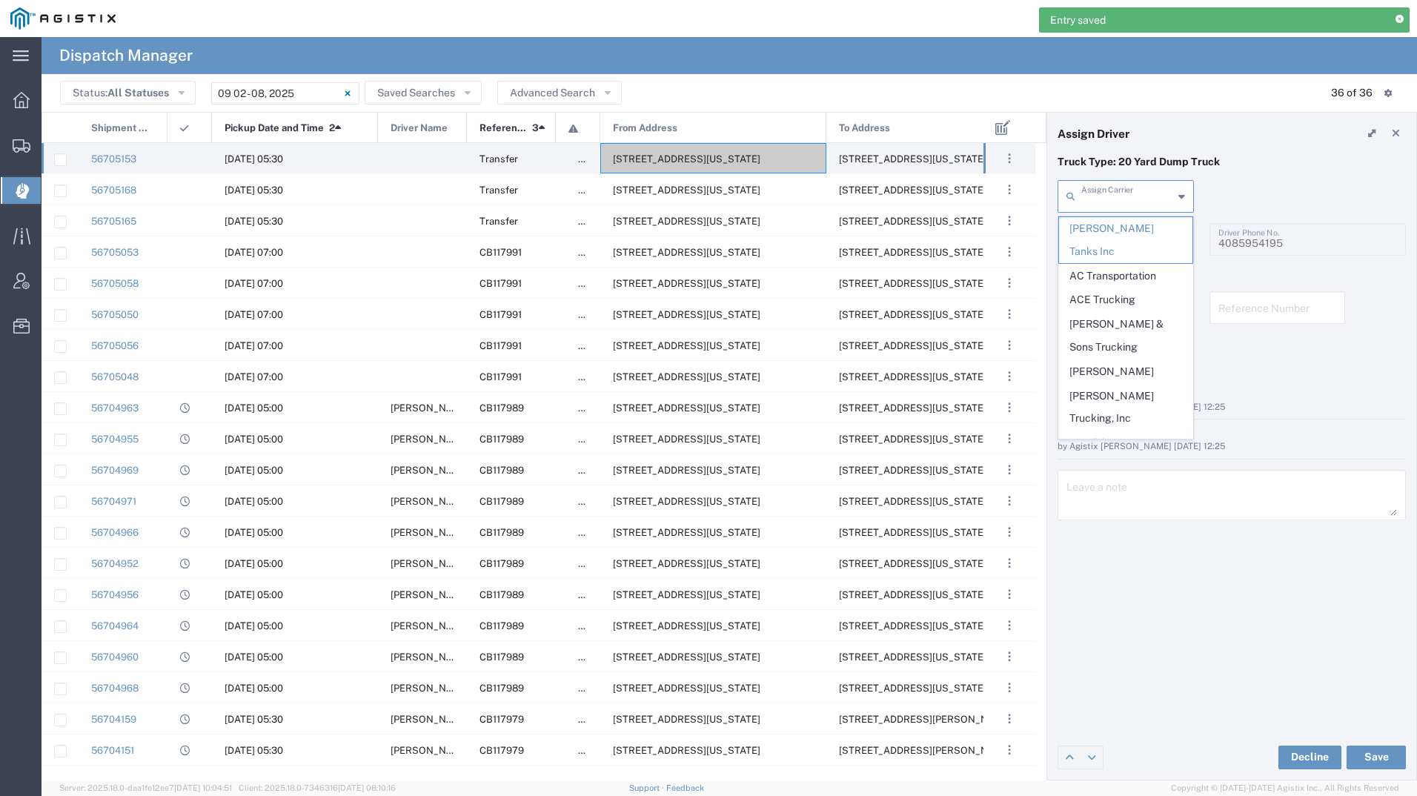
click at [1109, 204] on input "text" at bounding box center [1127, 195] width 92 height 26
type input "mil"
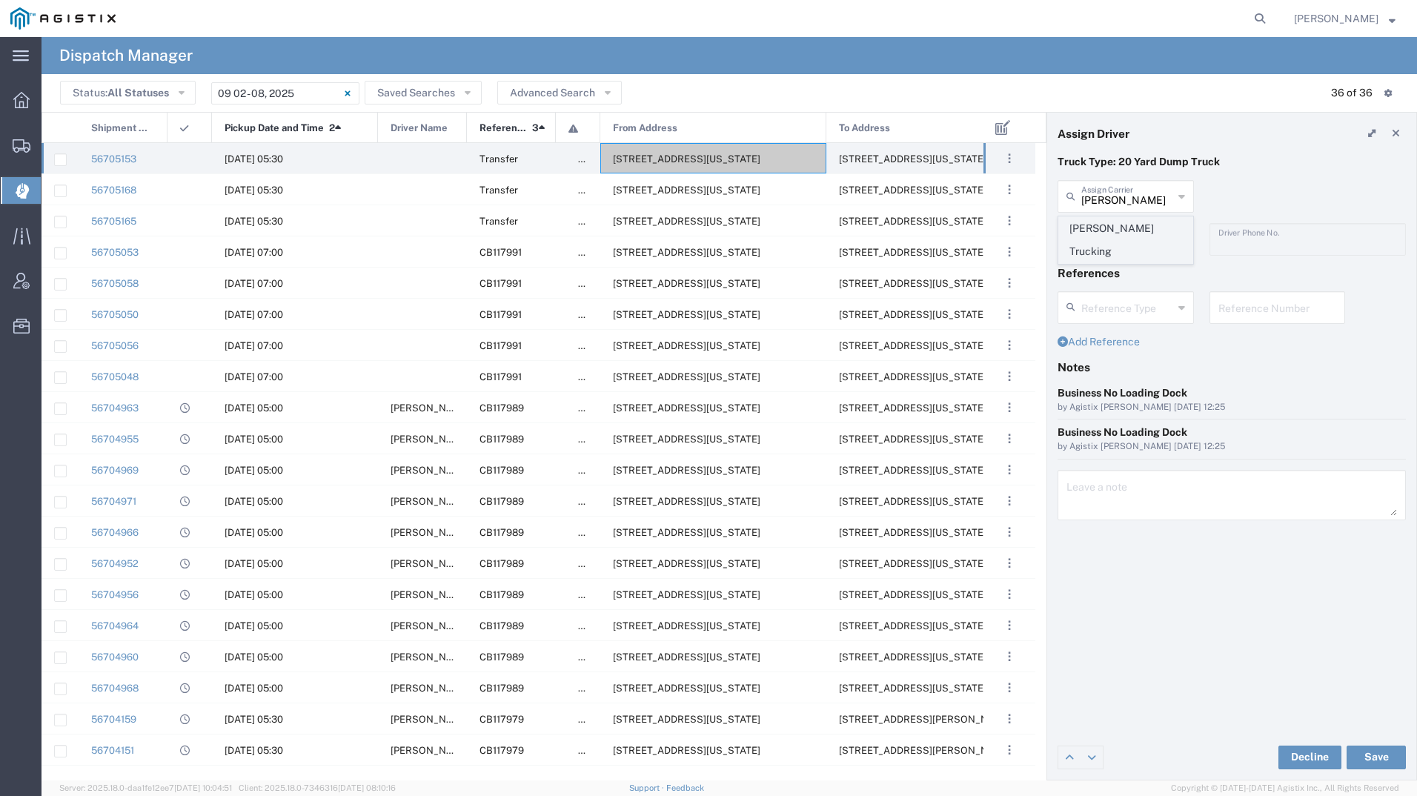
click at [1094, 237] on span "[PERSON_NAME] Trucking" at bounding box center [1125, 240] width 133 height 46
type input "[PERSON_NAME] Trucking"
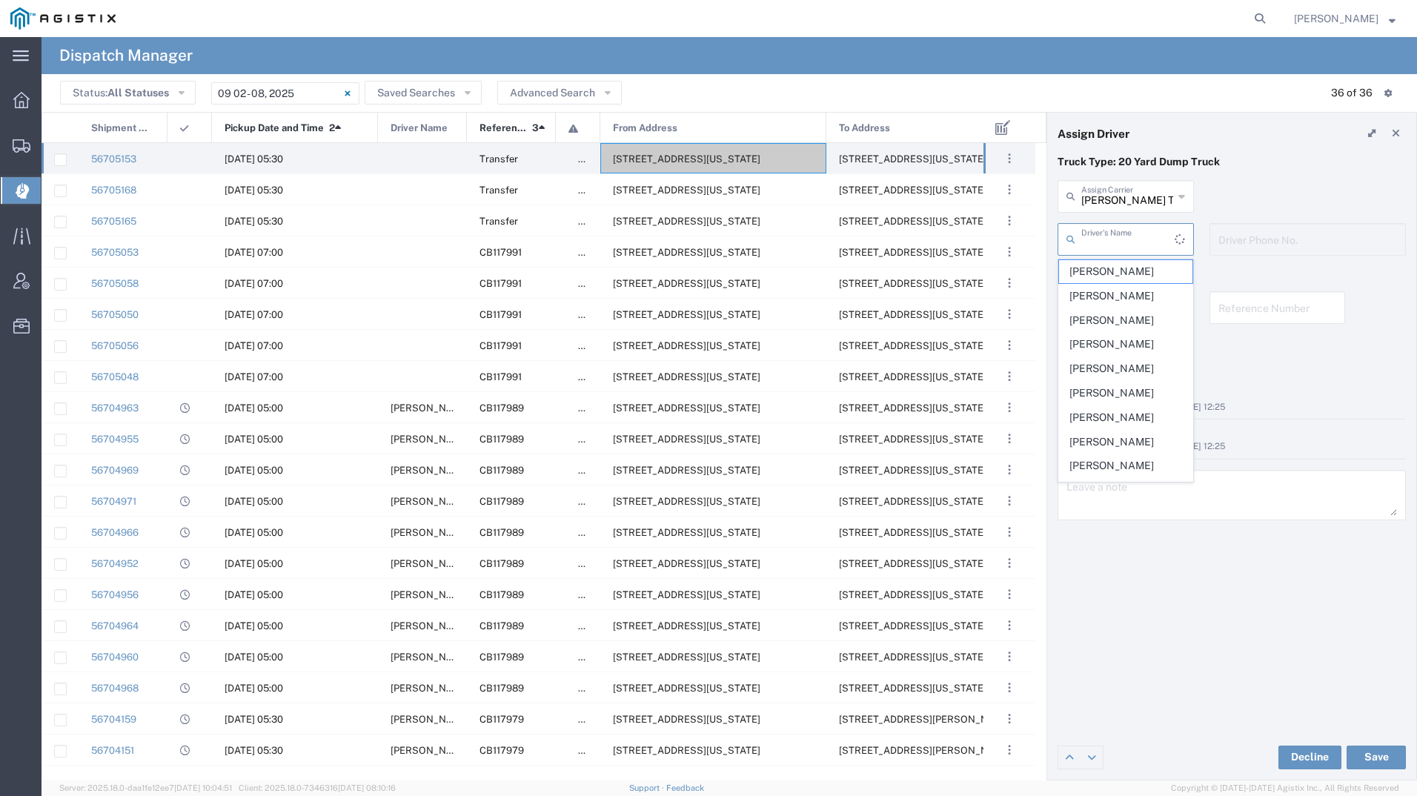
click at [1094, 237] on input "text" at bounding box center [1127, 238] width 93 height 26
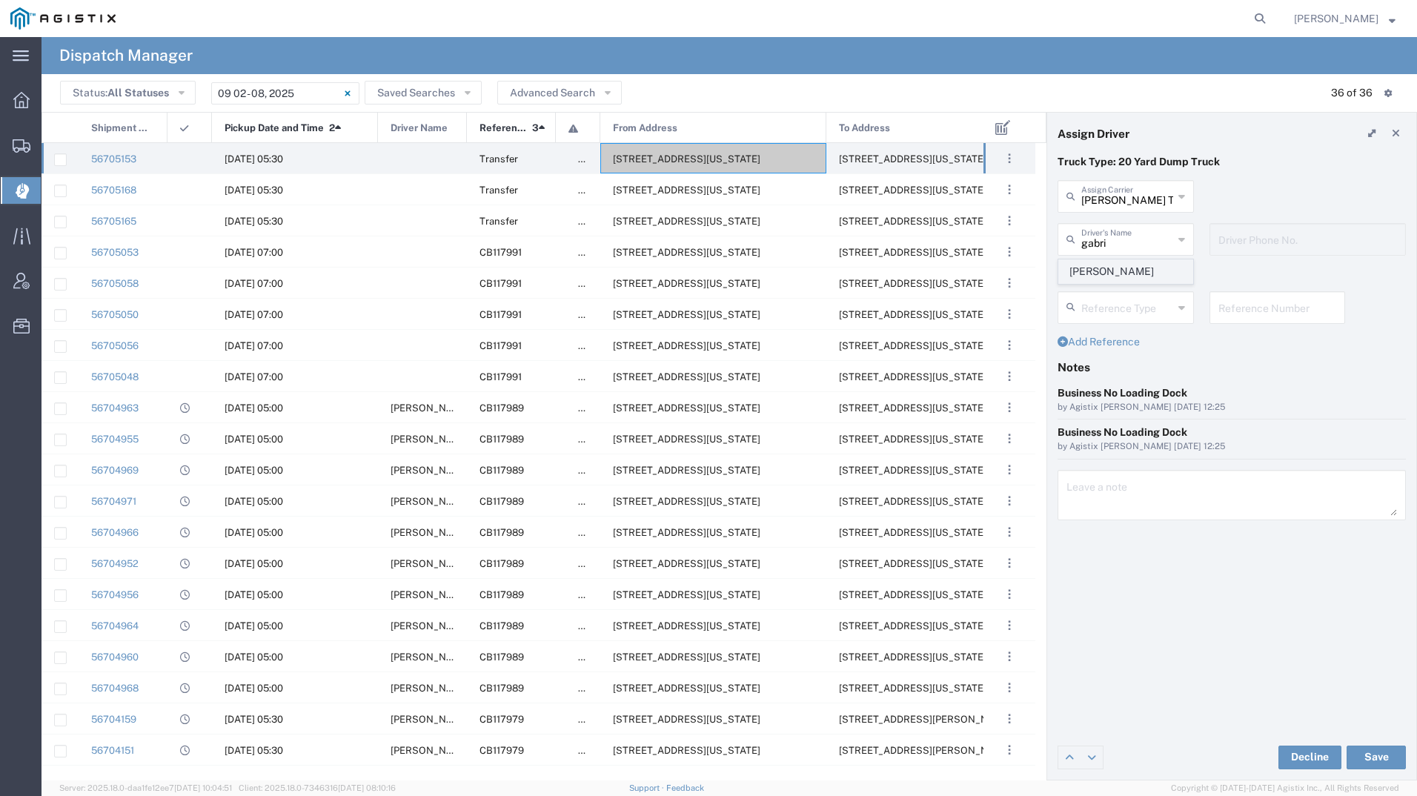
click at [1086, 270] on span "[PERSON_NAME]" at bounding box center [1125, 271] width 133 height 23
type input "[PERSON_NAME]"
type input "8312884954"
click at [1375, 757] on button "Save" at bounding box center [1375, 757] width 59 height 24
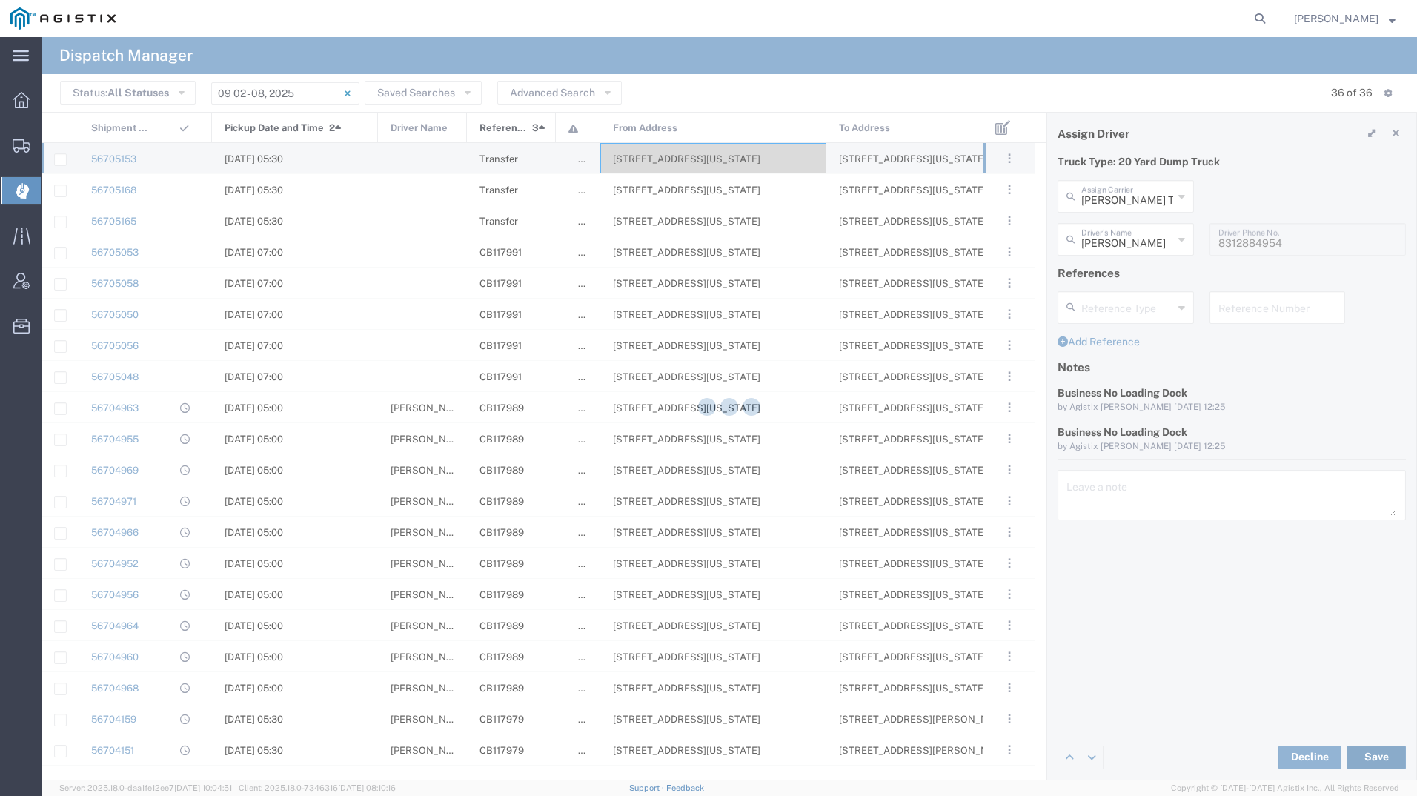
type input "[PERSON_NAME]"
type input "[PERSON_NAME] Trucking"
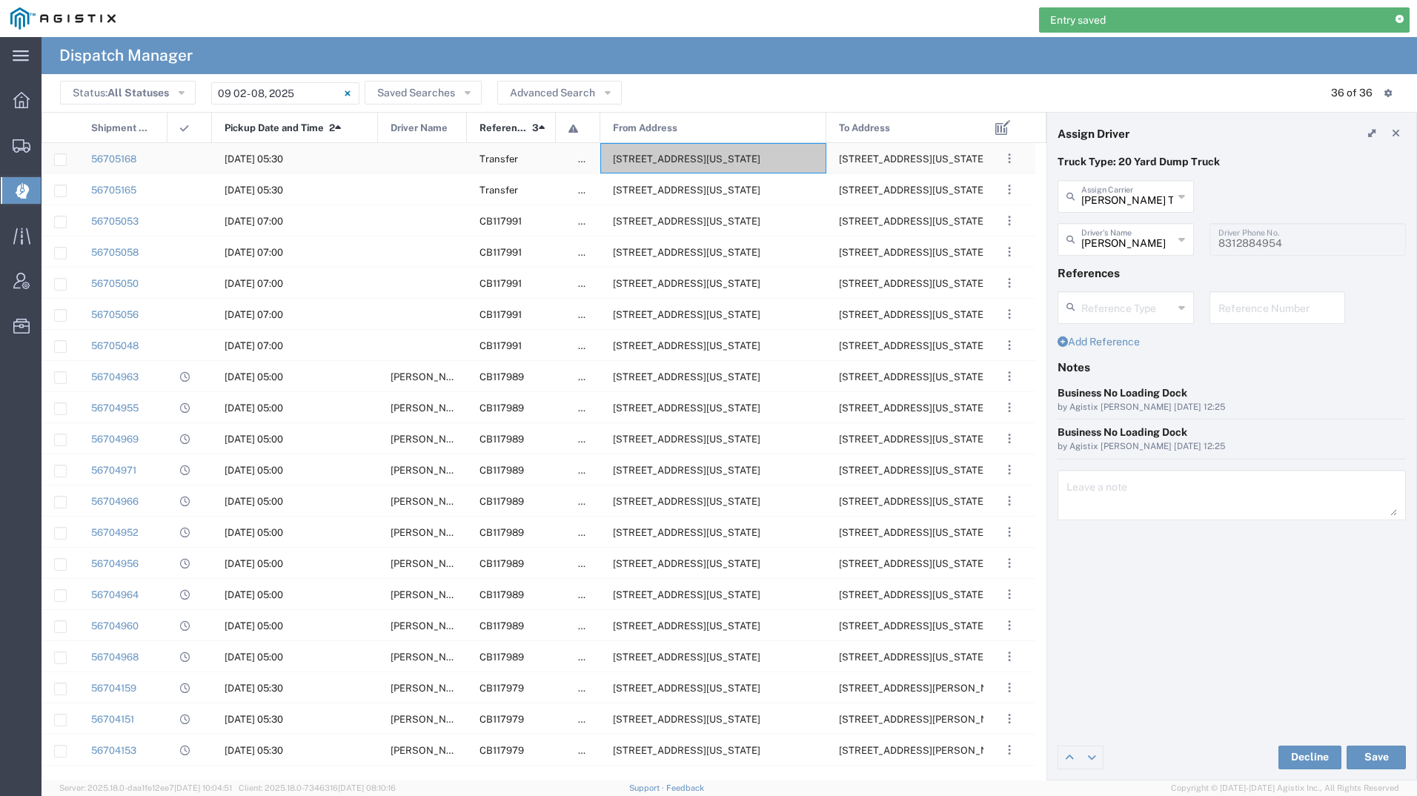
click at [638, 156] on span "[STREET_ADDRESS][US_STATE]" at bounding box center [686, 158] width 147 height 11
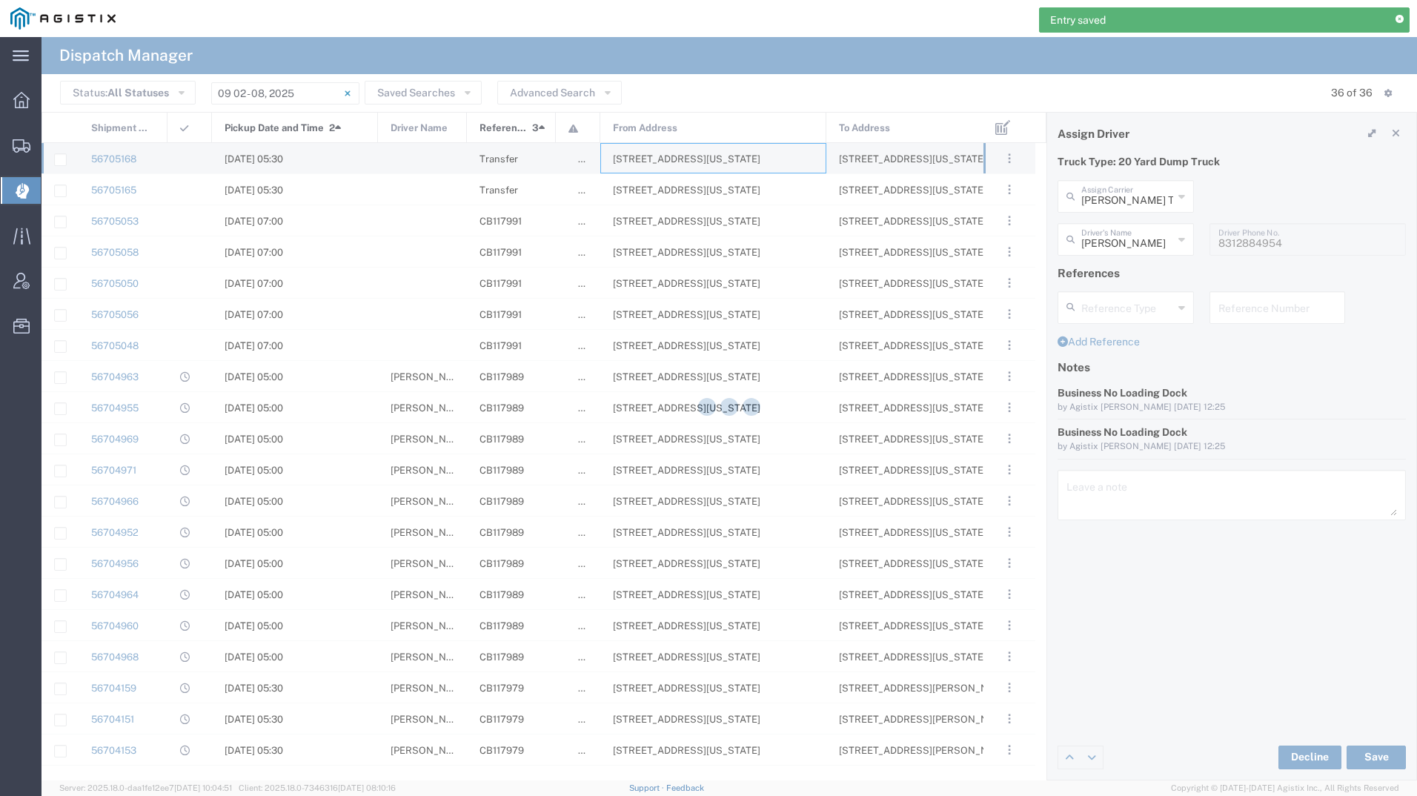
type input "[PERSON_NAME] Tanks Inc"
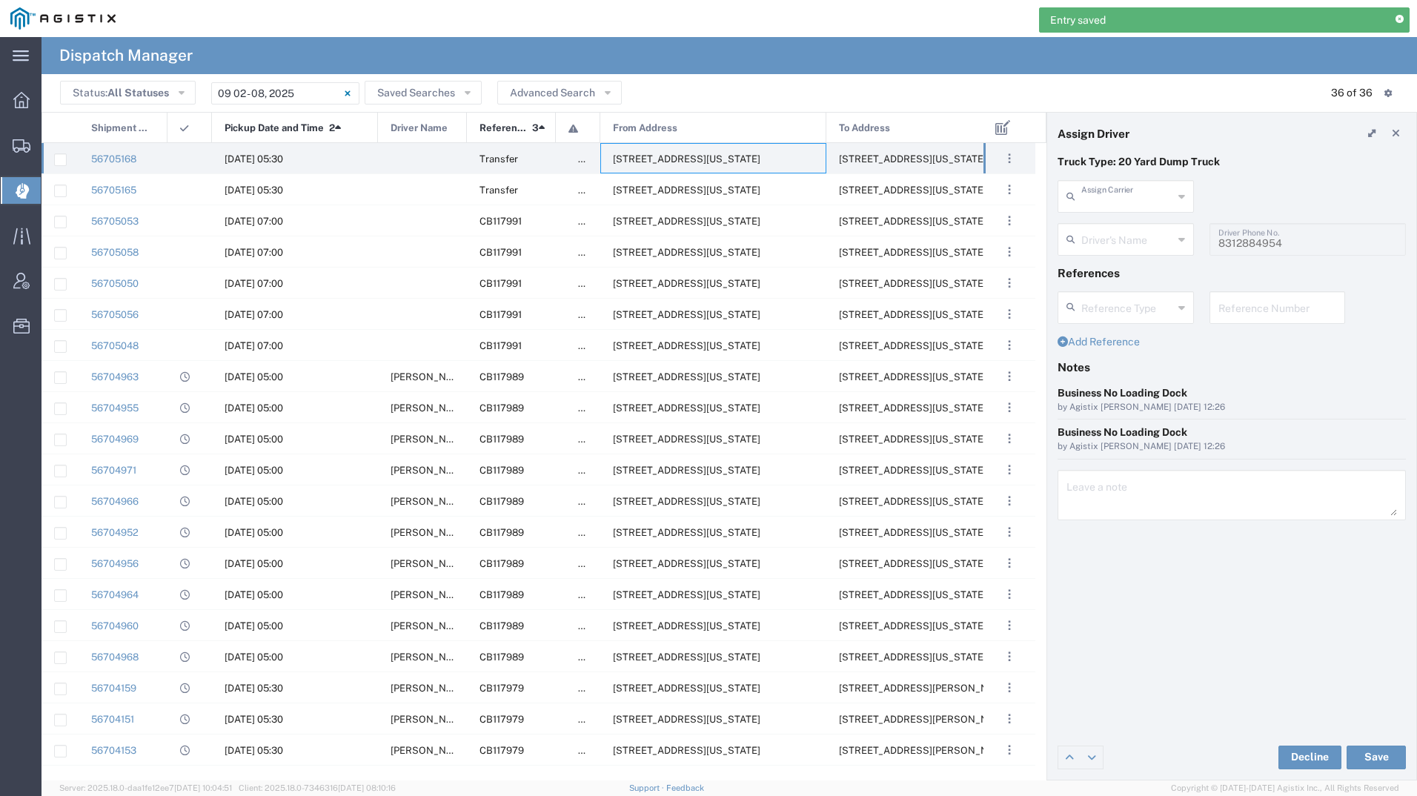
click at [1119, 194] on input "text" at bounding box center [1127, 195] width 92 height 26
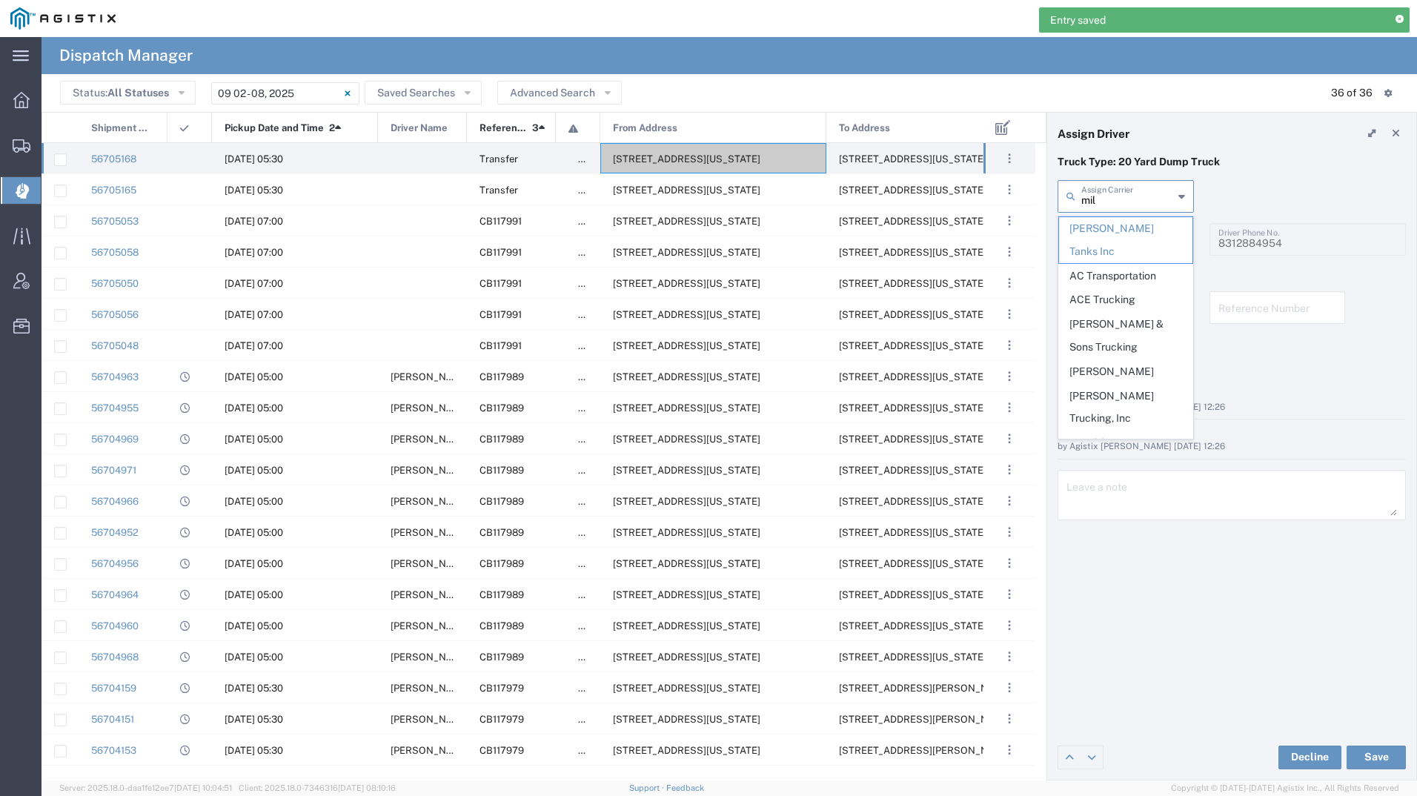
type input "mill"
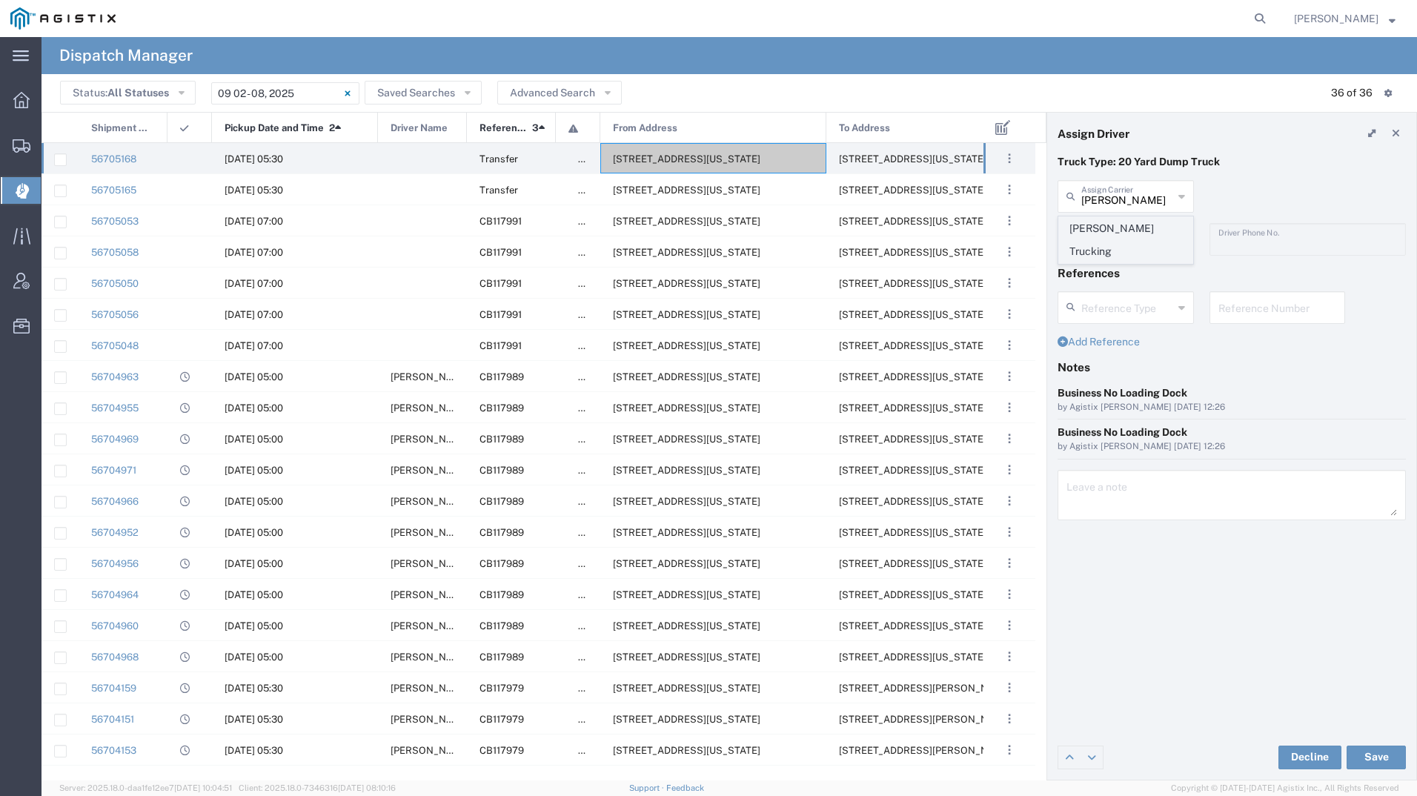
click at [1113, 223] on span "[PERSON_NAME] Trucking" at bounding box center [1125, 240] width 133 height 46
type input "[PERSON_NAME] Trucking"
click at [1117, 243] on input "text" at bounding box center [1127, 238] width 93 height 26
click at [1104, 263] on span "[PERSON_NAME]" at bounding box center [1125, 271] width 133 height 23
type input "[PERSON_NAME]"
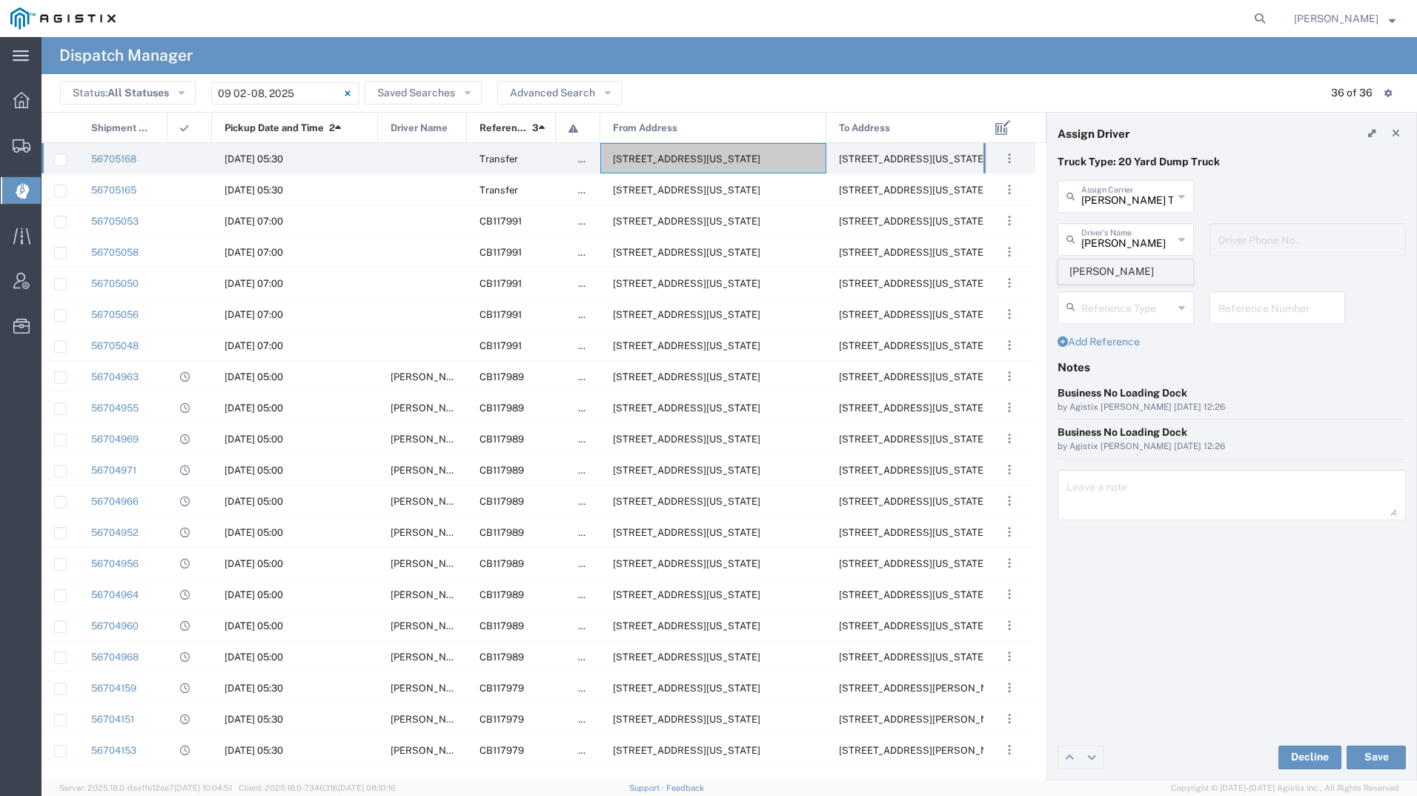
type input "4084380716"
click at [1379, 757] on button "Save" at bounding box center [1375, 757] width 59 height 24
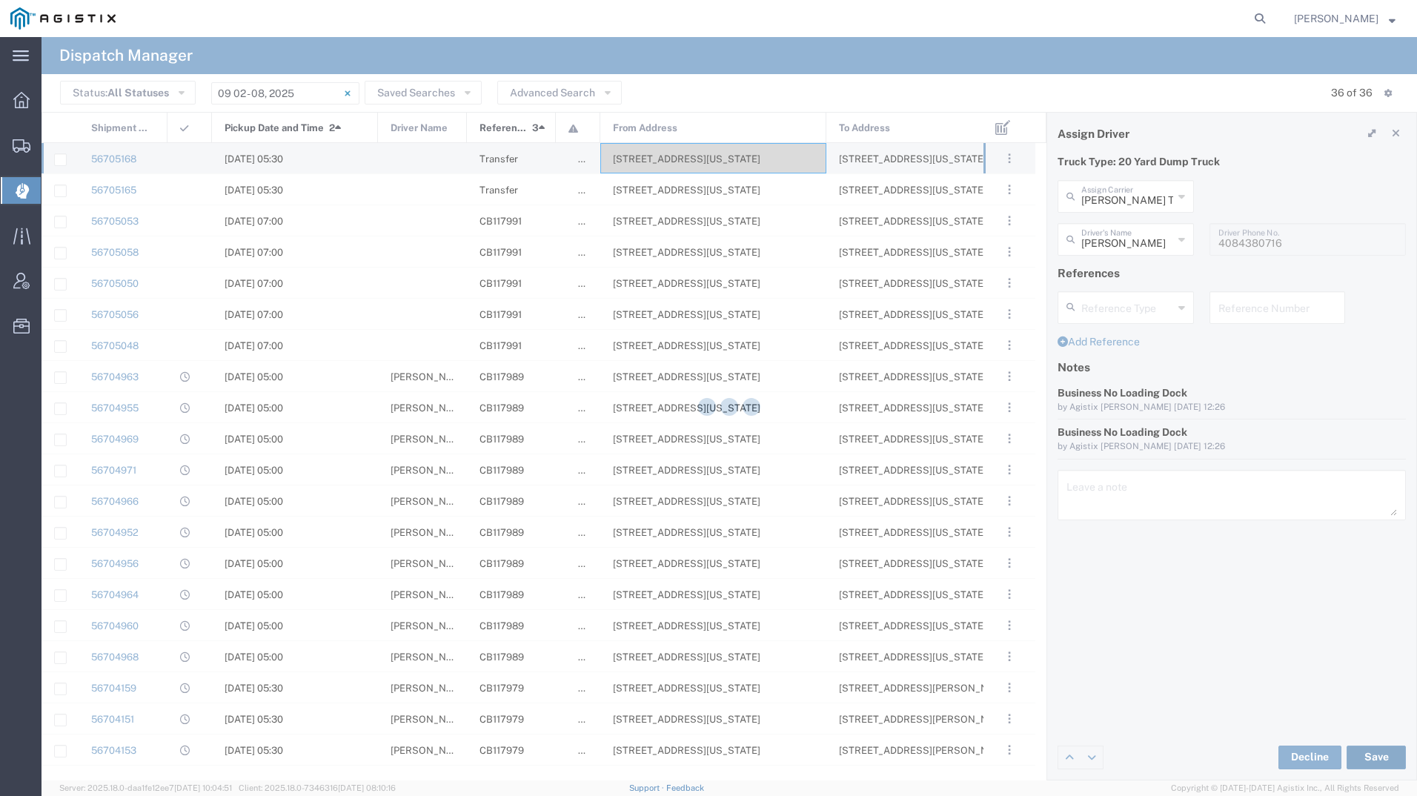
type input "[PERSON_NAME]"
type input "[PERSON_NAME] Trucking"
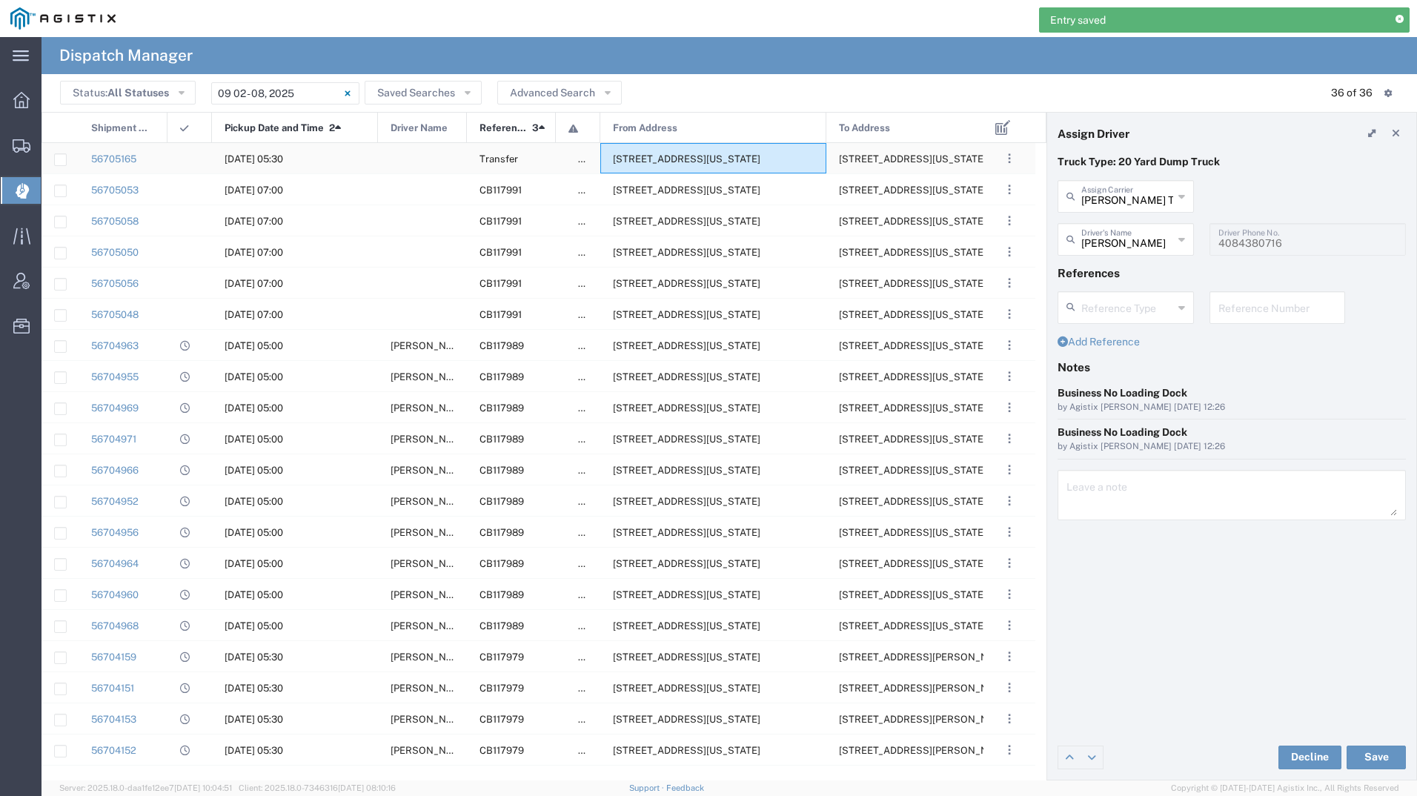
click at [684, 163] on span "[STREET_ADDRESS][US_STATE]" at bounding box center [686, 158] width 147 height 11
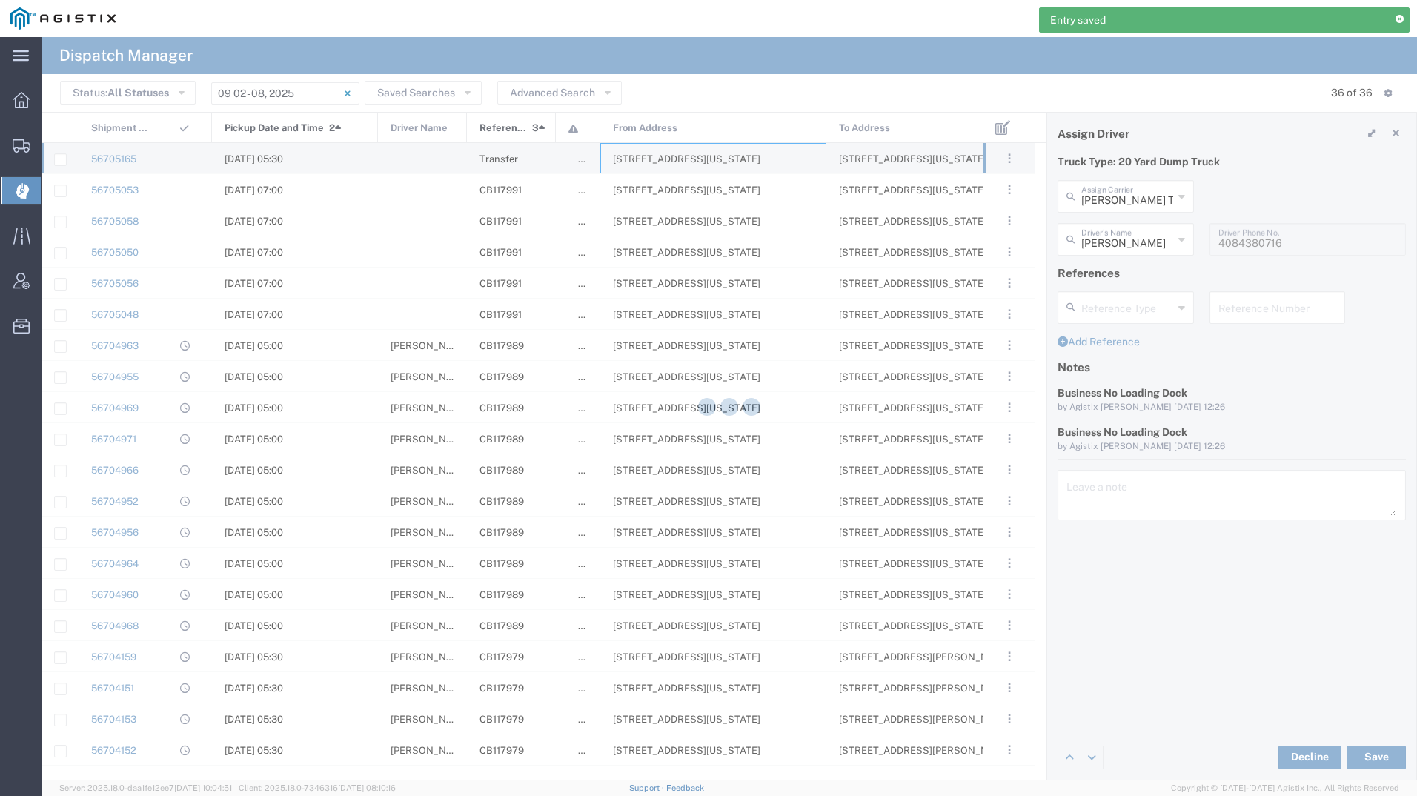
type input "[PERSON_NAME] Tanks Inc"
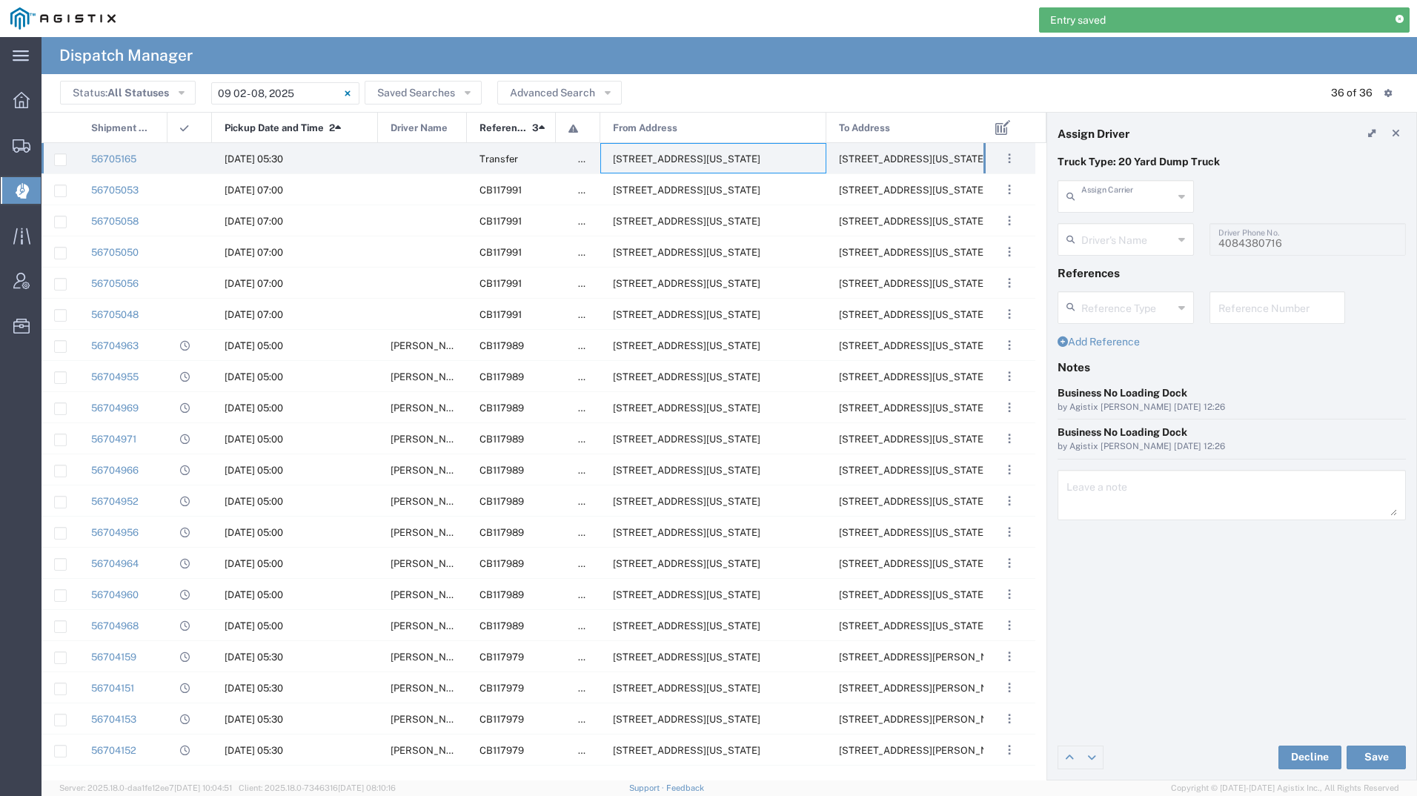
click at [1144, 205] on input "text" at bounding box center [1127, 195] width 92 height 26
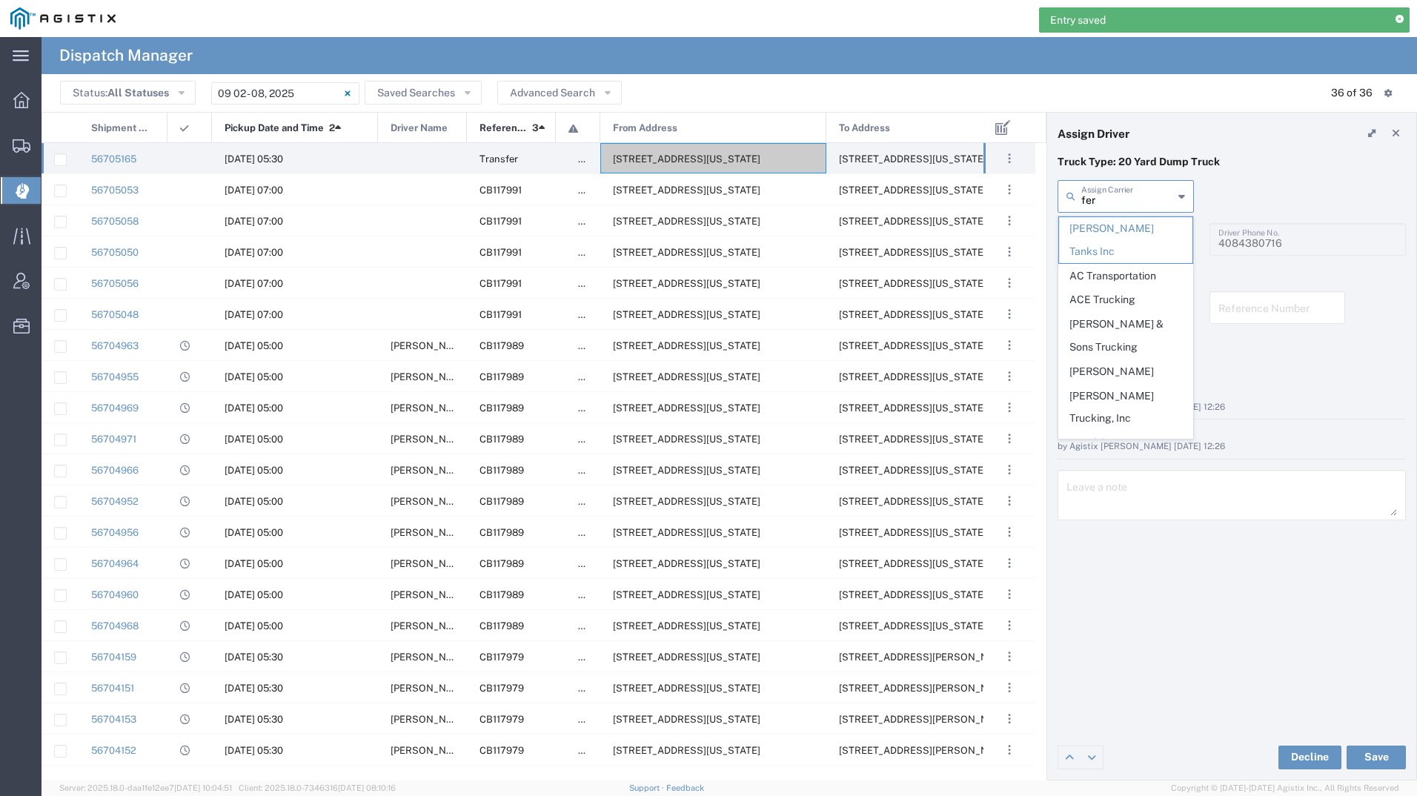
type input "fern"
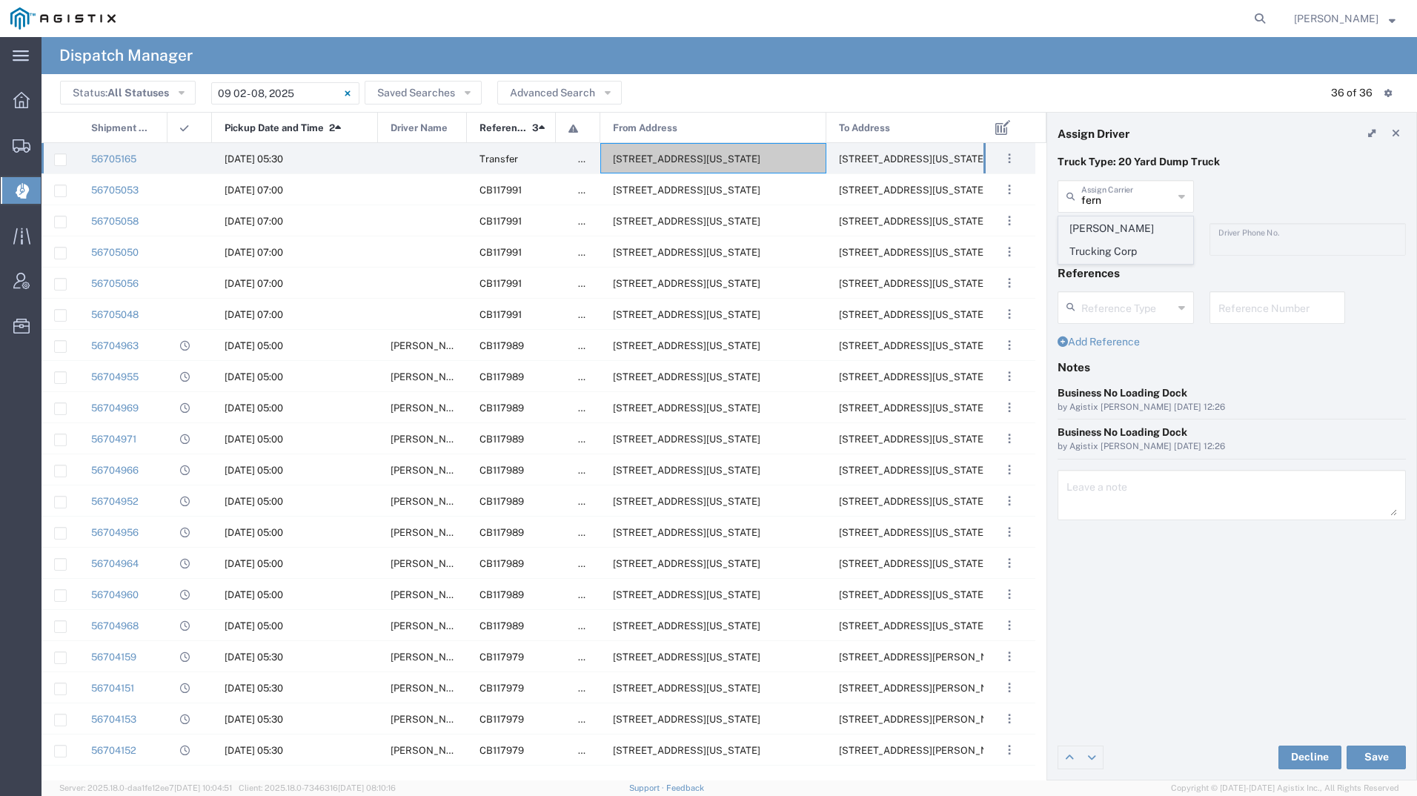
click at [1121, 242] on span "[PERSON_NAME] Trucking Corp" at bounding box center [1125, 240] width 133 height 46
type input "[PERSON_NAME] Trucking Corp"
click at [1119, 232] on input "text" at bounding box center [1127, 238] width 93 height 26
click at [1122, 279] on span "[PERSON_NAME]" at bounding box center [1125, 271] width 133 height 23
type input "[PERSON_NAME]"
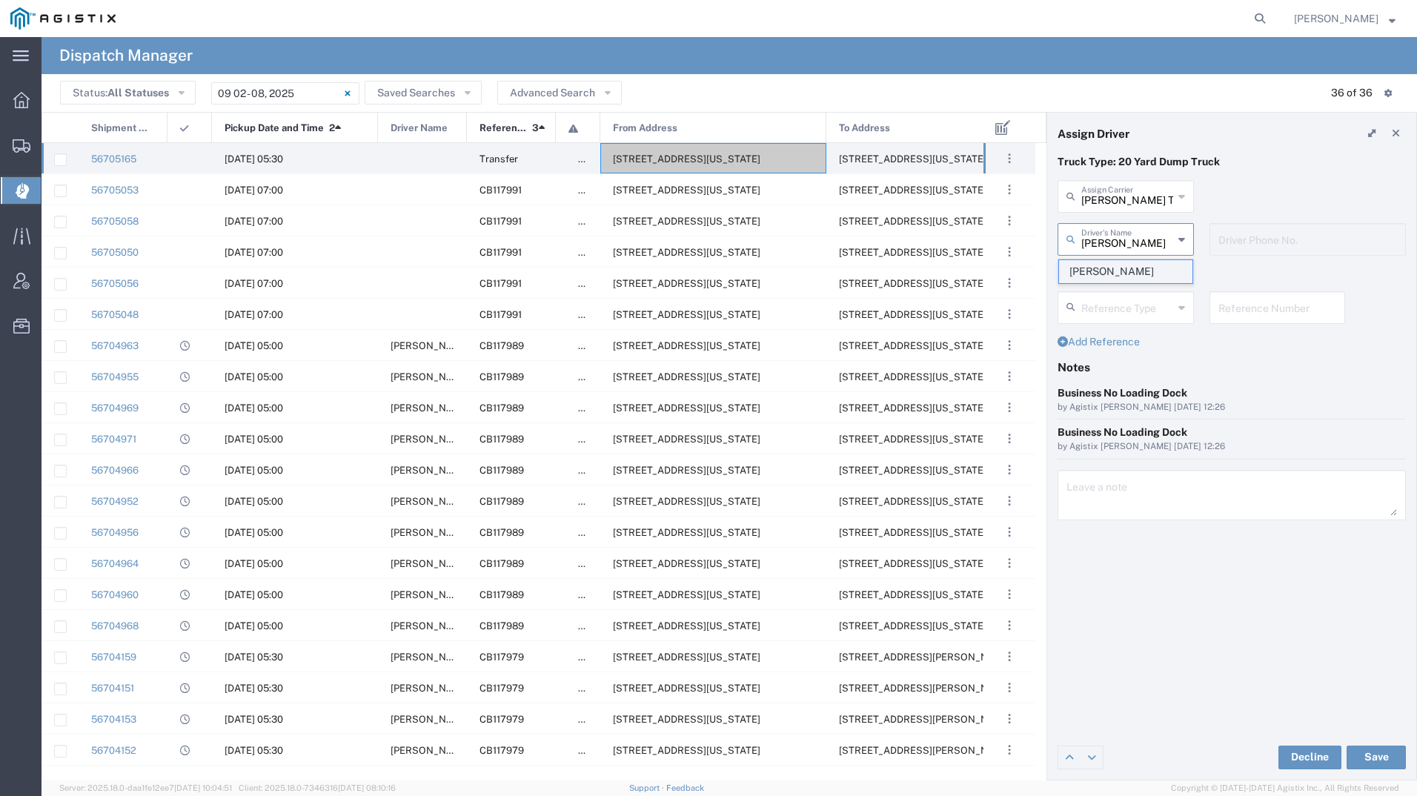
type input "4086871836"
click at [1374, 761] on button "Save" at bounding box center [1375, 757] width 59 height 24
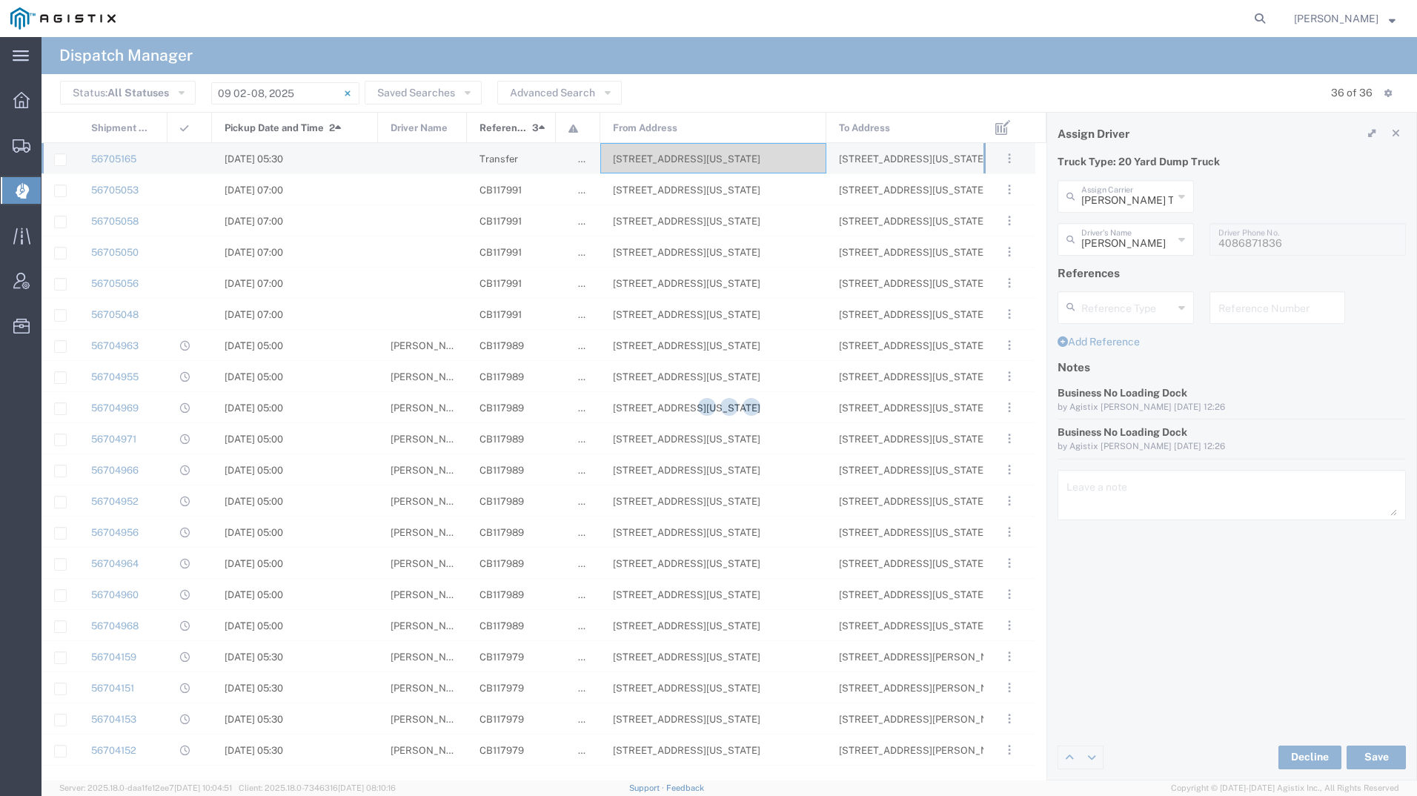
type input "[PERSON_NAME]"
type input "[PERSON_NAME] Trucking Corp"
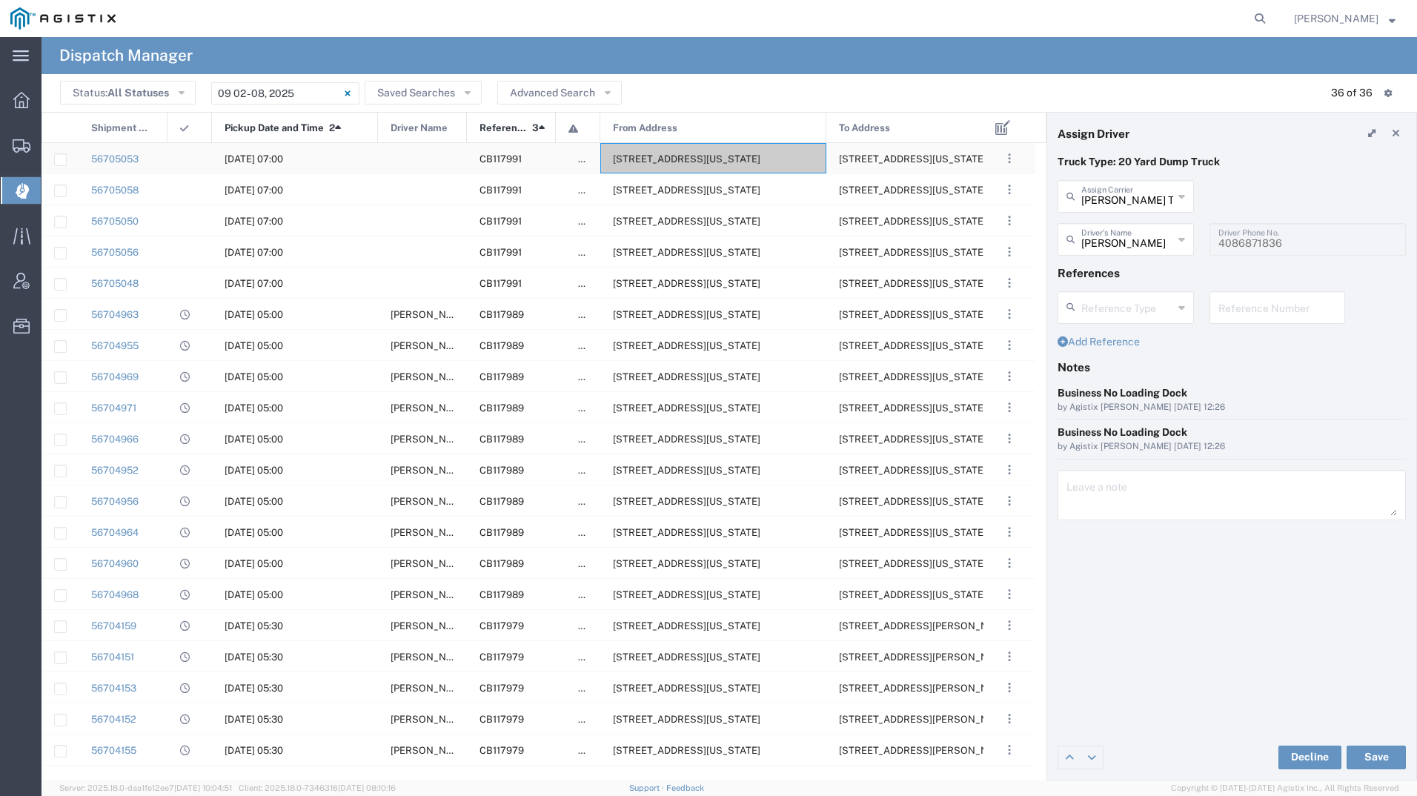
click at [634, 163] on span "[STREET_ADDRESS][US_STATE]" at bounding box center [686, 158] width 147 height 11
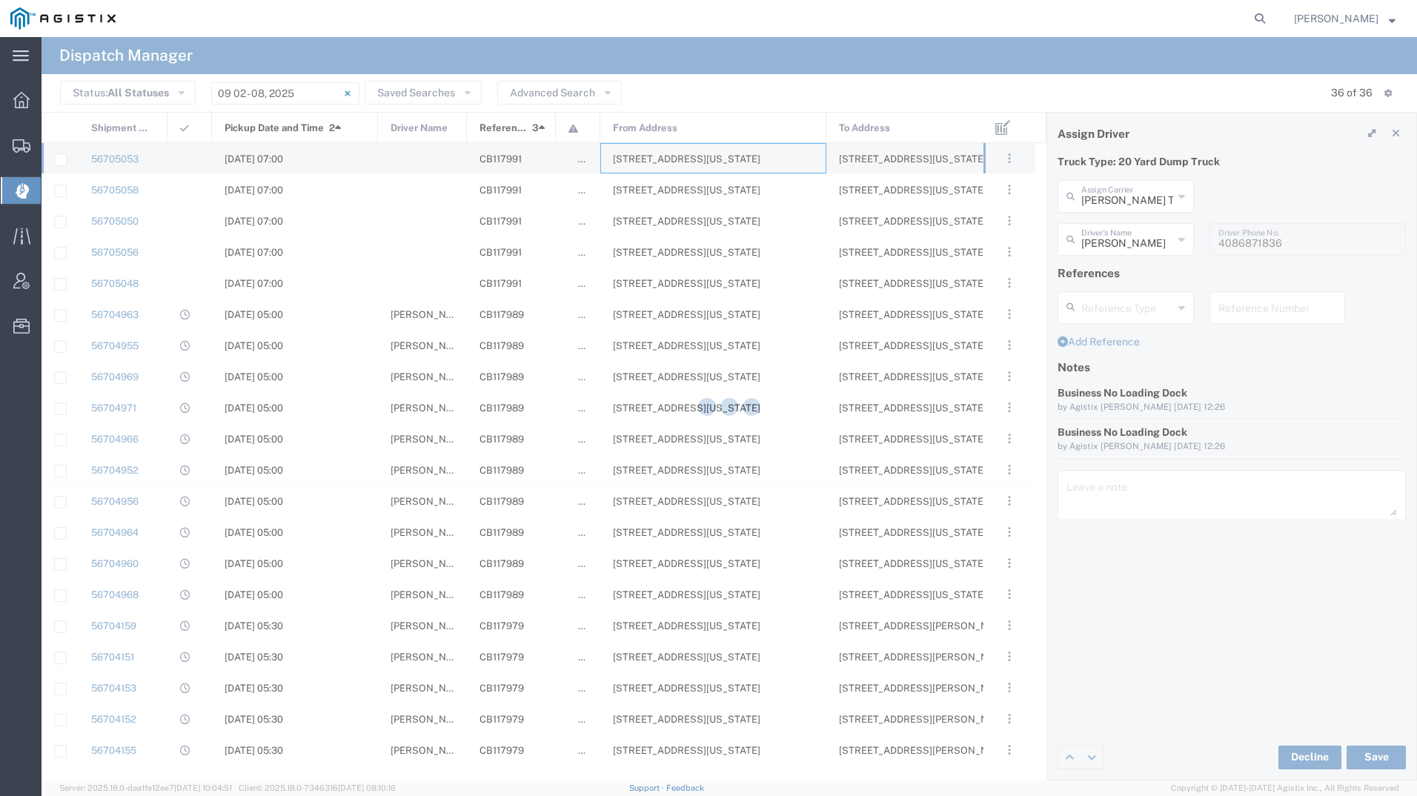
type input "[PERSON_NAME] Tanks Inc"
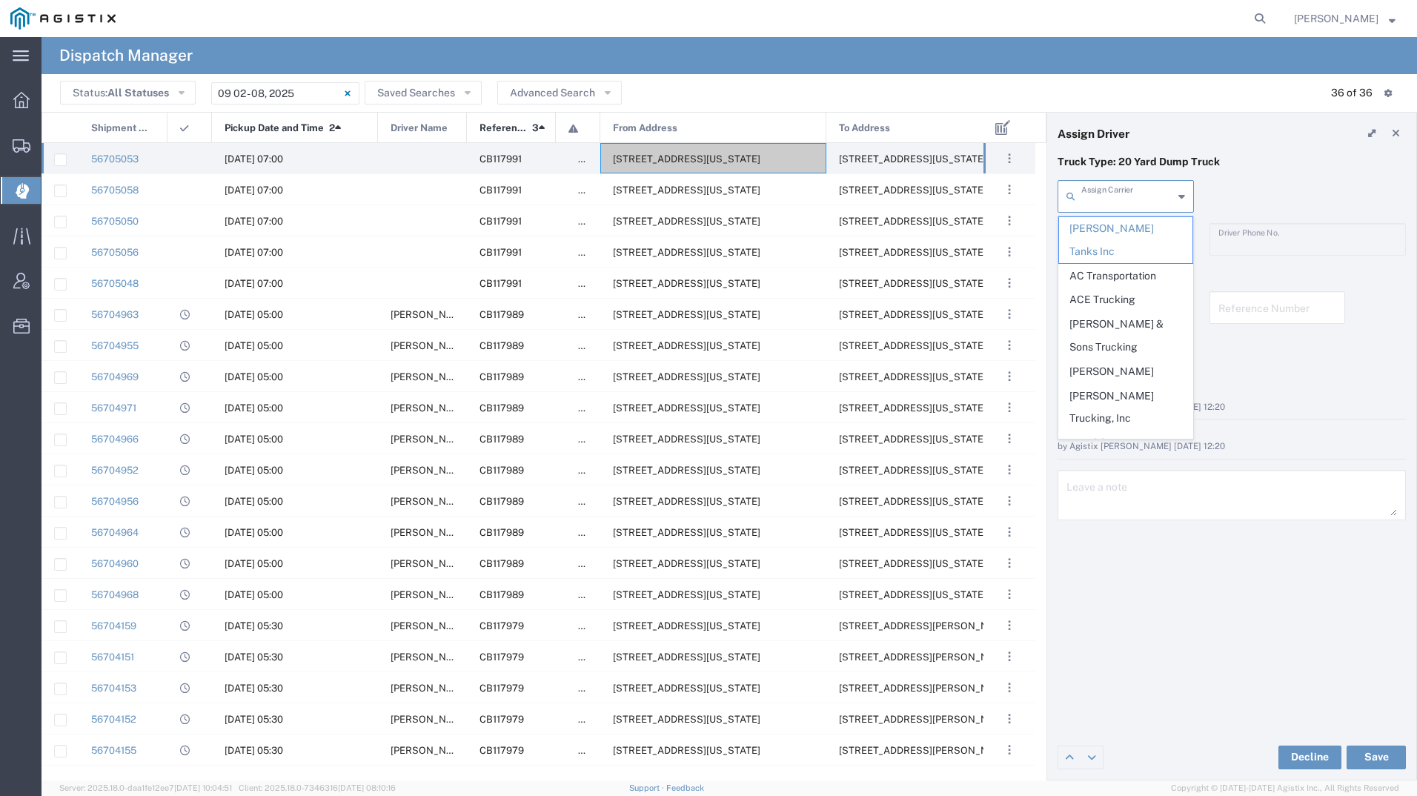
click at [1101, 196] on input "text" at bounding box center [1127, 195] width 92 height 26
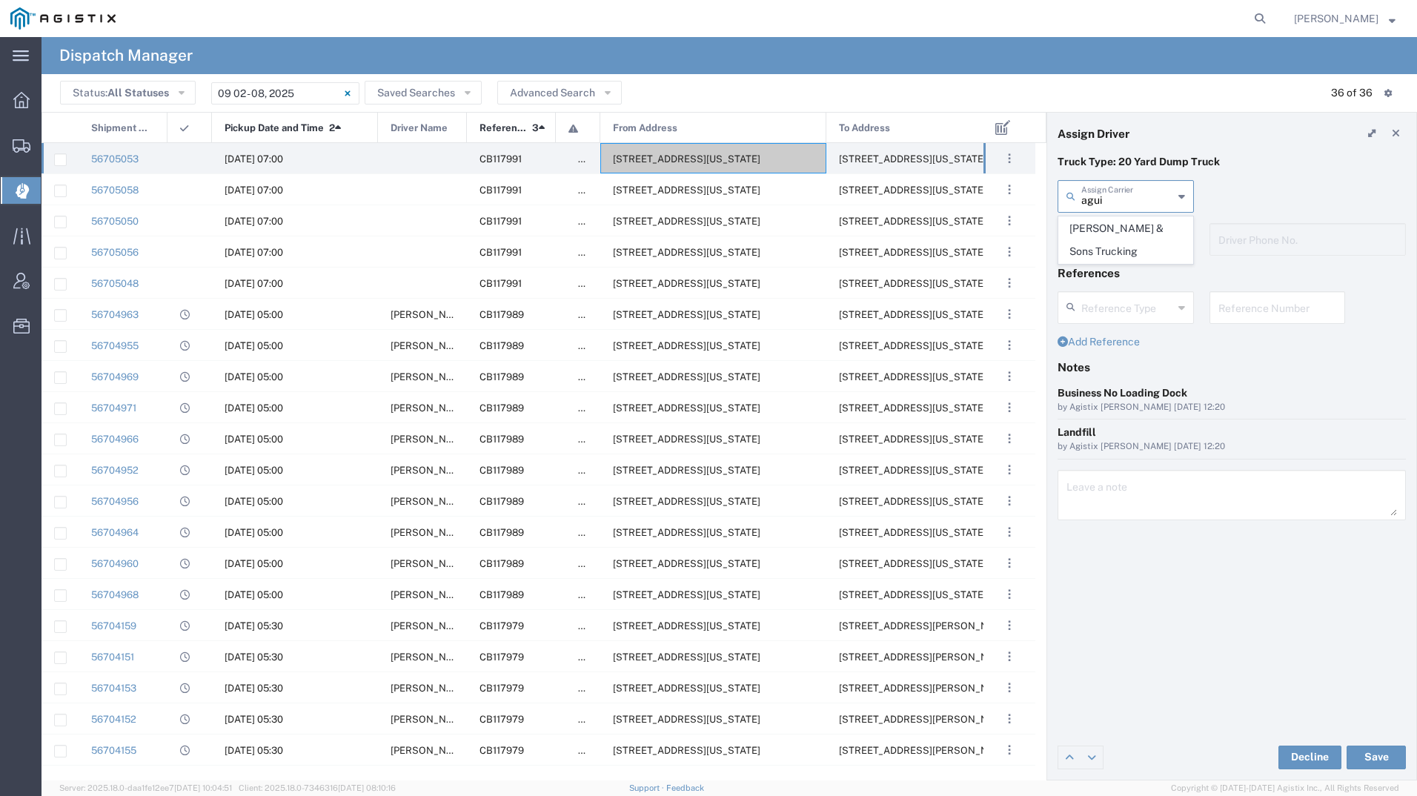
click at [1095, 239] on span "[PERSON_NAME] & Sons Trucking" at bounding box center [1125, 240] width 133 height 46
type input "[PERSON_NAME] & Sons Trucking"
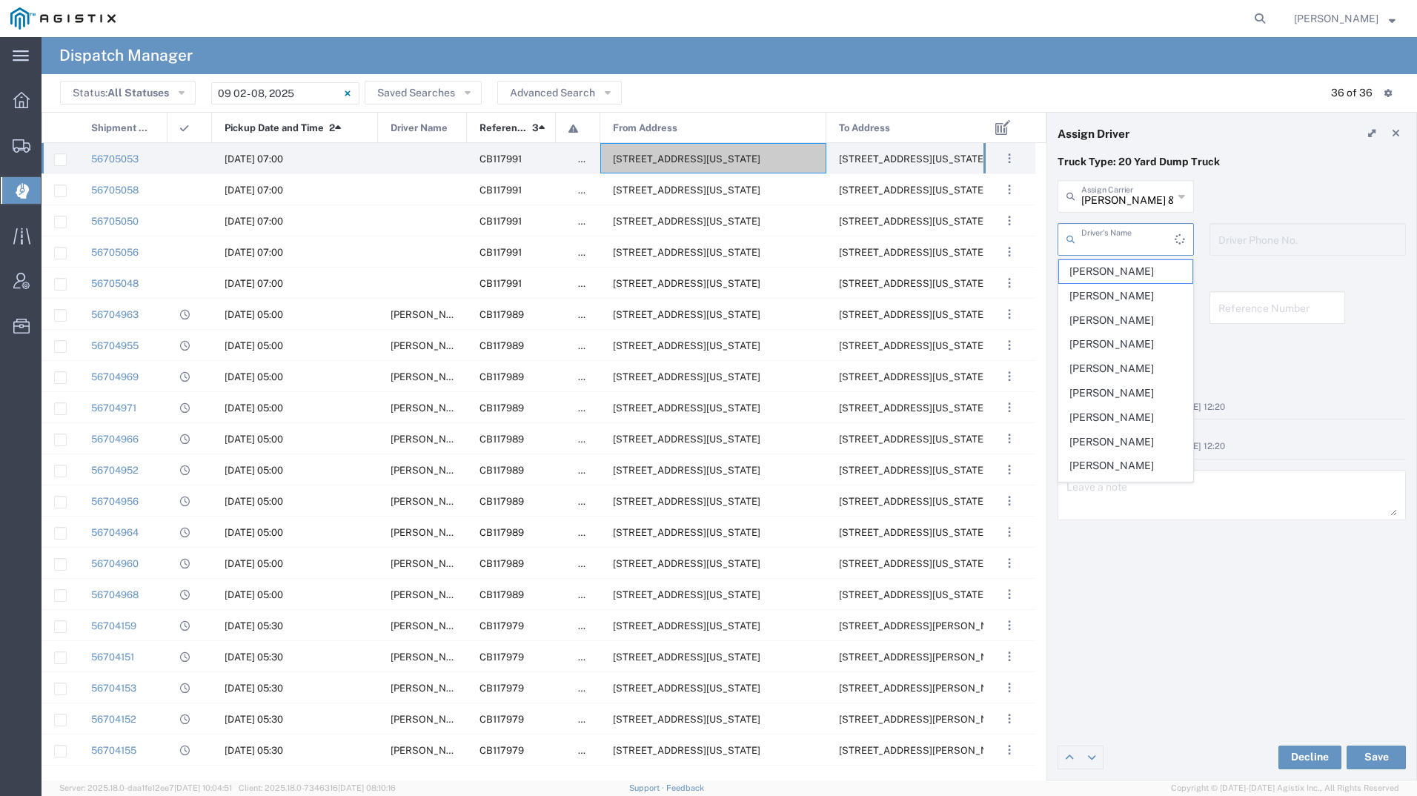
click at [1100, 239] on input "text" at bounding box center [1127, 238] width 93 height 26
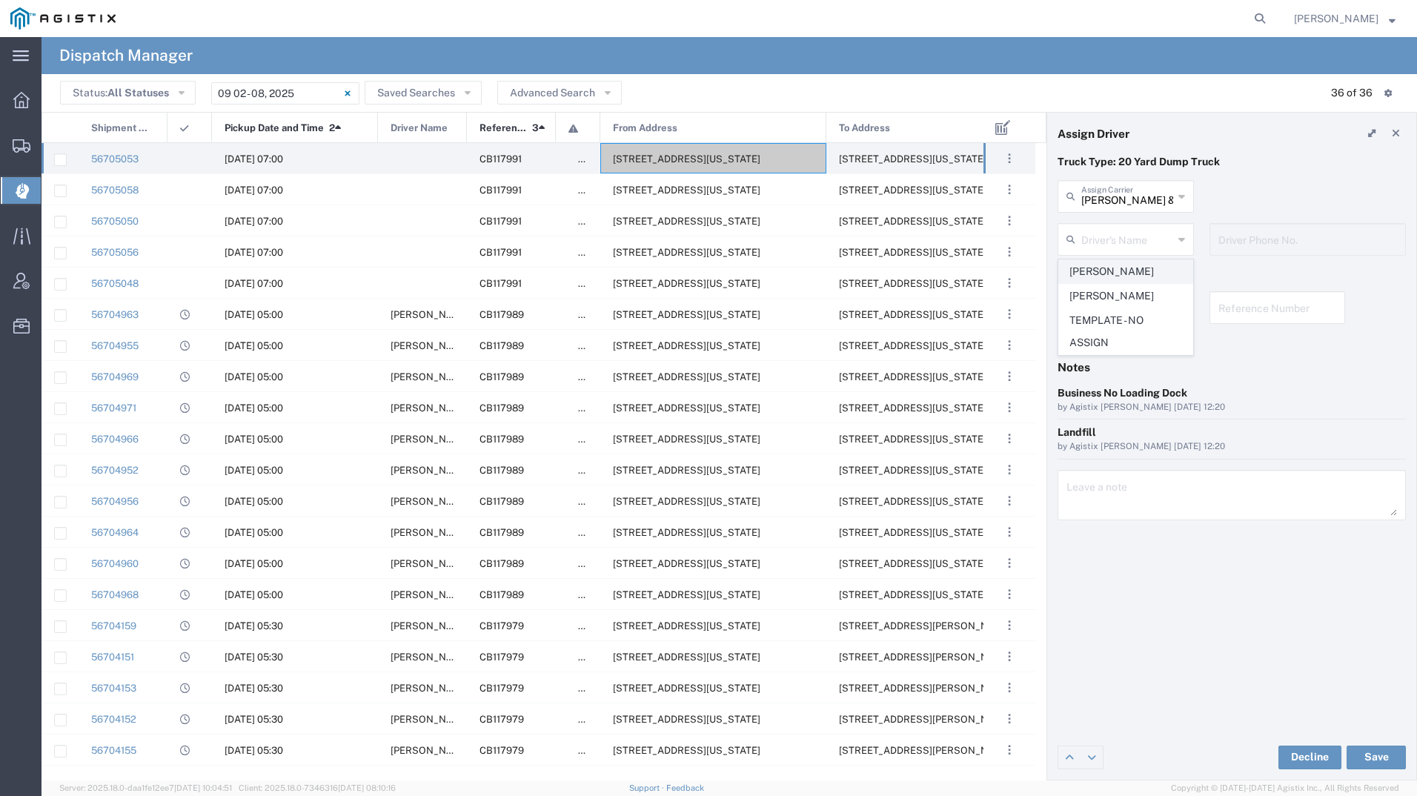
click at [1097, 270] on span "[PERSON_NAME]" at bounding box center [1125, 271] width 133 height 23
type input "[PERSON_NAME]"
type input "9093499772"
click at [1376, 760] on button "Save" at bounding box center [1375, 757] width 59 height 24
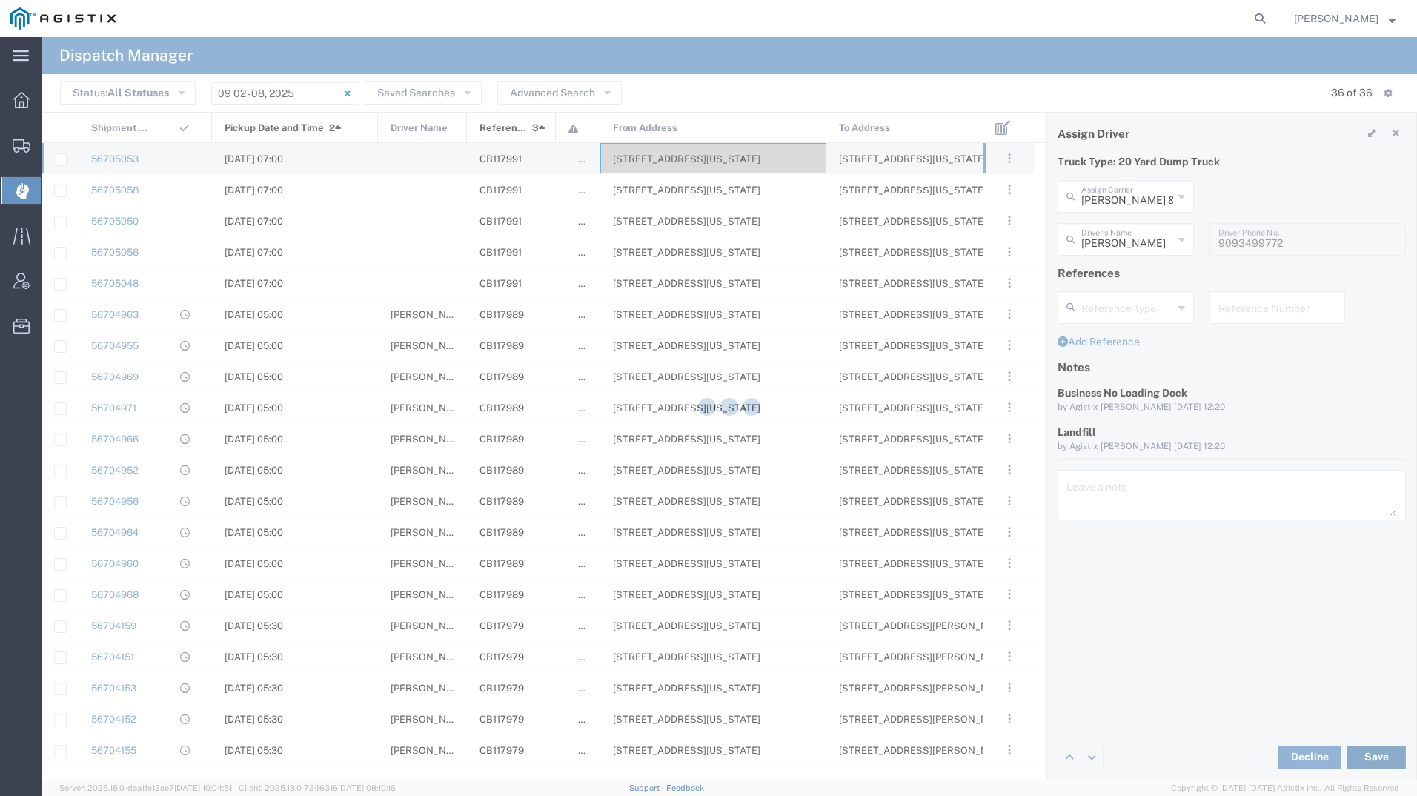
type input "[PERSON_NAME]"
type input "[PERSON_NAME] & Sons Trucking"
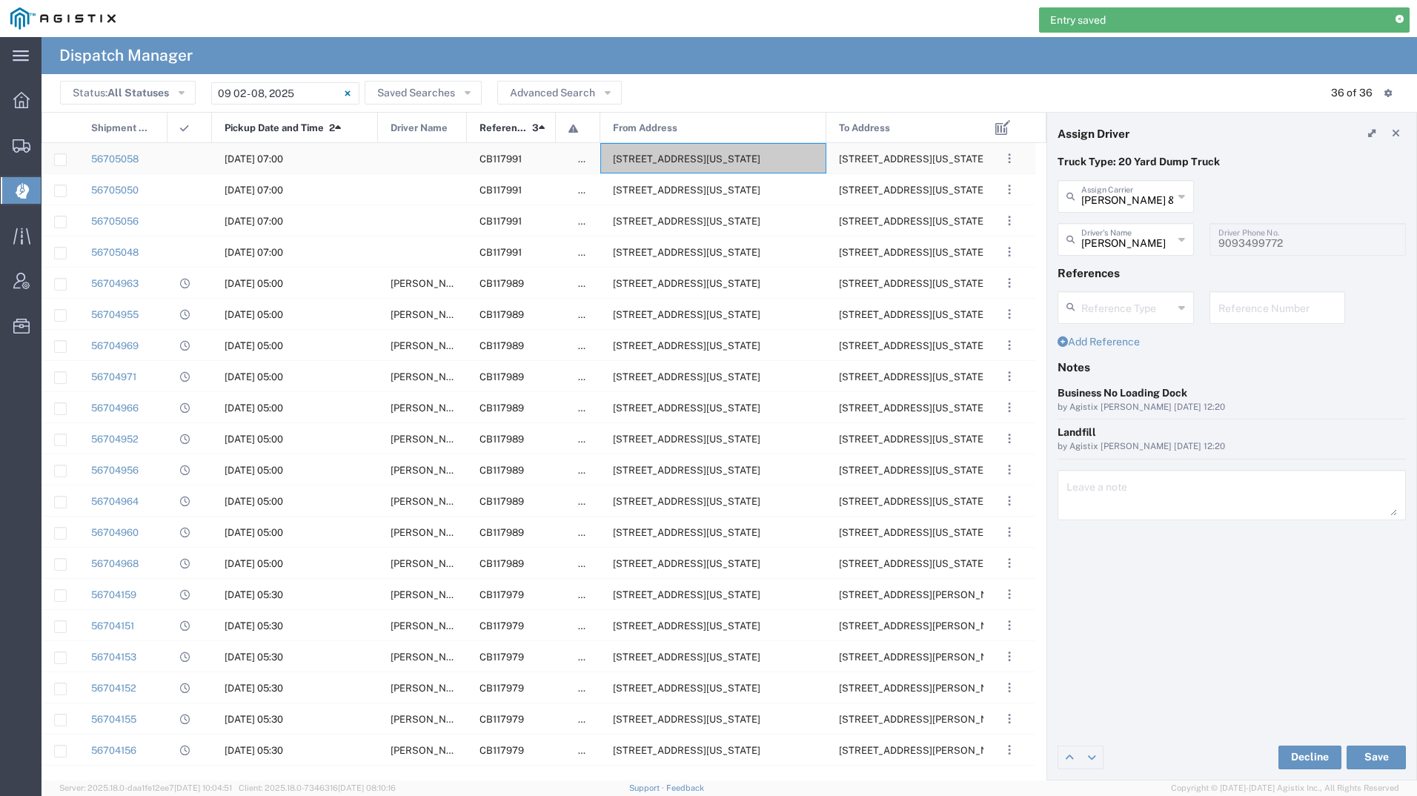
click at [689, 164] on span "[STREET_ADDRESS][US_STATE]" at bounding box center [686, 158] width 147 height 11
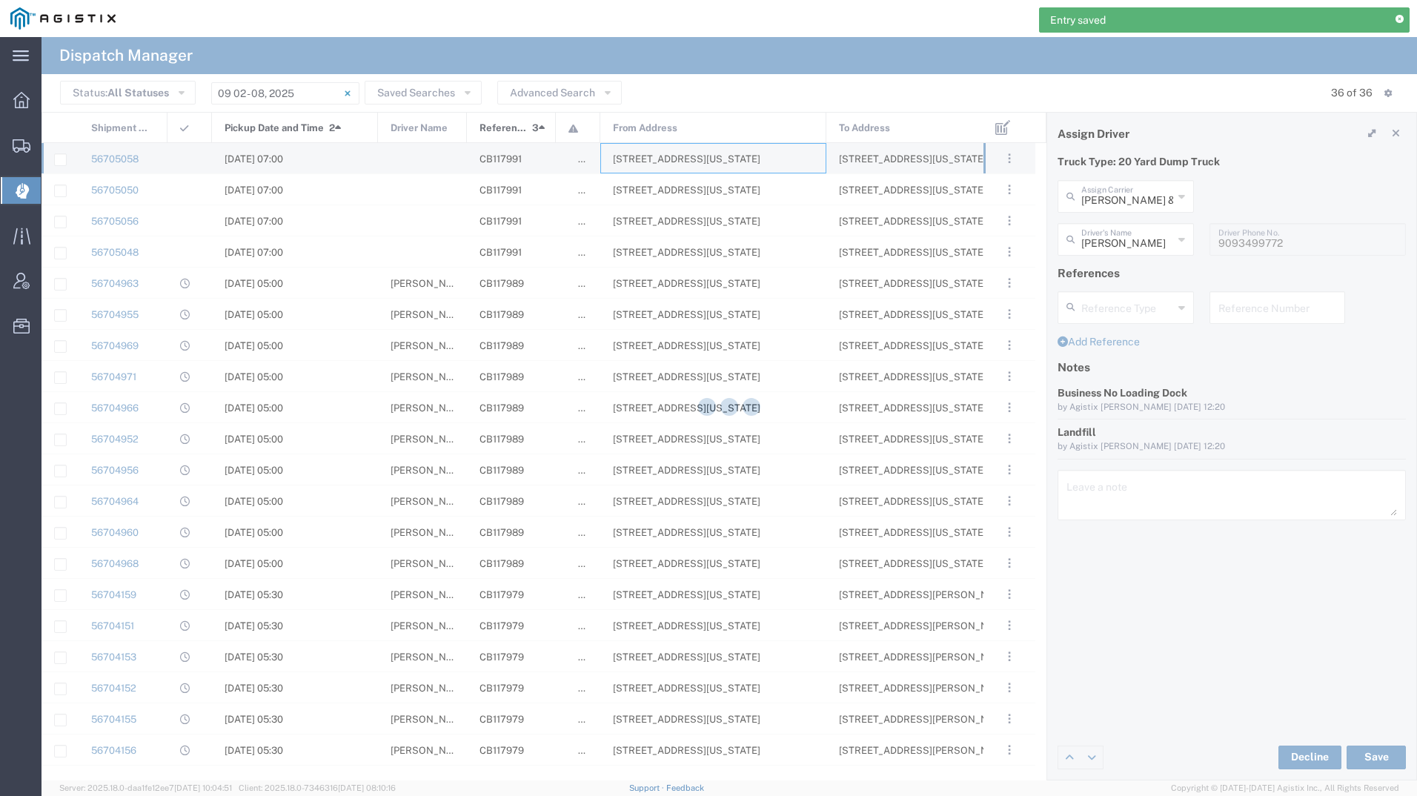
type input "[PERSON_NAME] Tanks Inc"
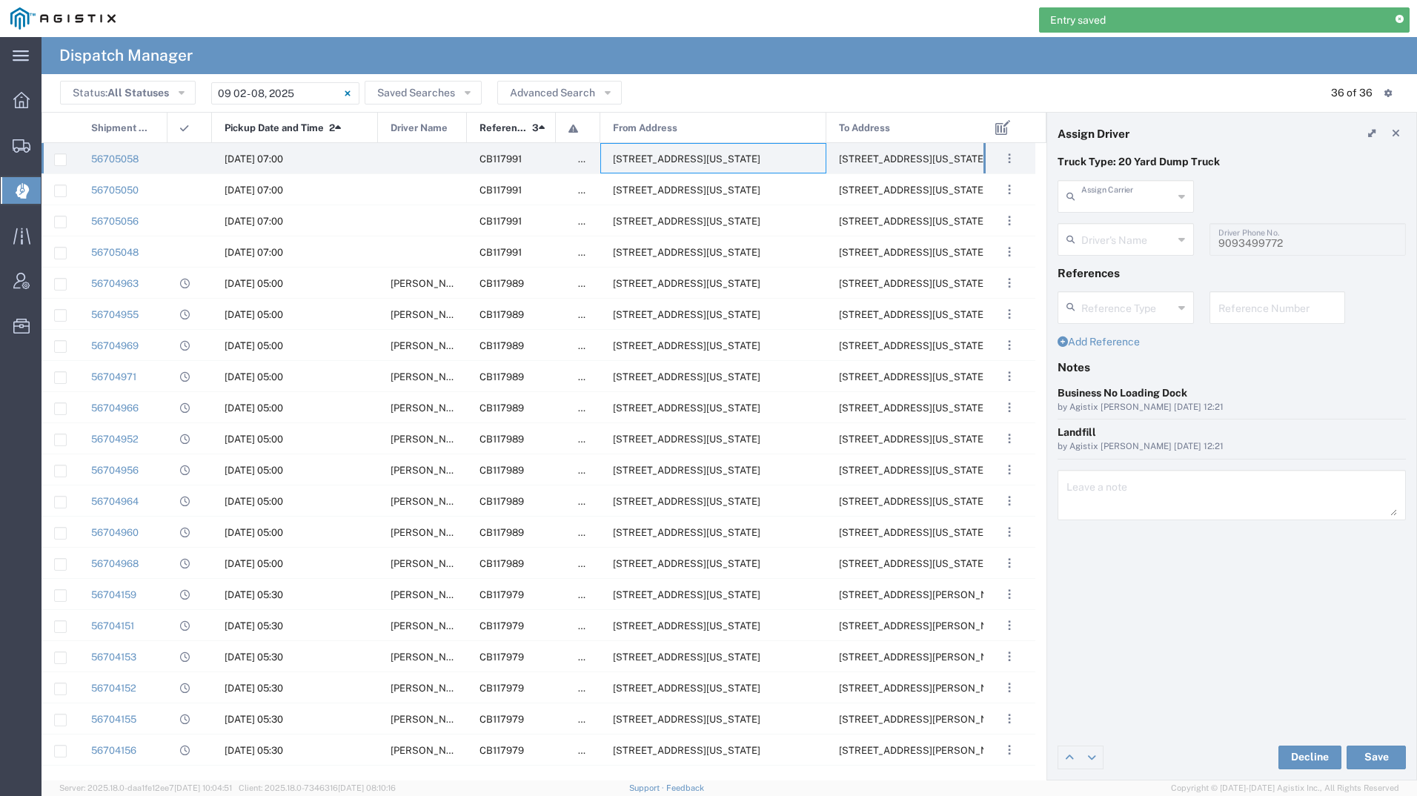
click at [1120, 193] on input "text" at bounding box center [1127, 195] width 92 height 26
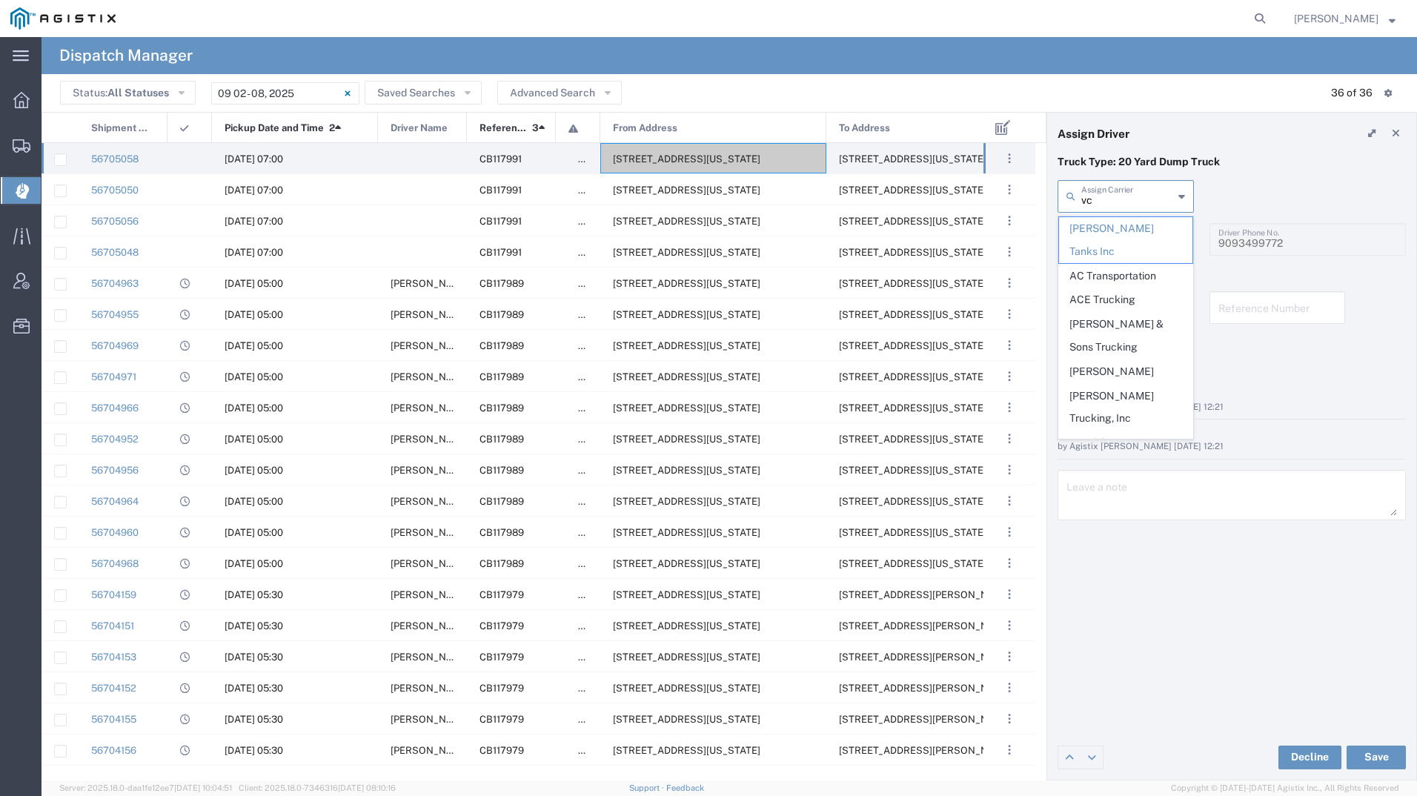
type input "vch"
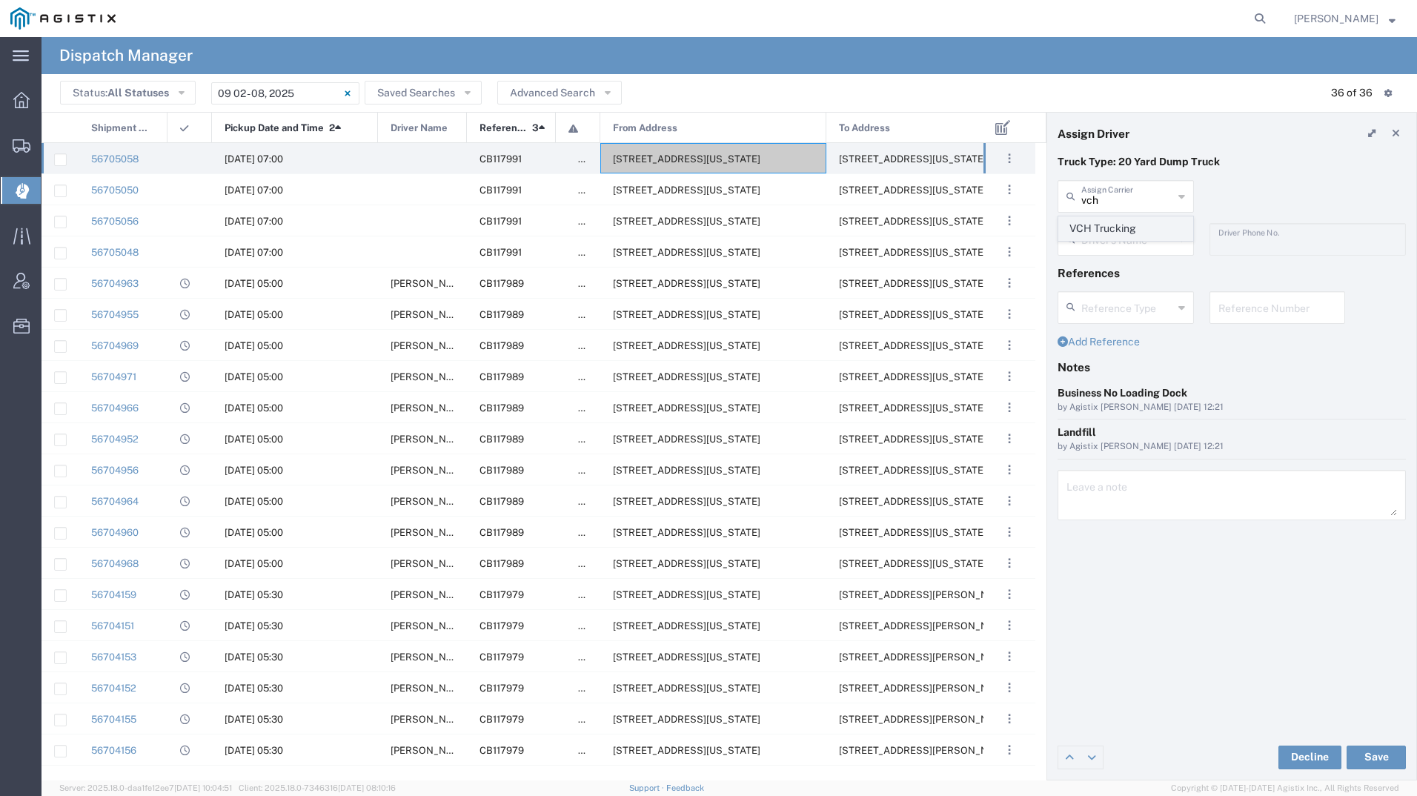
click at [1101, 227] on span "VCH Trucking" at bounding box center [1125, 228] width 133 height 23
type input "VCH Trucking"
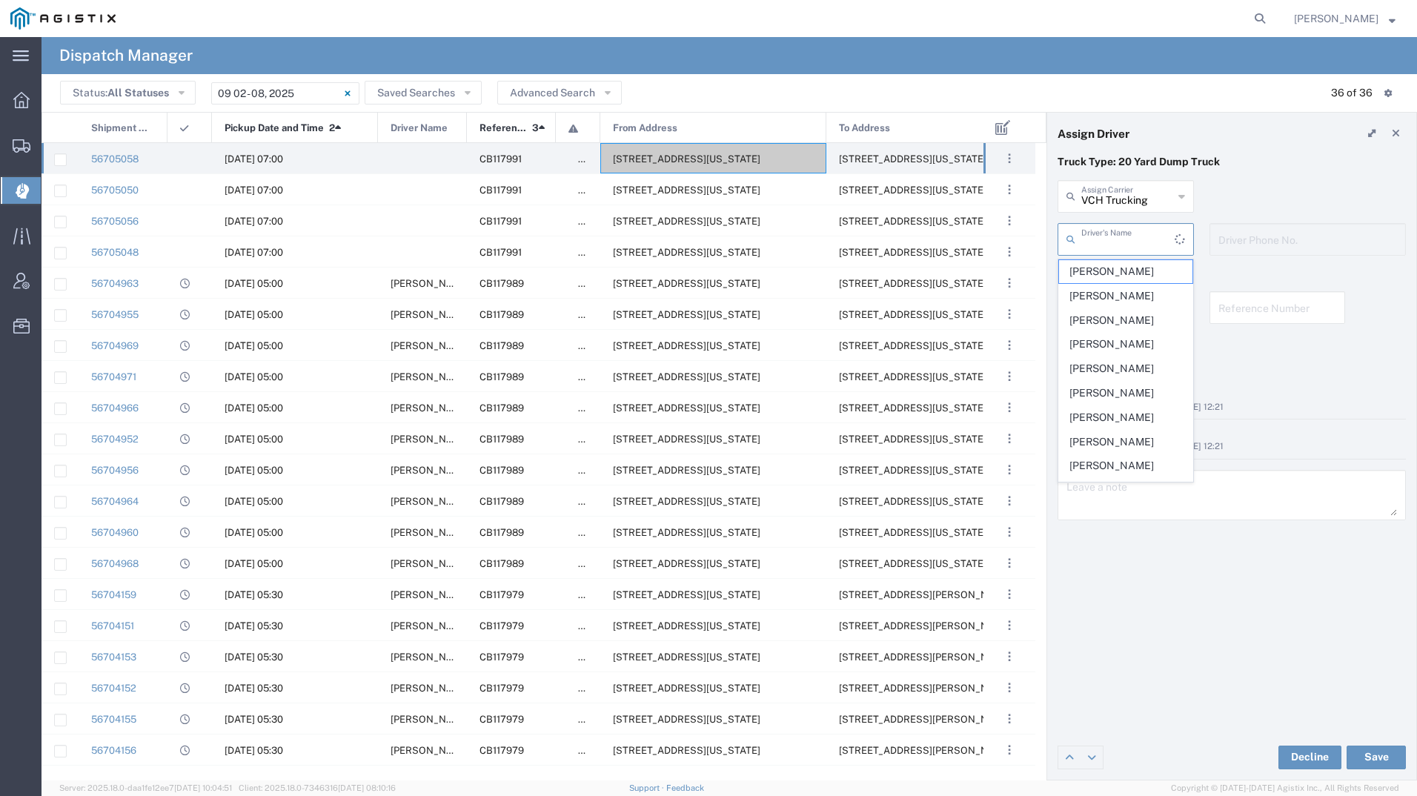
click at [1101, 228] on input "text" at bounding box center [1127, 238] width 93 height 26
click at [1094, 263] on span "[PERSON_NAME]" at bounding box center [1125, 271] width 133 height 23
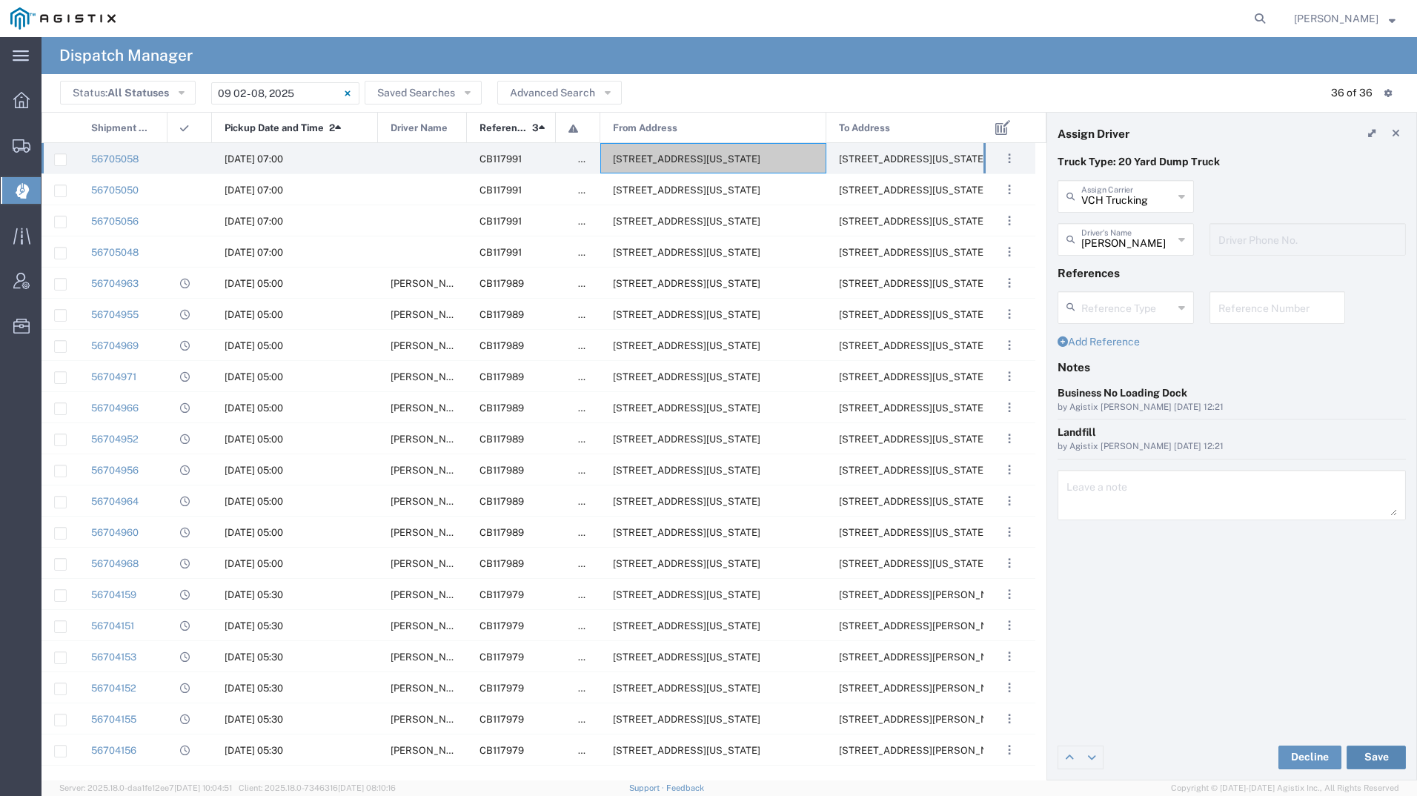
click at [1366, 757] on button "Save" at bounding box center [1375, 757] width 59 height 24
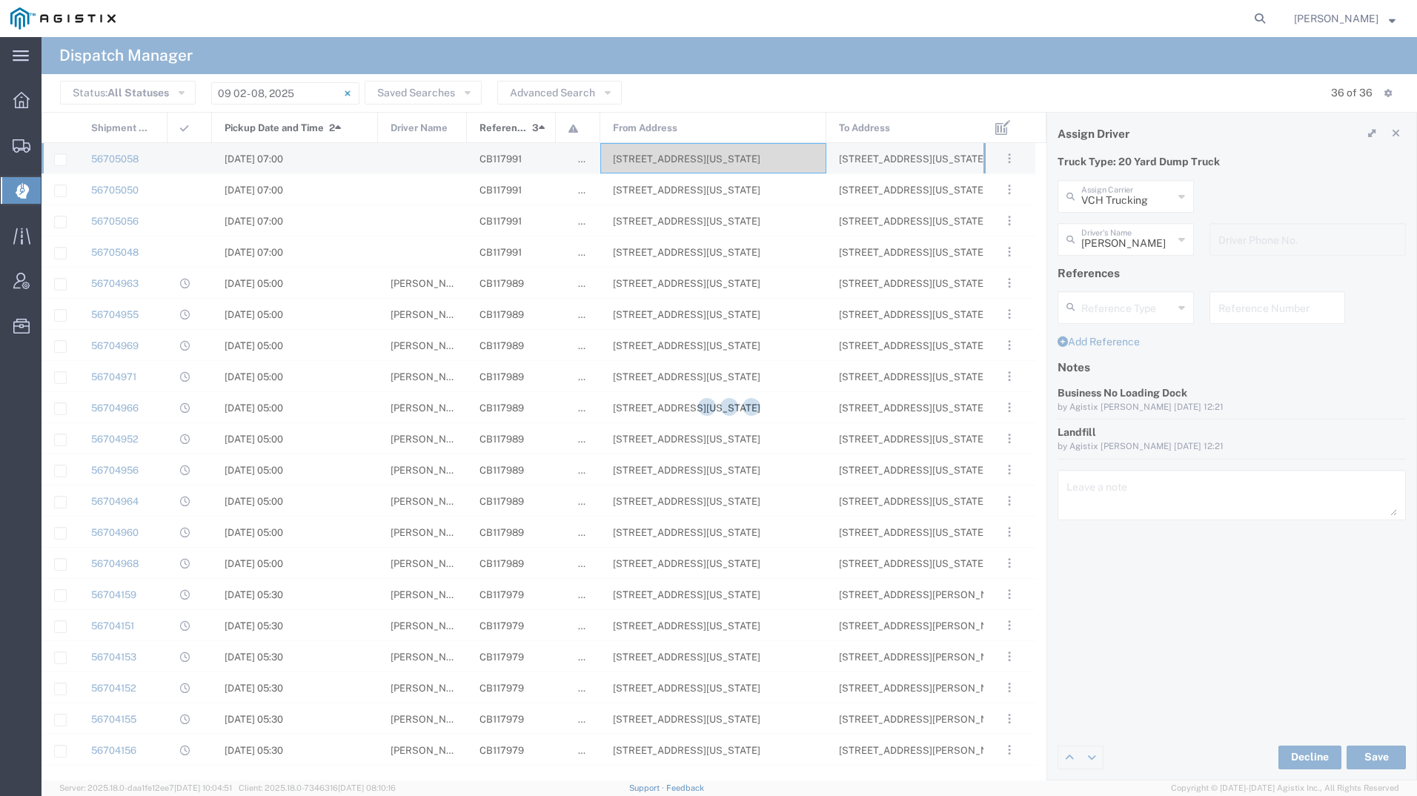
type input "[PERSON_NAME]"
type input "VCH Trucking"
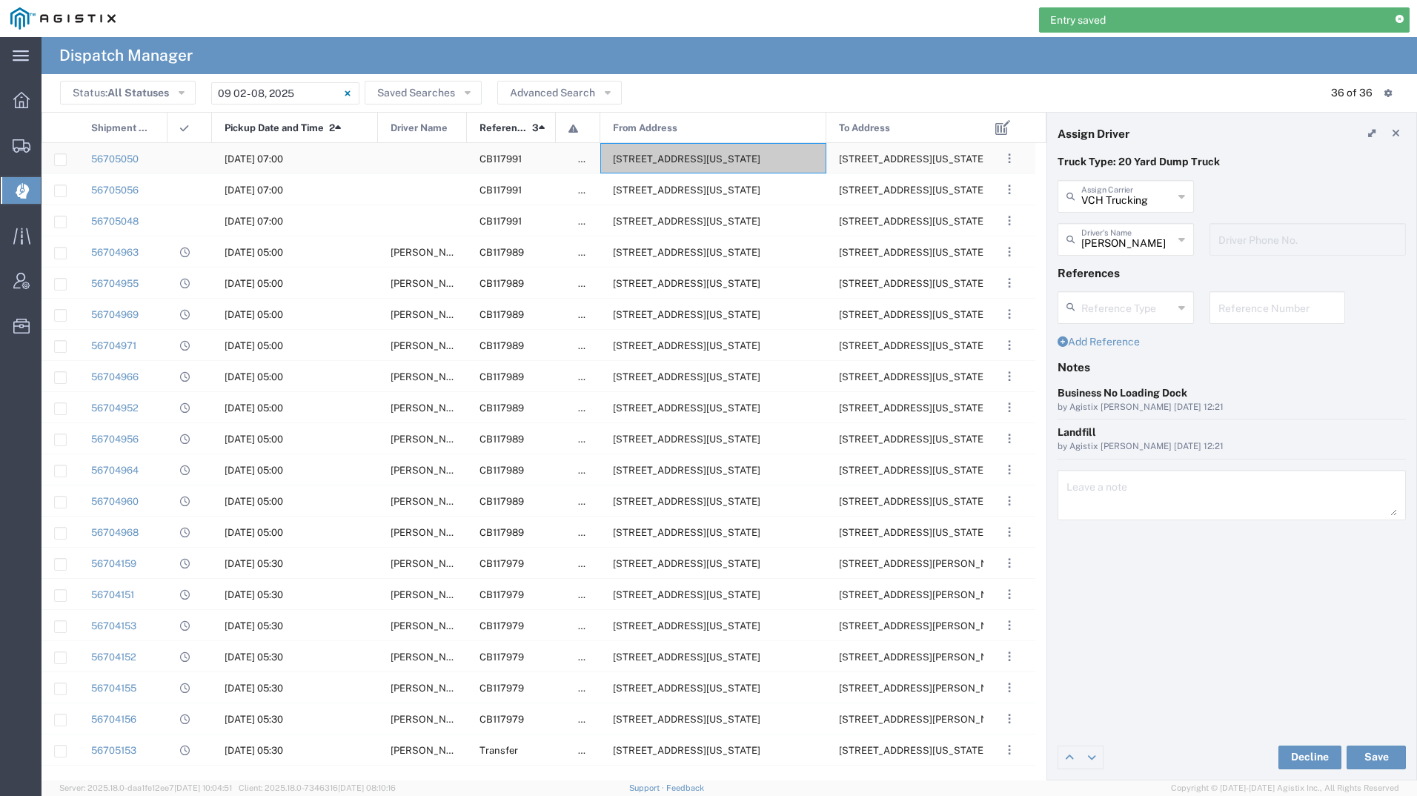
click at [677, 160] on span "[STREET_ADDRESS][US_STATE]" at bounding box center [686, 158] width 147 height 11
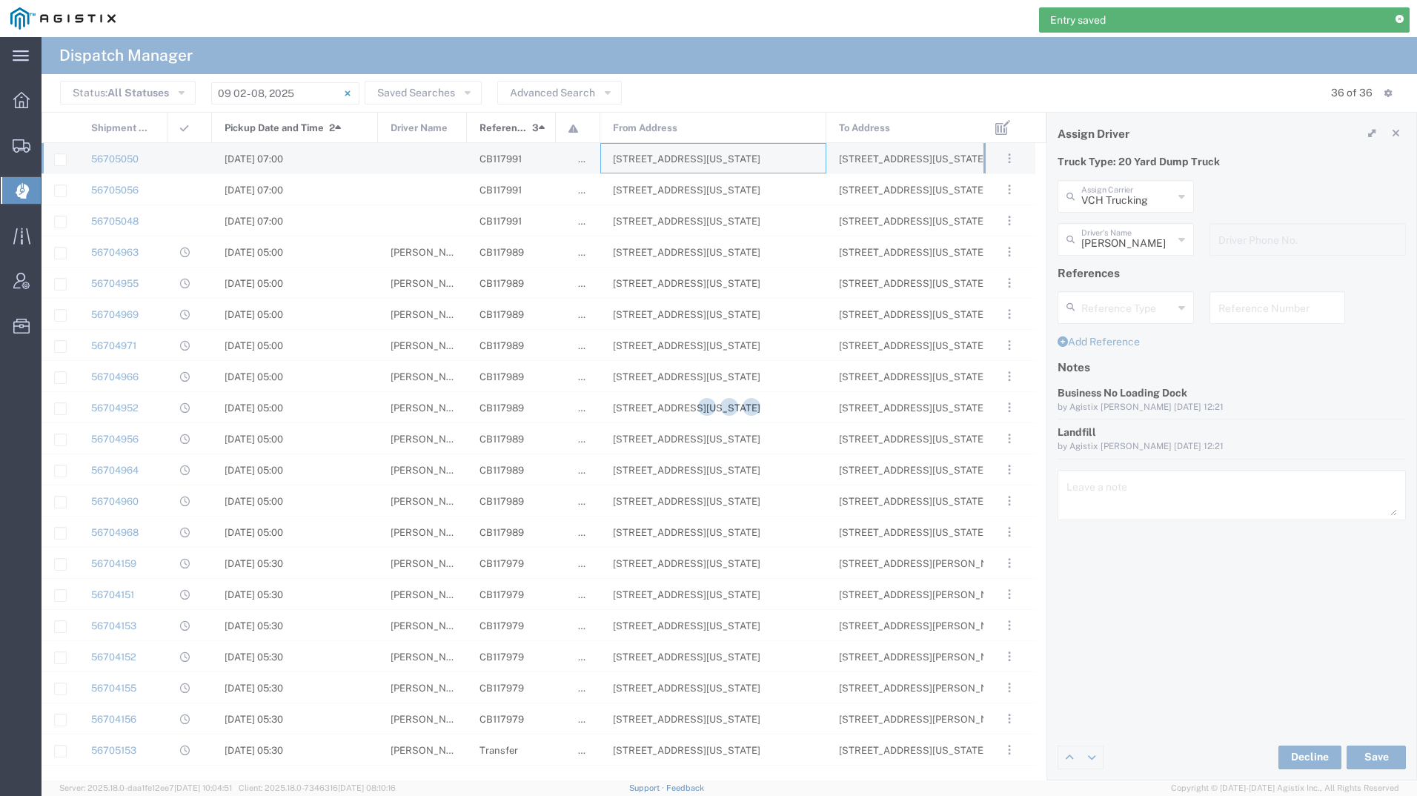
type input "[PERSON_NAME] Tanks Inc"
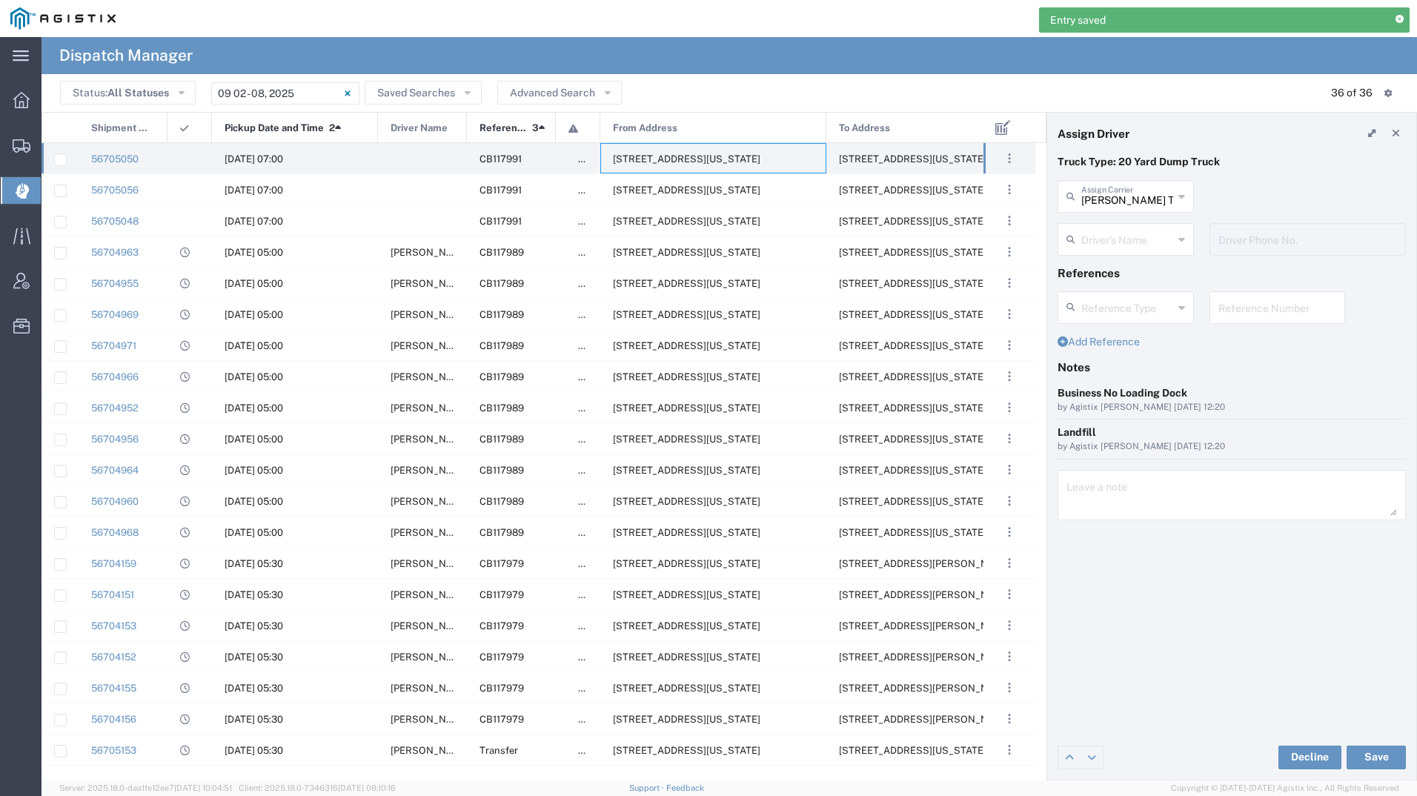
click at [1120, 245] on input "text" at bounding box center [1127, 238] width 92 height 26
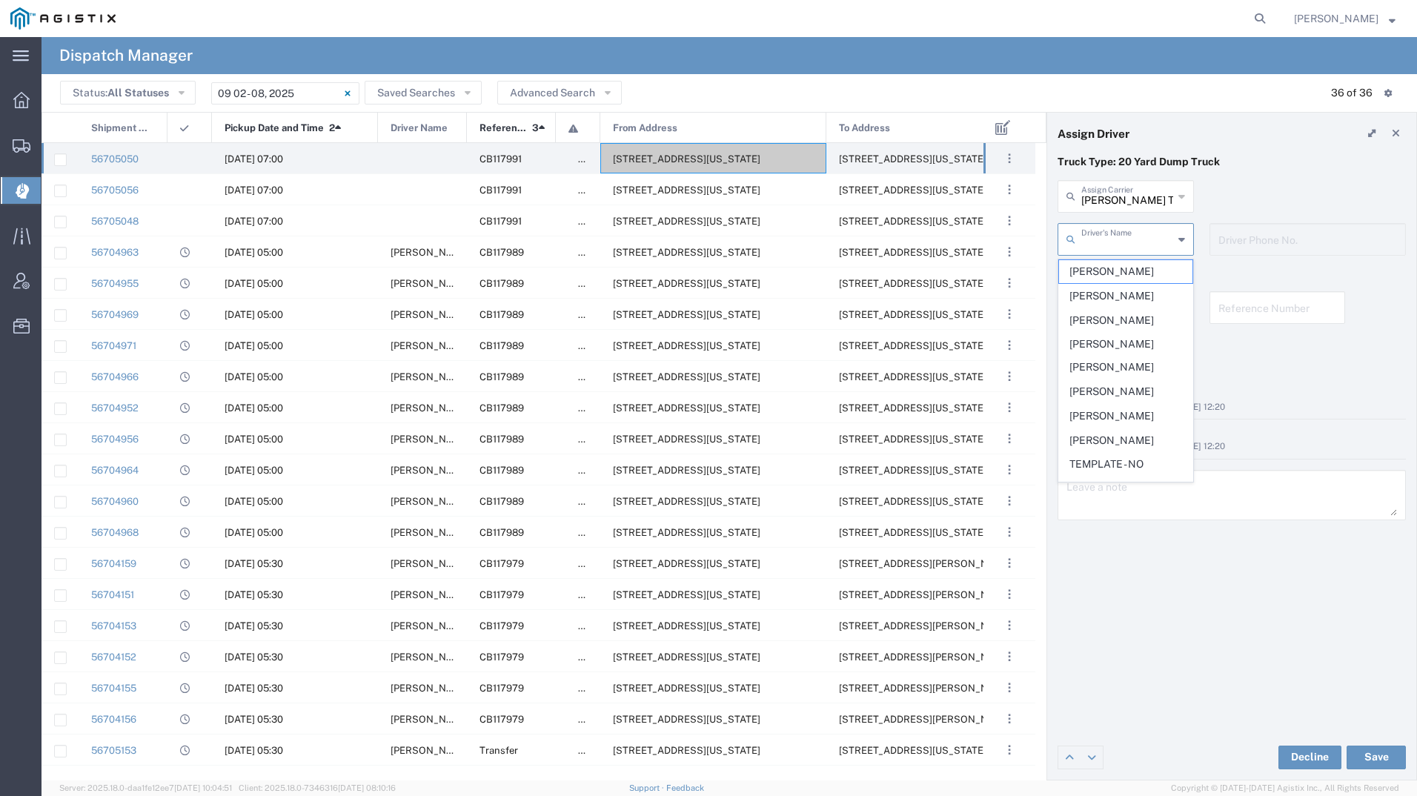
type input "v"
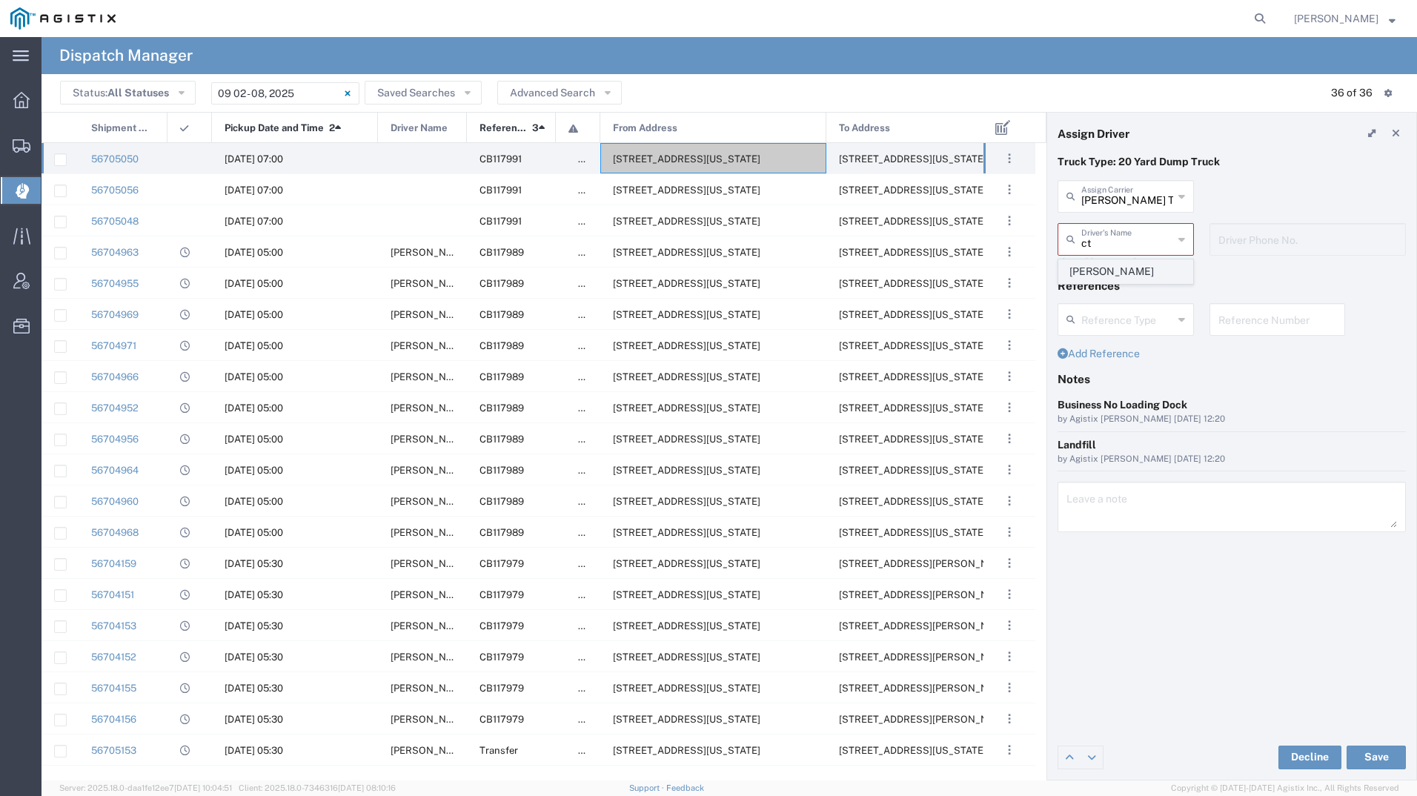
click at [1109, 271] on span "[PERSON_NAME]" at bounding box center [1125, 271] width 133 height 23
type input "[PERSON_NAME]"
type input "9257862409"
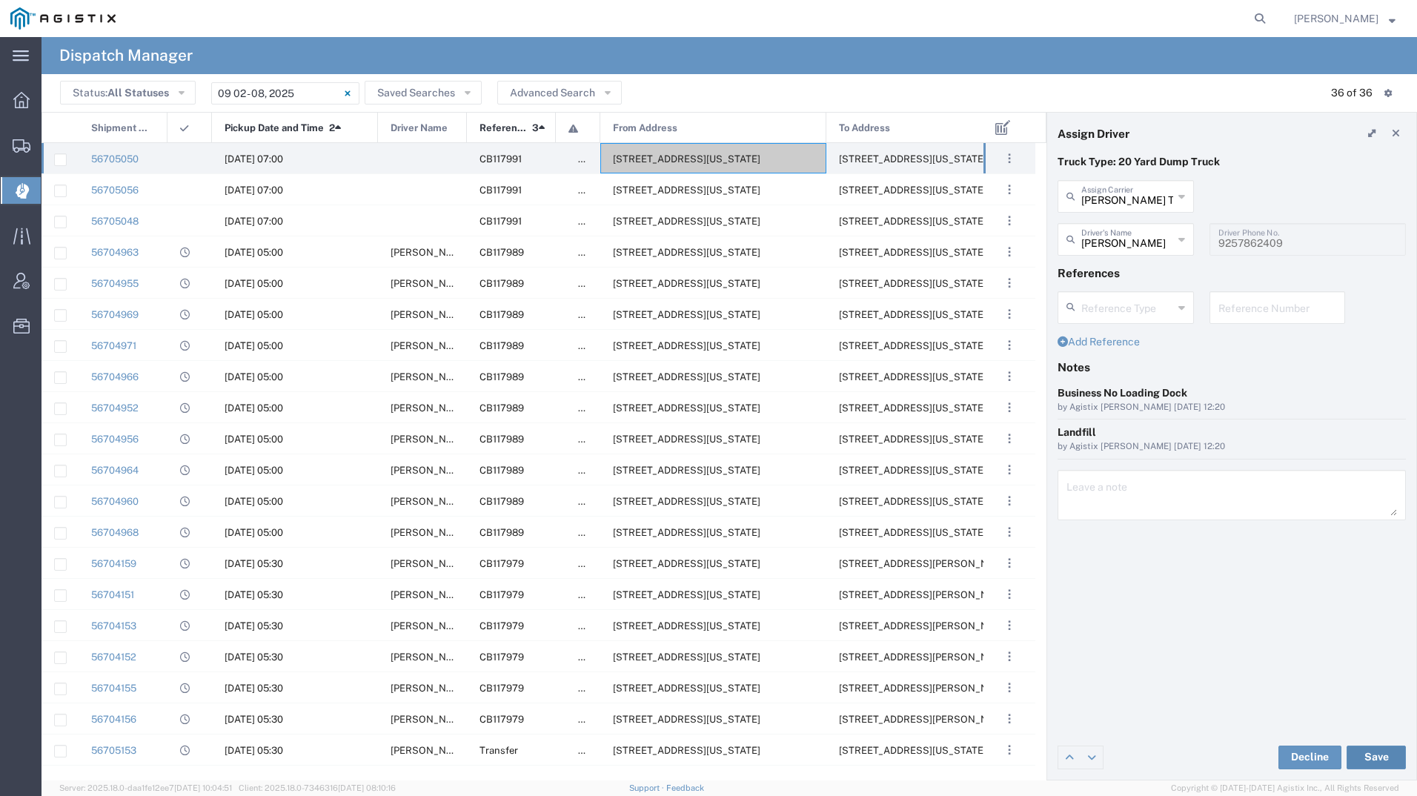
click at [1372, 753] on button "Save" at bounding box center [1375, 757] width 59 height 24
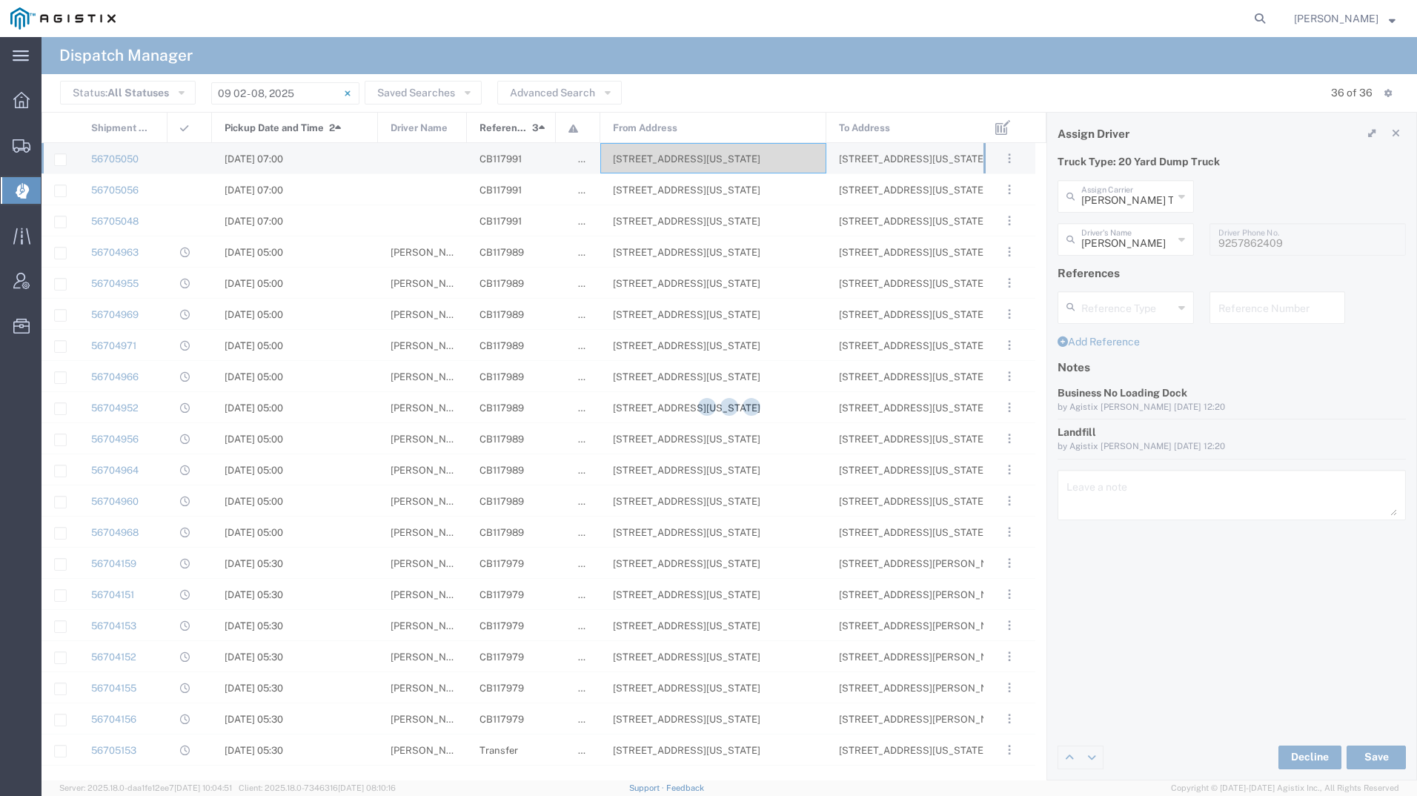
type input "[PERSON_NAME]"
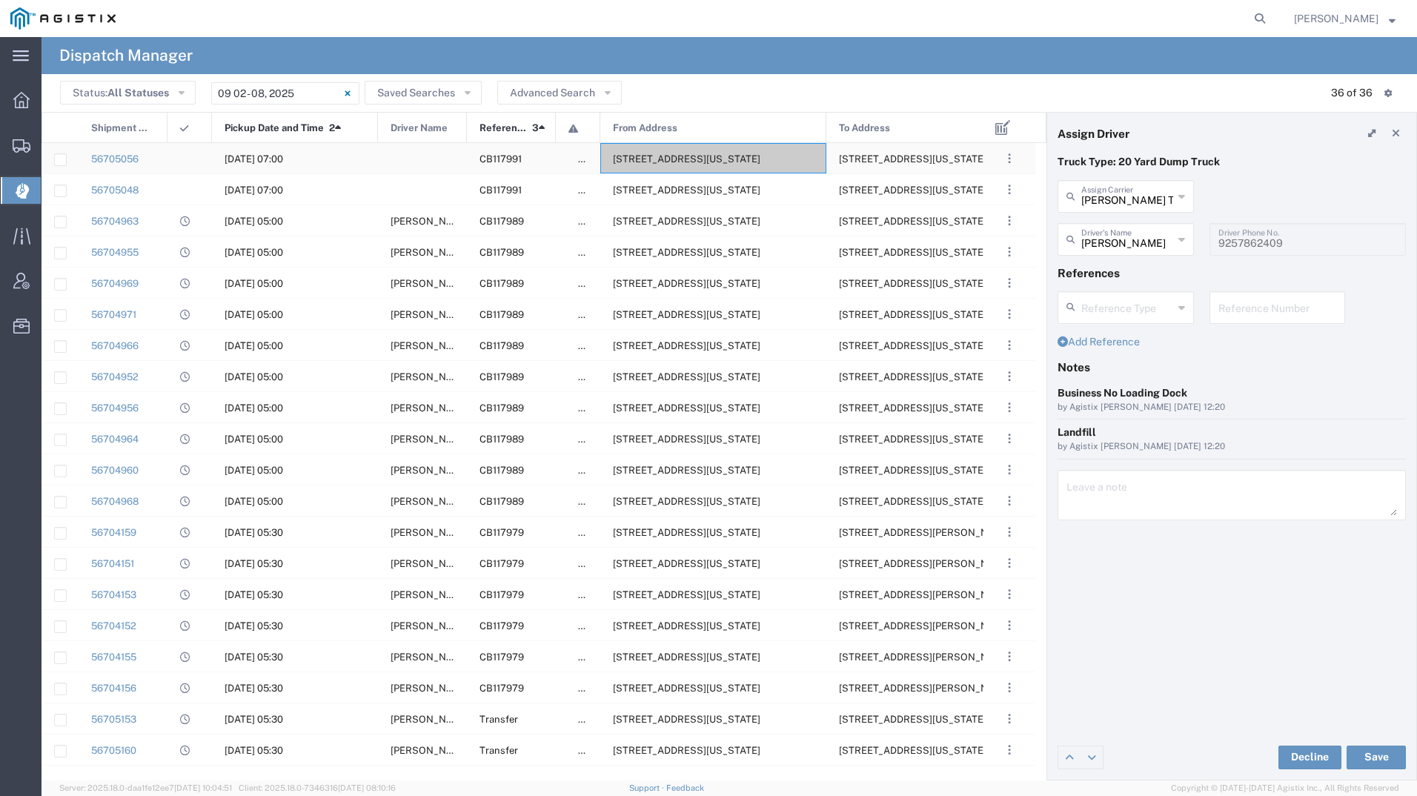
click at [644, 159] on span "[STREET_ADDRESS][US_STATE]" at bounding box center [686, 158] width 147 height 11
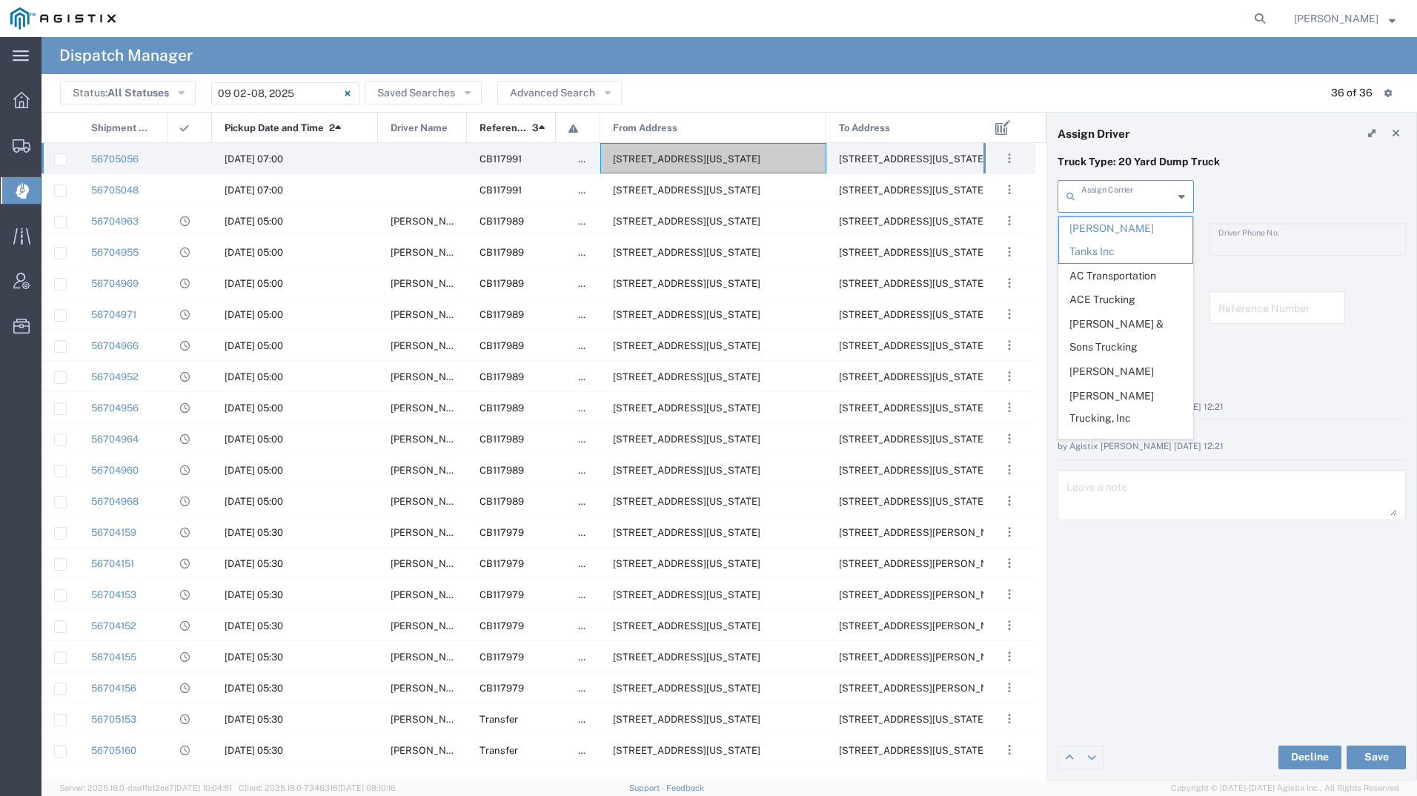
click at [1096, 199] on input "text" at bounding box center [1127, 195] width 92 height 26
click at [1101, 488] on span "[PERSON_NAME] Trucking" at bounding box center [1125, 511] width 133 height 46
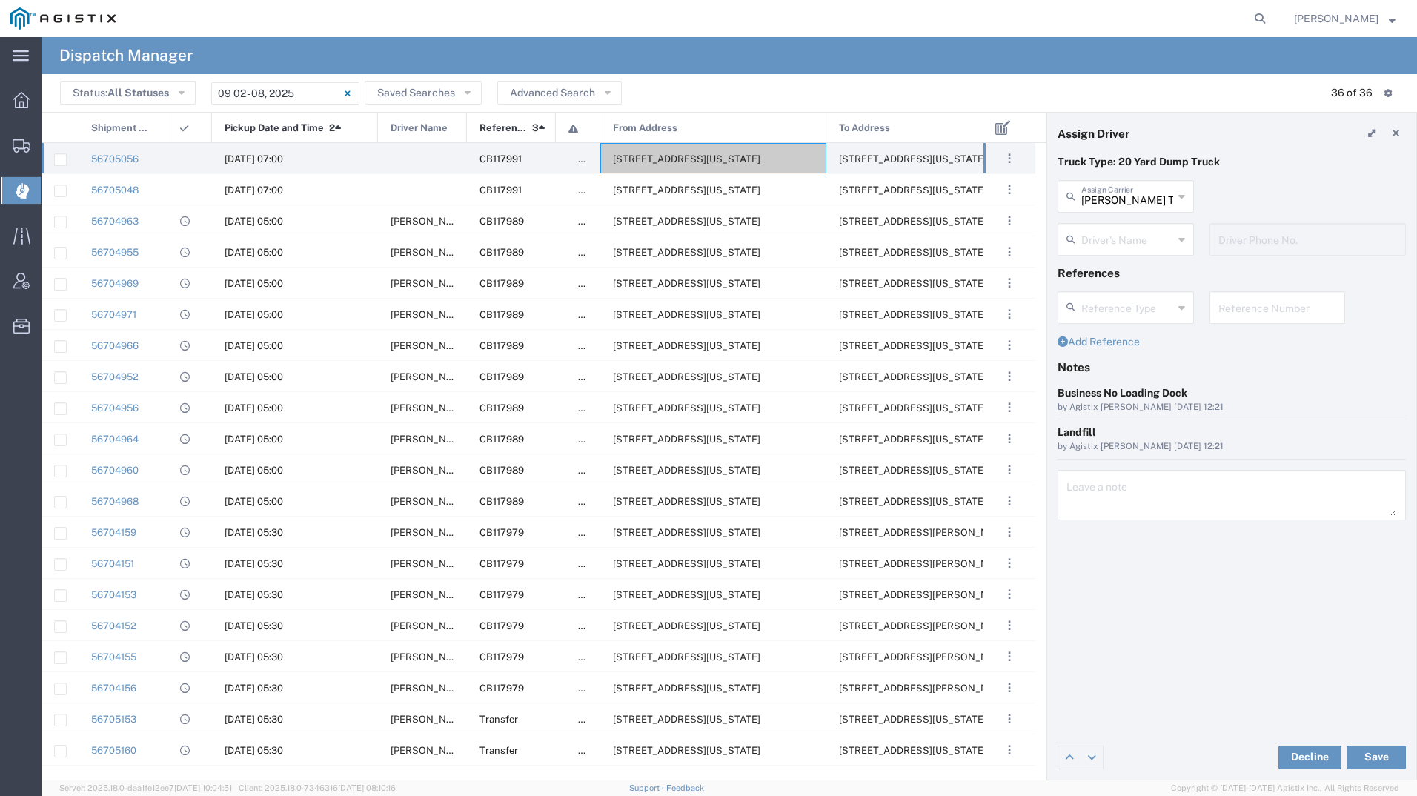
click at [1108, 218] on div "[PERSON_NAME] Trucking Assign [PERSON_NAME] Tanks Inc AC Transportation ACE Tru…" at bounding box center [1126, 201] width 152 height 43
click at [1108, 230] on input "text" at bounding box center [1127, 238] width 92 height 26
click at [1280, 186] on div "[PERSON_NAME] Trucking Assign [PERSON_NAME] Tanks Inc AC Transportation ACE Tru…" at bounding box center [1232, 201] width 364 height 43
click at [1134, 196] on input "[PERSON_NAME] Trucking" at bounding box center [1127, 195] width 92 height 26
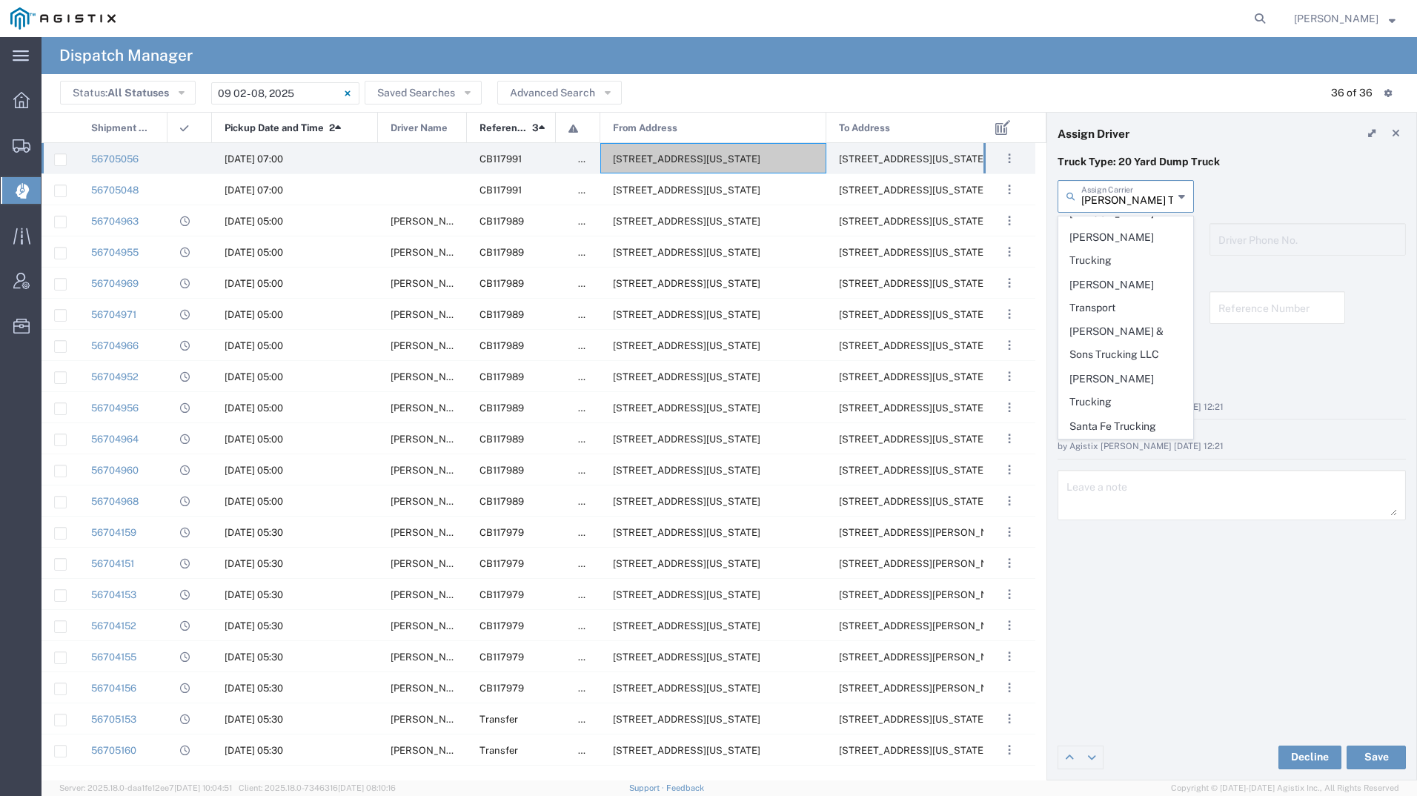
click at [1110, 629] on span "Tony0768 Inc" at bounding box center [1125, 640] width 133 height 23
type input "Tony0768 Inc"
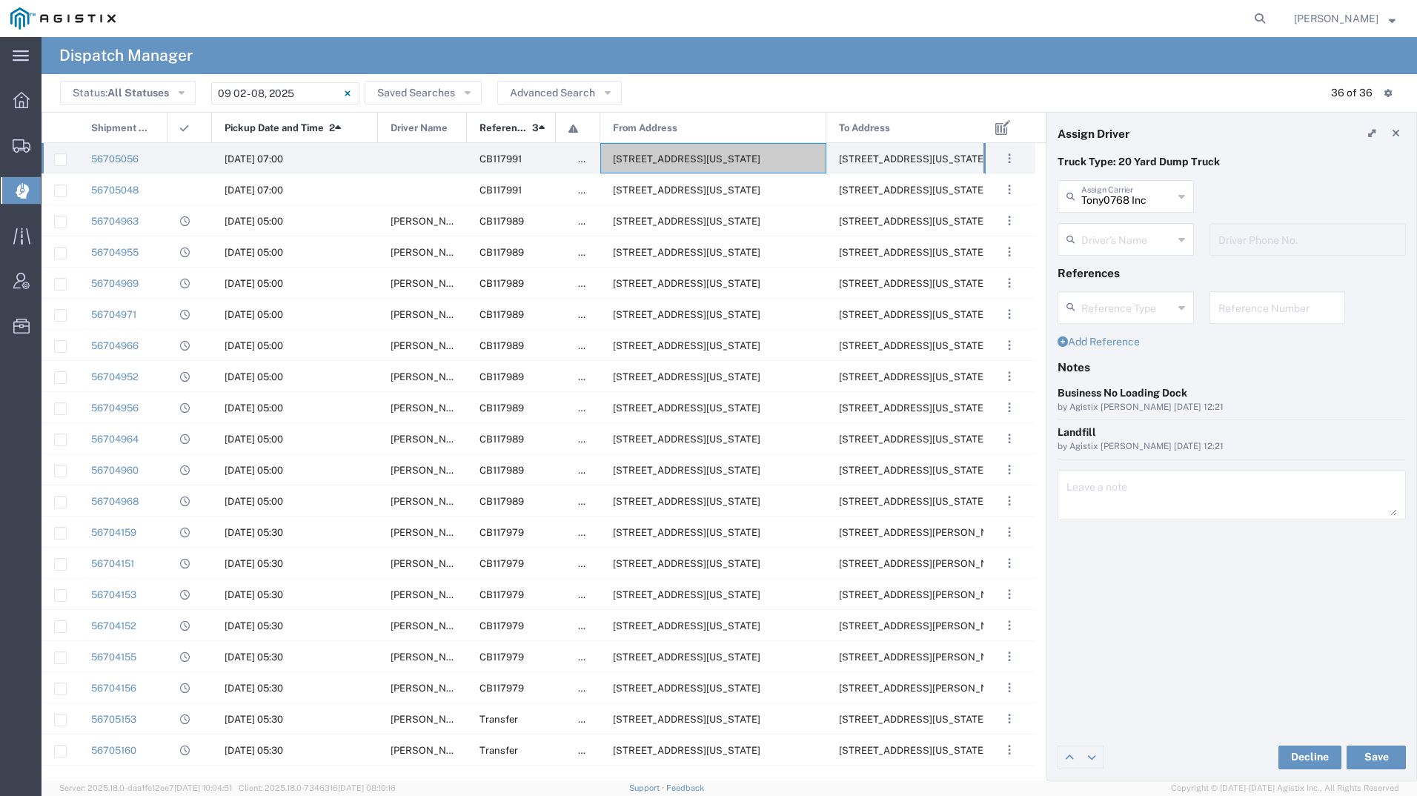
click at [1127, 248] on input "text" at bounding box center [1127, 238] width 92 height 26
click at [1123, 273] on span "[PERSON_NAME]" at bounding box center [1125, 271] width 133 height 23
type input "[PERSON_NAME]"
type input "2098310255"
click at [1363, 754] on button "Save" at bounding box center [1375, 757] width 59 height 24
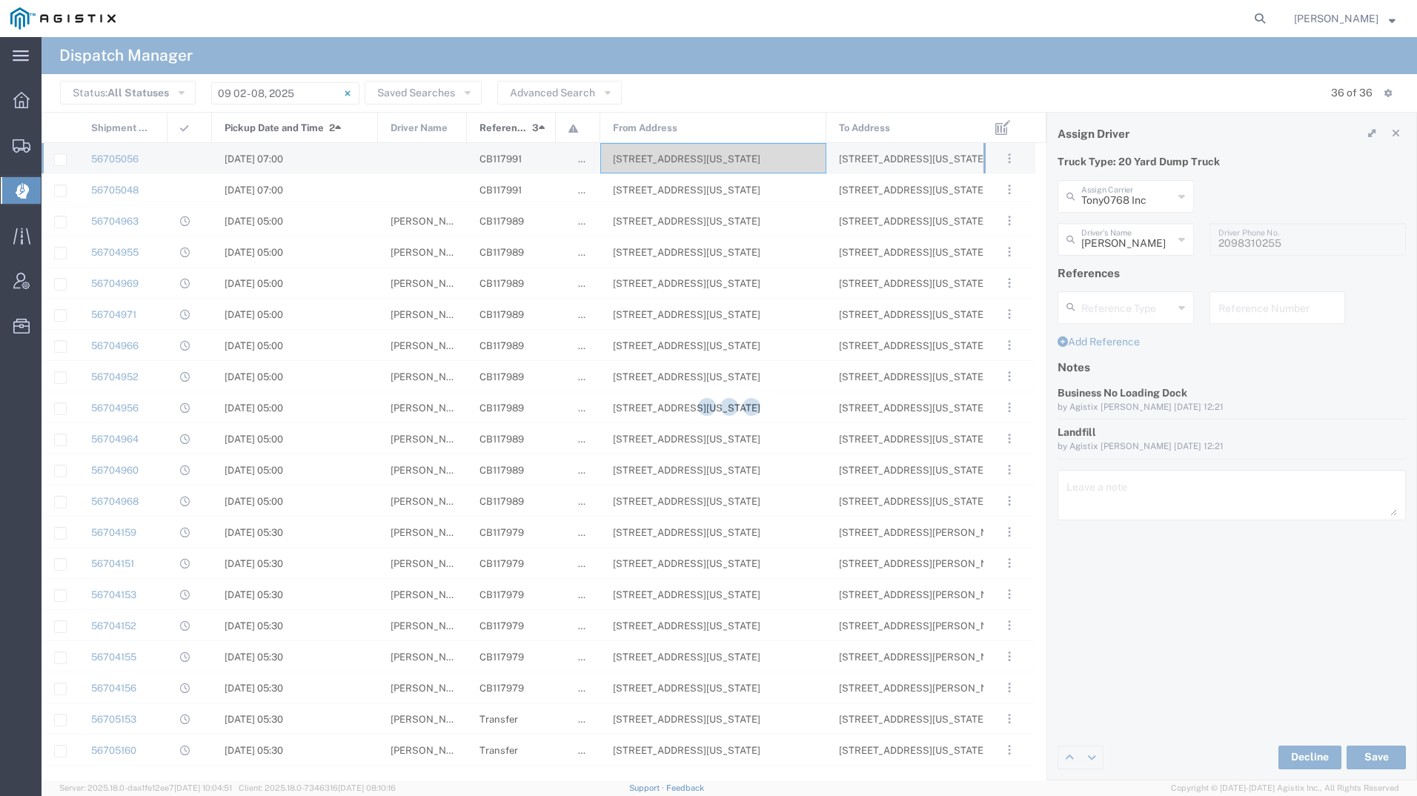
type input "[PERSON_NAME]"
type input "Tony0768 Inc"
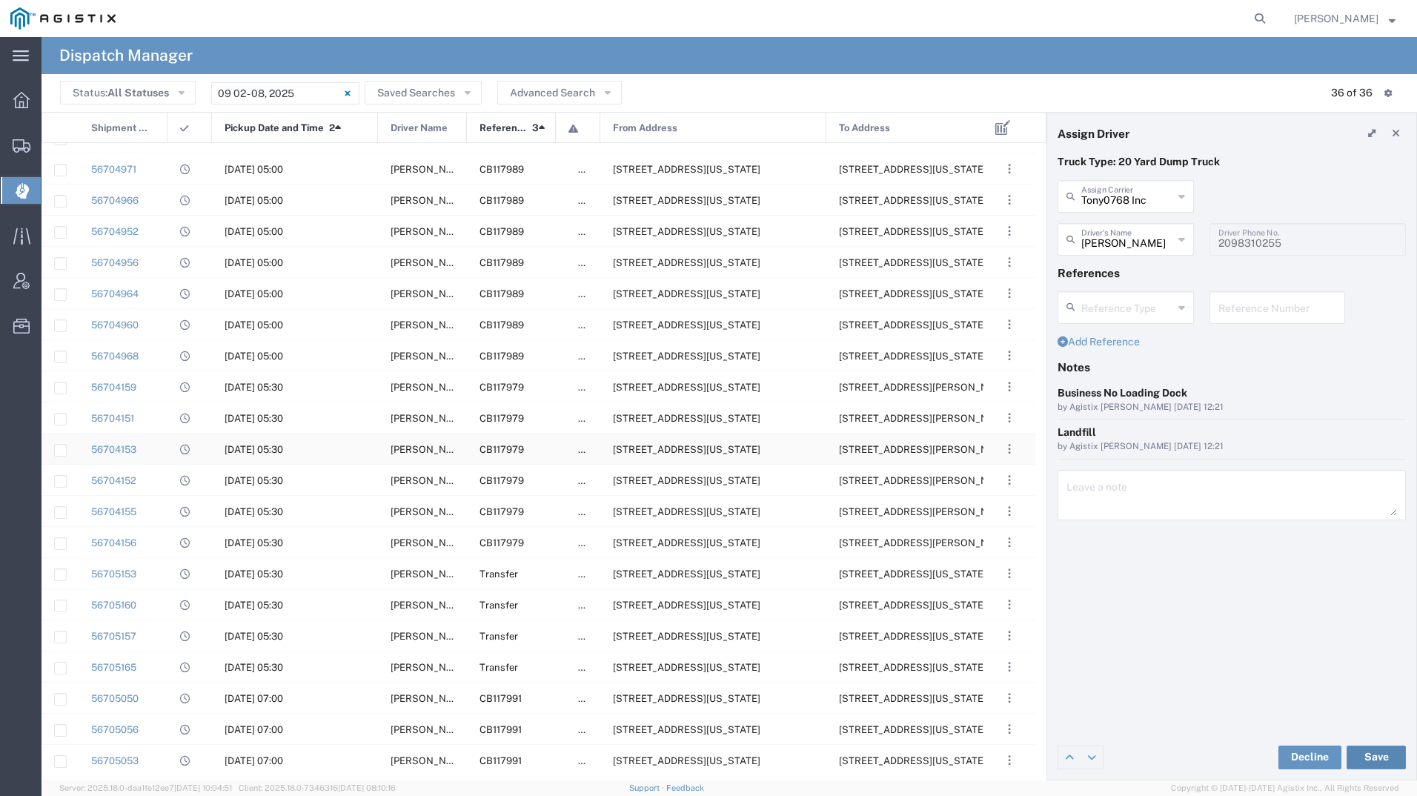
scroll to position [0, 0]
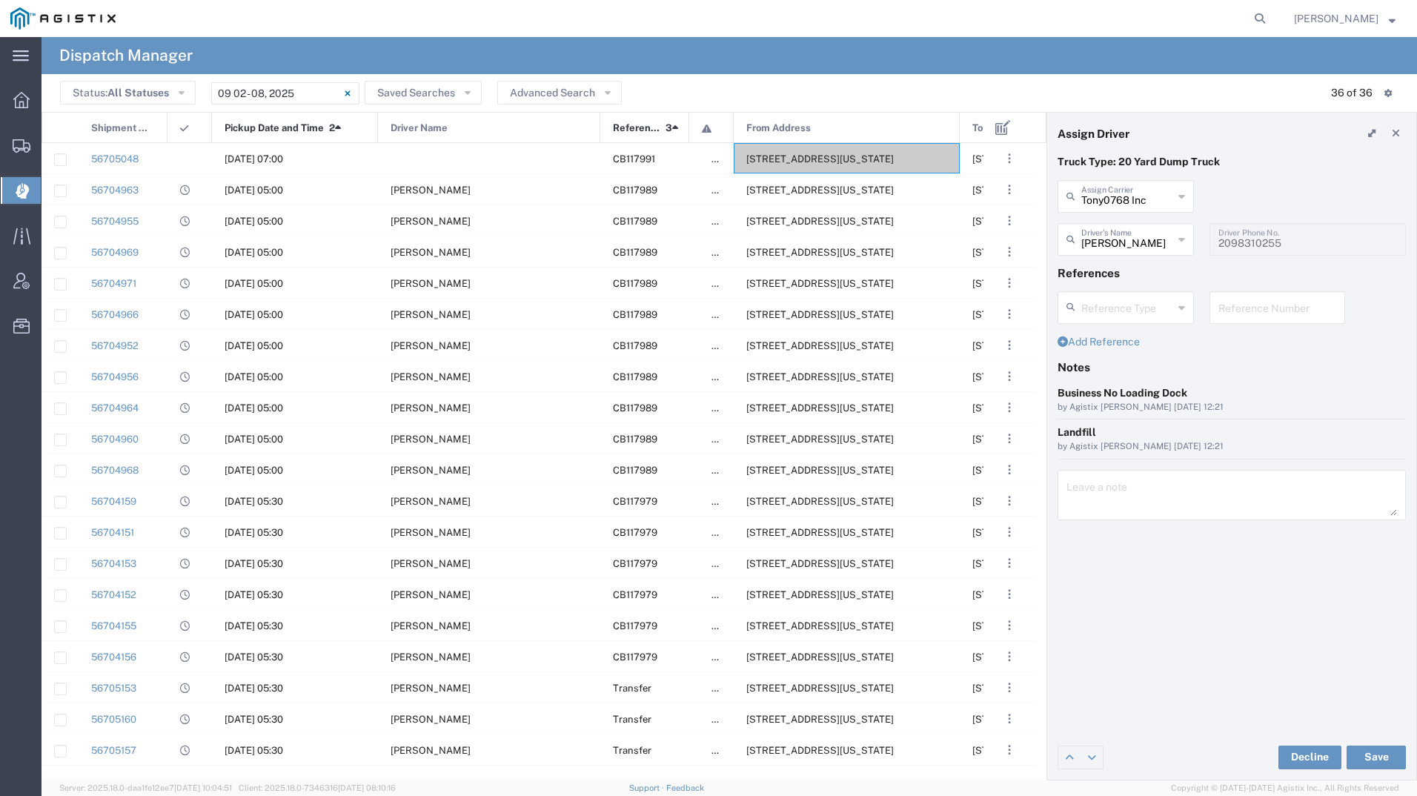
drag, startPoint x: 465, startPoint y: 119, endPoint x: 599, endPoint y: 130, distance: 133.8
click at [599, 130] on div at bounding box center [600, 128] width 6 height 31
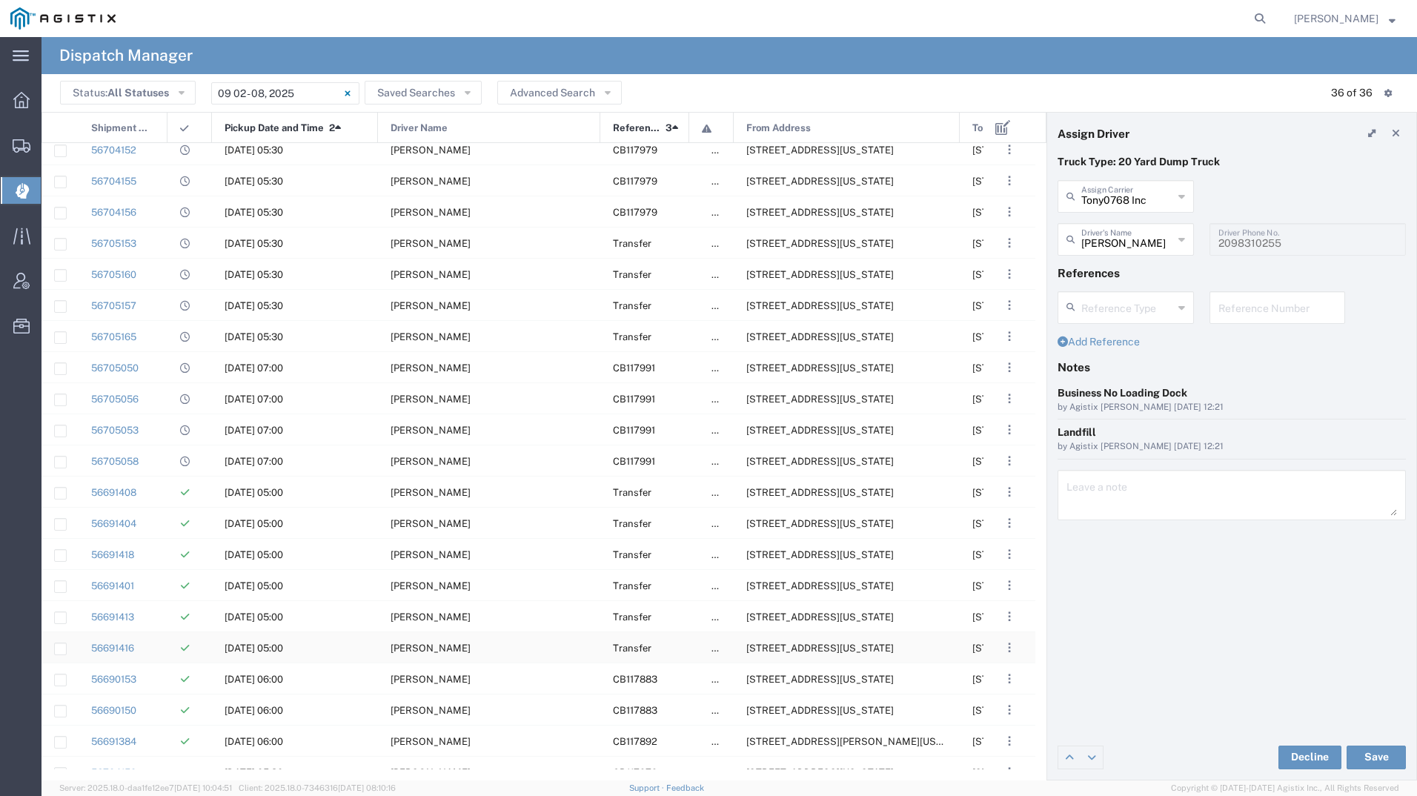
scroll to position [494, 0]
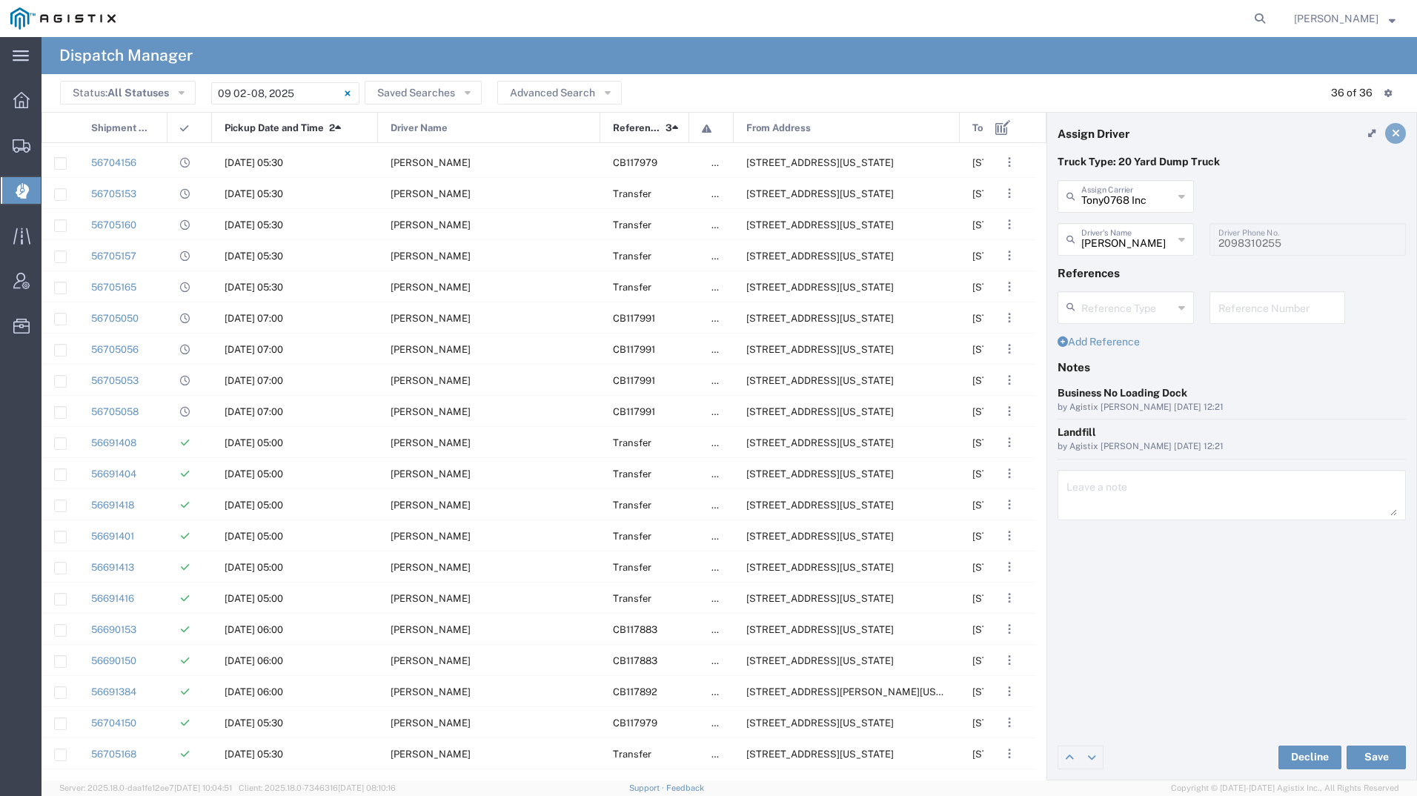
click at [1396, 128] on icon at bounding box center [1396, 133] width 8 height 10
